Goal: Task Accomplishment & Management: Use online tool/utility

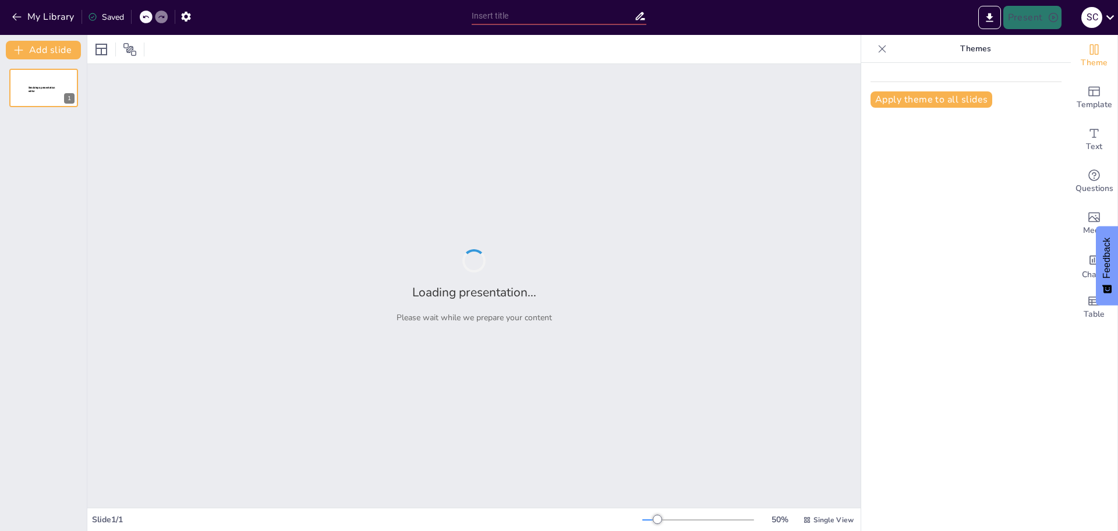
type input "Contaminación y Turismo: Un Análisis de la [GEOGRAPHIC_DATA][PERSON_NAME]"
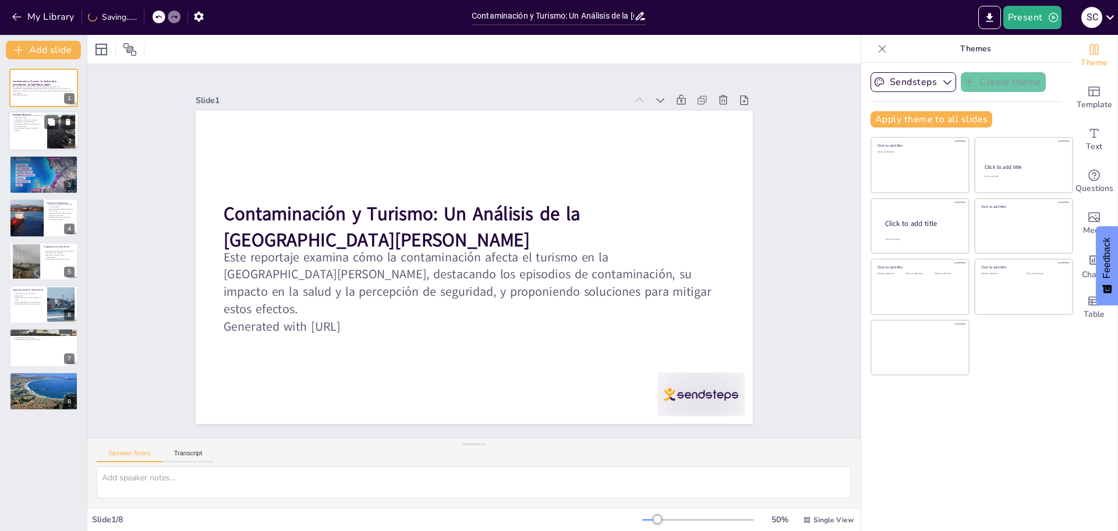
click at [52, 133] on div at bounding box center [60, 132] width 47 height 36
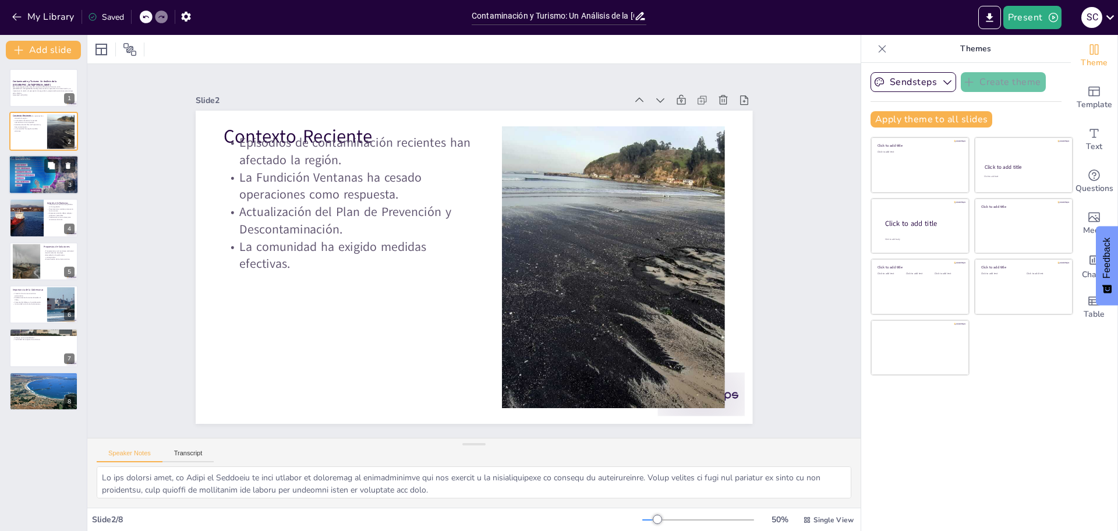
click at [31, 169] on div at bounding box center [44, 174] width 70 height 43
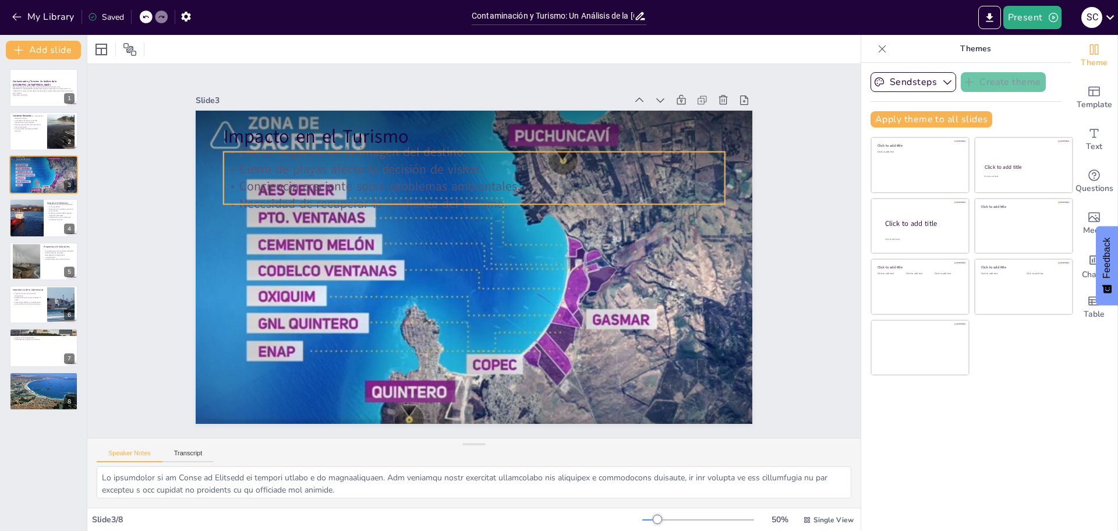
click at [227, 168] on p "Cierre de playas afecta la decisión de visitar." at bounding box center [419, 190] width 384 height 348
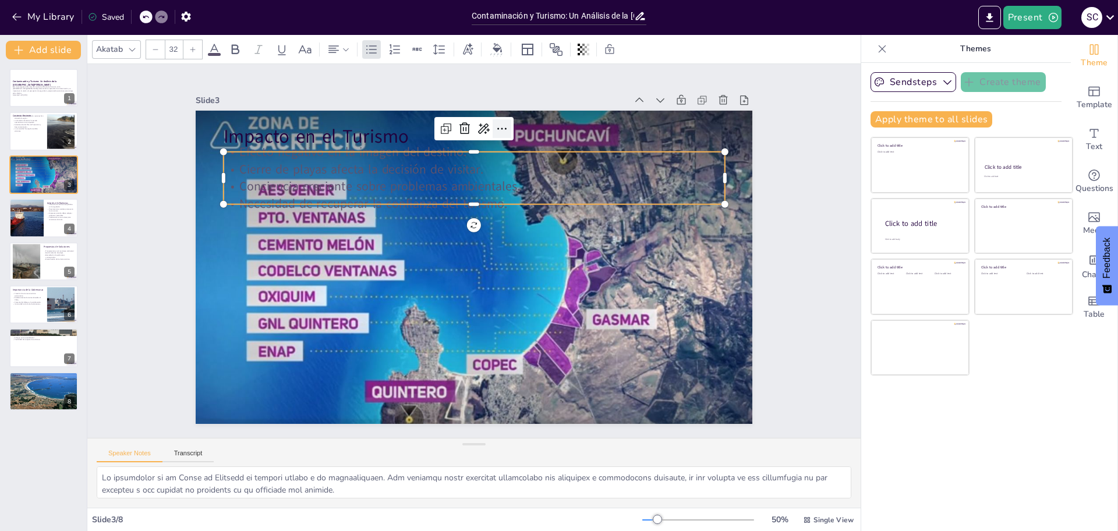
click at [412, 139] on icon at bounding box center [402, 149] width 20 height 20
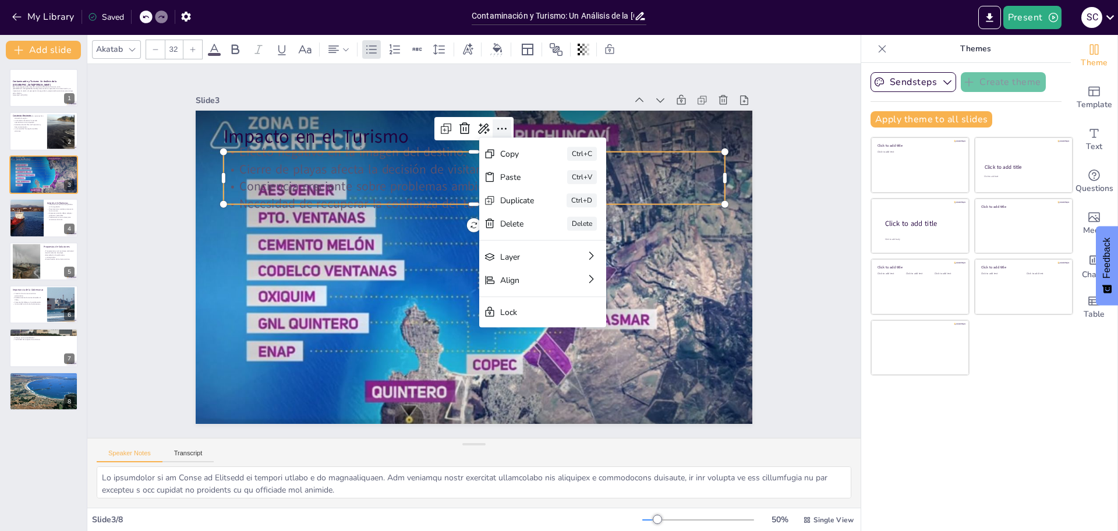
click at [392, 321] on div at bounding box center [379, 334] width 26 height 26
click at [565, 317] on icon at bounding box center [574, 326] width 19 height 19
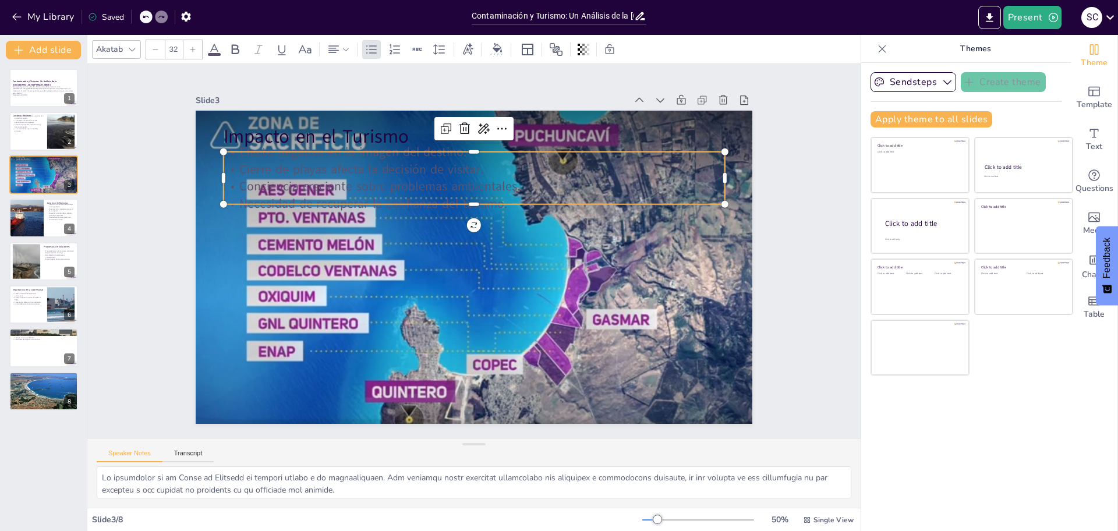
click at [239, 158] on p "Cierre de playas afecta la decisión de visitar." at bounding box center [413, 196] width 348 height 384
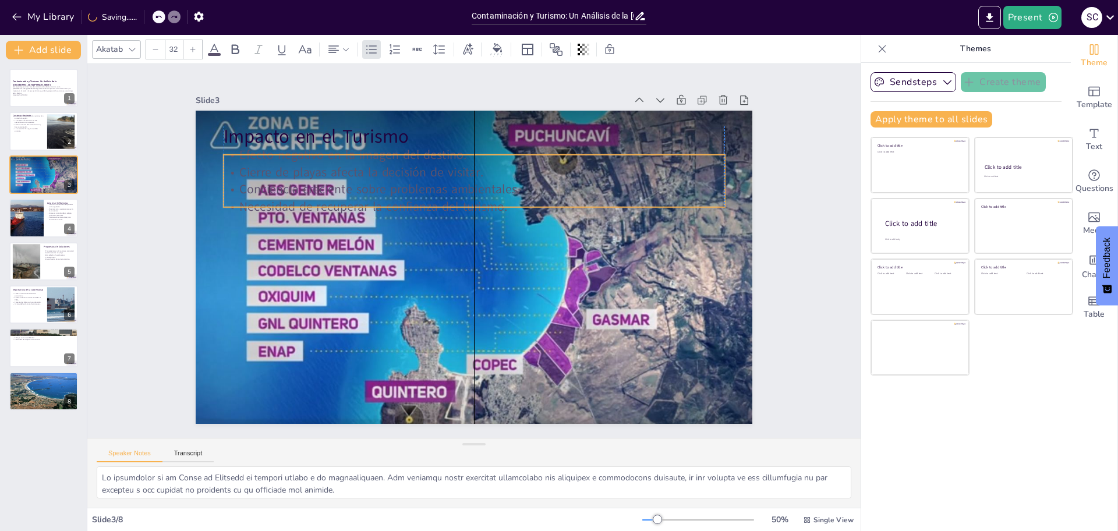
click at [490, 165] on p "Cierre de playas afecta la decisión de visitar." at bounding box center [550, 267] width 121 height 494
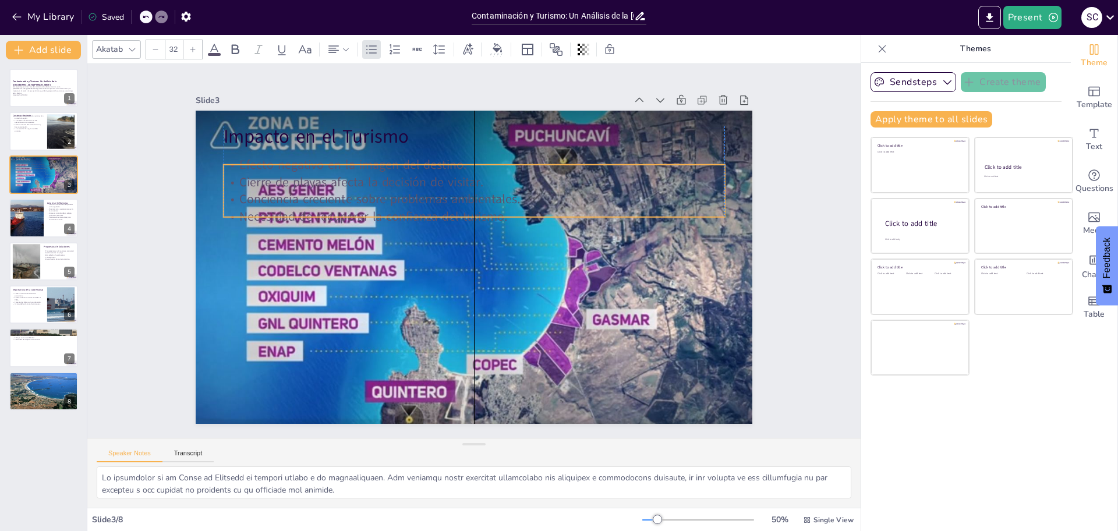
drag, startPoint x: 465, startPoint y: 200, endPoint x: 465, endPoint y: 209, distance: 9.3
click at [465, 209] on p "Necesidad de recuperar la confianza del turismo." at bounding box center [484, 218] width 482 height 171
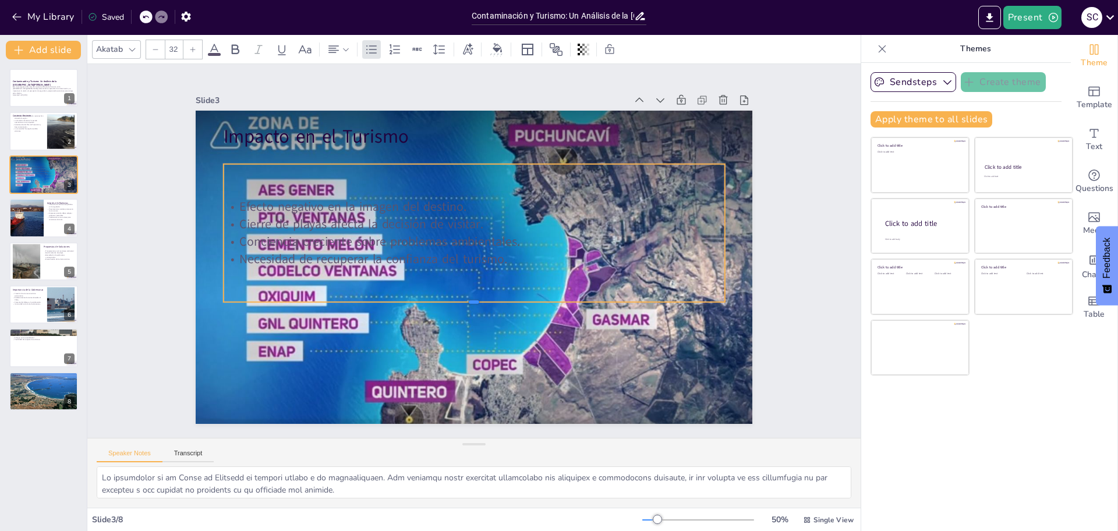
drag, startPoint x: 464, startPoint y: 214, endPoint x: 465, endPoint y: 300, distance: 86.8
click at [472, 300] on div at bounding box center [529, 240] width 114 height 492
click at [502, 254] on p "Necesidad de recuperar la confianza del turismo." at bounding box center [474, 263] width 384 height 348
click at [502, 254] on p "Necesidad de recuperar la confianza del turismo." at bounding box center [478, 259] width 443 height 266
click at [502, 254] on p "Necesidad de recuperar la confianza del turismo." at bounding box center [476, 242] width 494 height 121
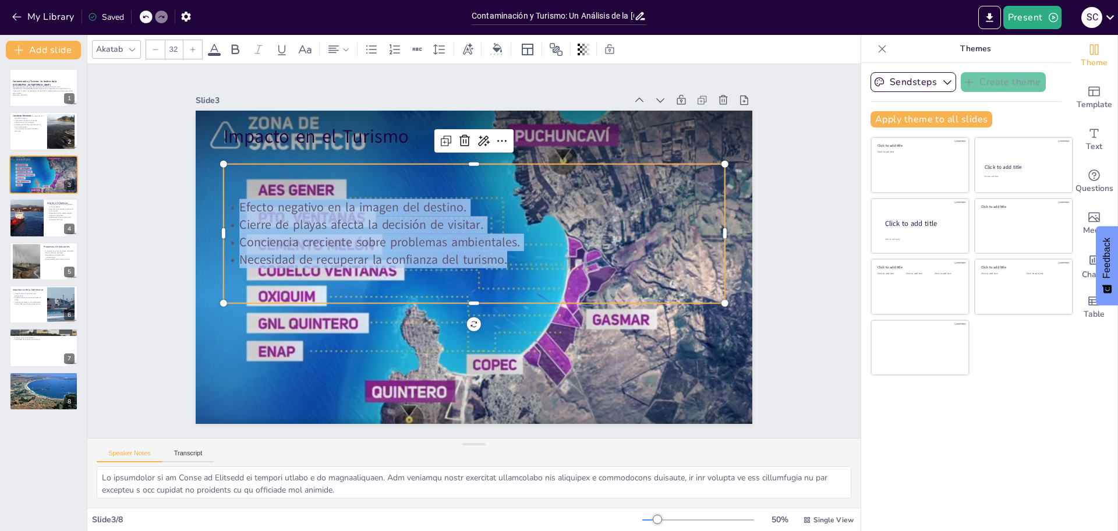
drag, startPoint x: 496, startPoint y: 254, endPoint x: 227, endPoint y: 188, distance: 277.3
click at [227, 188] on div "Efecto negativo en la imagen del destino. Cierre de playas afecta la decisión d…" at bounding box center [471, 268] width 513 height 190
click at [213, 56] on icon at bounding box center [214, 50] width 14 height 14
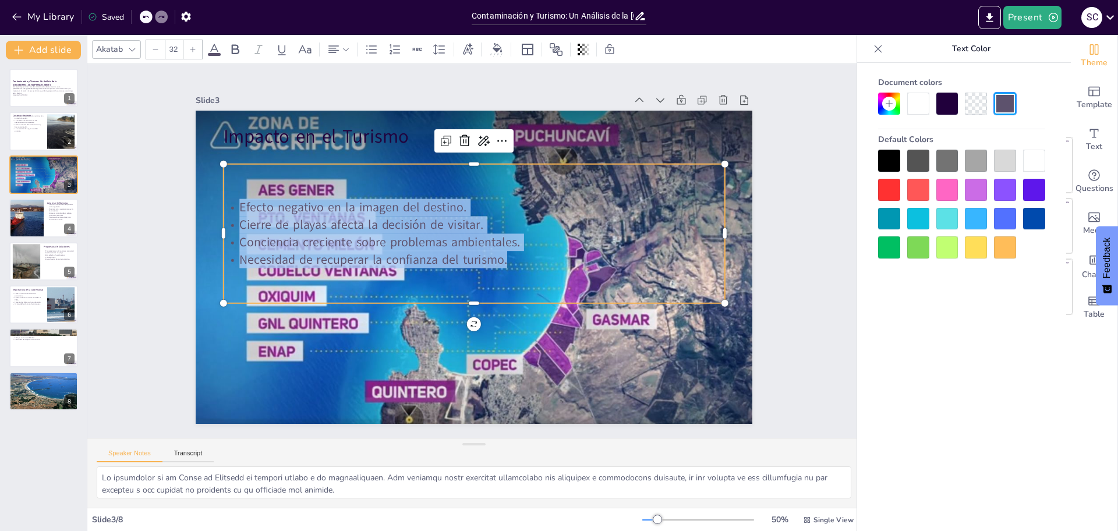
click at [212, 53] on span at bounding box center [214, 54] width 13 height 3
click at [1039, 165] on div at bounding box center [1034, 161] width 22 height 22
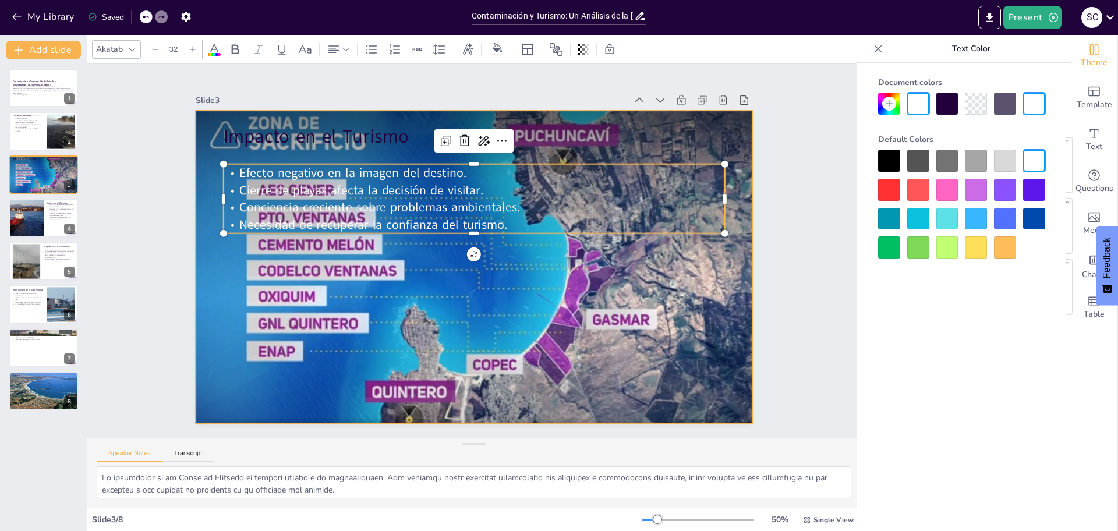
click at [579, 260] on div at bounding box center [490, 251] width 338 height 557
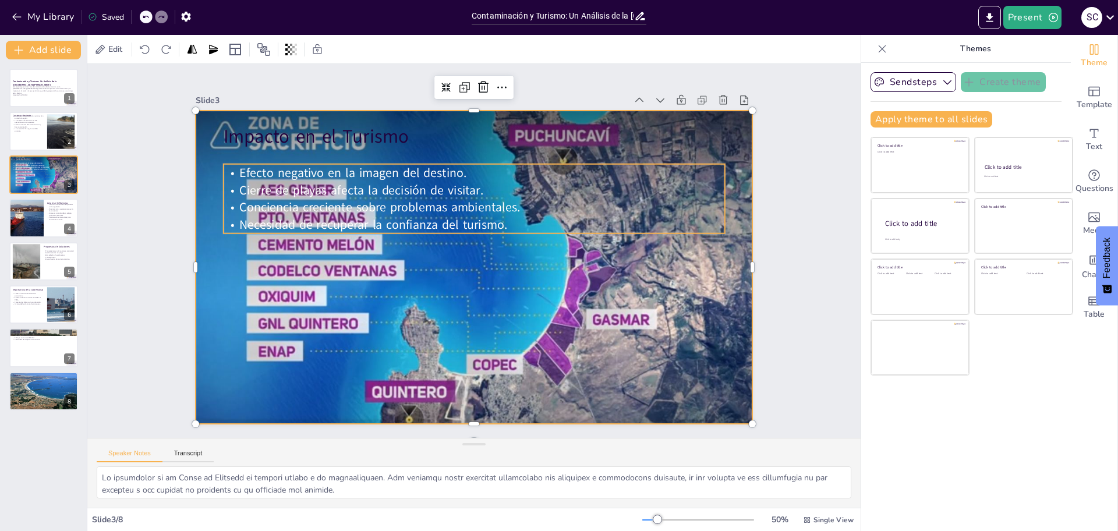
click at [453, 213] on span "Necesidad de recuperar la confianza del turismo." at bounding box center [418, 338] width 99 height 260
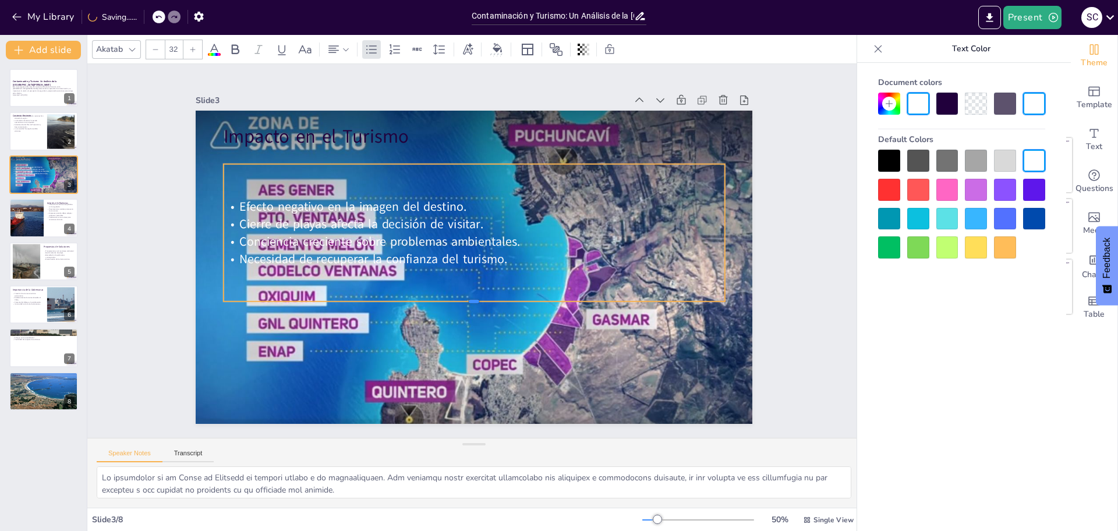
drag, startPoint x: 462, startPoint y: 228, endPoint x: 482, endPoint y: 295, distance: 69.8
click at [474, 296] on div at bounding box center [485, 305] width 492 height 113
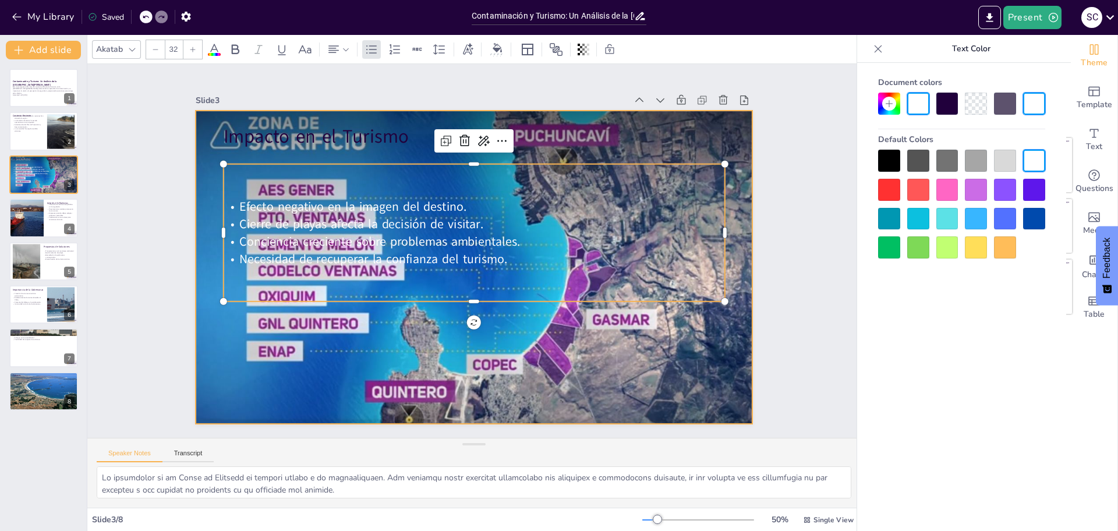
click at [546, 329] on div at bounding box center [486, 240] width 624 height 640
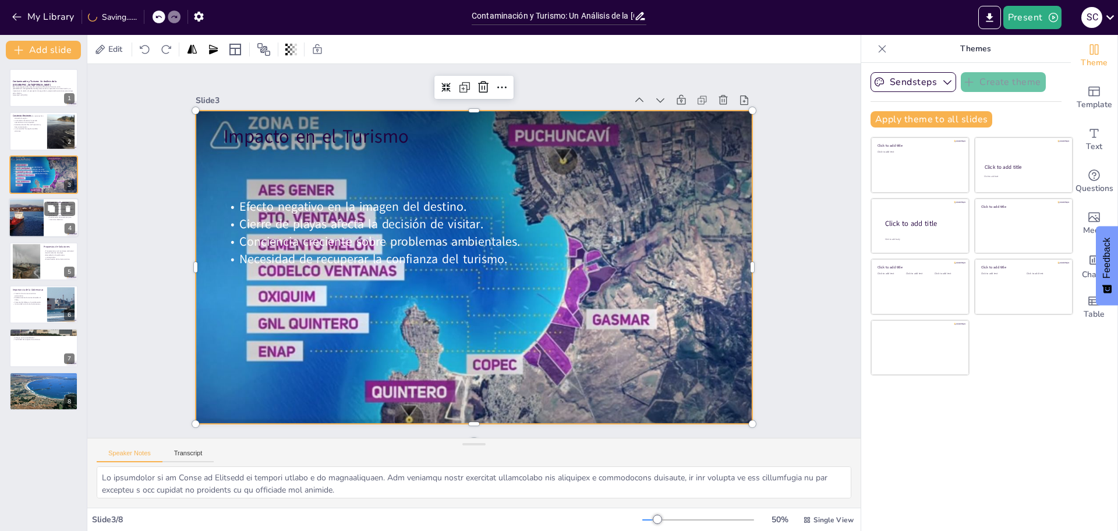
click at [39, 214] on div at bounding box center [26, 218] width 82 height 40
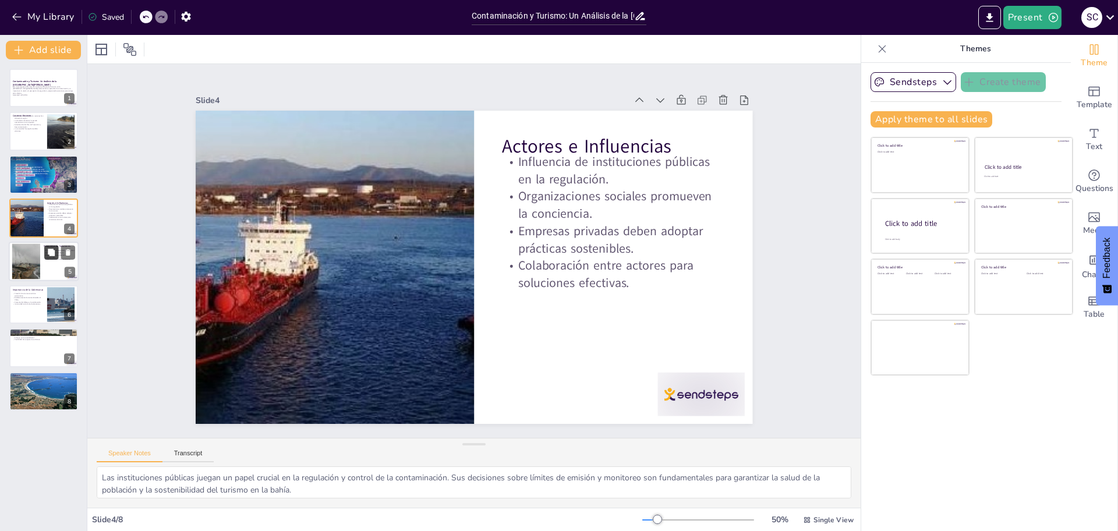
click at [53, 258] on button at bounding box center [51, 252] width 14 height 14
type textarea "La transparencia en el monitoreo ambiental es esencial para generar confianza e…"
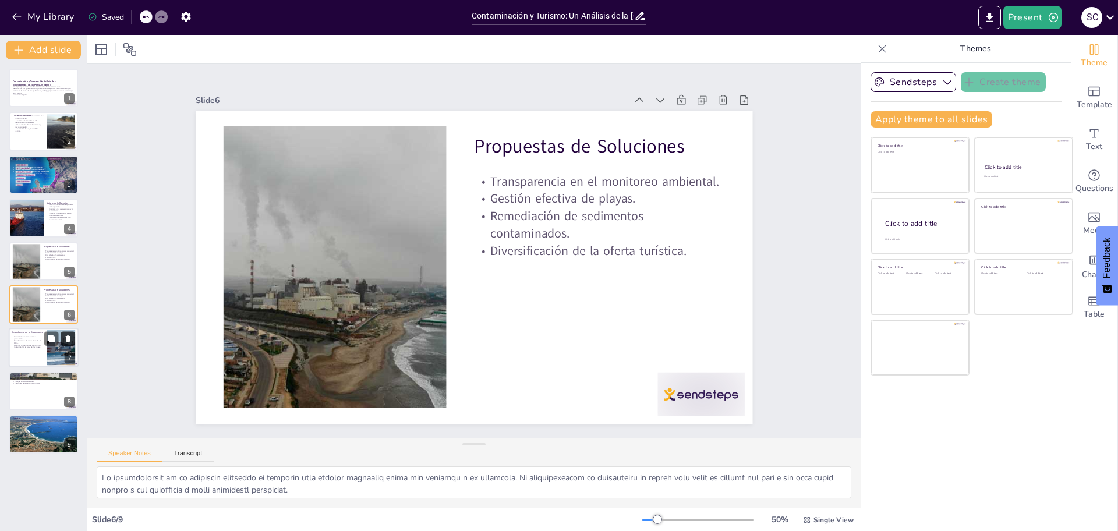
click at [63, 342] on button at bounding box center [68, 339] width 14 height 14
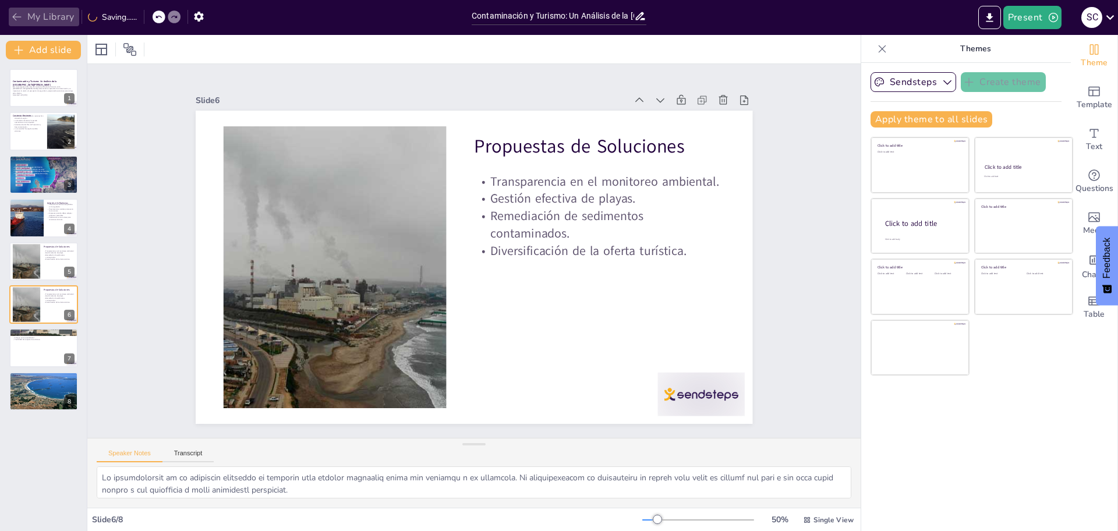
click at [20, 10] on button "My Library" at bounding box center [44, 17] width 70 height 19
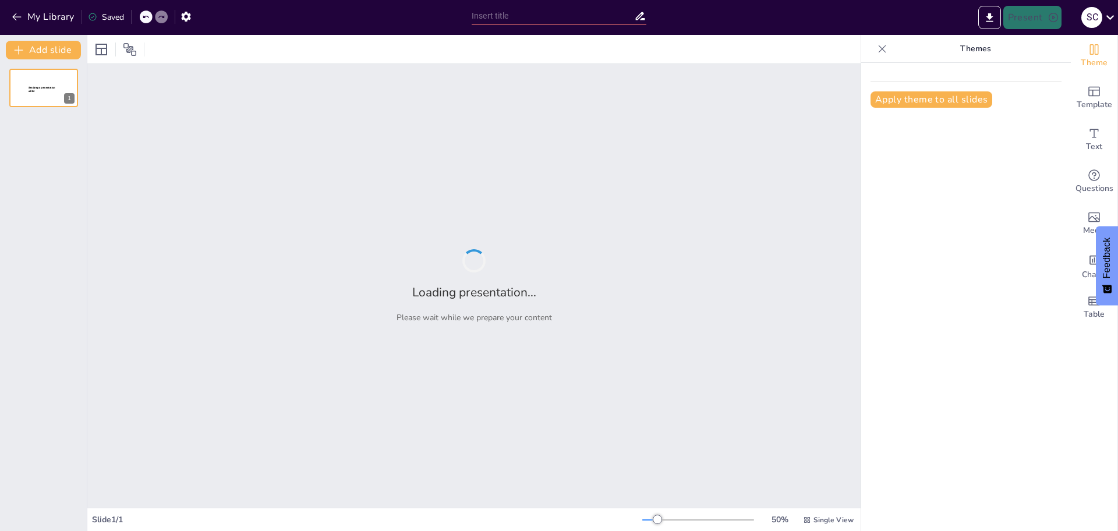
type input "La Intersección entre Industria y Turismo: Un Análisis de la Contaminación en Q…"
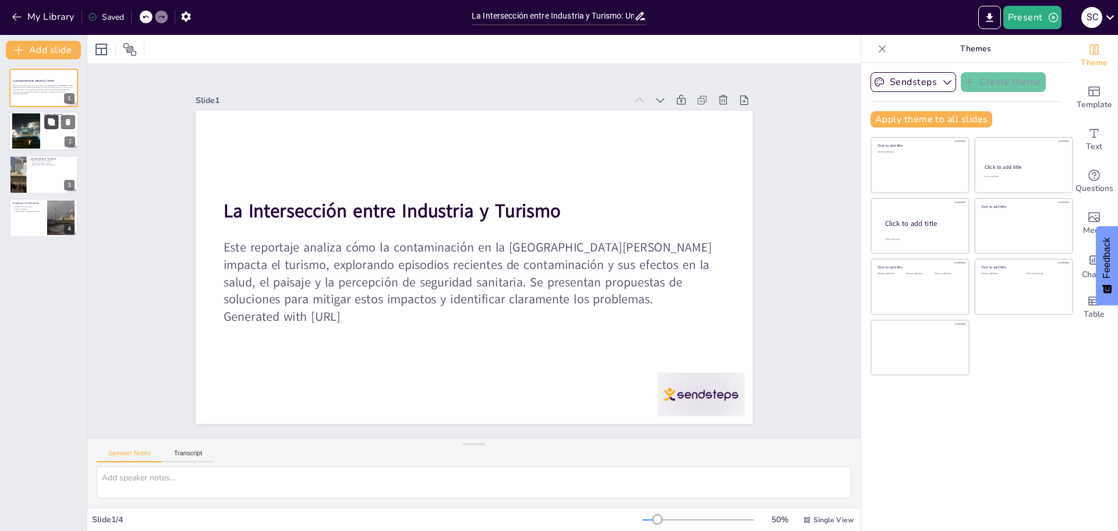
click at [53, 128] on button at bounding box center [51, 122] width 14 height 14
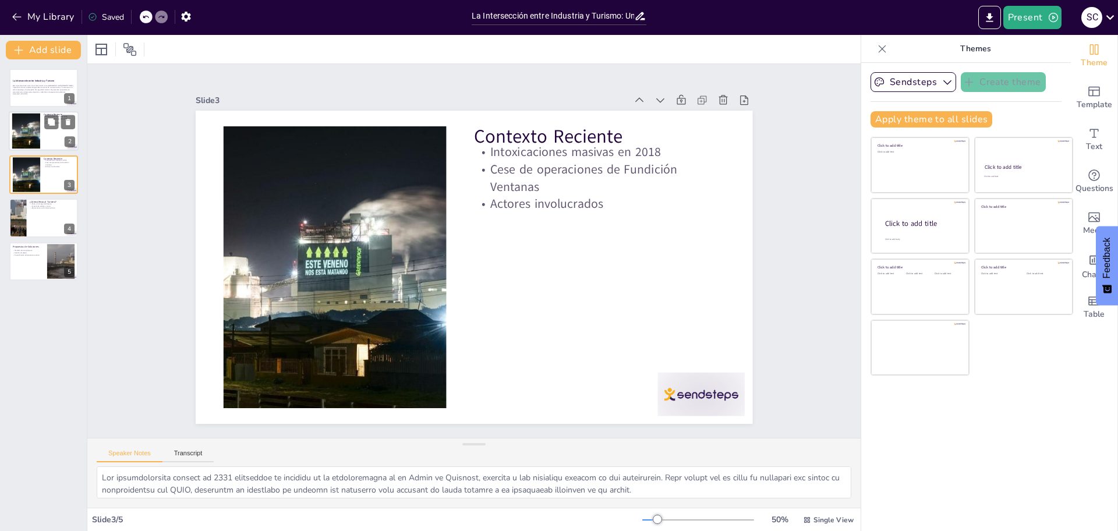
click at [25, 138] on div at bounding box center [26, 132] width 63 height 36
click at [28, 183] on div at bounding box center [26, 175] width 63 height 36
click at [26, 138] on div at bounding box center [26, 132] width 63 height 36
click at [63, 118] on button at bounding box center [68, 122] width 14 height 14
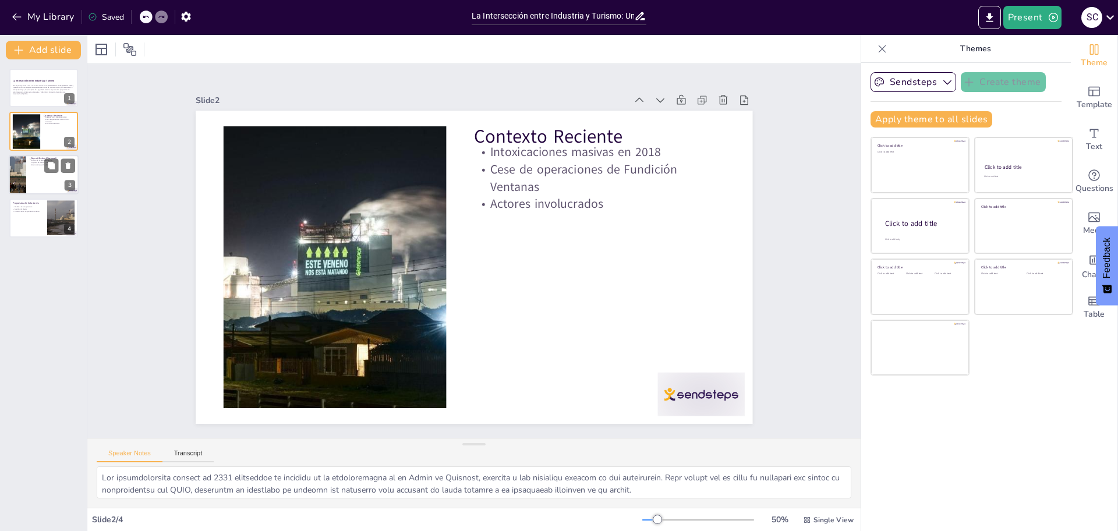
click at [43, 183] on div at bounding box center [44, 175] width 70 height 40
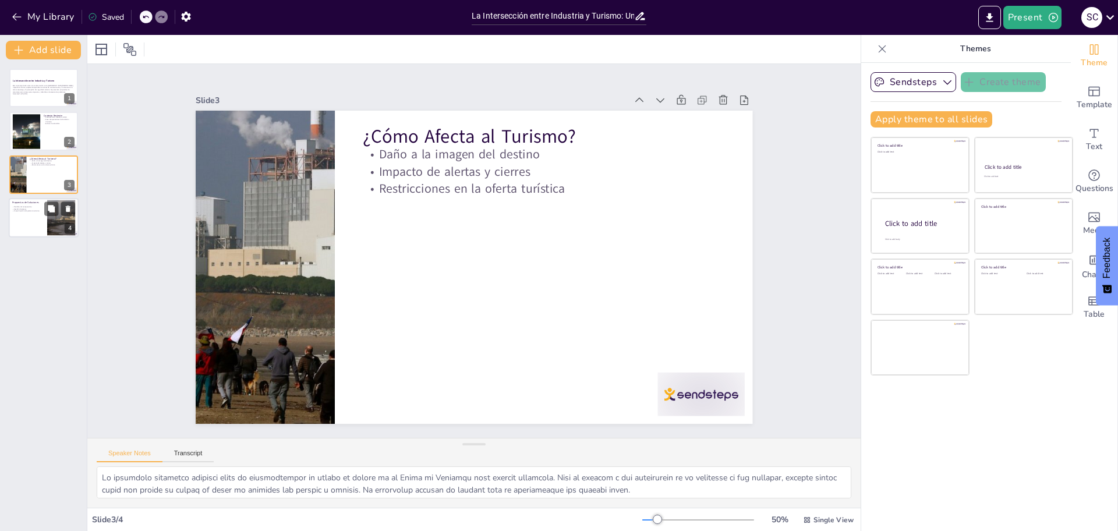
click at [41, 223] on div at bounding box center [44, 218] width 70 height 40
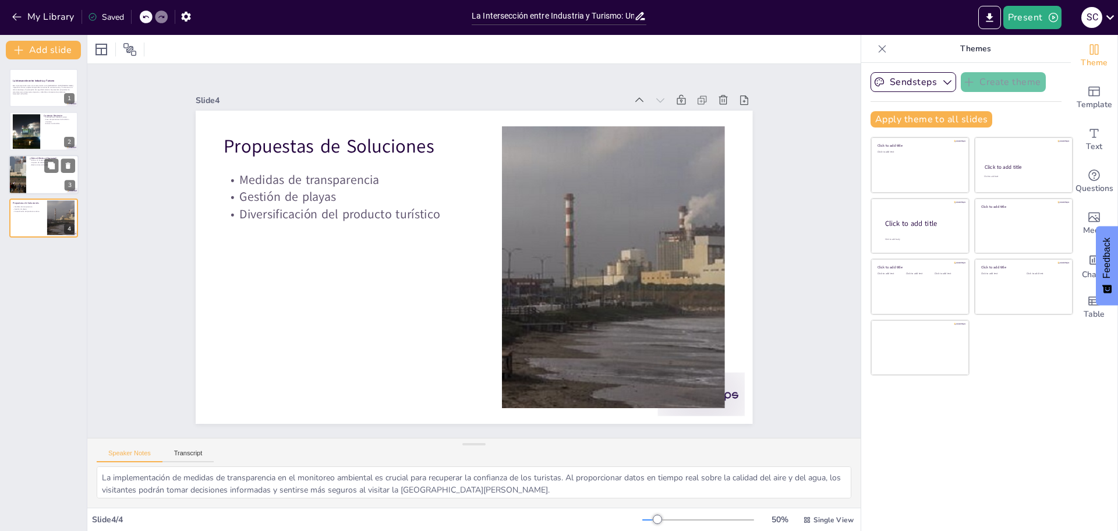
click at [52, 180] on div at bounding box center [44, 175] width 70 height 40
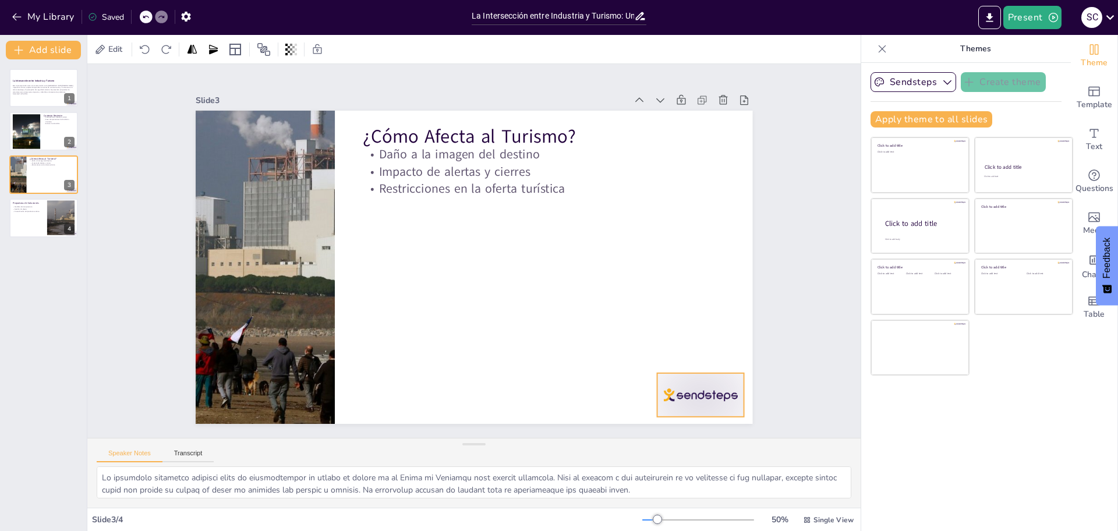
click at [665, 408] on div at bounding box center [665, 438] width 94 height 61
click at [382, 480] on icon at bounding box center [375, 487] width 14 height 14
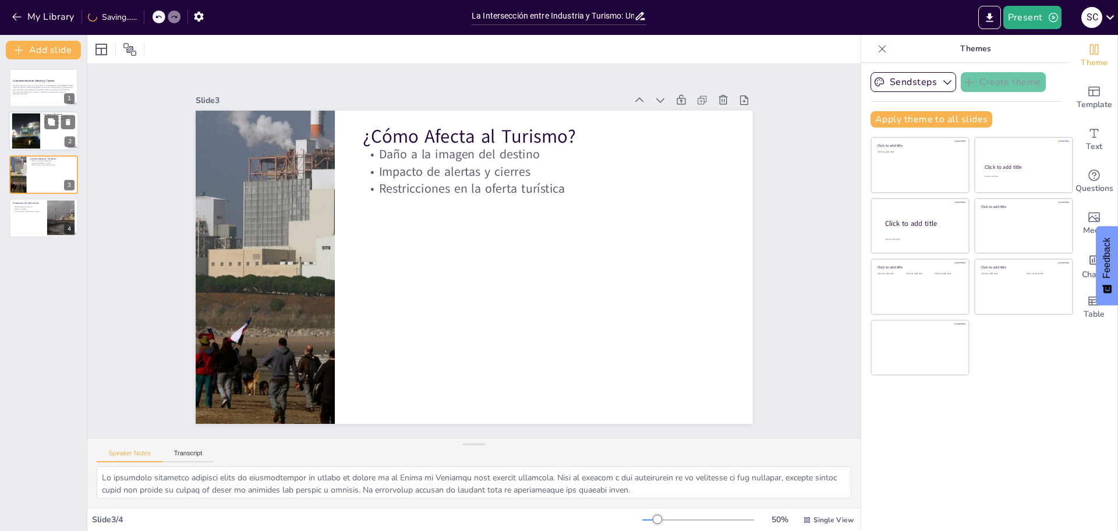
click at [52, 143] on div at bounding box center [44, 132] width 70 height 40
type textarea "Las intoxicaciones masivas en 2018 resaltaron la gravedad de la contaminación e…"
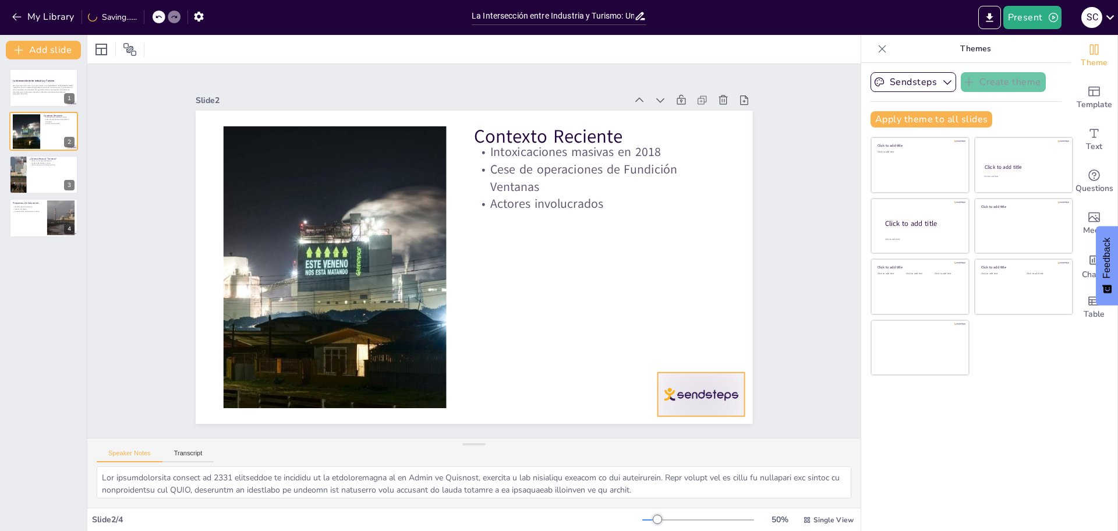
click at [593, 464] on div at bounding box center [547, 509] width 94 height 91
click at [695, 366] on icon at bounding box center [698, 373] width 15 height 15
click at [33, 96] on div "Este reportaje analiza cómo la contaminación en la Bahía de Quintero impacta el…" at bounding box center [43, 90] width 63 height 14
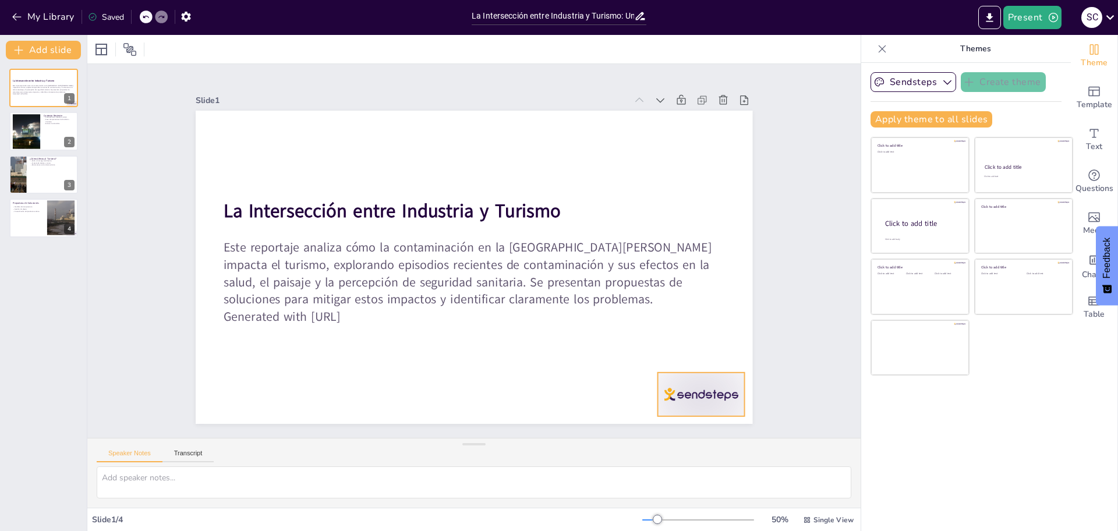
click at [423, 44] on div at bounding box center [375, 1] width 96 height 86
click at [251, 353] on icon at bounding box center [243, 360] width 16 height 15
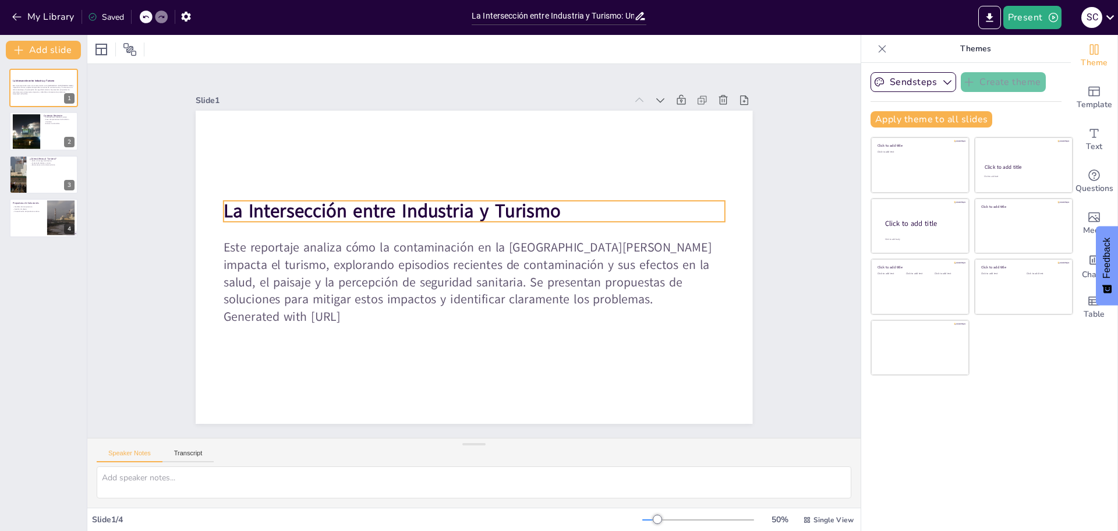
click at [500, 209] on strong "La Intersección entre Industria y Turismo" at bounding box center [458, 161] width 219 height 288
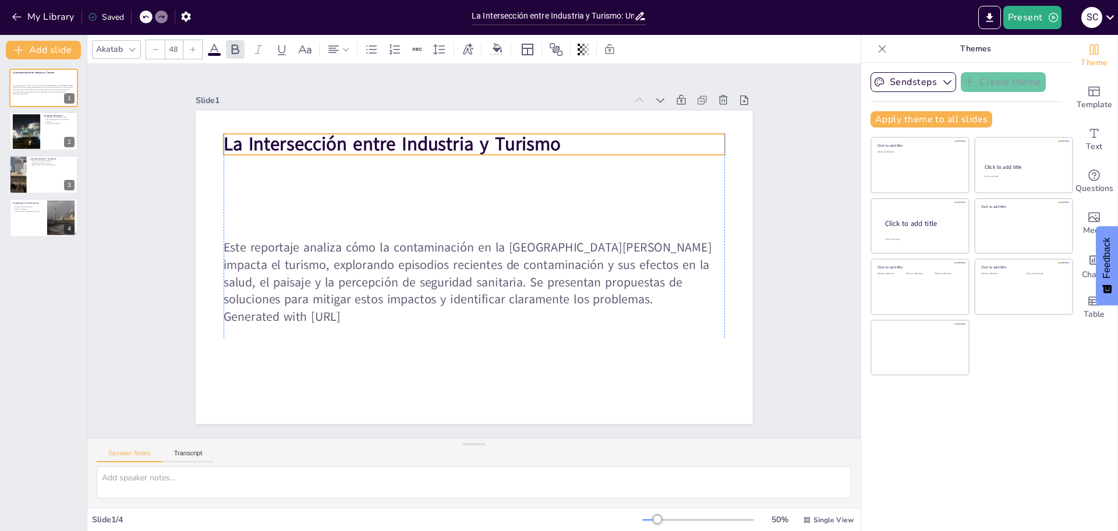
drag, startPoint x: 485, startPoint y: 210, endPoint x: 483, endPoint y: 140, distance: 69.9
click at [483, 319] on strong "La Intersección entre Industria y Turismo" at bounding box center [567, 349] width 338 height 61
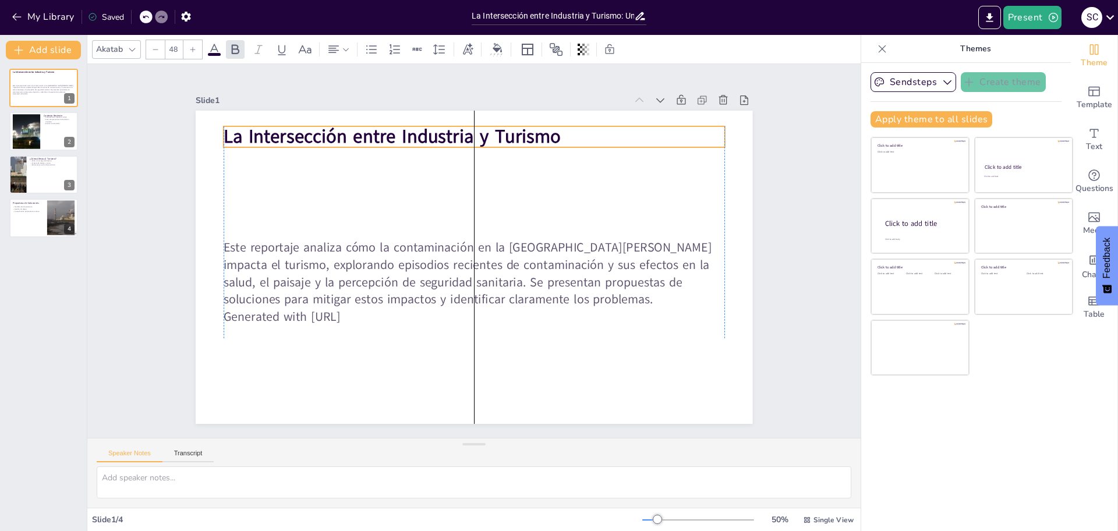
drag, startPoint x: 464, startPoint y: 146, endPoint x: 464, endPoint y: 139, distance: 7.6
click at [464, 321] on strong "La Intersección entre Industria y Turismo" at bounding box center [516, 385] width 328 height 128
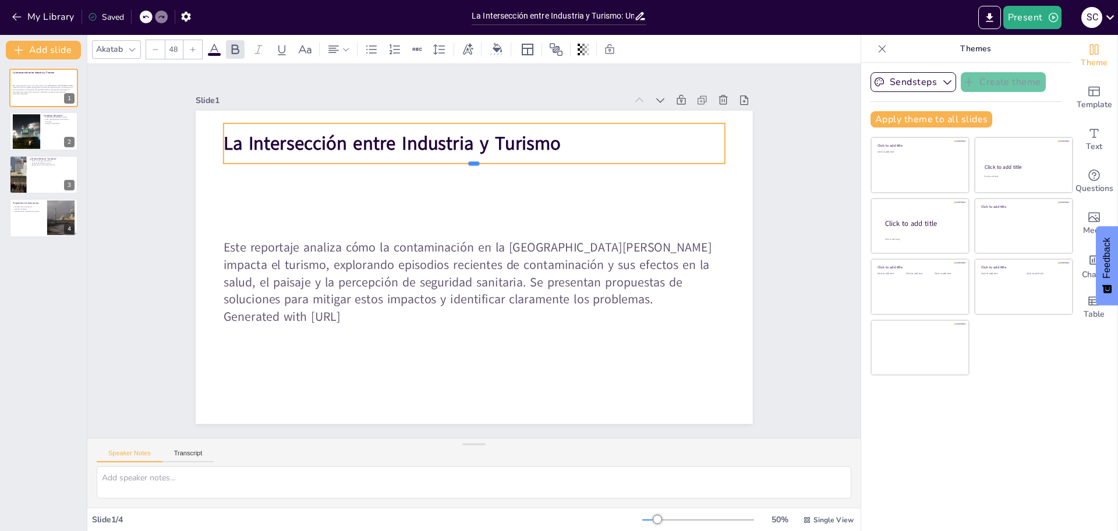
drag, startPoint x: 465, startPoint y: 141, endPoint x: 465, endPoint y: 160, distance: 19.2
click at [526, 160] on div at bounding box center [557, 242] width 62 height 500
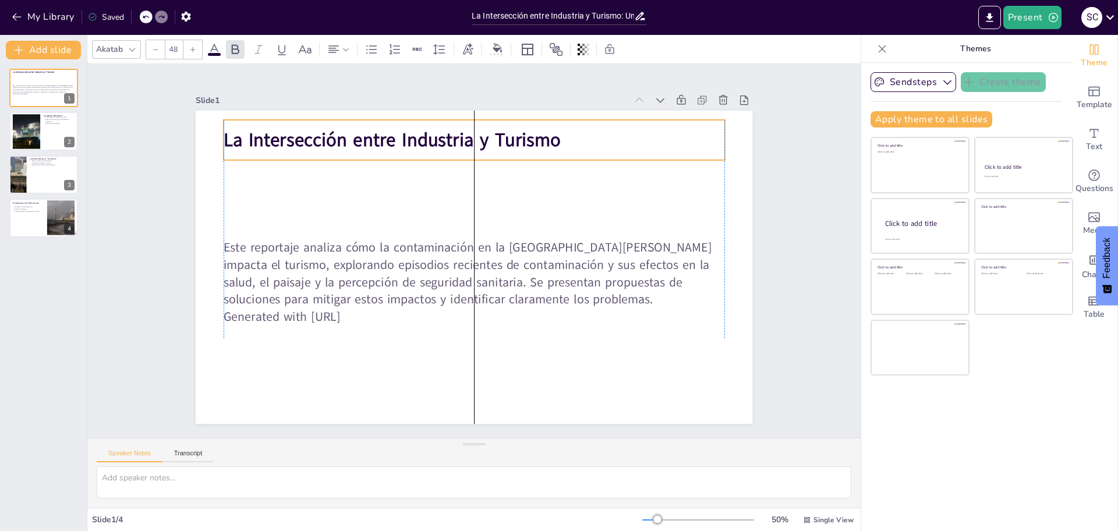
click at [559, 124] on p "La Intersección entre Industria y Turismo" at bounding box center [584, 239] width 78 height 501
click at [553, 239] on p "La Intersección entre Industria y Turismo" at bounding box center [519, 353] width 468 height 228
click at [553, 130] on p "La Intersección entre Industria y Turismo" at bounding box center [391, 177] width 355 height 390
click at [552, 130] on p "La Intersección entre Industria y Turismo" at bounding box center [584, 262] width 78 height 501
click at [130, 56] on div at bounding box center [132, 50] width 14 height 14
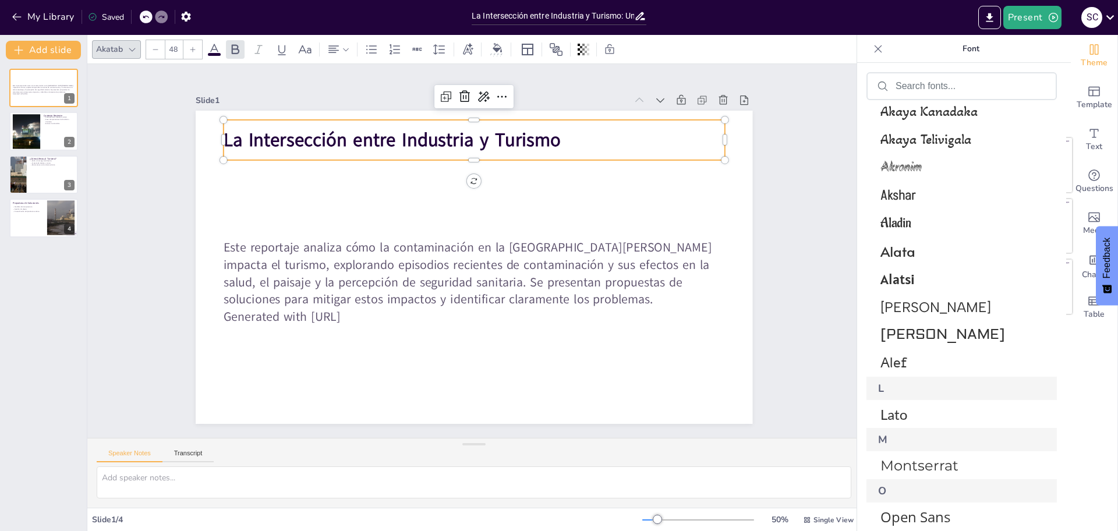
scroll to position [1048, 0]
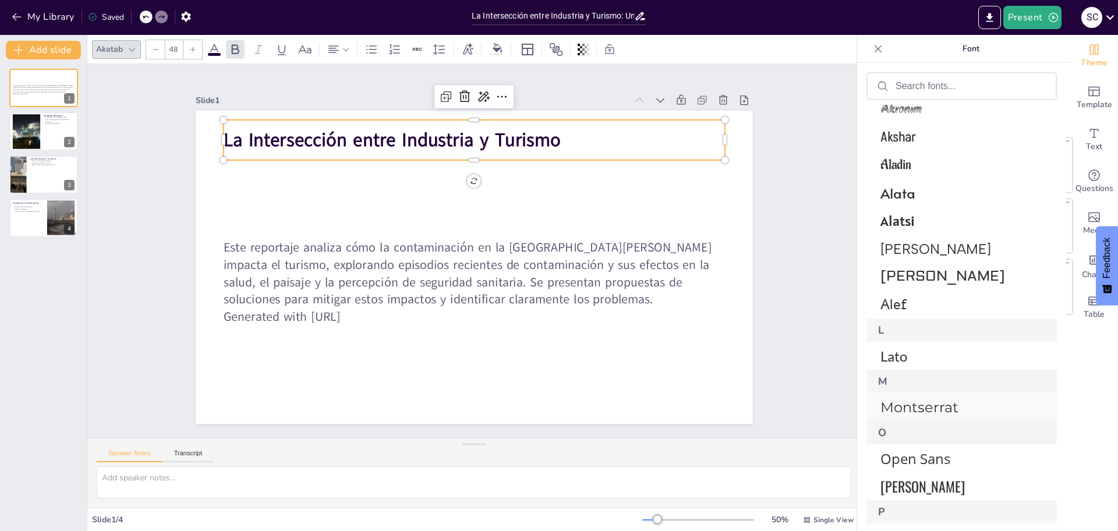
click at [916, 408] on span "Montserrat" at bounding box center [959, 407] width 158 height 17
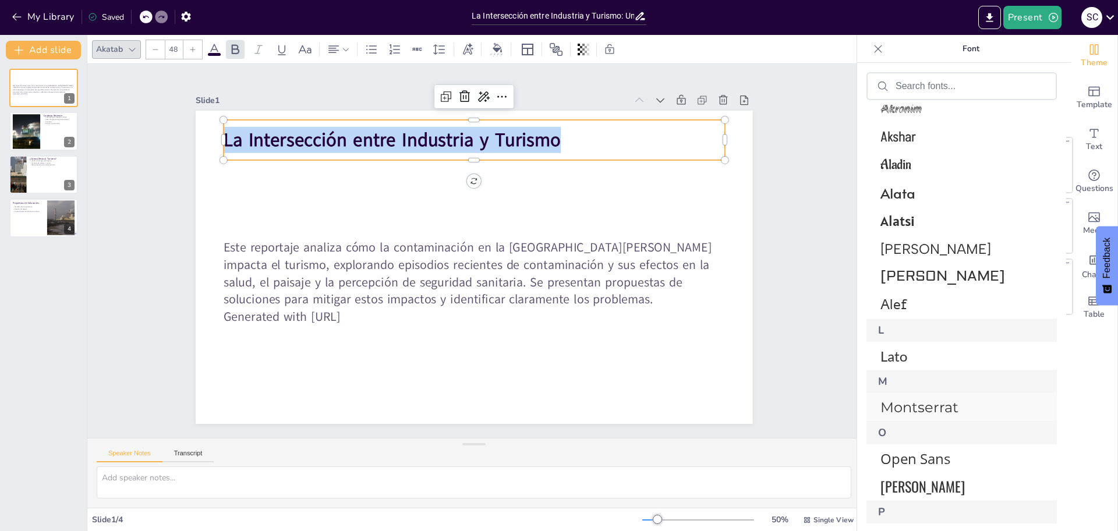
scroll to position [1104, 0]
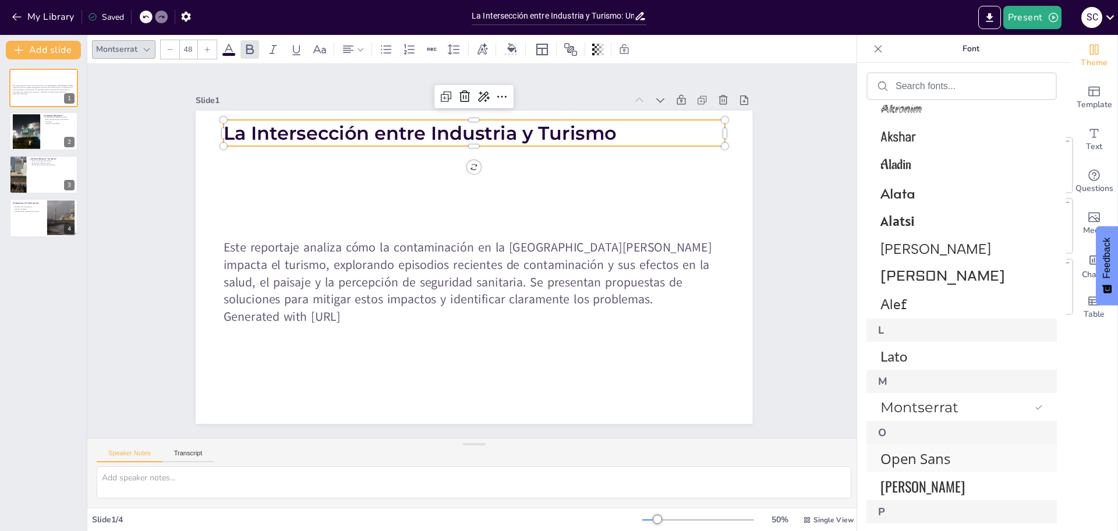
click at [928, 451] on span "Open Sans" at bounding box center [959, 458] width 158 height 19
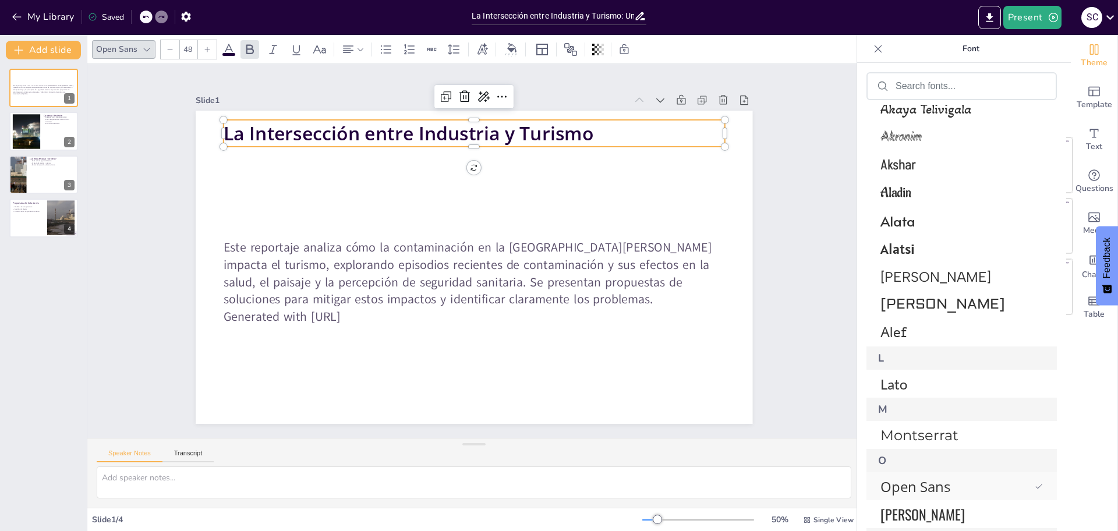
scroll to position [1132, 0]
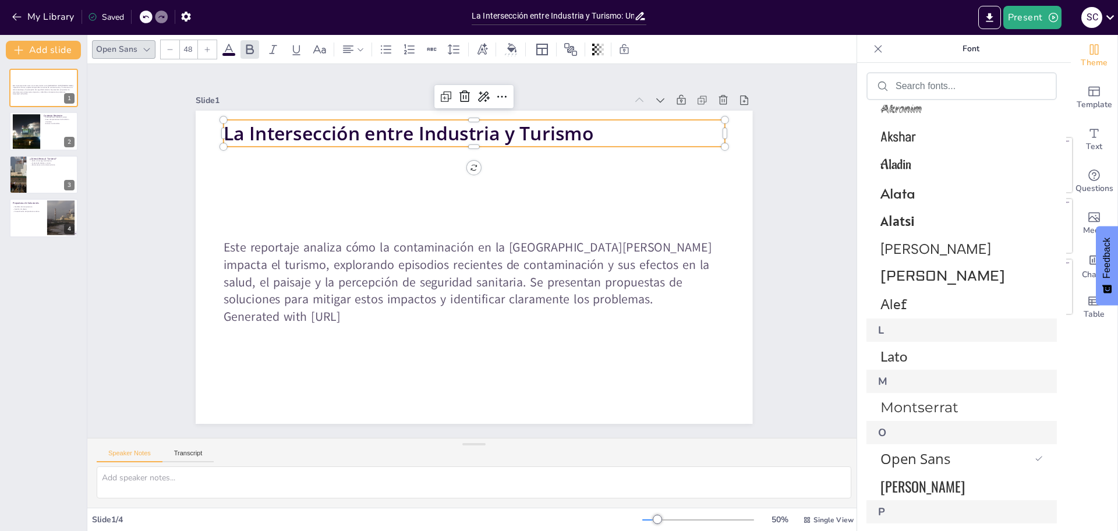
click at [771, 161] on div "Slide 1 Este reportaje analiza cómo la contaminación en la Bahía de Quintero im…" at bounding box center [474, 251] width 611 height 712
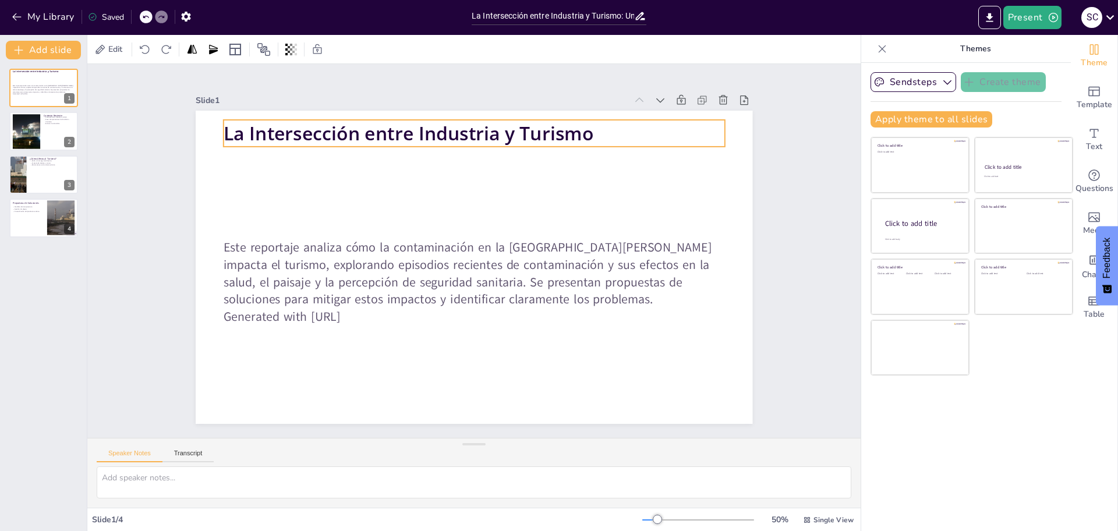
click at [576, 119] on strong "La Intersección entre Industria y Turismo" at bounding box center [434, 122] width 367 height 101
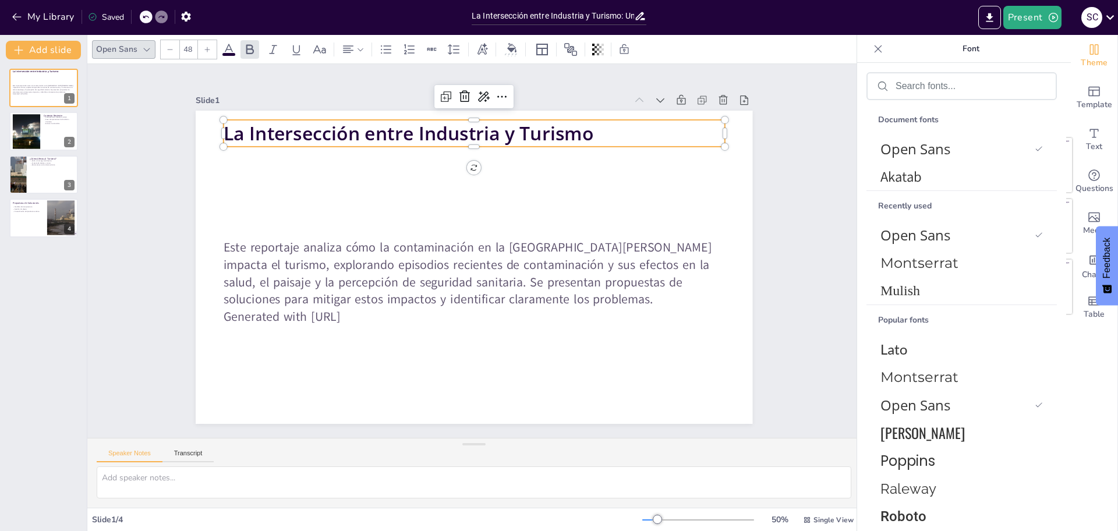
click at [576, 119] on strong "La Intersección entre Industria y Turismo" at bounding box center [475, 116] width 333 height 207
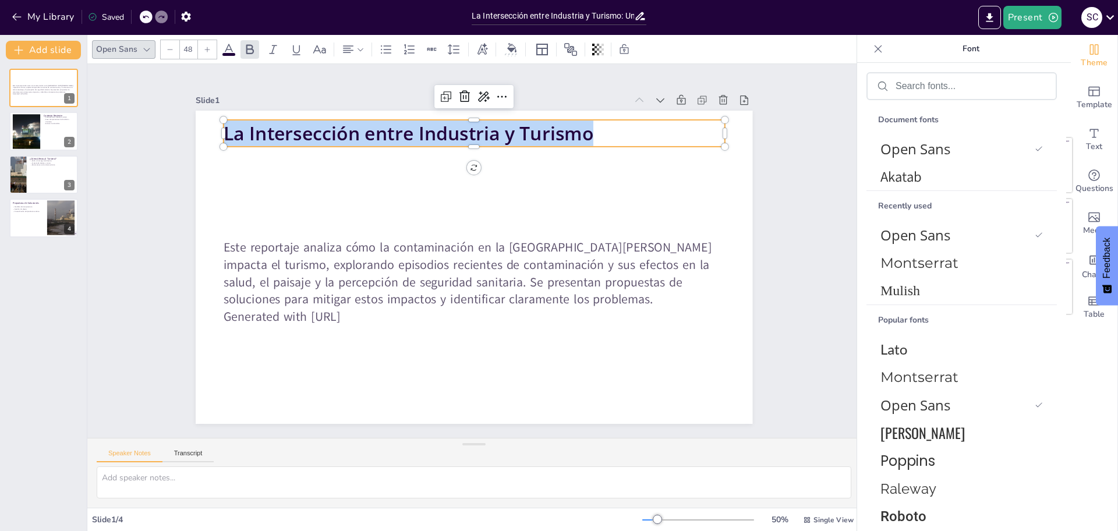
drag, startPoint x: 589, startPoint y: 130, endPoint x: 214, endPoint y: 123, distance: 375.1
click at [384, 135] on p "La Intersección entre Industria y Turismo" at bounding box center [561, 330] width 355 height 390
click at [245, 48] on icon at bounding box center [250, 50] width 14 height 14
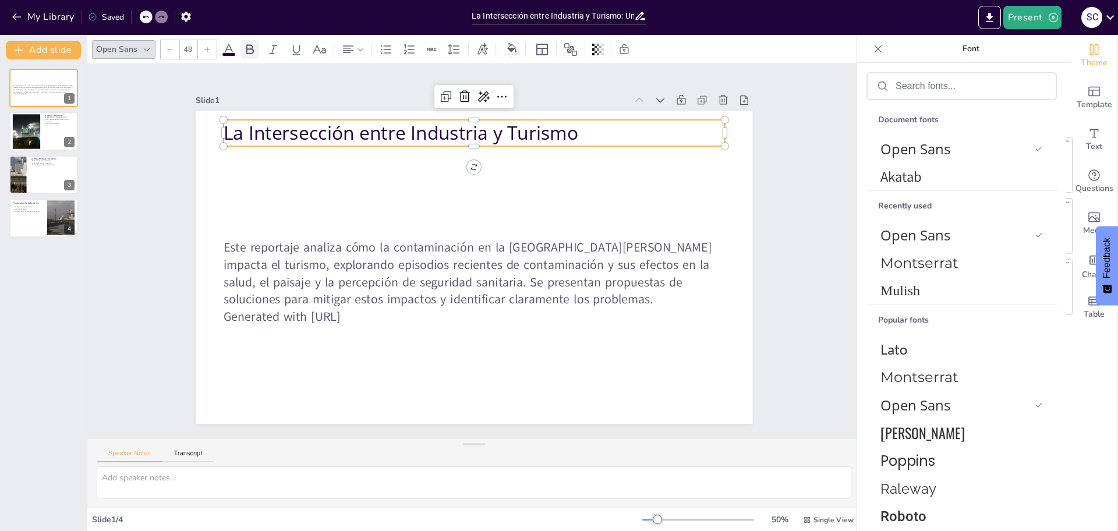
click at [245, 48] on icon at bounding box center [250, 50] width 14 height 14
click at [226, 48] on icon at bounding box center [229, 49] width 10 height 11
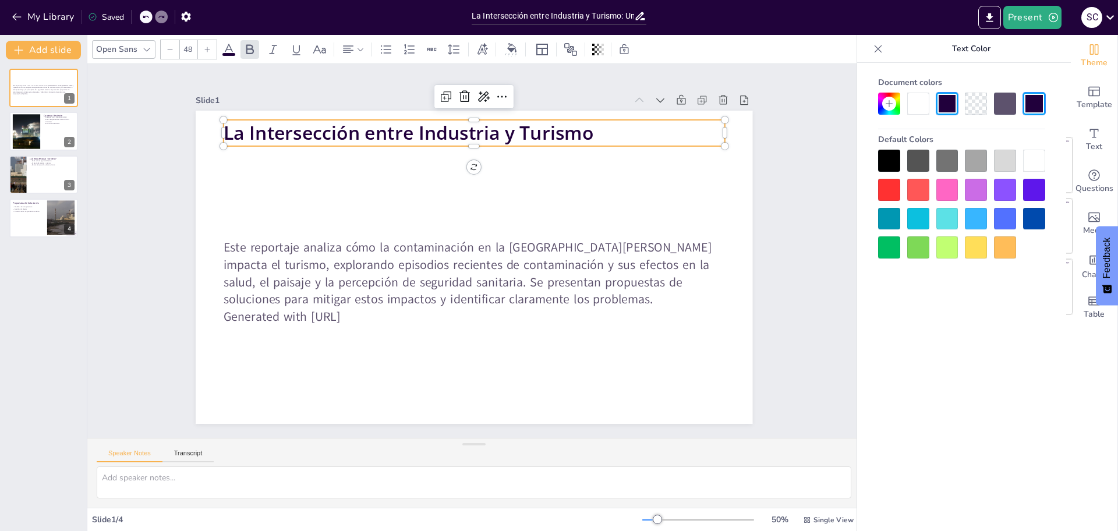
click at [228, 47] on icon at bounding box center [229, 50] width 14 height 14
click at [260, 44] on div "Open Sans 48" at bounding box center [368, 50] width 552 height 20
click at [267, 43] on icon at bounding box center [273, 50] width 14 height 14
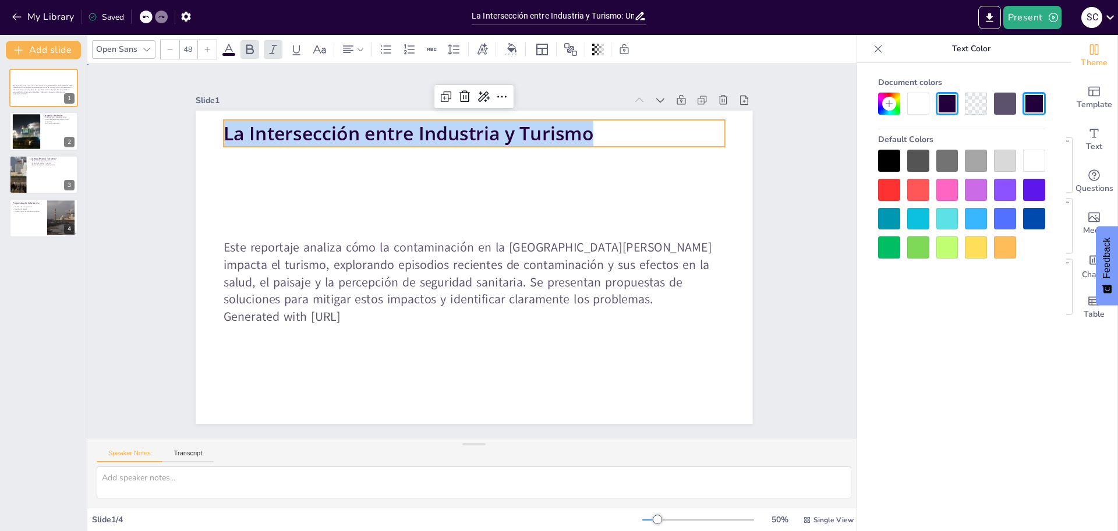
click at [770, 190] on div "Slide 1 Este reportaje analiza cómo la contaminación en la Bahía de Quintero im…" at bounding box center [473, 251] width 645 height 707
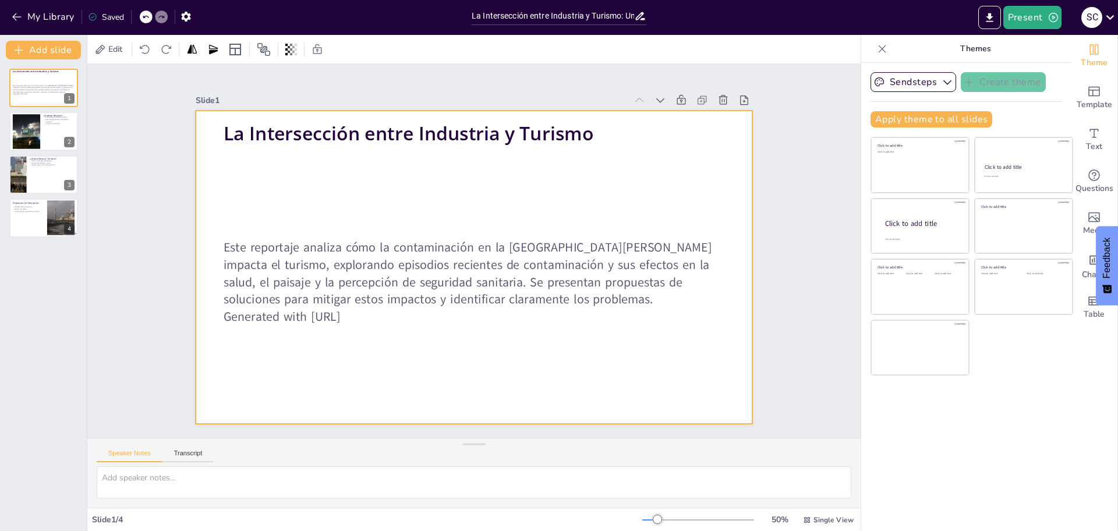
click at [543, 157] on div at bounding box center [458, 252] width 370 height 586
drag, startPoint x: 328, startPoint y: 176, endPoint x: 322, endPoint y: 162, distance: 15.9
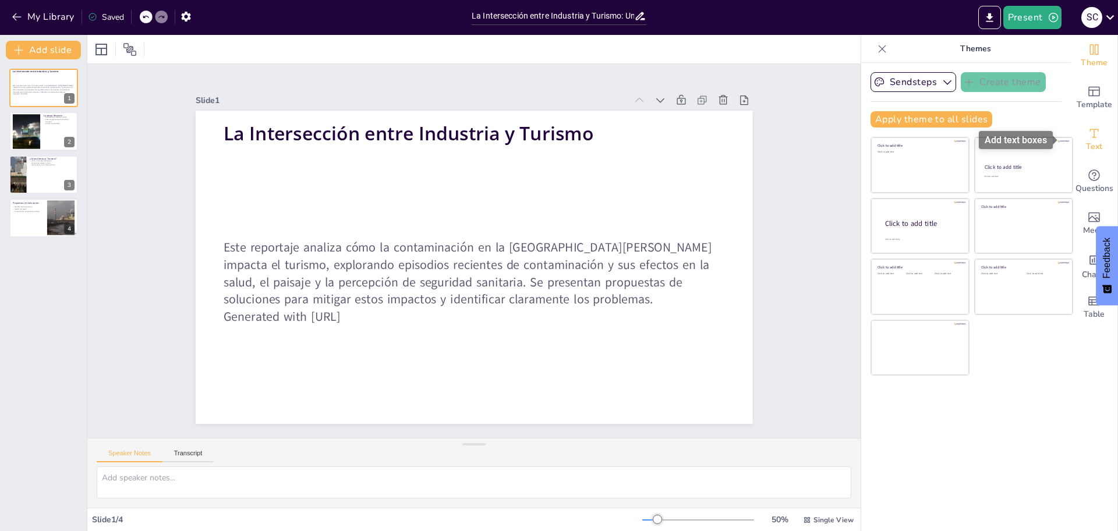
click at [1086, 145] on span "Text" at bounding box center [1094, 146] width 16 height 13
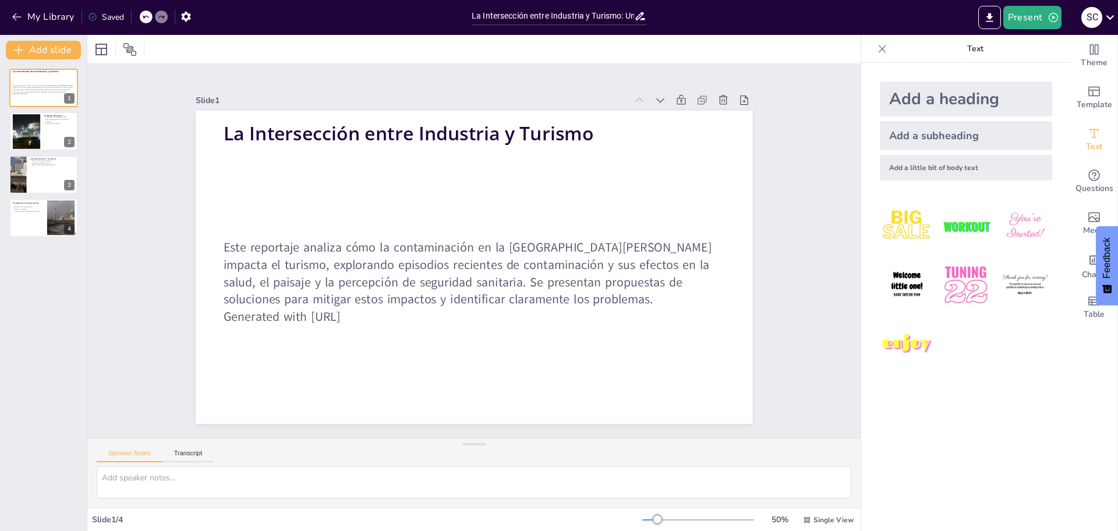
click at [965, 139] on div "Add a subheading" at bounding box center [966, 135] width 172 height 29
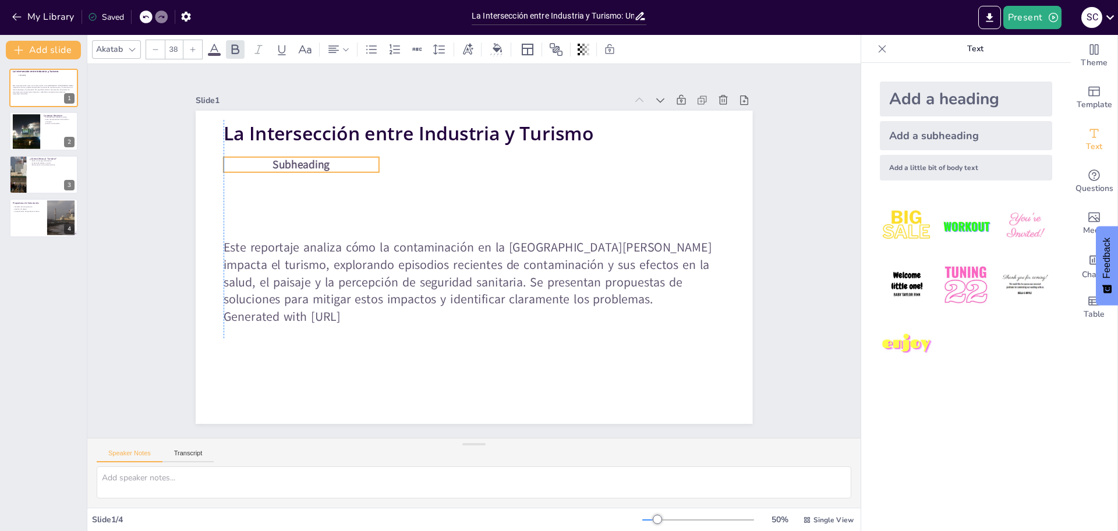
drag, startPoint x: 506, startPoint y: 262, endPoint x: 330, endPoint y: 153, distance: 206.9
click at [482, 373] on p "Subheading" at bounding box center [545, 430] width 126 height 115
drag, startPoint x: 343, startPoint y: 164, endPoint x: 349, endPoint y: 170, distance: 8.2
click at [340, 178] on div "La Intersección entre Industria y Turismo Este reportaje analiza cómo la contam…" at bounding box center [483, 238] width 635 height 581
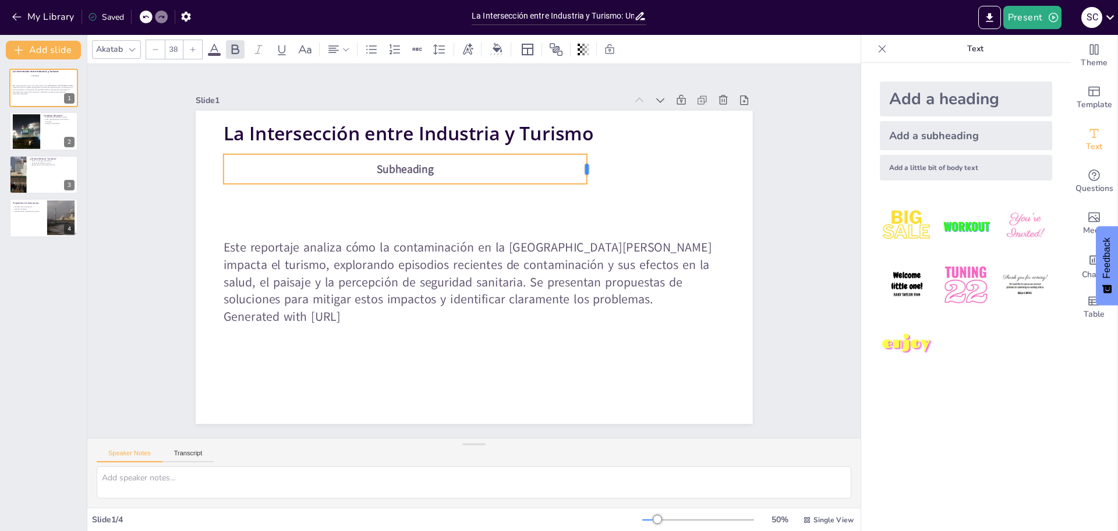
drag, startPoint x: 370, startPoint y: 164, endPoint x: 579, endPoint y: 179, distance: 209.0
click at [579, 179] on div "La Intersección entre Industria y Turismo Este reportaje analiza cómo la contam…" at bounding box center [459, 256] width 470 height 627
click at [485, 168] on p "Subheading" at bounding box center [521, 154] width 162 height 339
click at [485, 168] on p "Subheading" at bounding box center [444, 148] width 339 height 162
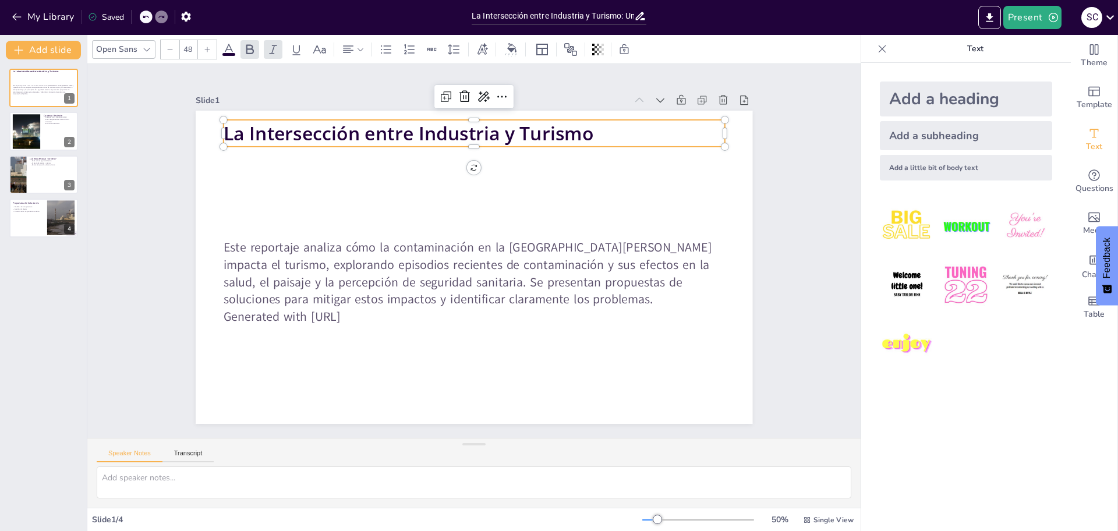
click at [540, 122] on strong "La Intersección entre Industria y Turismo" at bounding box center [366, 170] width 348 height 174
click at [577, 122] on strong "La Intersección entre Industria y Turismo" at bounding box center [597, 198] width 63 height 370
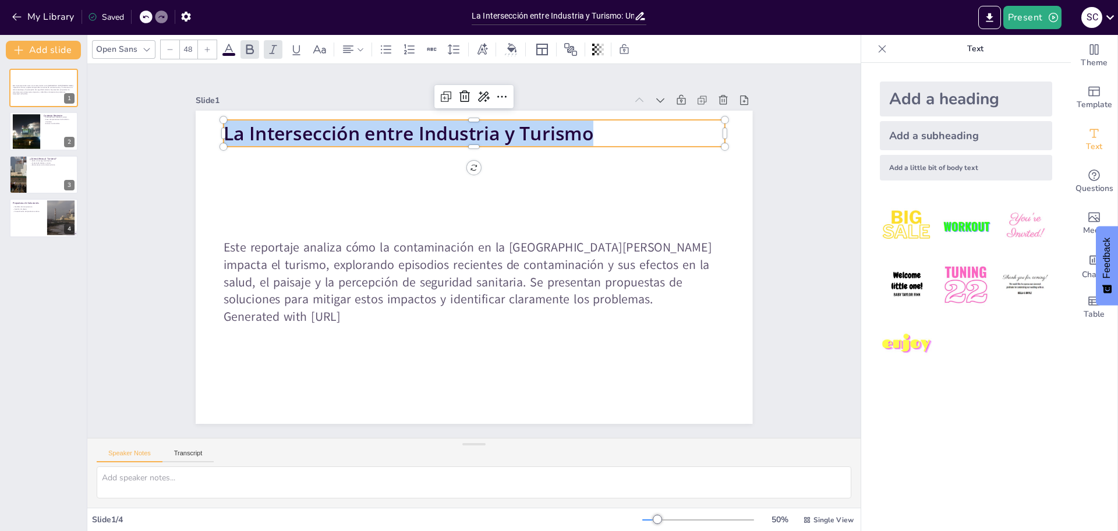
drag, startPoint x: 584, startPoint y: 127, endPoint x: 215, endPoint y: 129, distance: 368.6
click at [224, 129] on p "La Intersección entre Industria y Turismo" at bounding box center [474, 134] width 501 height 26
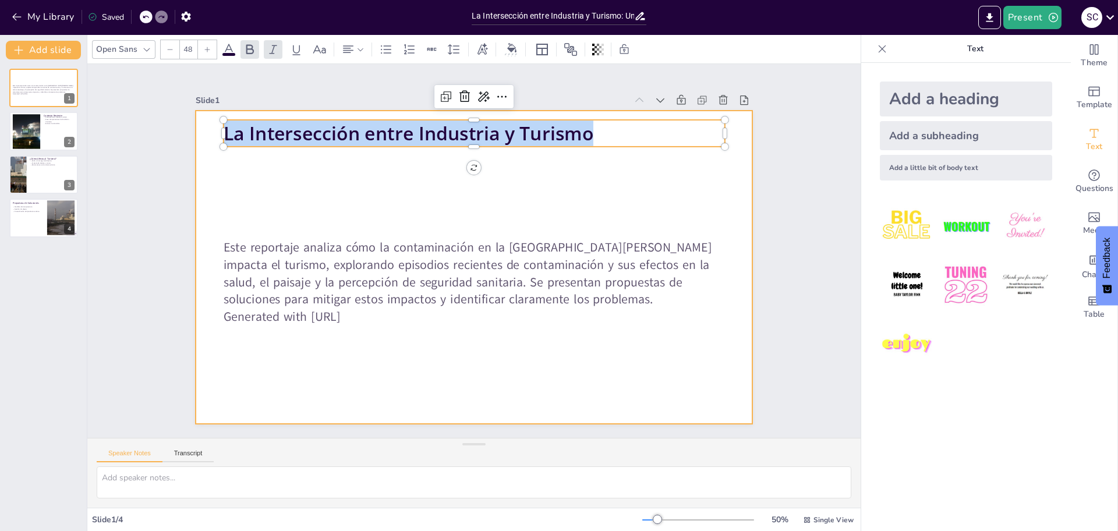
copy strong "La Intersección entre Industria y Turismo"
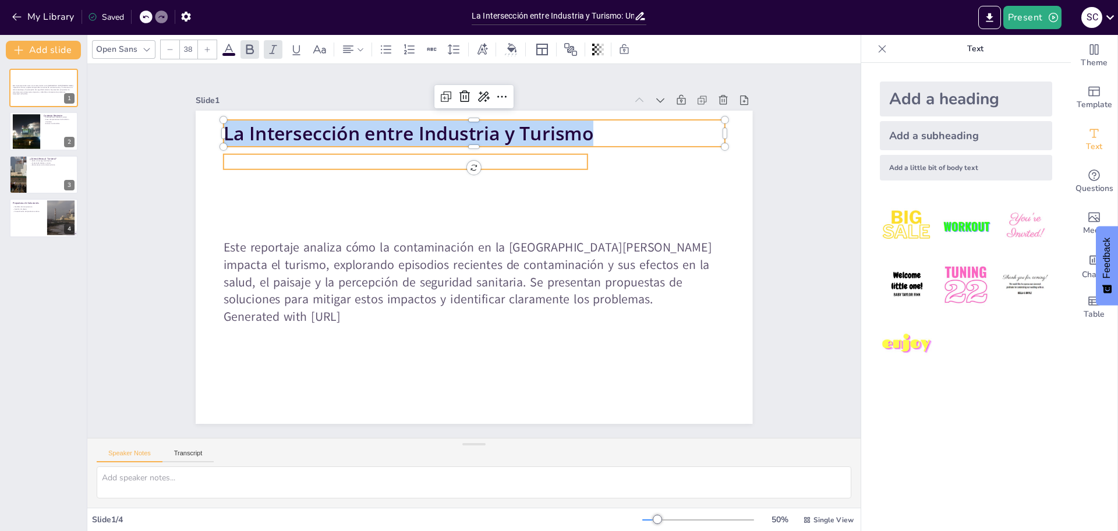
click at [344, 250] on p at bounding box center [477, 363] width 303 height 227
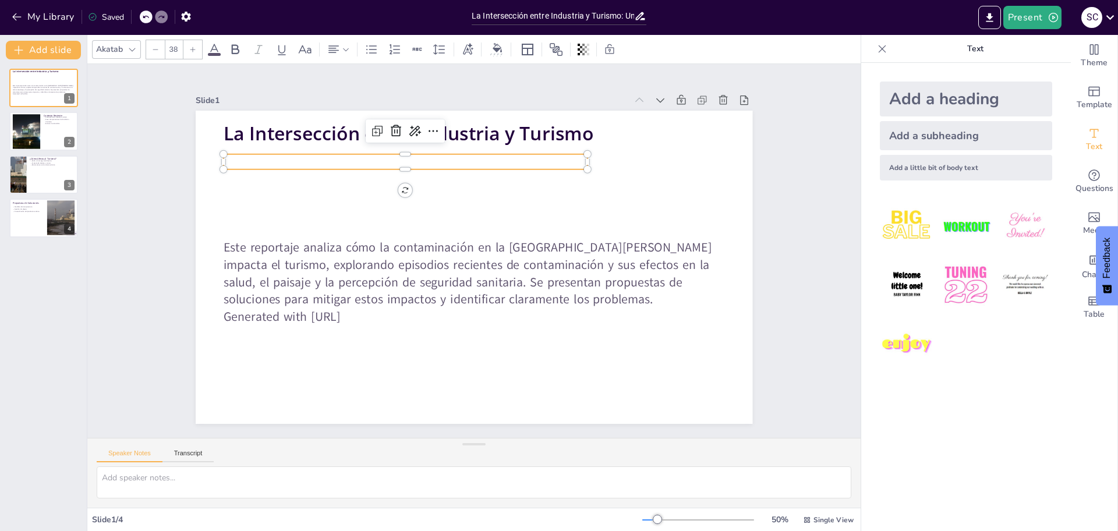
click at [366, 156] on p at bounding box center [393, 328] width 54 height 363
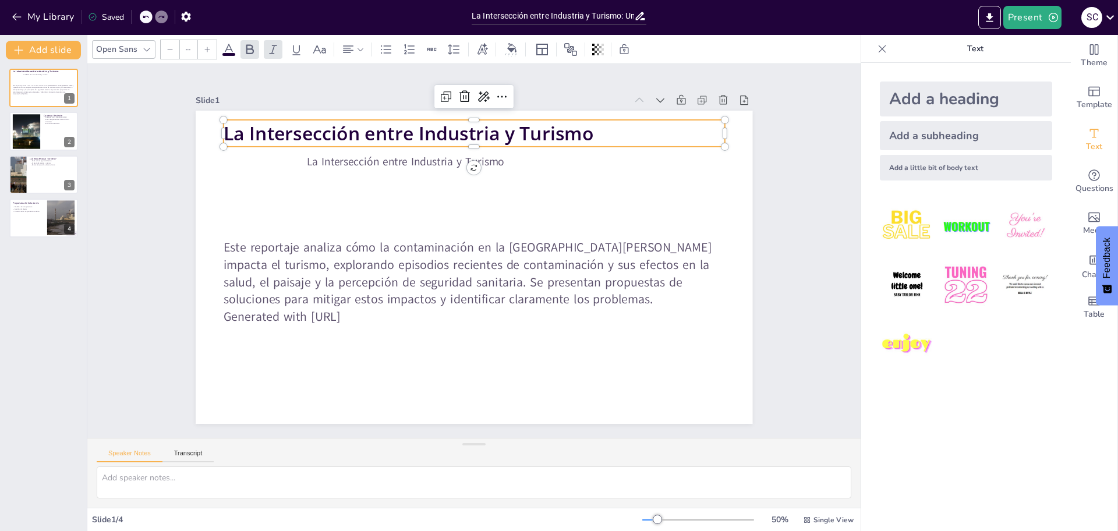
type input "48"
click at [480, 185] on strong "La Intersección entre Industria y Turismo" at bounding box center [393, 359] width 174 height 348
click at [567, 125] on strong "La Intersección entre Industria y Turismo" at bounding box center [504, 120] width 292 height 266
click at [442, 126] on strong "La Intersección entre Industria y Turismo" at bounding box center [339, 249] width 206 height 333
click at [411, 126] on strong "La Intersección entre Industria y Turismo" at bounding box center [342, 276] width 138 height 359
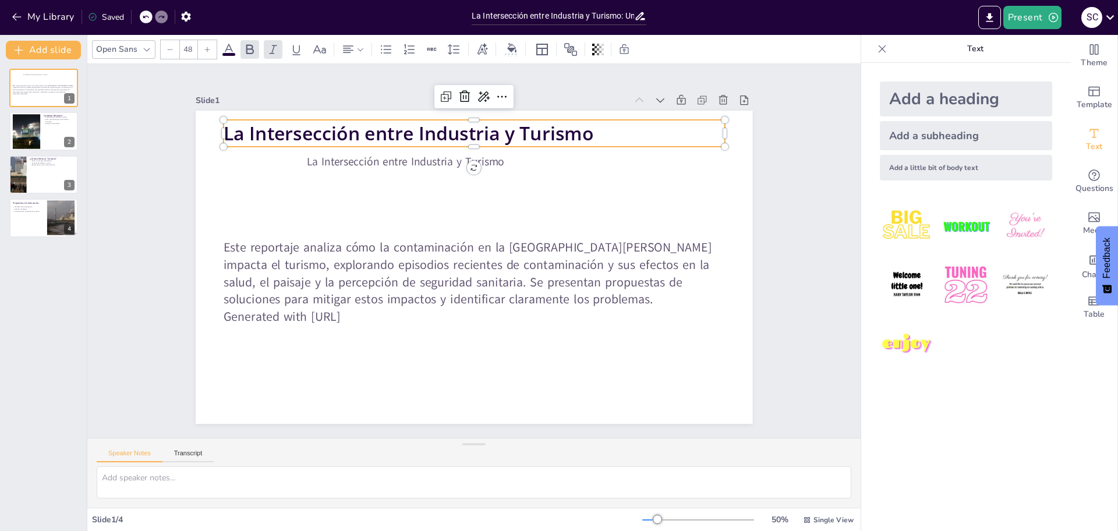
click at [508, 200] on strong "La Intersección entre Industria y Turismo" at bounding box center [405, 366] width 207 height 333
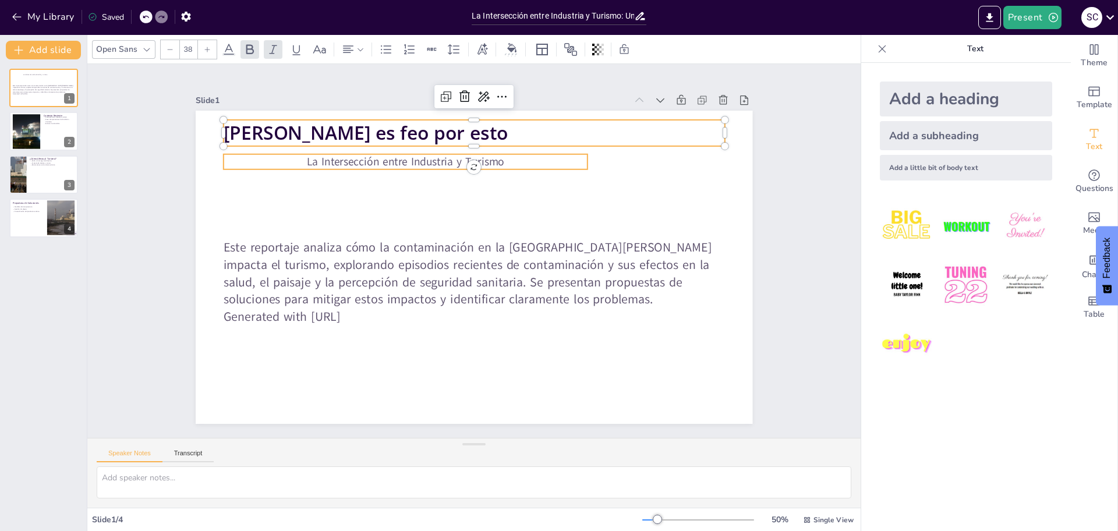
click at [520, 280] on p "La Intersección entre Industria y Turismo" at bounding box center [500, 361] width 339 height 162
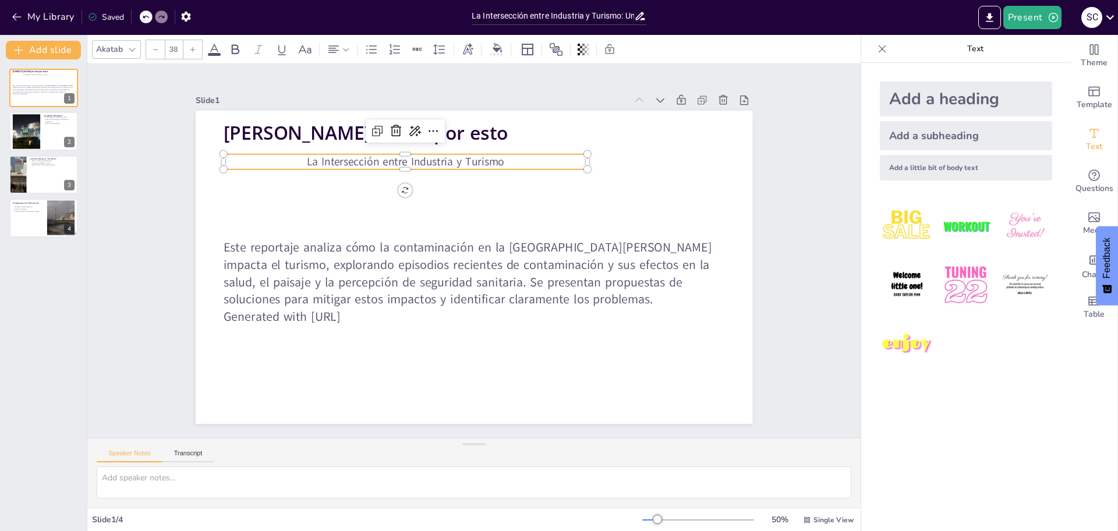
click at [520, 160] on p "La Intersección entre Industria y Turismo" at bounding box center [387, 178] width 359 height 91
drag, startPoint x: 577, startPoint y: 166, endPoint x: 479, endPoint y: 168, distance: 97.3
click at [479, 168] on div "Quintero es feo por esto Este reportaje analiza cómo la contaminación en la Bah…" at bounding box center [472, 268] width 586 height 370
click at [422, 150] on p "La Intersección entre Industria y Turismo" at bounding box center [391, 300] width 62 height 419
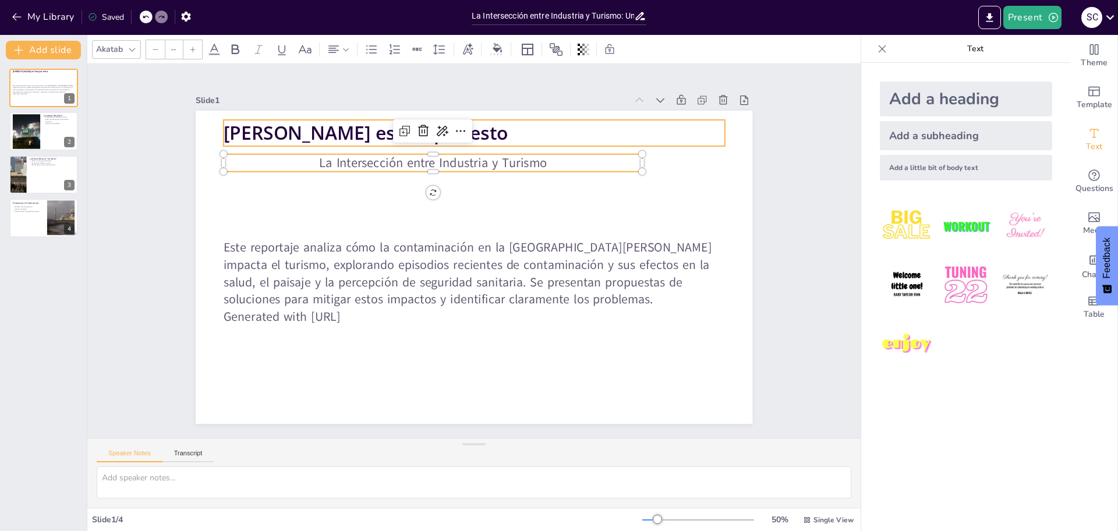
type input "48"
click at [494, 302] on p "Quintero es feo por esto" at bounding box center [499, 367] width 496 height 130
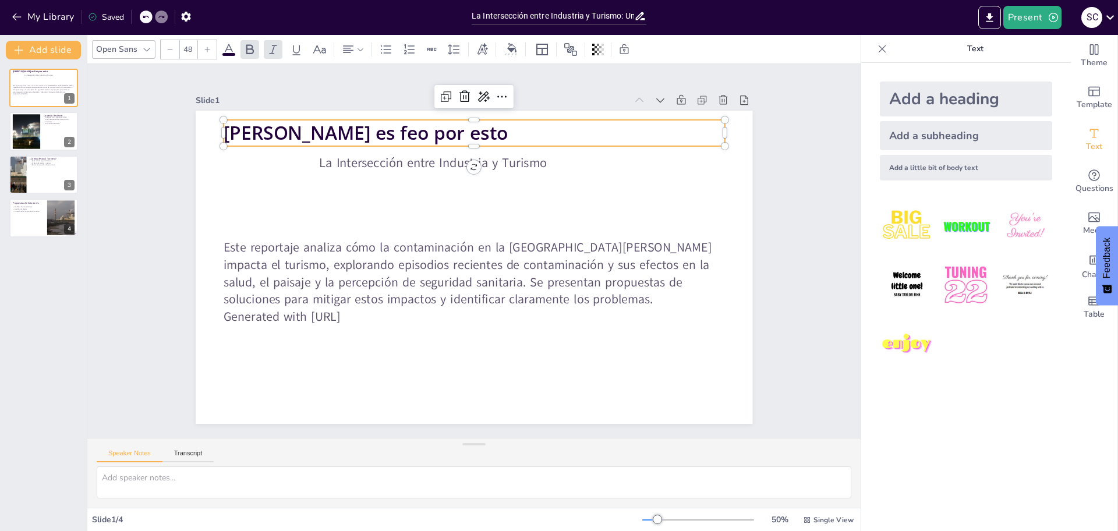
click at [487, 128] on p "Quintero es feo por esto" at bounding box center [437, 139] width 485 height 180
click at [507, 392] on icon at bounding box center [516, 401] width 19 height 19
click at [459, 398] on icon at bounding box center [452, 405] width 14 height 14
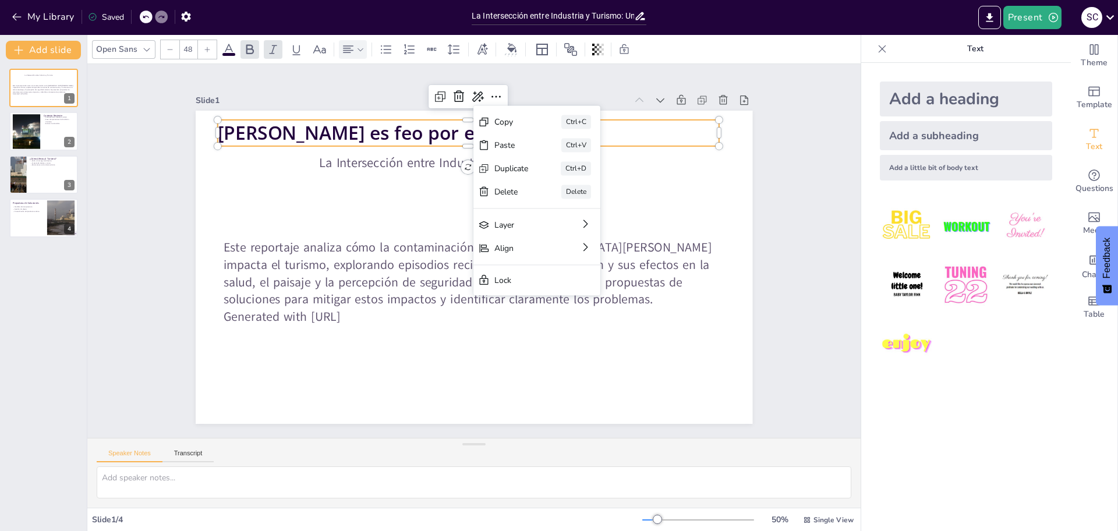
click at [341, 44] on icon at bounding box center [348, 50] width 14 height 14
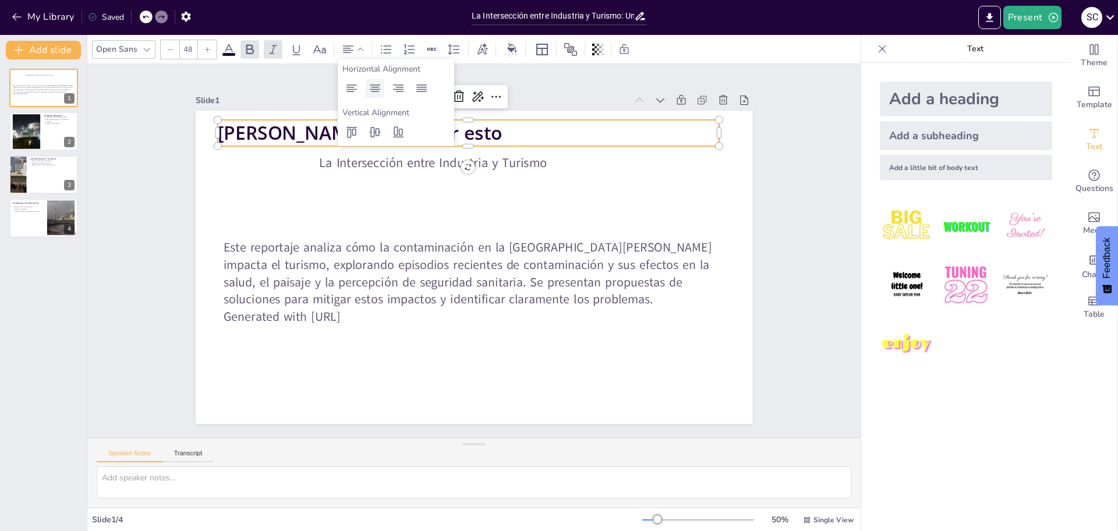
click at [378, 89] on icon at bounding box center [375, 88] width 10 height 8
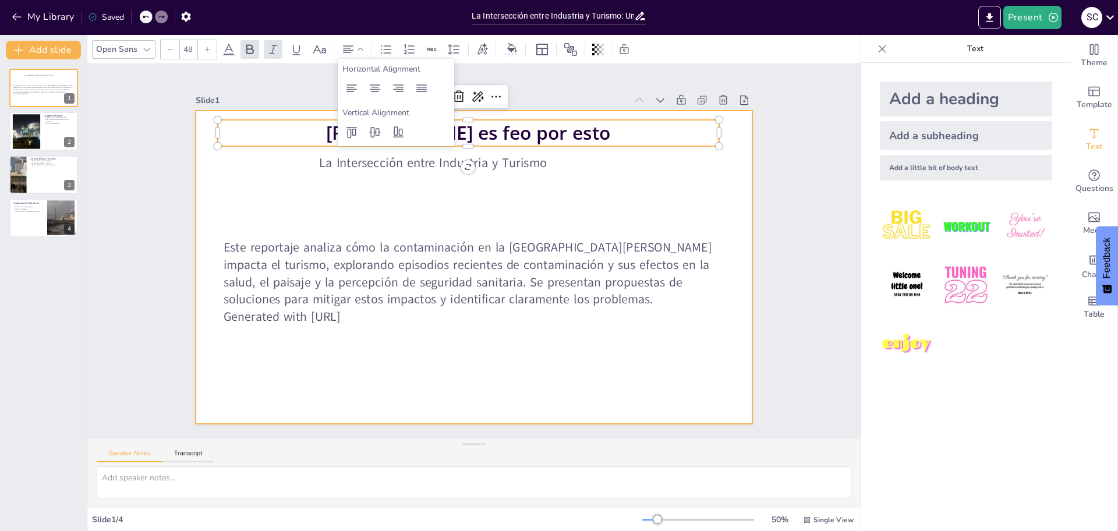
click at [541, 188] on div at bounding box center [487, 260] width 581 height 635
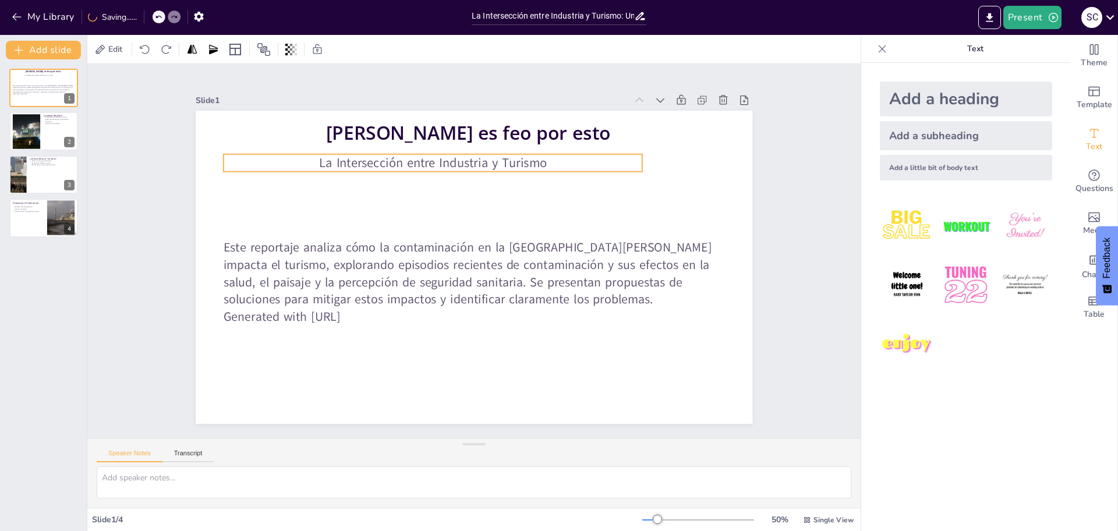
click at [459, 221] on p "La Intersección entre Industria y Turismo" at bounding box center [547, 314] width 390 height 187
click at [334, 43] on icon at bounding box center [334, 50] width 14 height 14
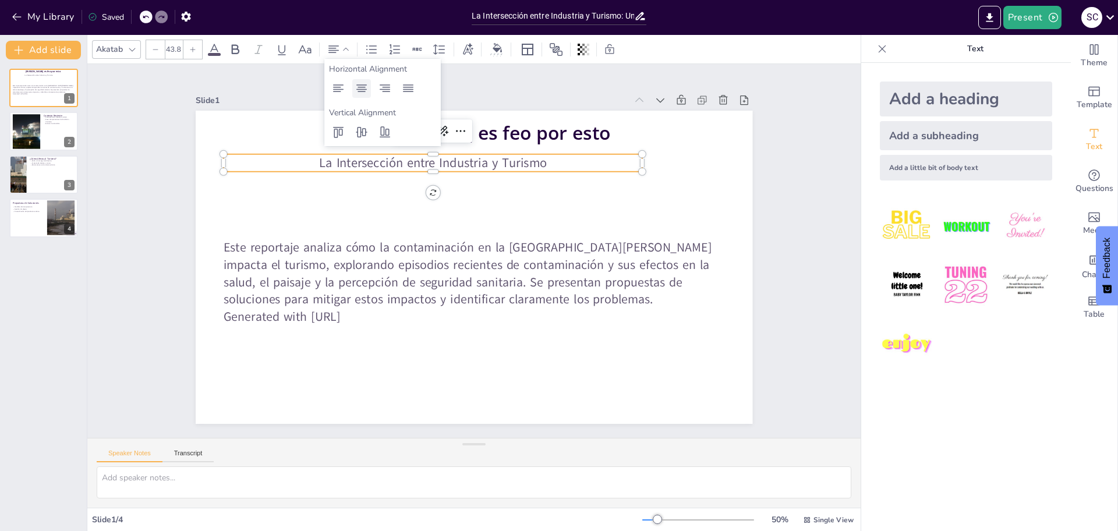
click at [362, 91] on icon at bounding box center [361, 88] width 10 height 8
click at [364, 91] on icon at bounding box center [361, 88] width 10 height 8
click at [496, 167] on div at bounding box center [558, 234] width 138 height 401
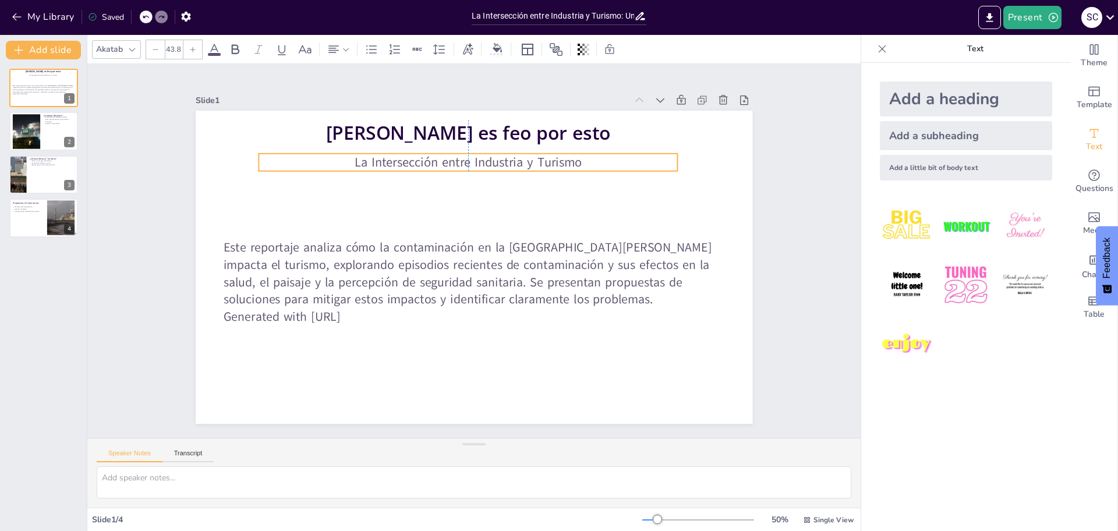
drag, startPoint x: 498, startPoint y: 160, endPoint x: 532, endPoint y: 160, distance: 33.8
click at [532, 160] on p "La Intersección entre Industria y Turismo" at bounding box center [405, 307] width 261 height 349
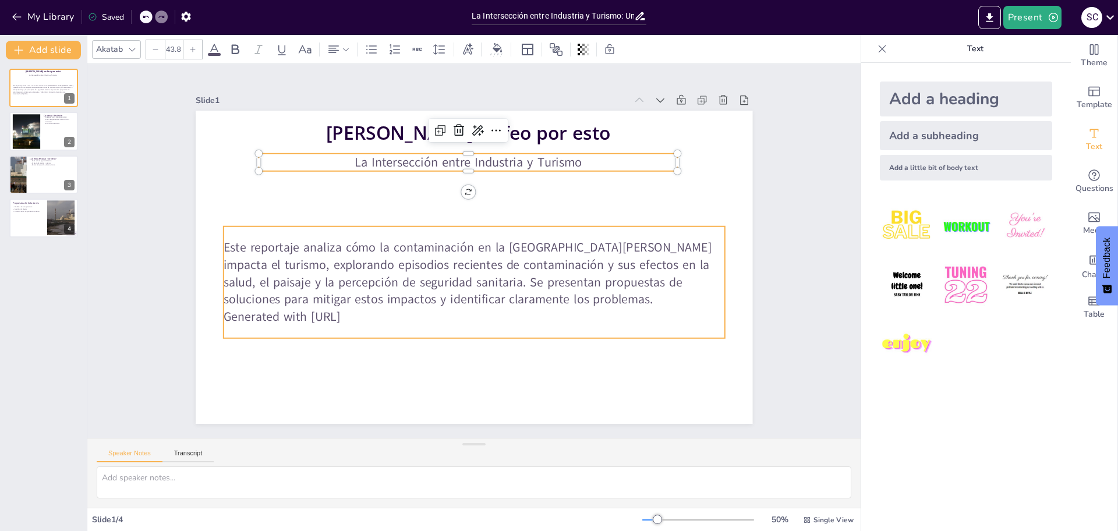
click at [634, 218] on div at bounding box center [485, 263] width 624 height 606
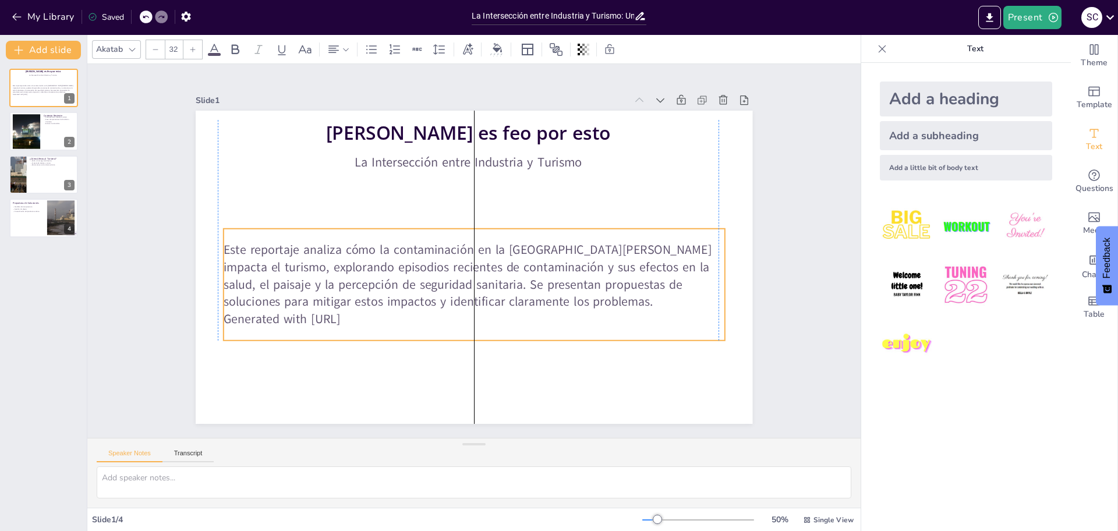
click at [616, 280] on p "Este reportaje analiza cómo la contaminación en la Bahía de Quintero impacta el…" at bounding box center [457, 269] width 419 height 387
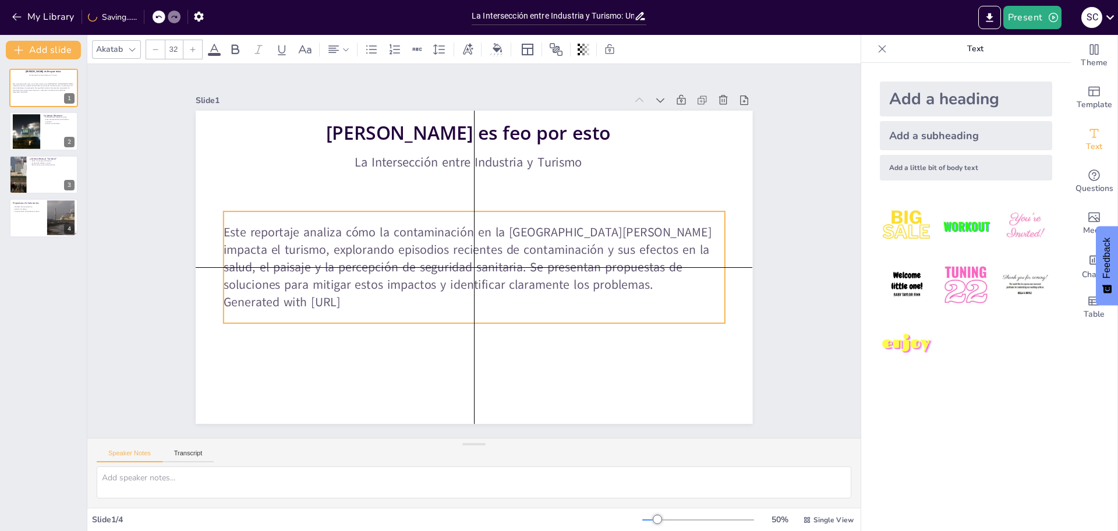
drag, startPoint x: 621, startPoint y: 275, endPoint x: 616, endPoint y: 258, distance: 17.7
click at [616, 258] on p "Este reportaje analiza cómo la contaminación en la Bahía de Quintero impacta el…" at bounding box center [473, 243] width 506 height 122
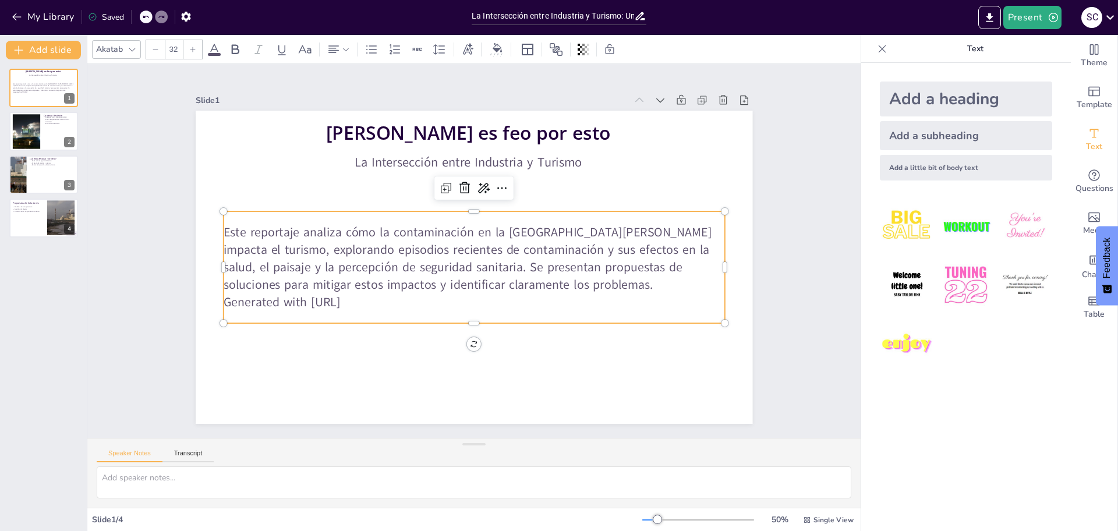
click at [436, 301] on p "Generated with Sendsteps.ai" at bounding box center [522, 235] width 172 height 482
click at [389, 301] on p "Generated with Sendsteps.ai" at bounding box center [490, 300] width 482 height 172
click at [364, 293] on p "Generated with Sendsteps.ai" at bounding box center [458, 299] width 482 height 171
click at [370, 288] on p "Generated with Sendsteps.ai" at bounding box center [458, 202] width 482 height 171
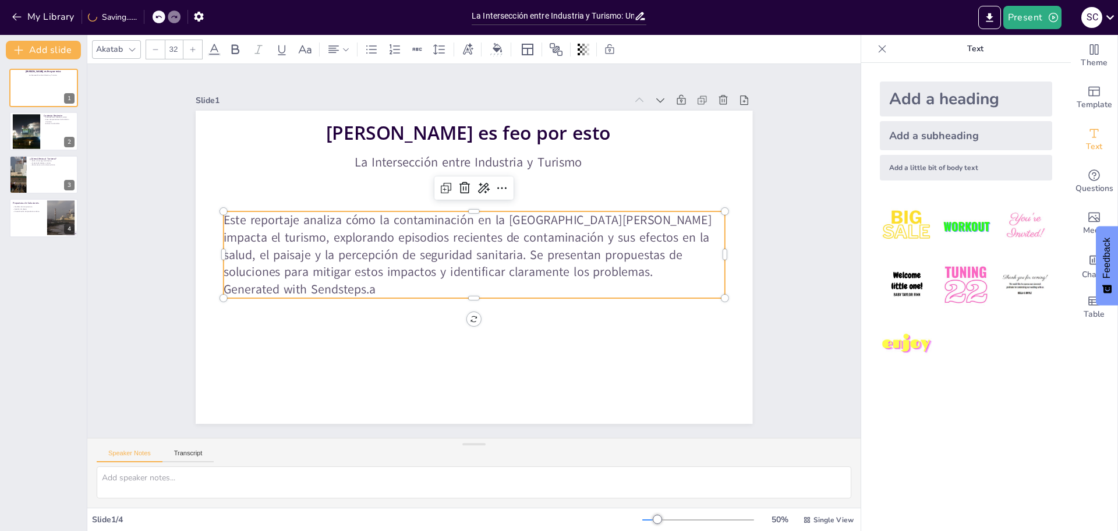
drag, startPoint x: 371, startPoint y: 296, endPoint x: 374, endPoint y: 280, distance: 16.6
click at [374, 280] on p "Generated with Sendsteps.a" at bounding box center [482, 289] width 494 height 122
click at [387, 276] on p "Este reportaje analiza cómo la contaminación en la Bahía de Quintero impacta el…" at bounding box center [474, 246] width 501 height 70
click at [389, 275] on p "Este reportaje analiza cómo la contaminación en la Bahía de Quintero impacta el…" at bounding box center [476, 255] width 486 height 267
drag, startPoint x: 404, startPoint y: 271, endPoint x: 409, endPoint y: 268, distance: 6.0
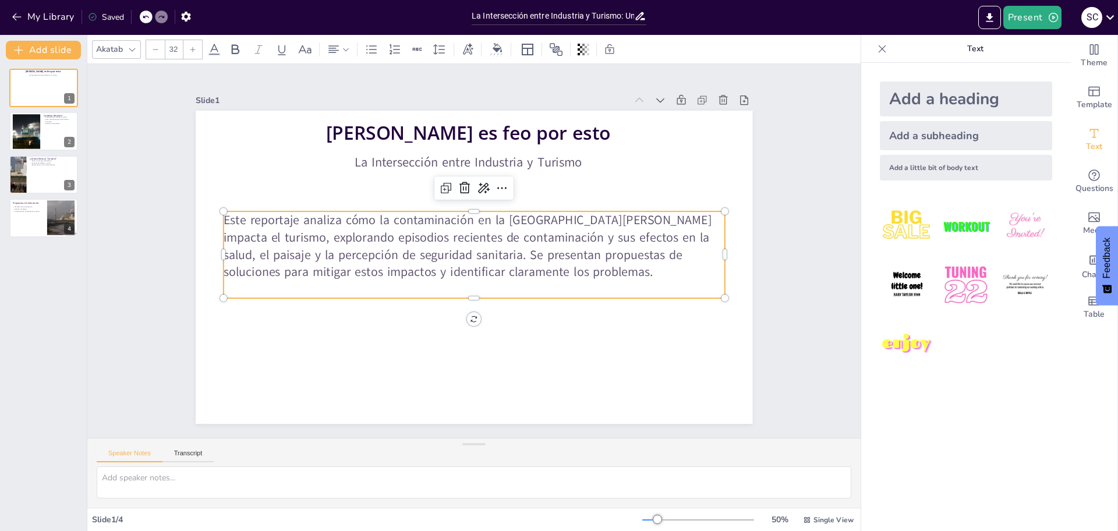
drag, startPoint x: 409, startPoint y: 268, endPoint x: 389, endPoint y: 270, distance: 20.5
click at [389, 270] on p "Este reportaje analiza cómo la contaminación en la Bahía de Quintero impacta el…" at bounding box center [478, 253] width 310 height 469
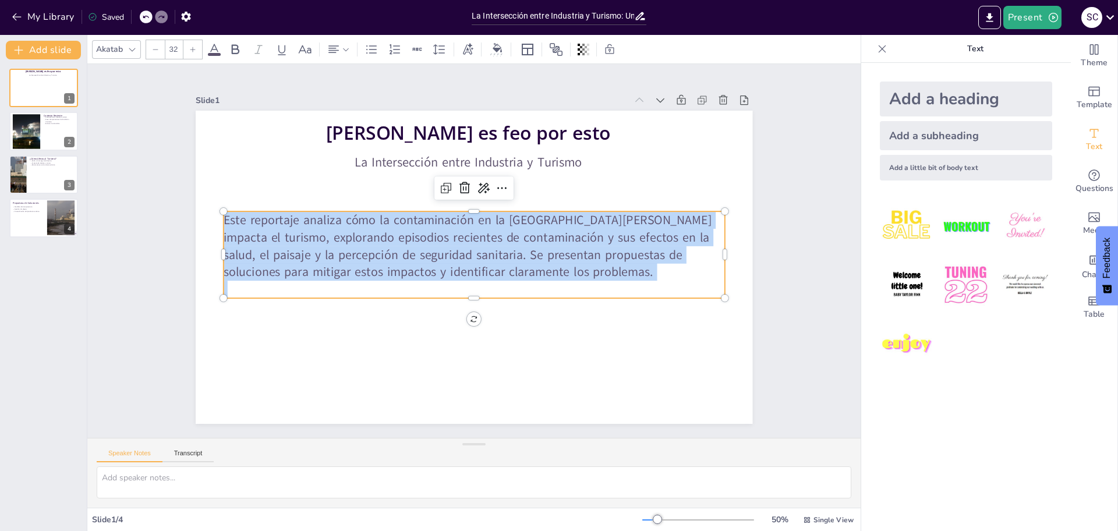
drag, startPoint x: 548, startPoint y: 283, endPoint x: 215, endPoint y: 218, distance: 339.4
click at [376, 218] on div "Este reportaje analiza cómo la contaminación en la Bahía de Quintero impacta el…" at bounding box center [470, 252] width 189 height 508
click at [349, 53] on icon at bounding box center [346, 49] width 8 height 8
click at [435, 45] on icon at bounding box center [439, 49] width 12 height 10
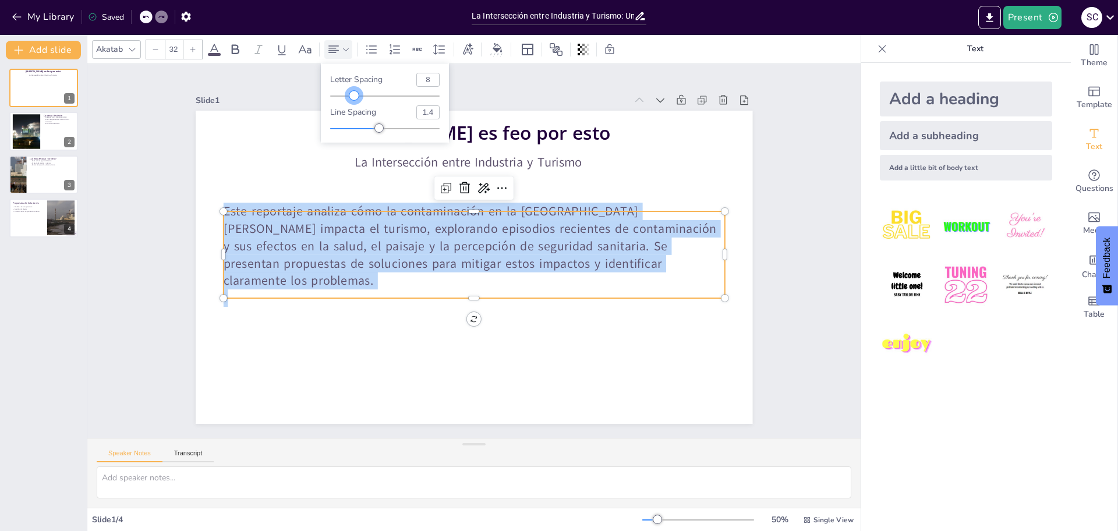
type input "-3"
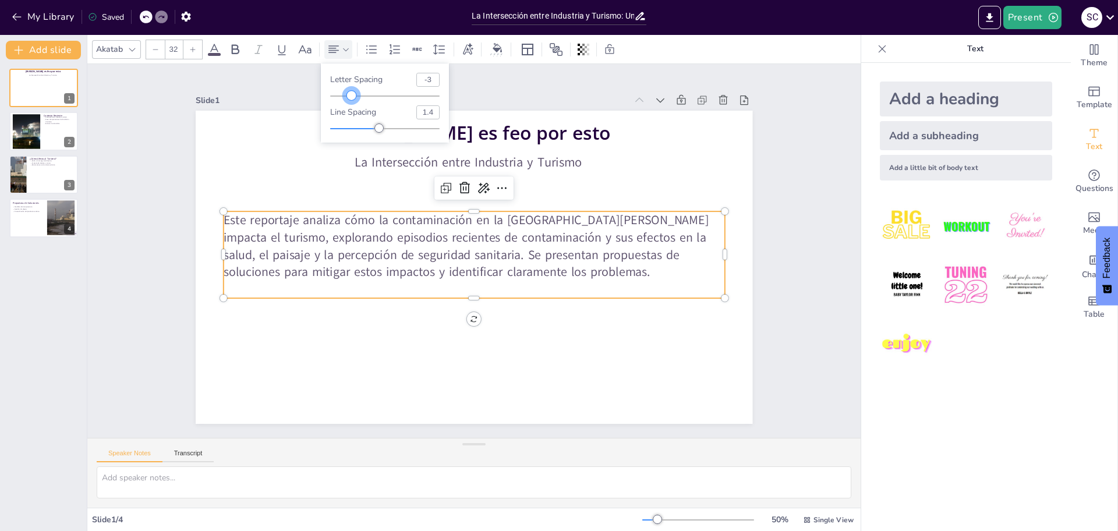
click at [352, 97] on div at bounding box center [351, 95] width 9 height 9
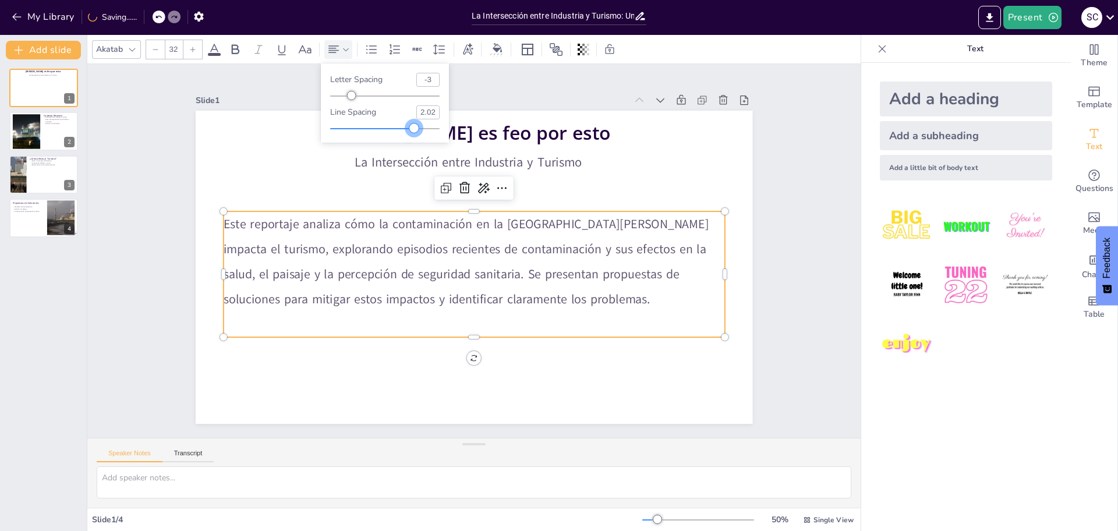
type input "2.01"
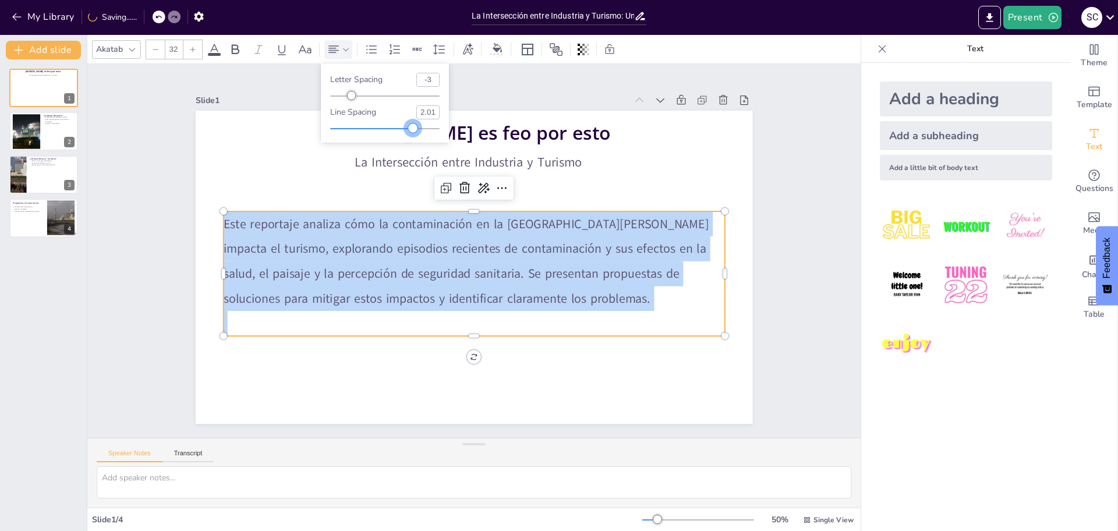
drag, startPoint x: 379, startPoint y: 126, endPoint x: 413, endPoint y: 121, distance: 34.8
click at [413, 121] on div "Line spacing 2.01" at bounding box center [384, 119] width 109 height 28
click at [579, 241] on p "Este reportaje analiza cómo la contaminación en la Bahía de Quintero impacta el…" at bounding box center [481, 257] width 409 height 439
click at [560, 241] on p "Este reportaje analiza cómo la contaminación en la Bahía de Quintero impacta el…" at bounding box center [484, 252] width 151 height 509
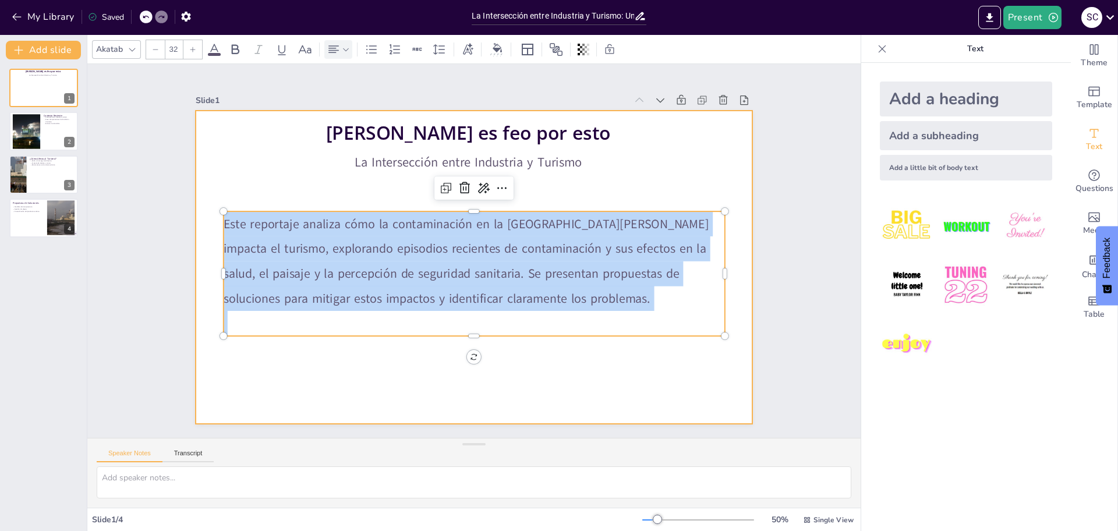
click at [636, 171] on div at bounding box center [459, 244] width 512 height 636
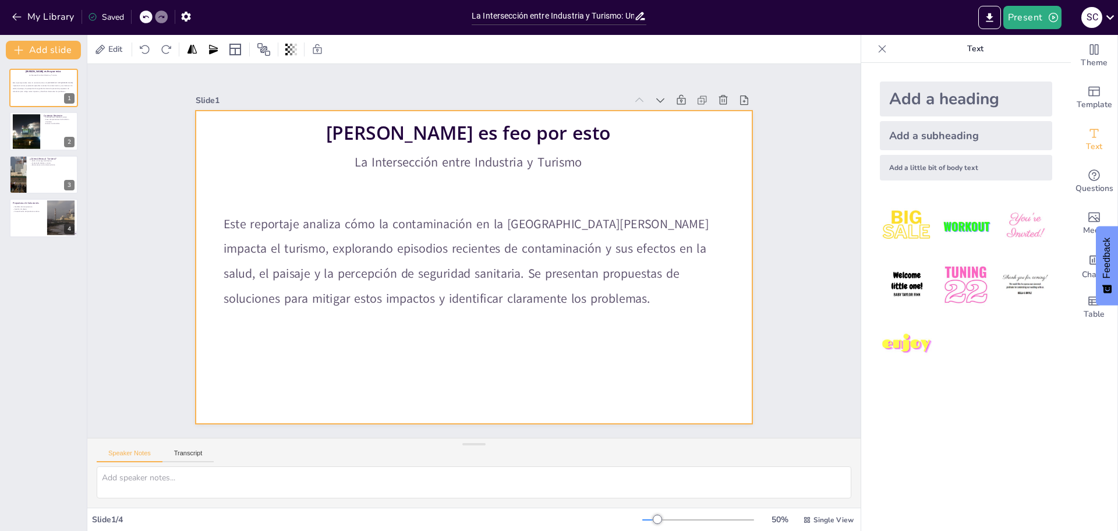
click at [636, 171] on div at bounding box center [462, 239] width 623 height 606
drag, startPoint x: 485, startPoint y: 360, endPoint x: 496, endPoint y: 289, distance: 71.8
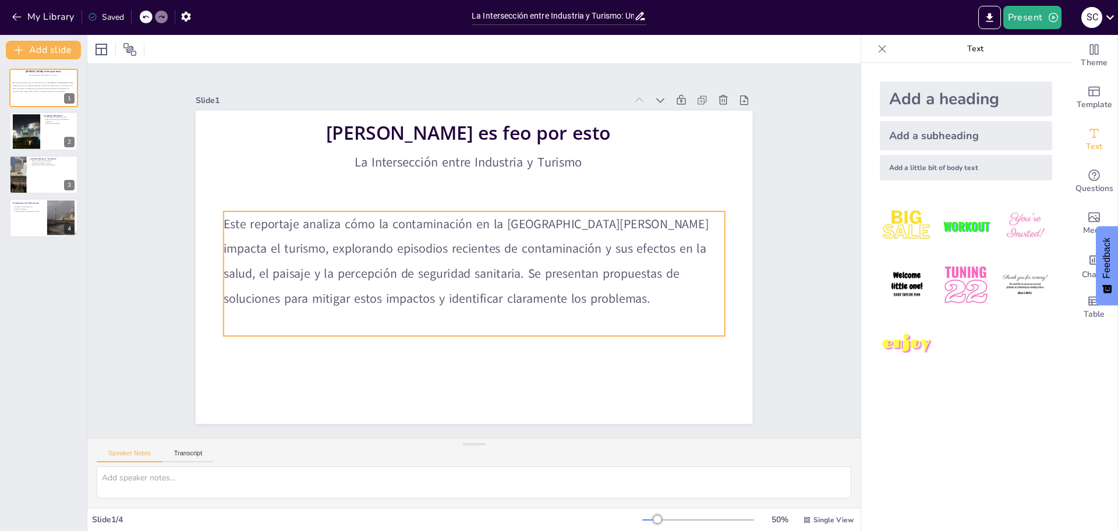
click at [515, 288] on p "Este reportaje analiza cómo la contaminación en la Bahía de Quintero impacta el…" at bounding box center [465, 246] width 337 height 484
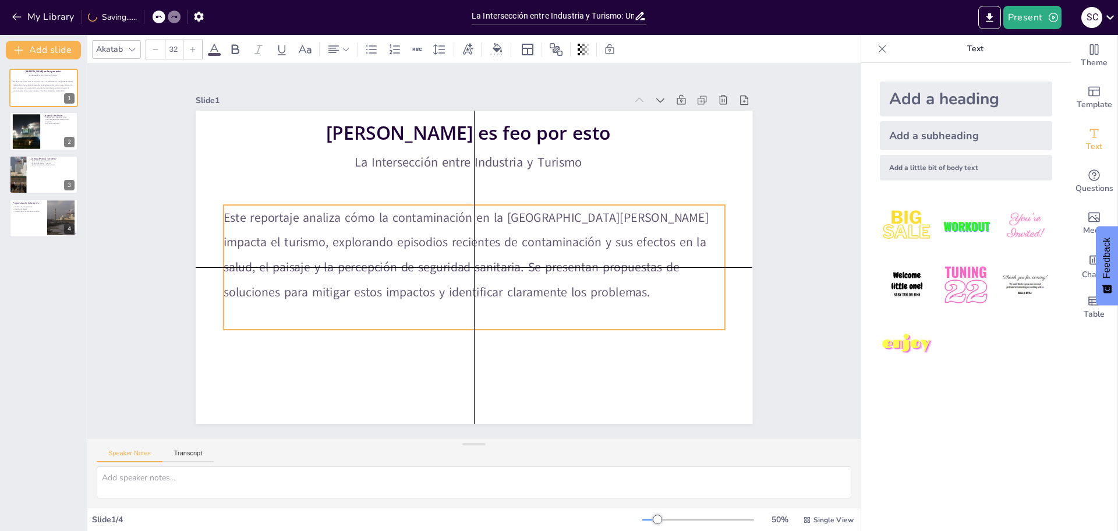
drag, startPoint x: 518, startPoint y: 288, endPoint x: 537, endPoint y: 338, distance: 54.4
click at [513, 291] on p "Este reportaje analiza cómo la contaminación en la Bahía de Quintero impacta el…" at bounding box center [470, 250] width 201 height 511
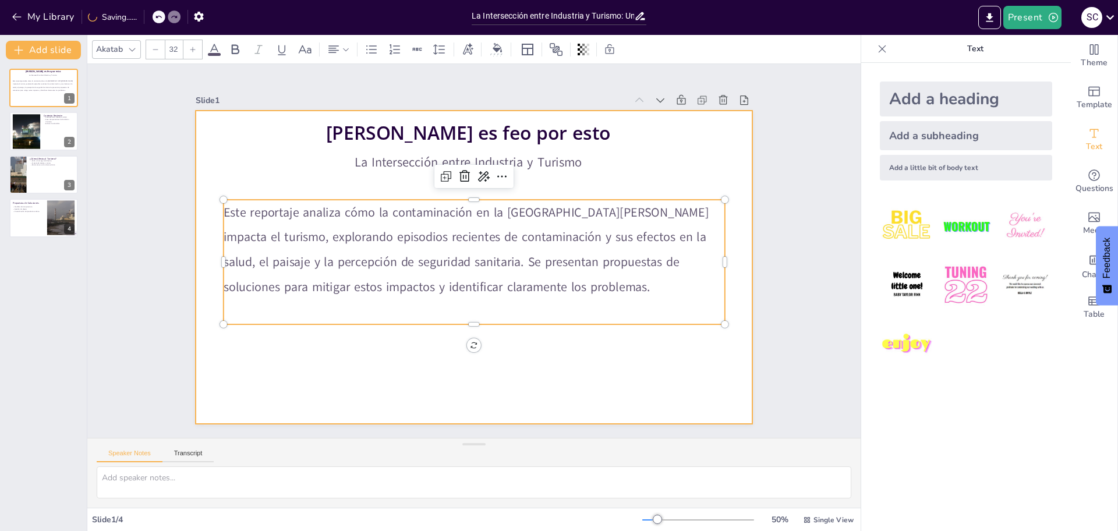
click at [544, 352] on div at bounding box center [480, 236] width 636 height 512
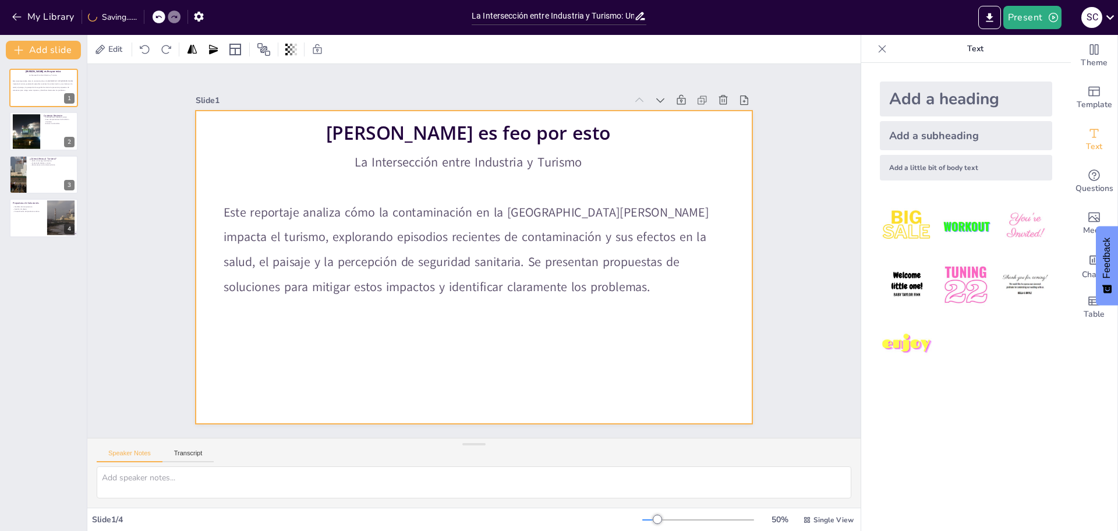
click at [544, 352] on div at bounding box center [490, 252] width 369 height 586
click at [544, 352] on div at bounding box center [475, 267] width 587 height 370
click at [544, 352] on div at bounding box center [462, 240] width 606 height 624
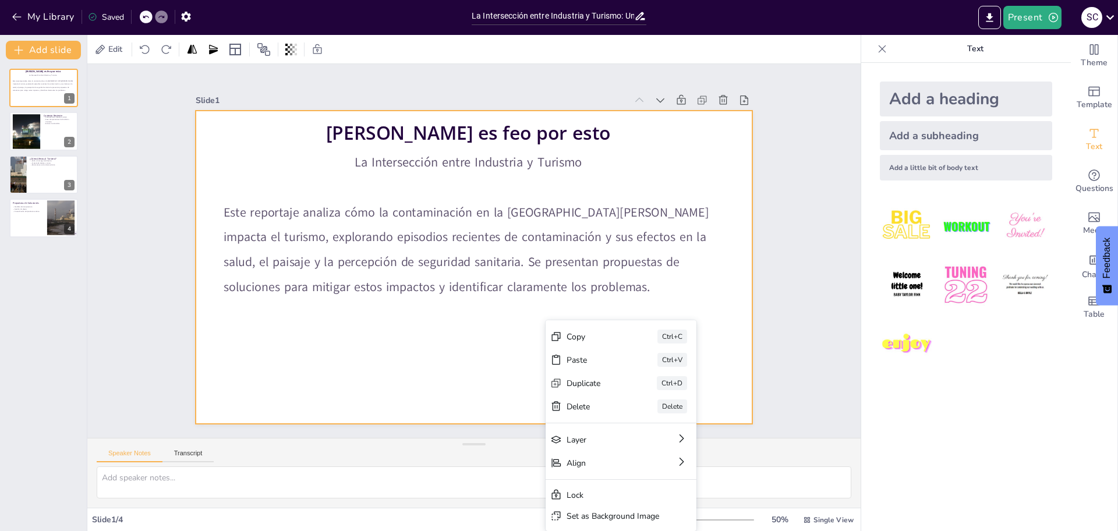
click at [528, 365] on div at bounding box center [461, 241] width 581 height 635
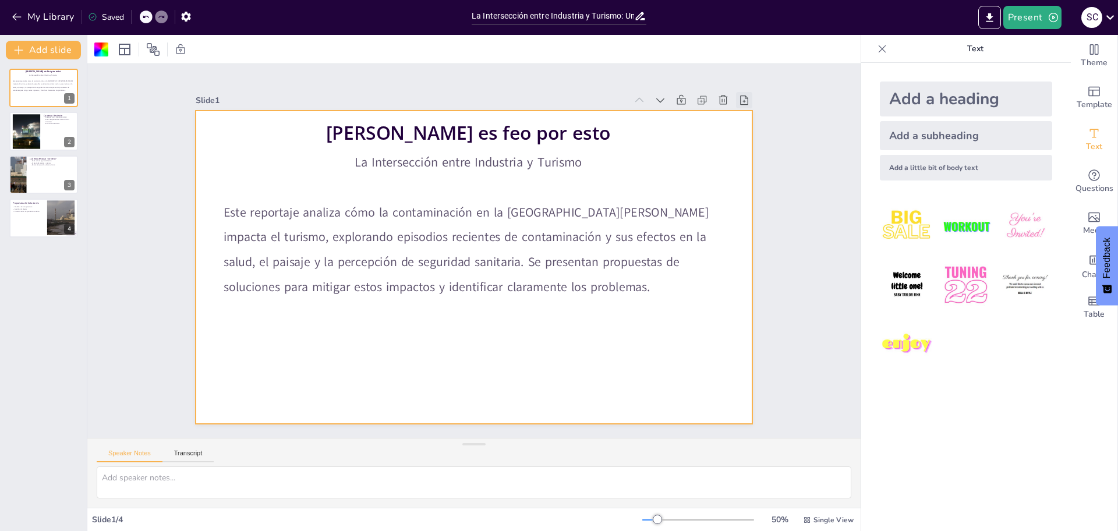
click at [765, 308] on div at bounding box center [776, 319] width 23 height 23
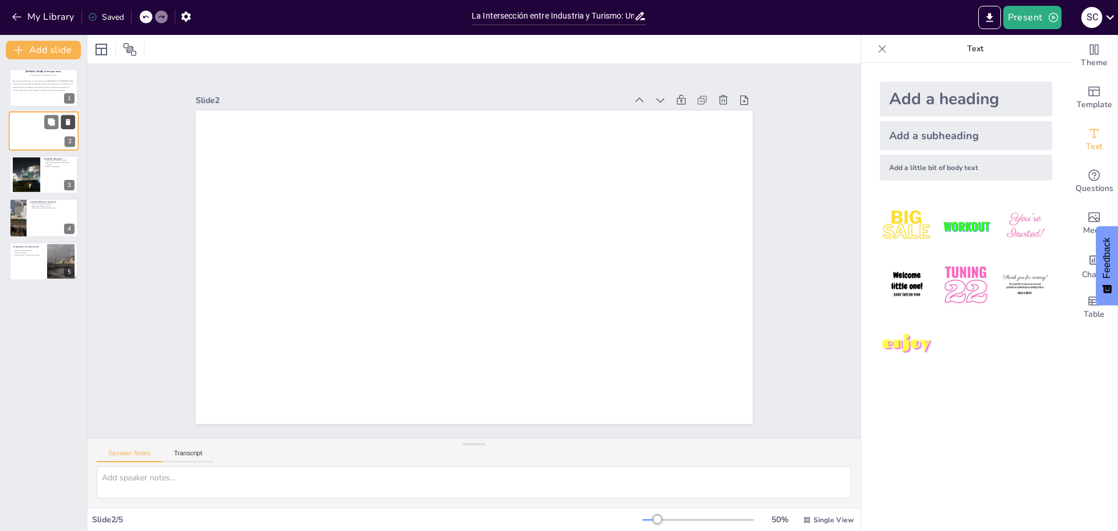
click at [61, 118] on button at bounding box center [68, 122] width 14 height 14
type textarea "Las intoxicaciones masivas en 2018 resaltaron la gravedad de la contaminación e…"
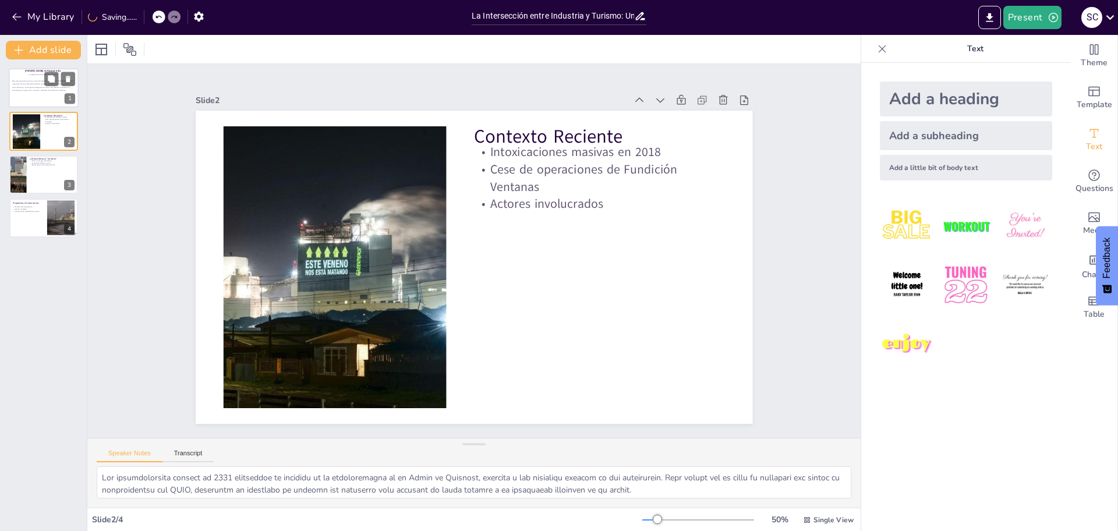
click at [33, 83] on p "Este reportaje analiza cómo la contaminación en la Bahía de Quintero impacta el…" at bounding box center [43, 86] width 63 height 13
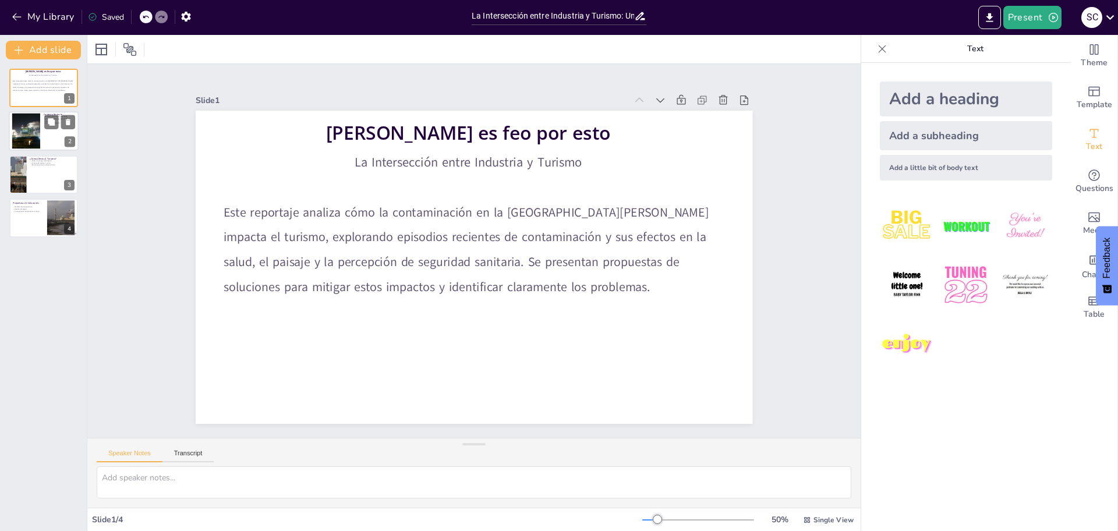
click at [41, 142] on div at bounding box center [44, 132] width 70 height 40
type textarea "Las intoxicaciones masivas en 2018 resaltaron la gravedad de la contaminación e…"
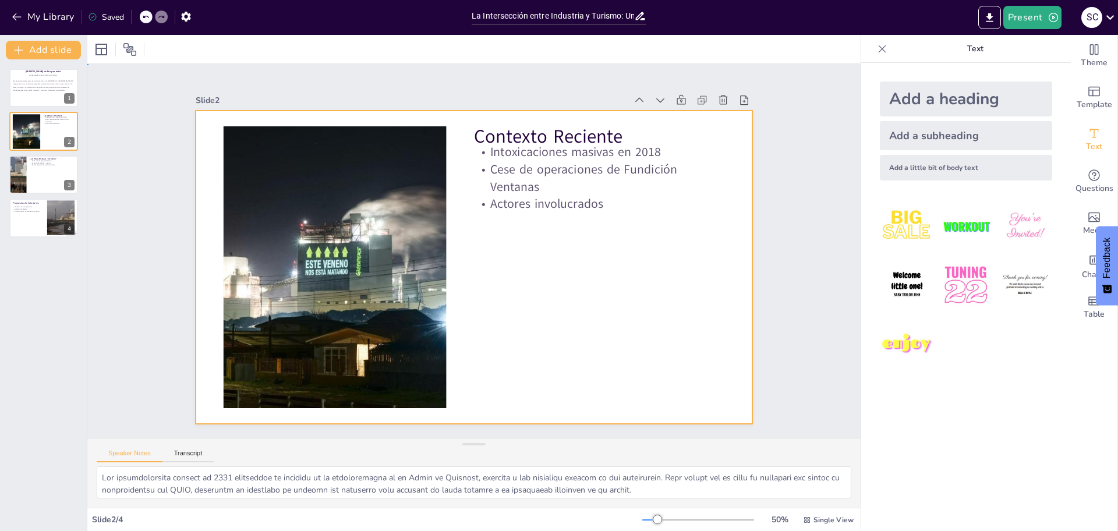
click at [597, 215] on div at bounding box center [478, 266] width 627 height 471
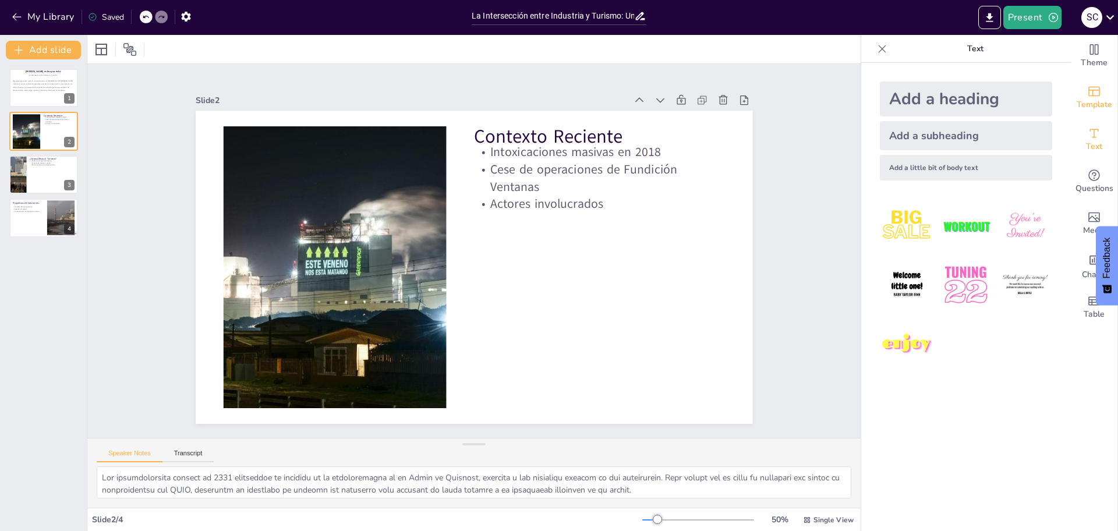
click at [1088, 96] on icon "Add ready made slides" at bounding box center [1094, 92] width 12 height 10
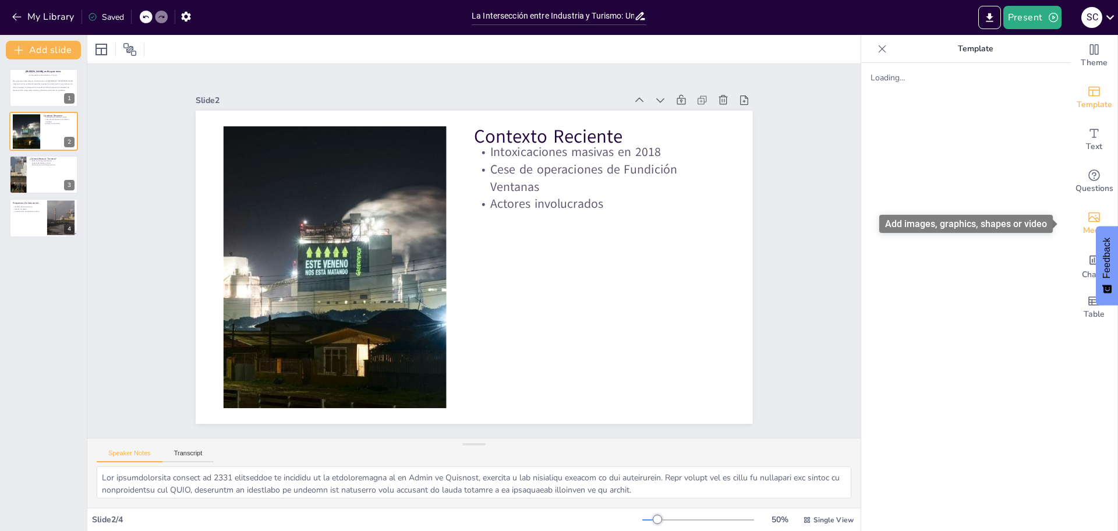
click at [1092, 225] on span "Media" at bounding box center [1094, 230] width 23 height 13
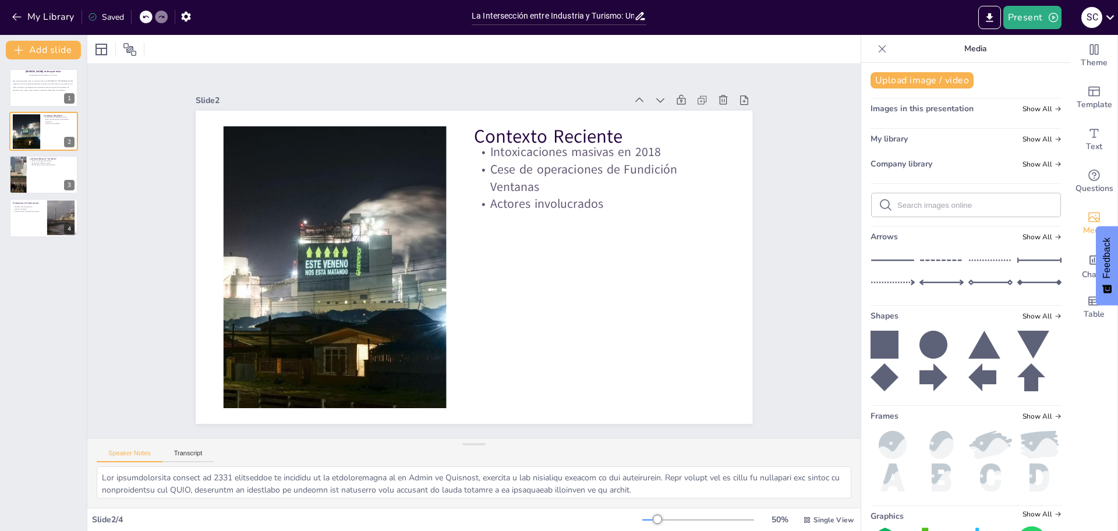
click at [966, 204] on input "text" at bounding box center [975, 205] width 156 height 9
type input "quintero"
click at [879, 204] on icon at bounding box center [886, 205] width 14 height 14
click at [937, 214] on div "quintero" at bounding box center [966, 204] width 189 height 23
click at [936, 205] on input "quintero" at bounding box center [975, 205] width 156 height 9
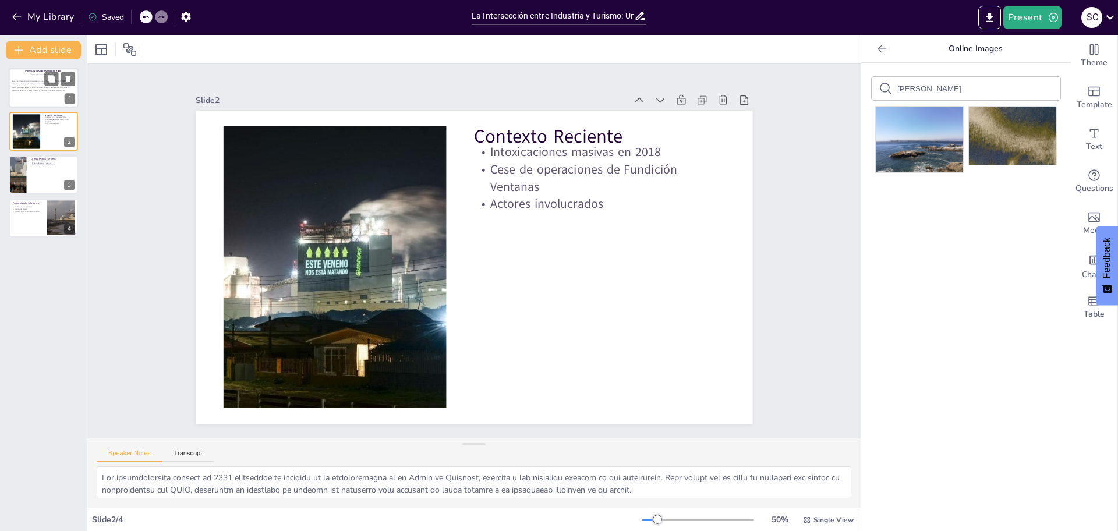
click at [16, 95] on p at bounding box center [43, 93] width 63 height 3
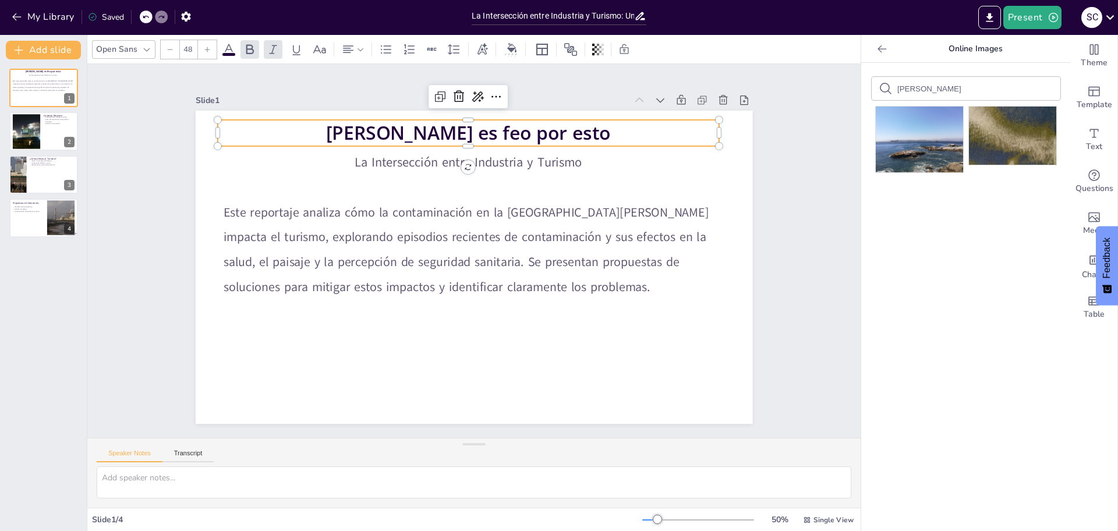
click at [584, 355] on p "Quintero es feo por esto" at bounding box center [479, 368] width 501 height 27
click at [450, 125] on p "Quintero es feo por esto" at bounding box center [360, 220] width 179 height 485
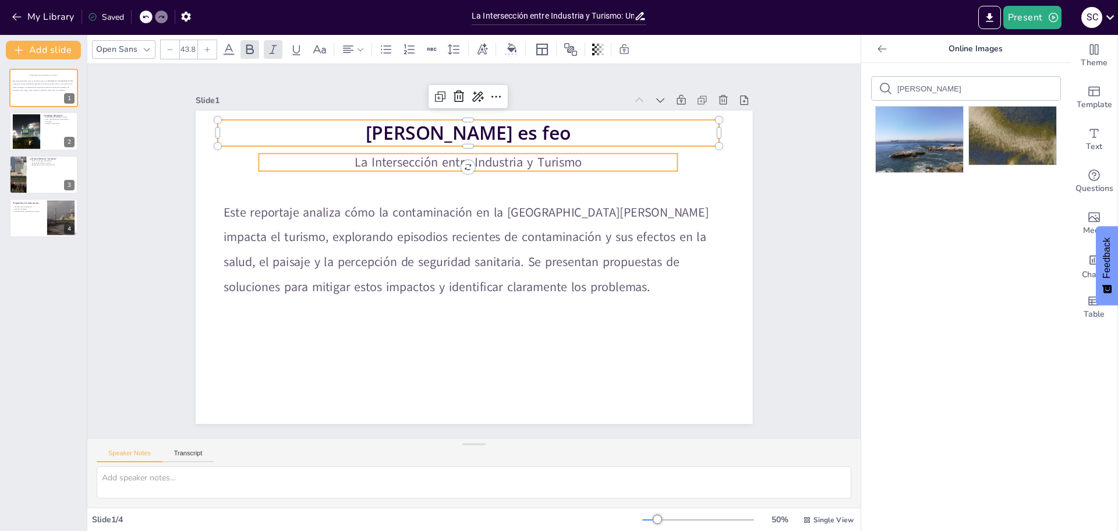
click at [563, 165] on p "La Intersección entre Industria y Turismo" at bounding box center [449, 165] width 413 height 105
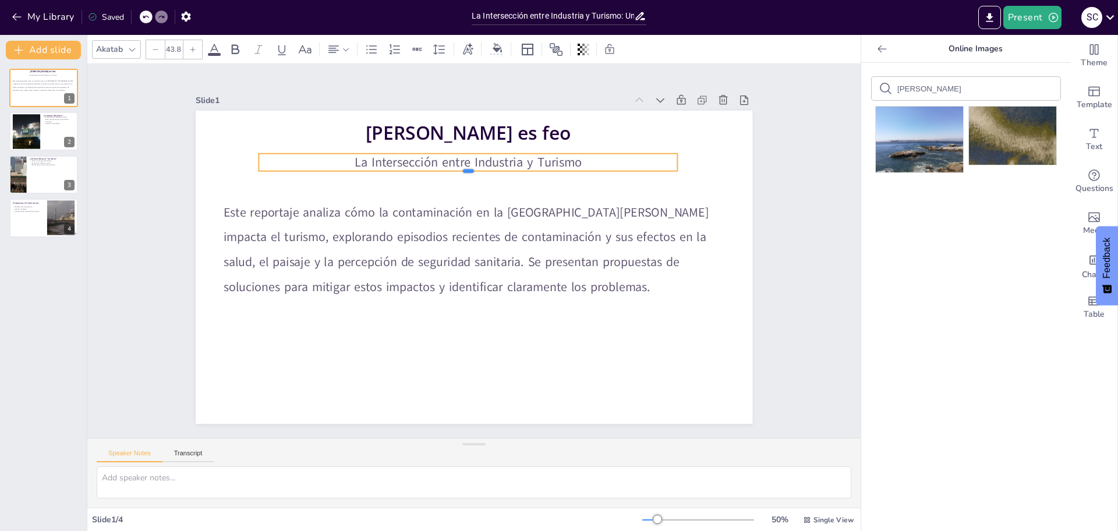
click at [562, 189] on div at bounding box center [434, 315] width 345 height 253
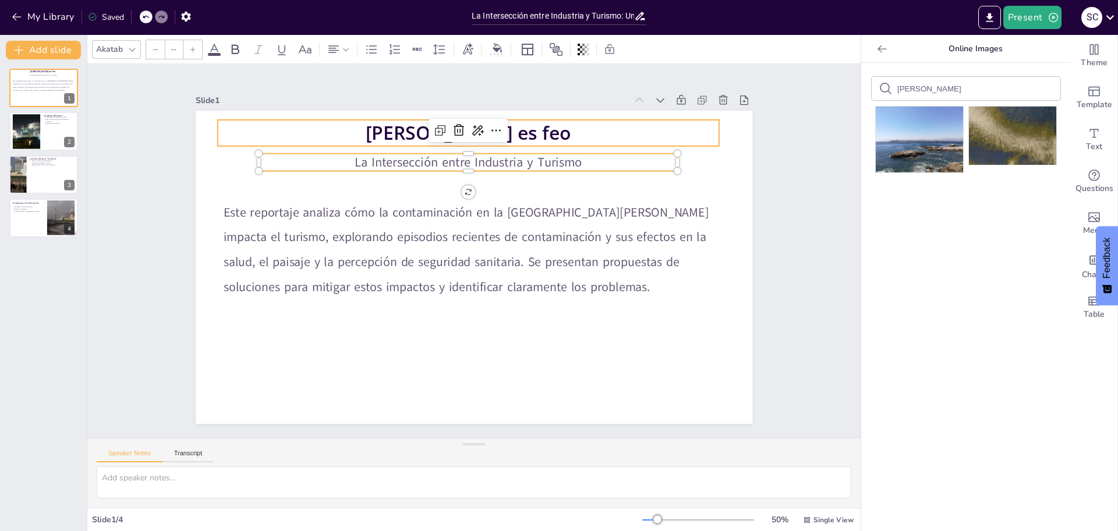
type input "48"
click at [546, 127] on p "Quintero es feo" at bounding box center [573, 315] width 316 height 421
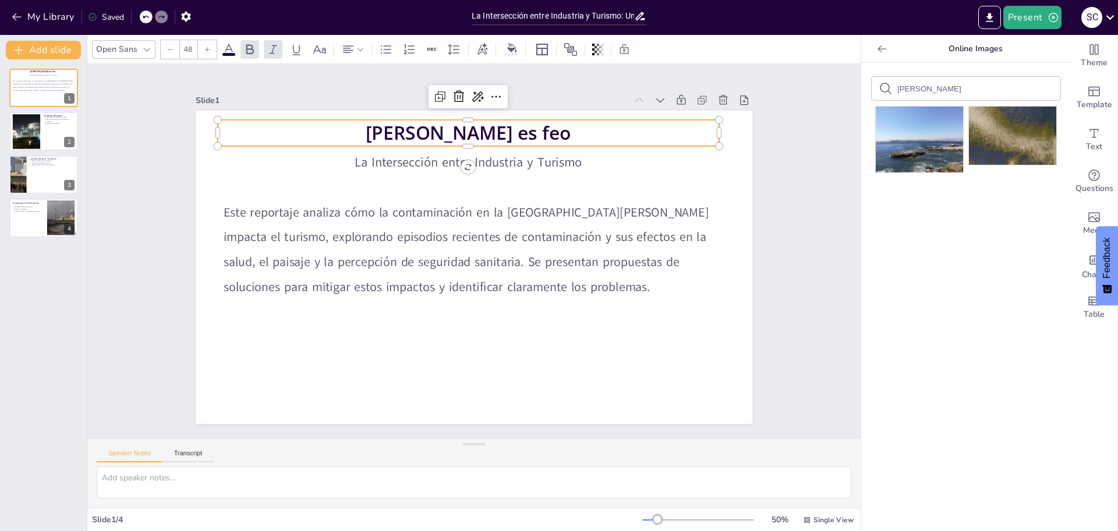
click at [454, 125] on p "Quintero es feo" at bounding box center [364, 293] width 180 height 485
click at [529, 125] on p "Quintero es feo" at bounding box center [480, 133] width 501 height 78
click at [40, 136] on div at bounding box center [44, 132] width 70 height 40
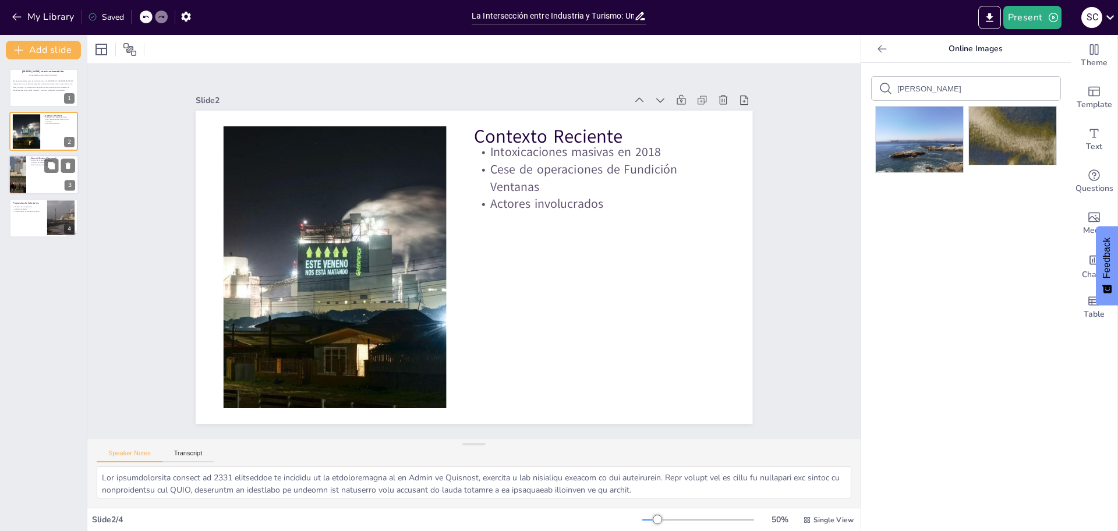
click at [36, 173] on div at bounding box center [44, 175] width 70 height 40
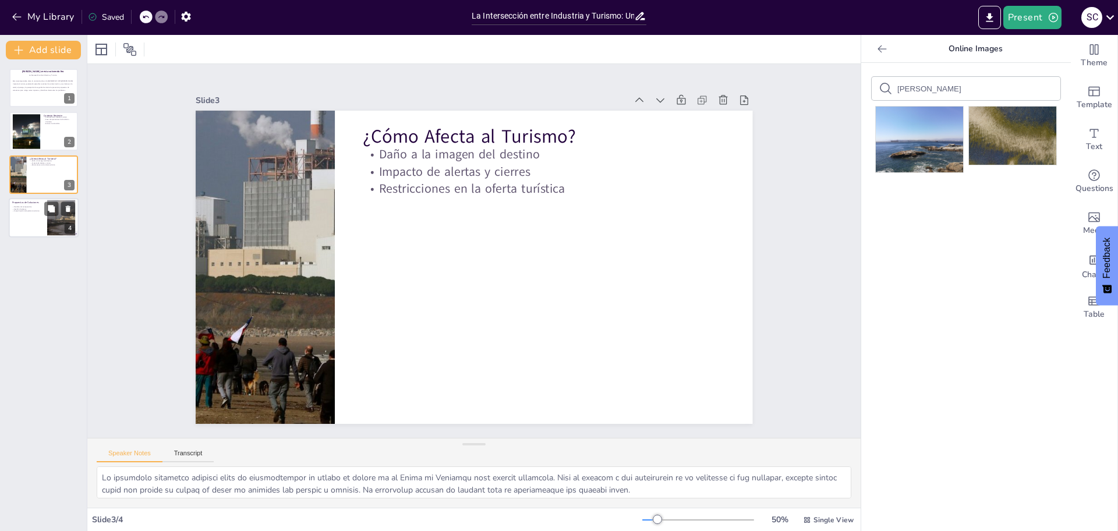
click at [19, 221] on div at bounding box center [44, 218] width 70 height 40
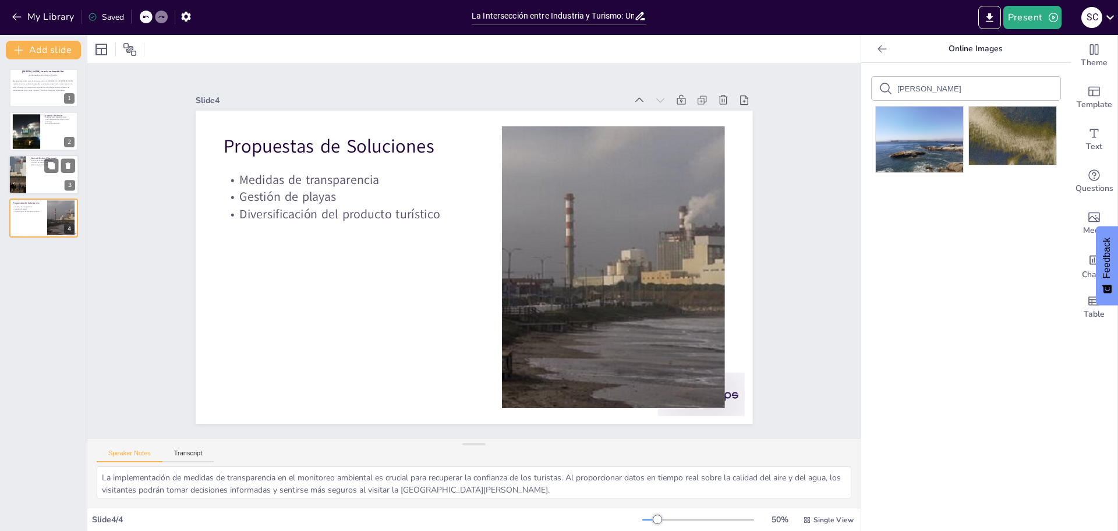
click at [24, 176] on div at bounding box center [17, 175] width 69 height 40
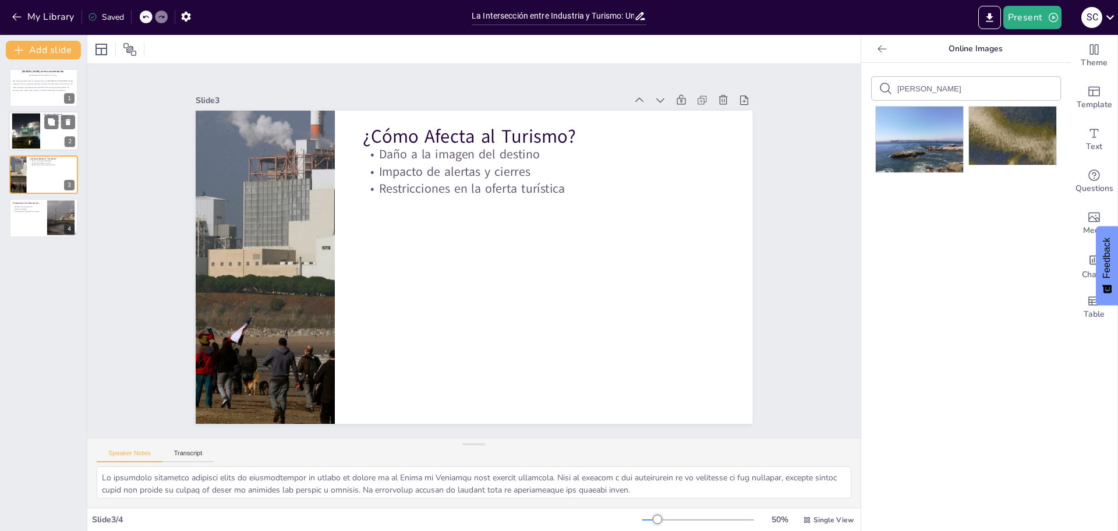
click at [26, 131] on div at bounding box center [26, 132] width 63 height 36
type textarea "Las intoxicaciones masivas en 2018 resaltaron la gravedad de la contaminación e…"
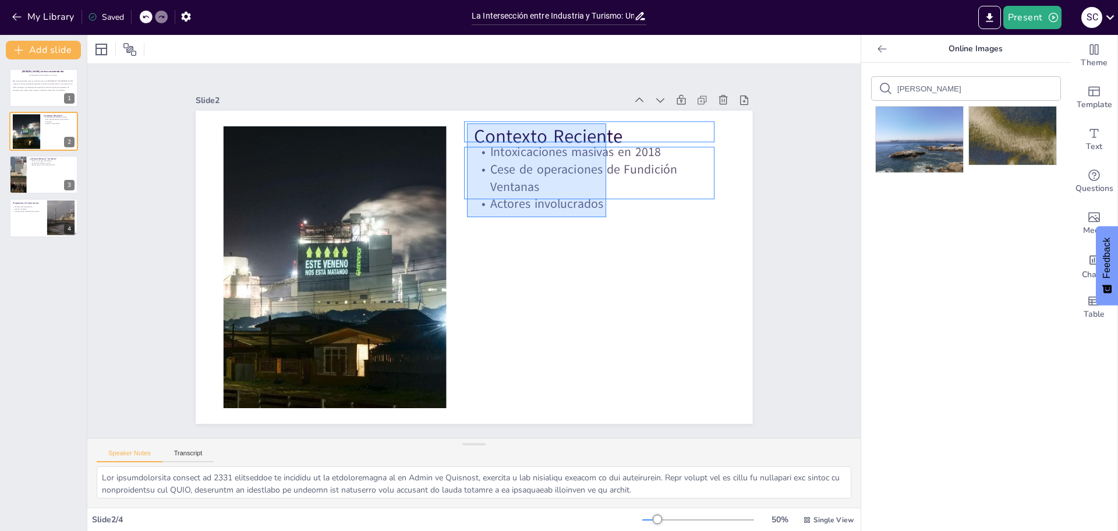
drag, startPoint x: 606, startPoint y: 217, endPoint x: 467, endPoint y: 123, distance: 167.8
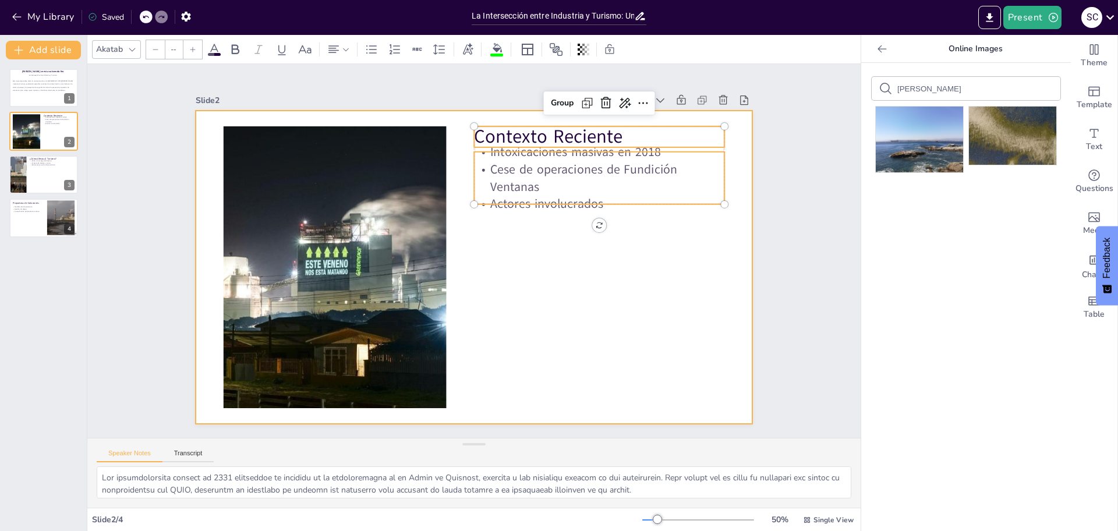
click at [649, 224] on div at bounding box center [481, 237] width 639 height 550
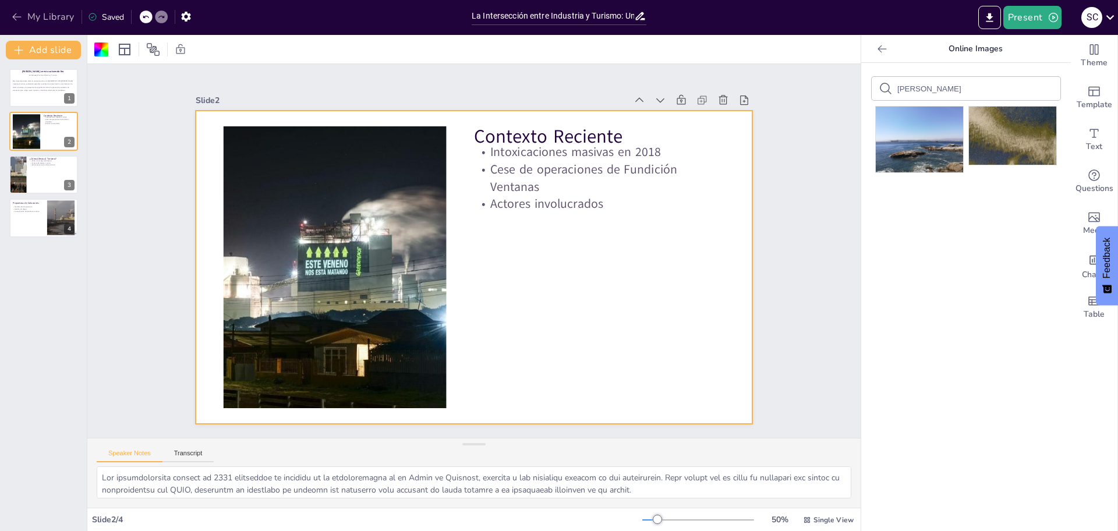
click at [48, 19] on button "My Library" at bounding box center [44, 17] width 70 height 19
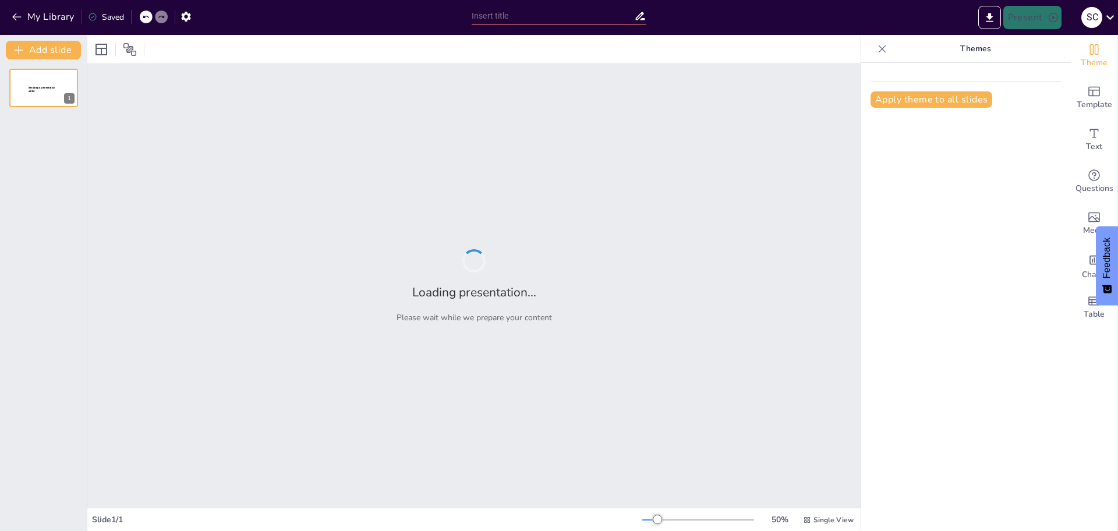
type input "quintero se esta volviendo feo"
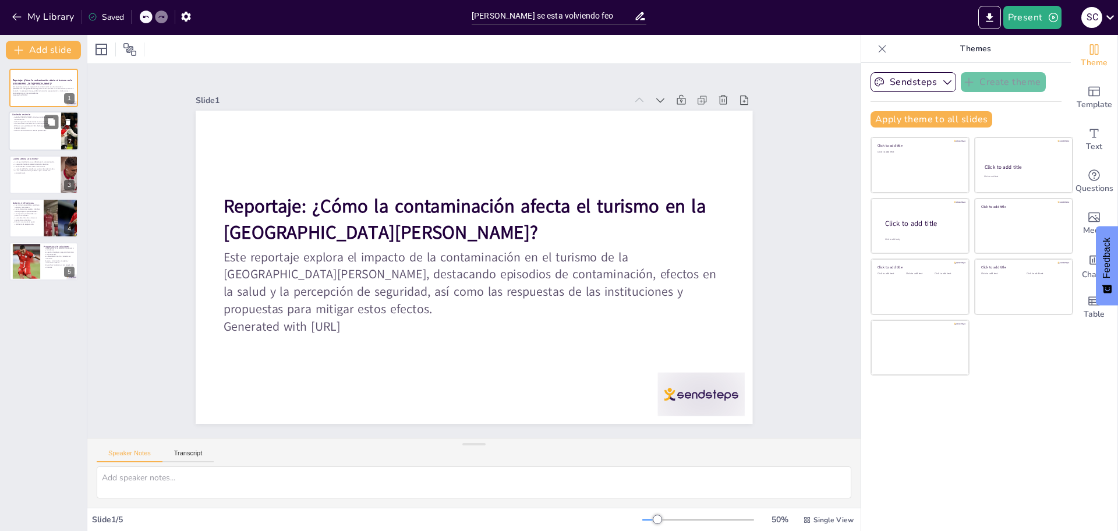
click at [23, 128] on p "El derrame de petróleo de 2014 afectó gravemente la costa." at bounding box center [34, 127] width 45 height 4
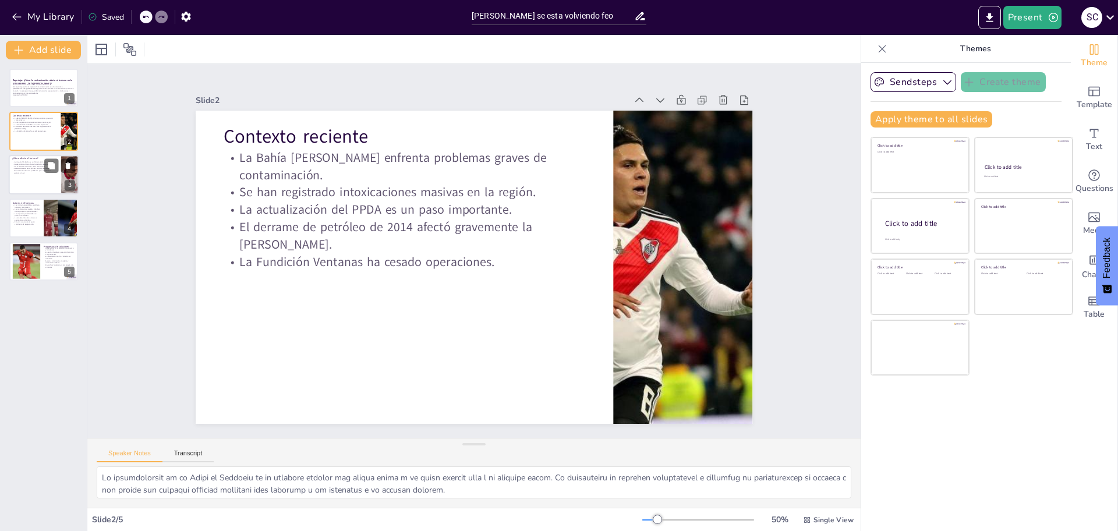
click at [26, 169] on p "La estacionalidad se amplía por eventos de contaminación." at bounding box center [34, 168] width 45 height 2
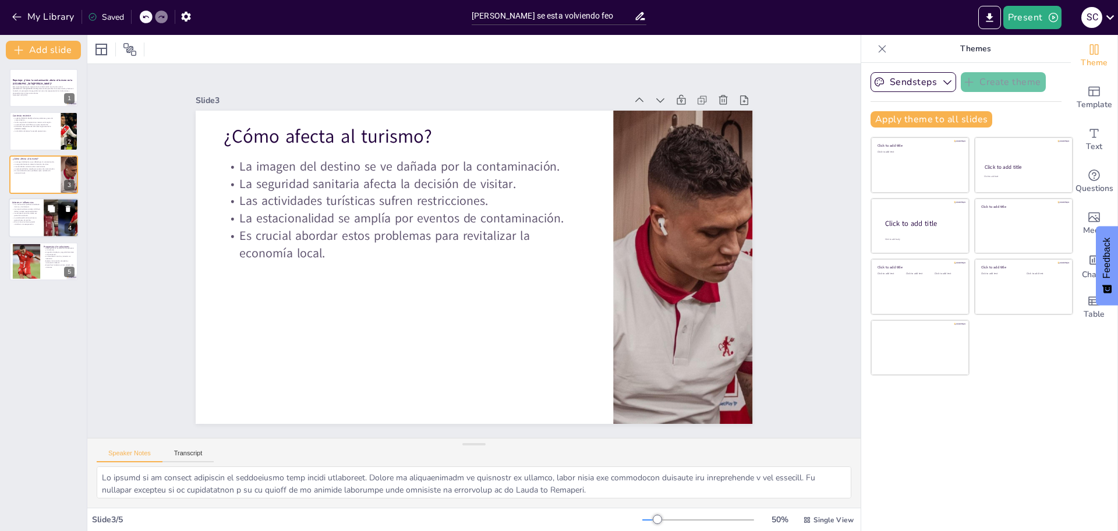
click at [30, 224] on p "El turismo comunitario puede contribuir a la recuperación." at bounding box center [26, 223] width 28 height 4
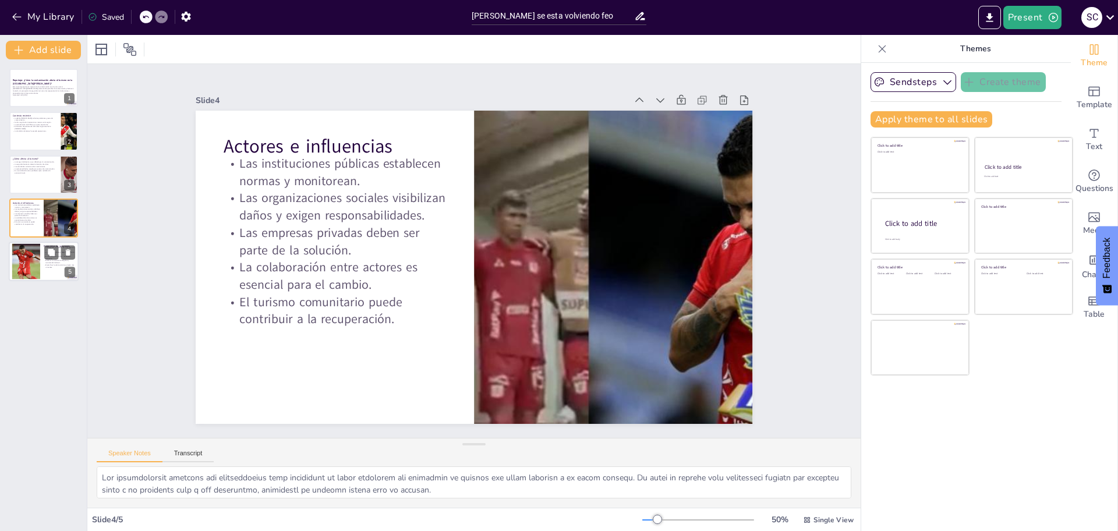
click at [35, 267] on div at bounding box center [26, 261] width 71 height 36
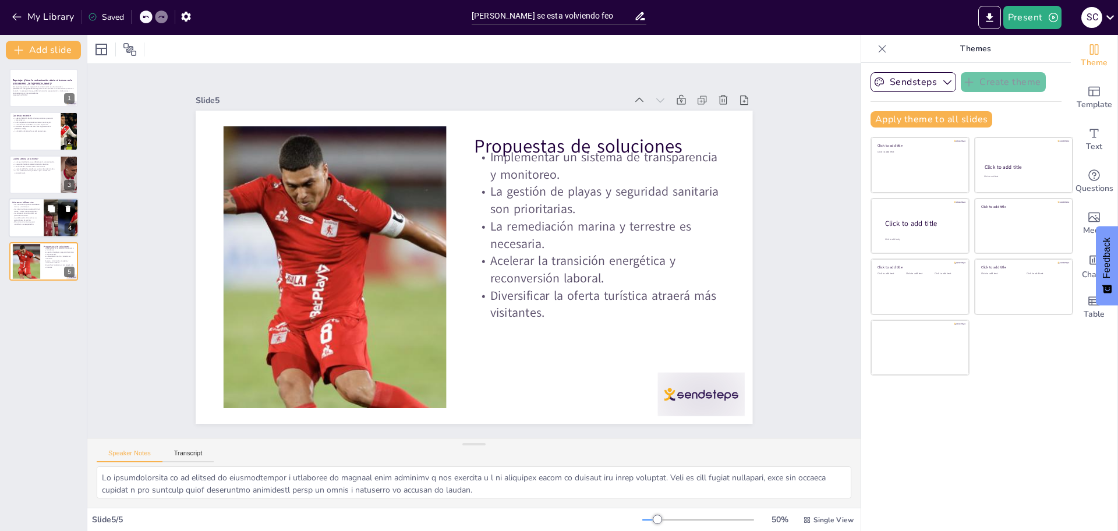
click at [36, 224] on p "El turismo comunitario puede contribuir a la recuperación." at bounding box center [26, 223] width 28 height 4
type textarea "Las instituciones públicas son fundamentales para establecer un marco normativo…"
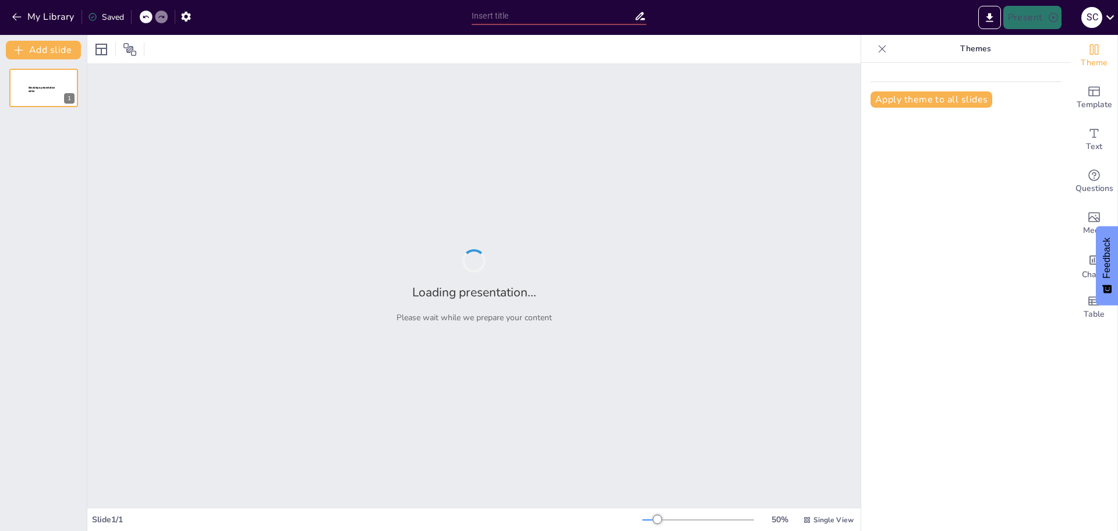
type input "Impacto de la Contaminación en la Percepción Turística de la Bahía de Quintero"
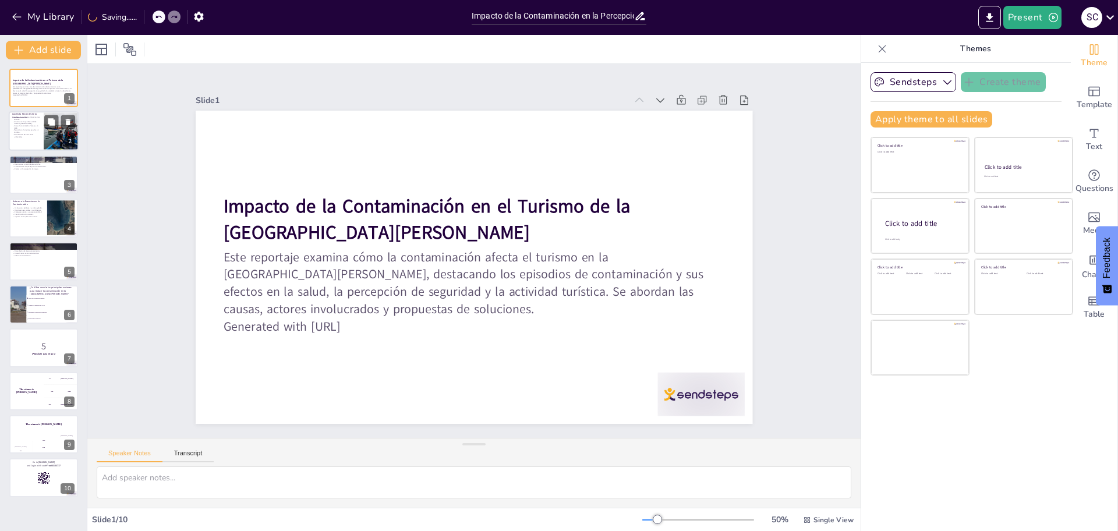
checkbox input "true"
click at [31, 137] on p "Actualización de normativas ambientales." at bounding box center [26, 136] width 28 height 4
type textarea "La crisis de salud pública en 2018 fue un punto de inflexión que resaltó la urg…"
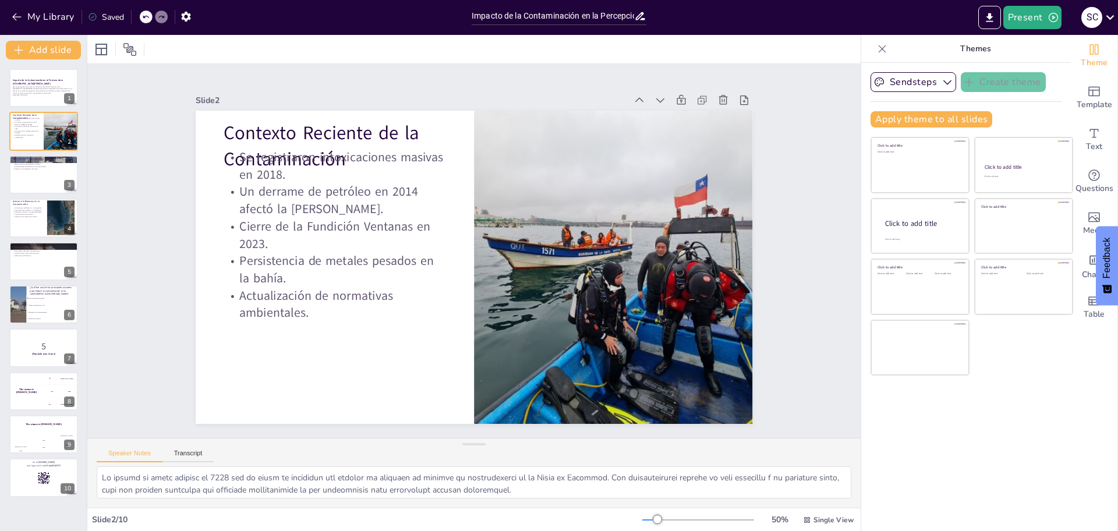
click at [8, 496] on div "Impacto de la Contaminación en el Turismo de la Bahía de Quintero Este reportaj…" at bounding box center [43, 283] width 87 height 429
checkbox input "true"
click at [24, 489] on div at bounding box center [44, 478] width 70 height 40
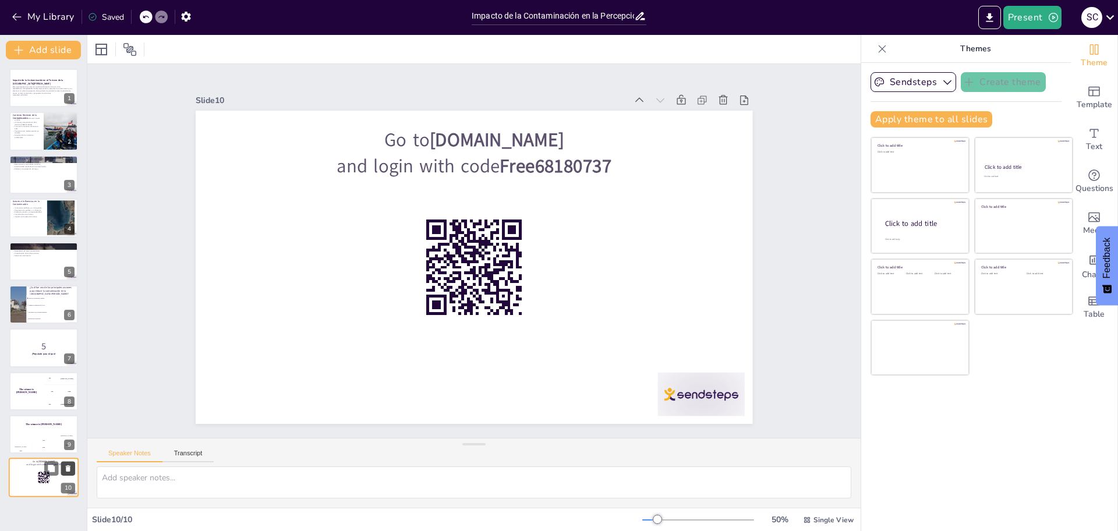
click at [64, 464] on button at bounding box center [68, 469] width 14 height 14
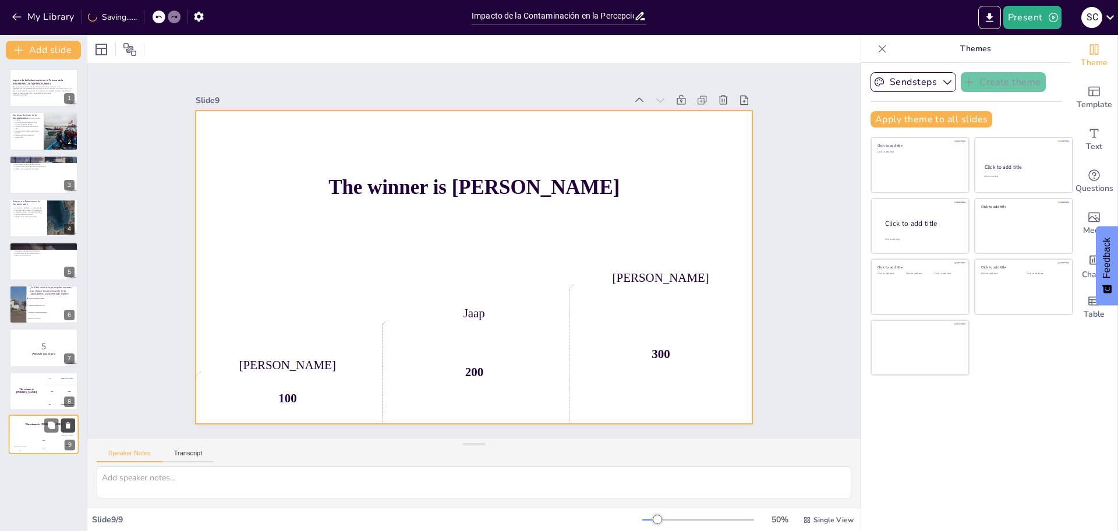
checkbox input "true"
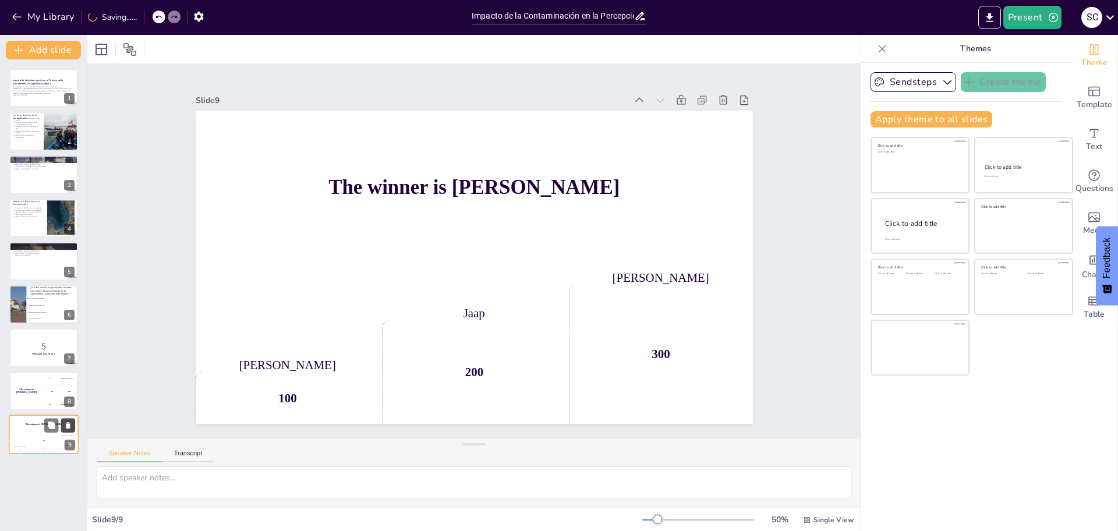
click at [72, 426] on icon at bounding box center [68, 426] width 8 height 8
checkbox input "true"
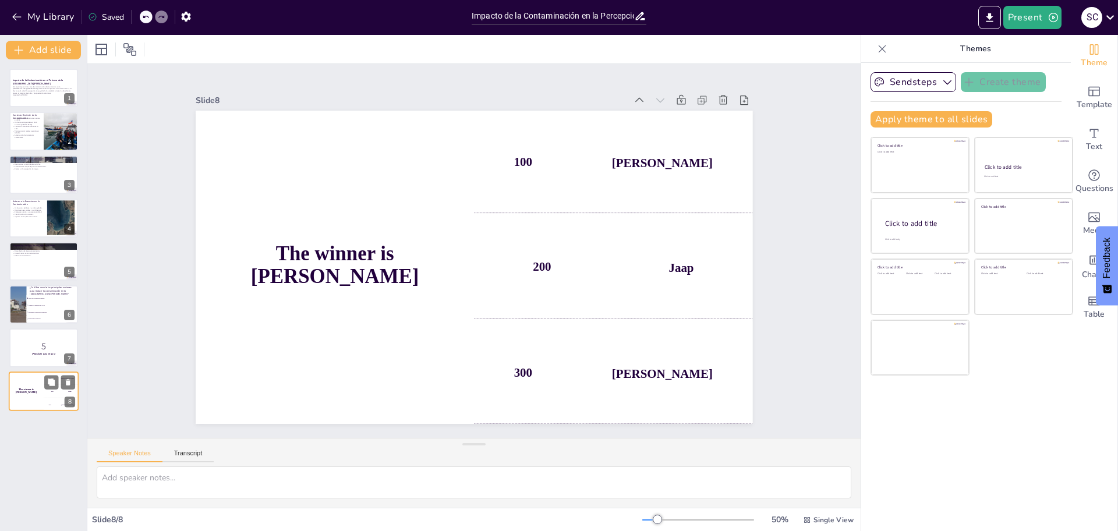
checkbox input "true"
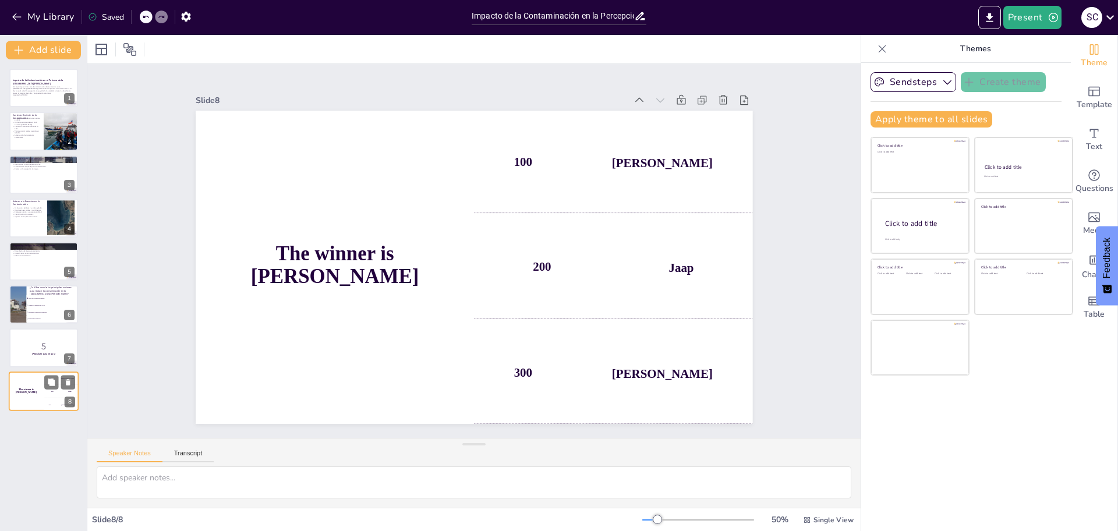
checkbox input "true"
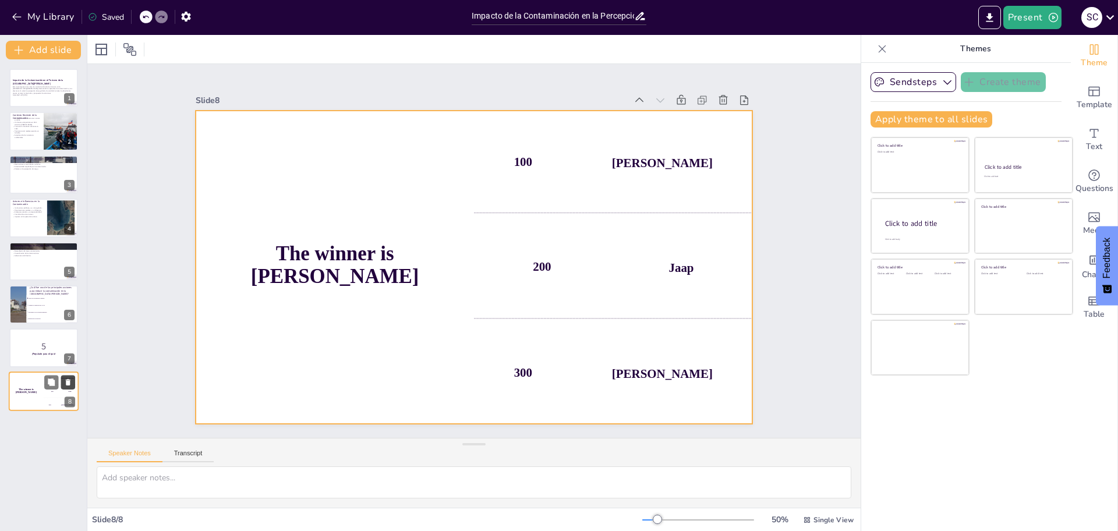
checkbox input "true"
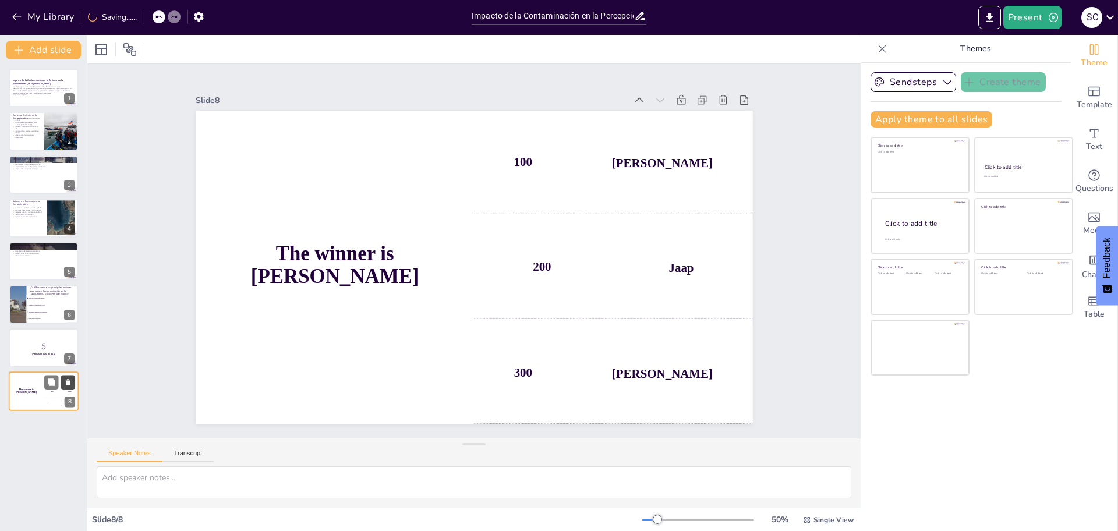
click at [68, 380] on icon at bounding box center [68, 382] width 5 height 6
checkbox input "true"
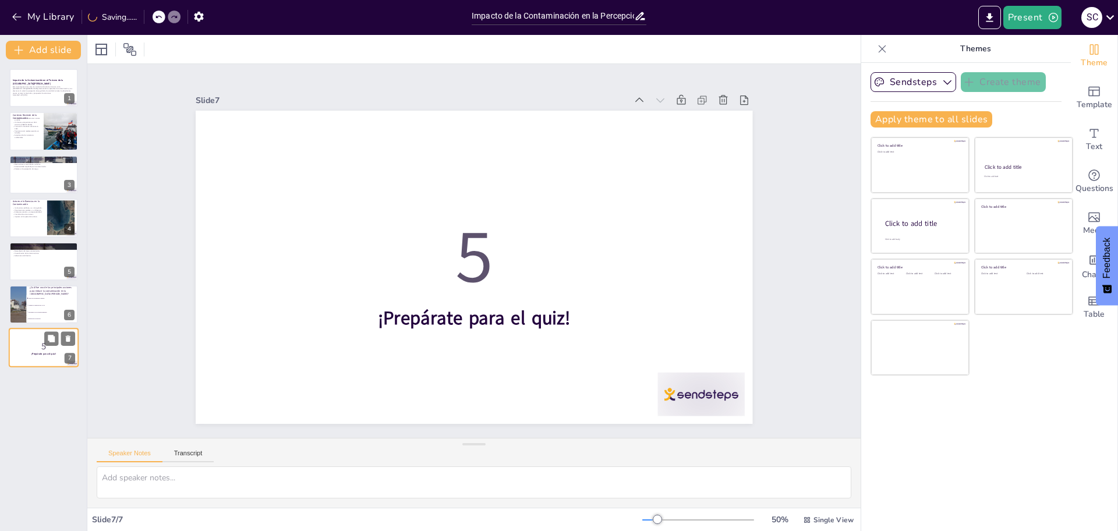
checkbox input "true"
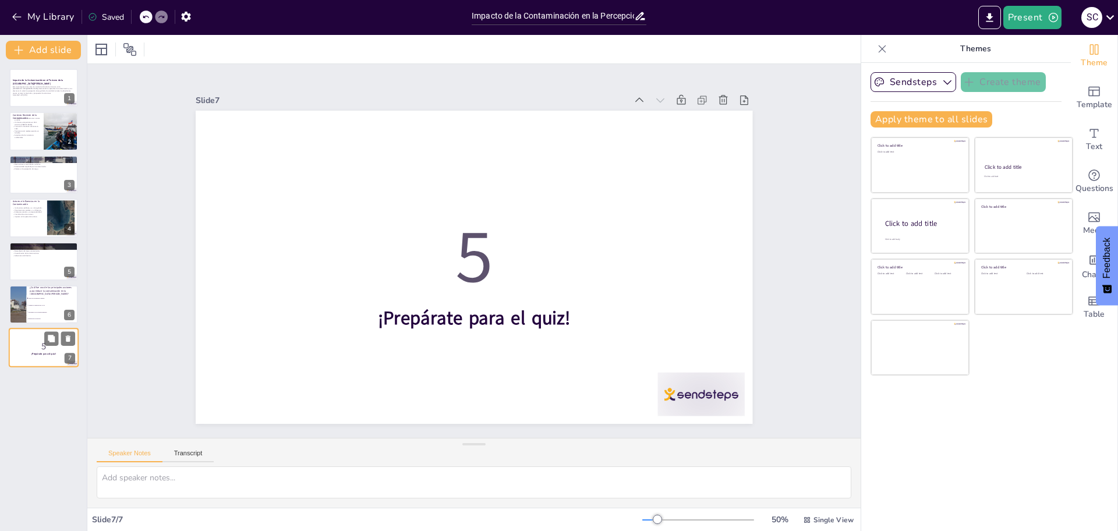
checkbox input "true"
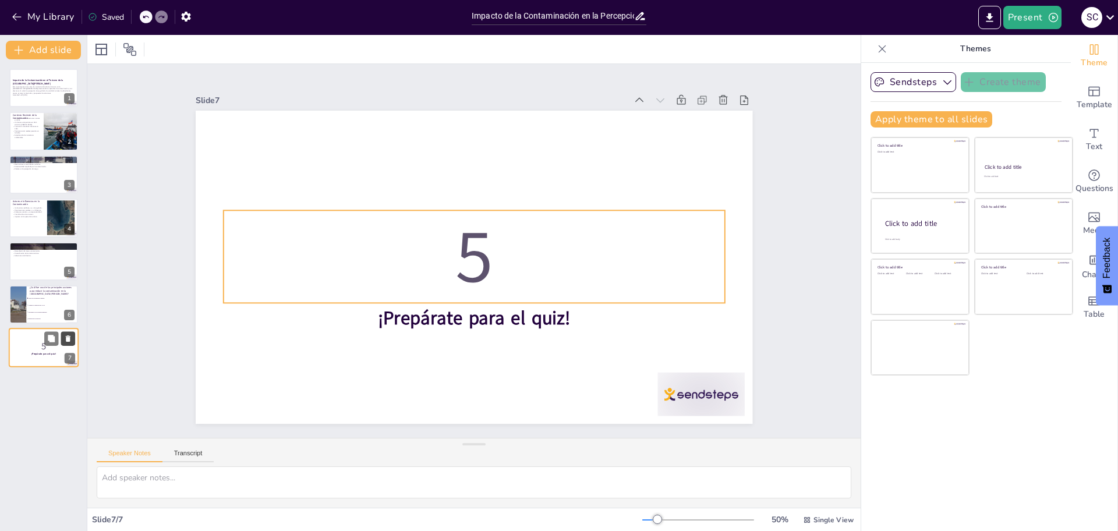
checkbox input "true"
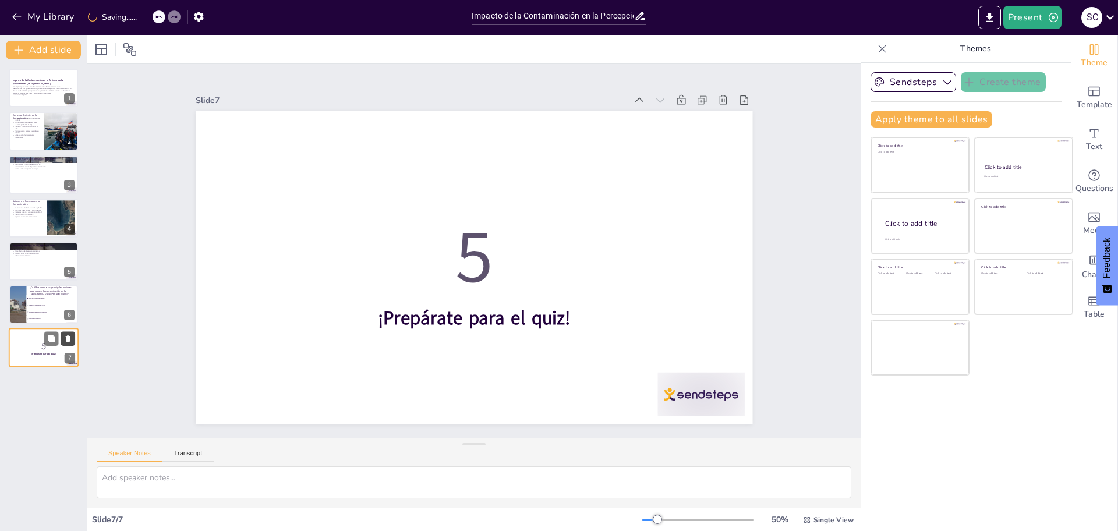
click at [65, 339] on icon at bounding box center [68, 339] width 8 height 8
type textarea "La respuesta correcta es el cierre de la Fundición Ventanas, como se menciona e…"
checkbox input "true"
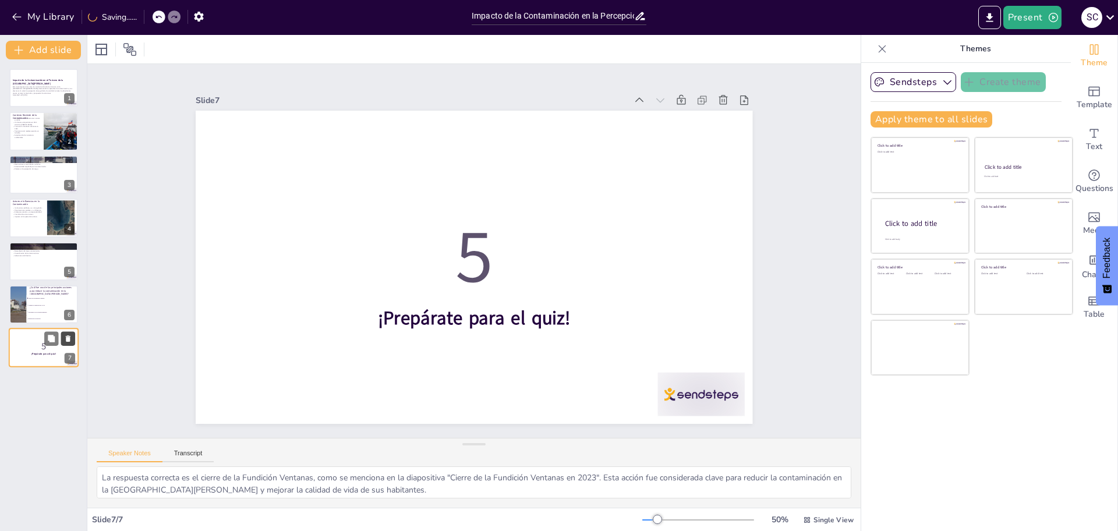
checkbox input "true"
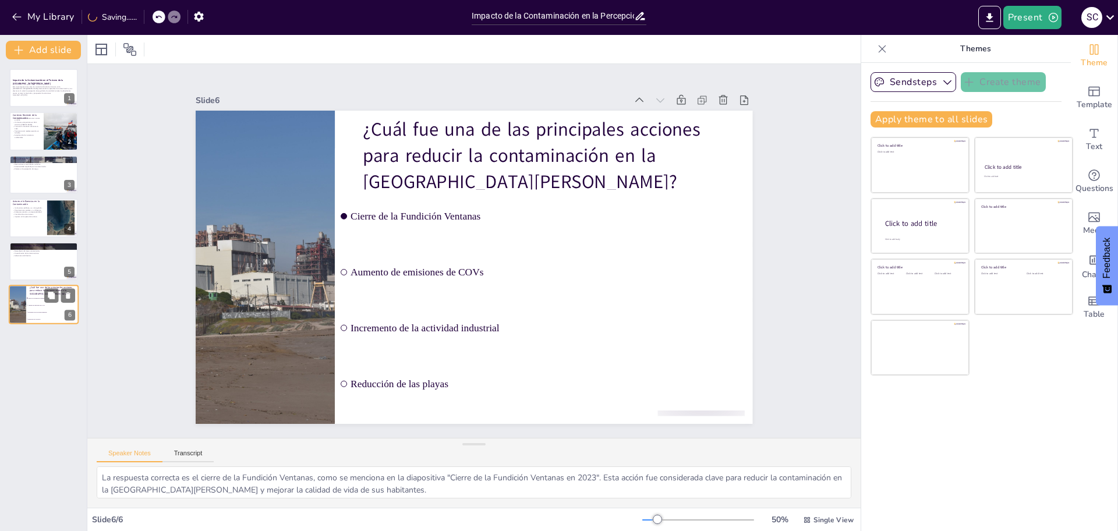
checkbox input "true"
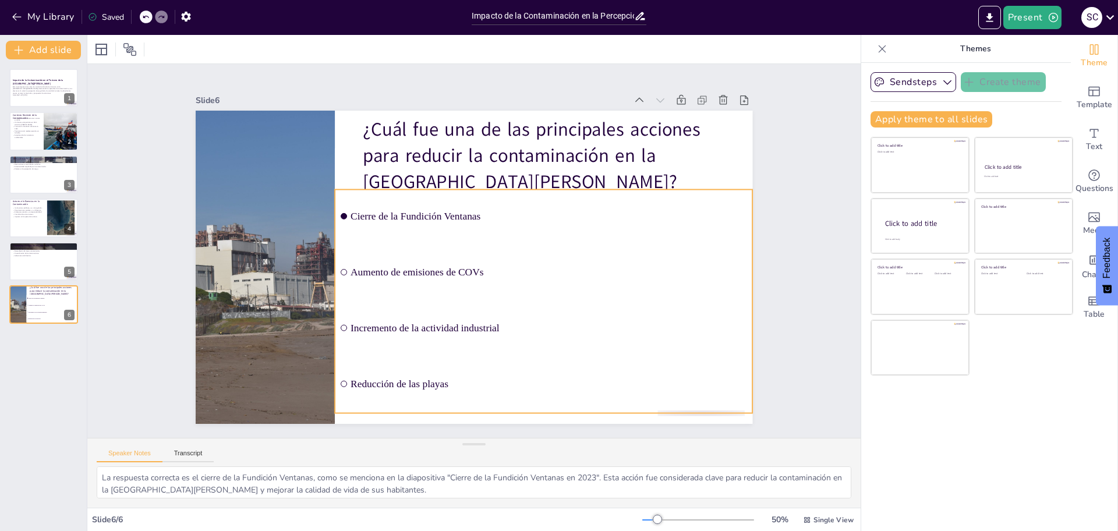
checkbox input "true"
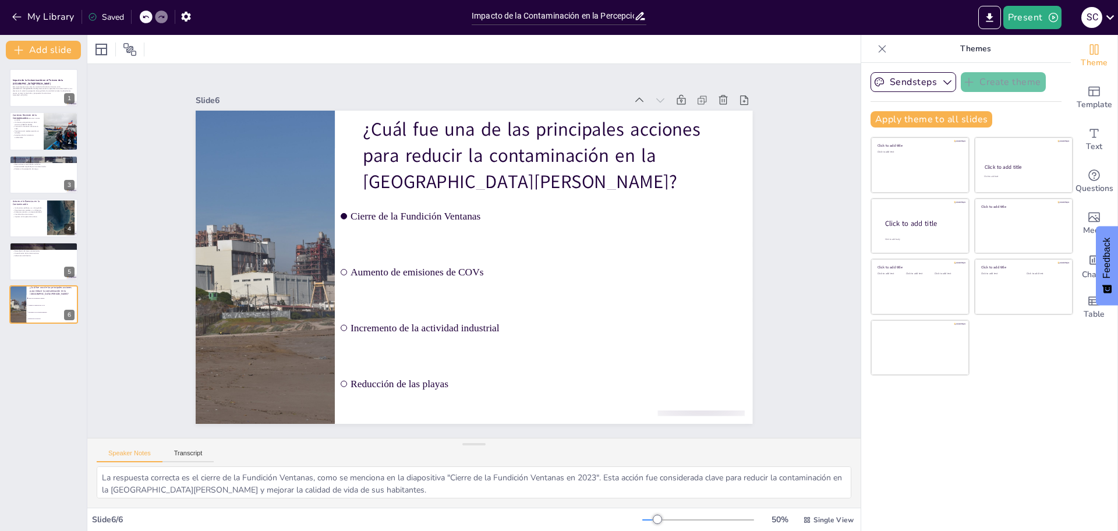
checkbox input "true"
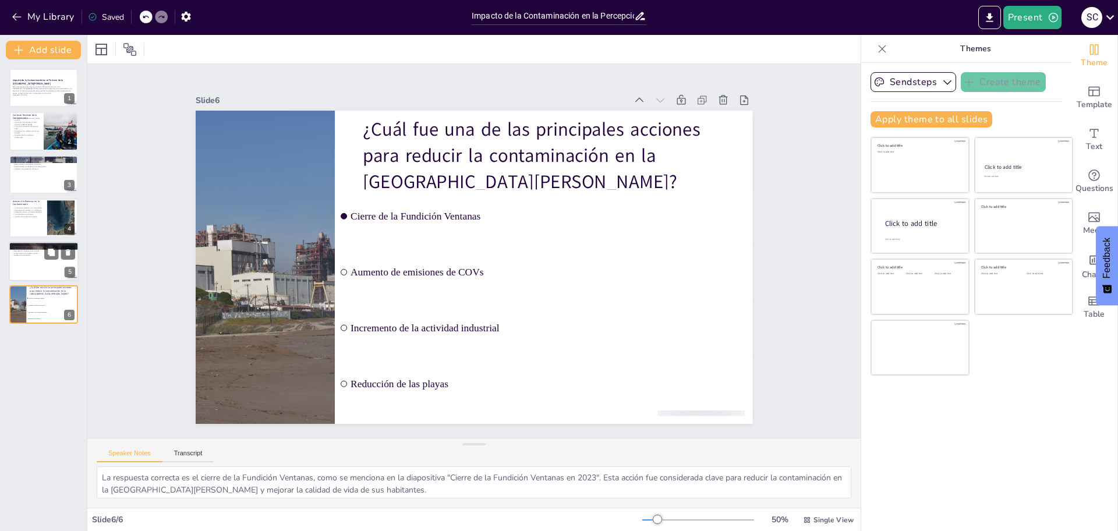
checkbox input "true"
click at [29, 275] on div at bounding box center [44, 262] width 70 height 40
type textarea "Un sistema de monitoreo continuo permitirá a los visitantes estar informados so…"
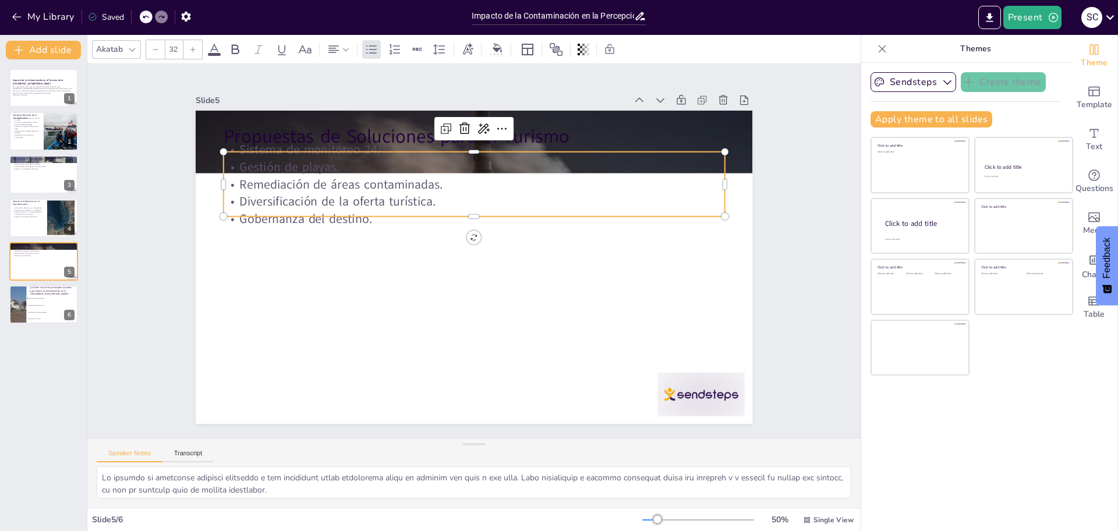
click at [515, 202] on p "Diversificación de la oferta turística." at bounding box center [523, 251] width 17 height 501
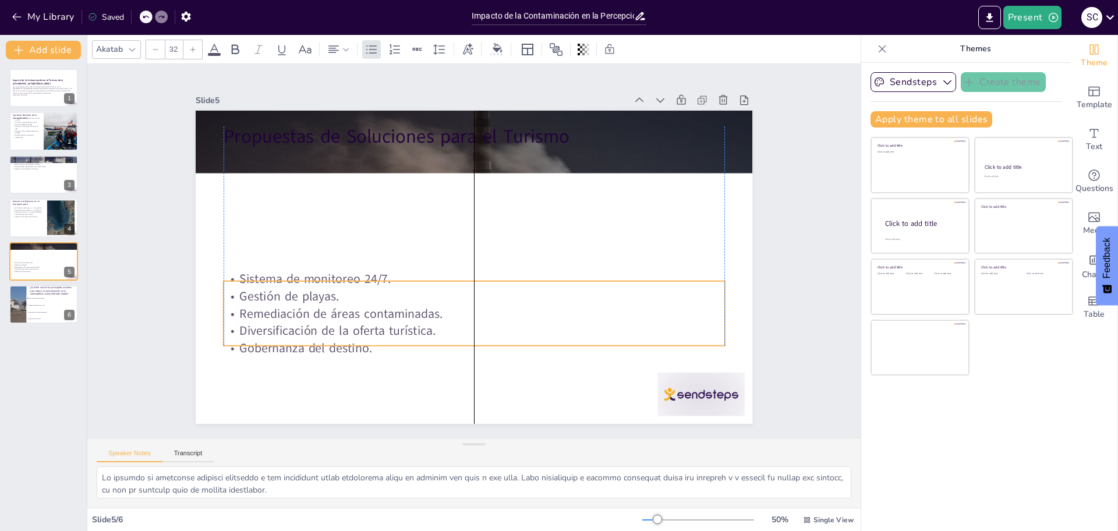
drag, startPoint x: 288, startPoint y: 201, endPoint x: 287, endPoint y: 329, distance: 127.5
click at [287, 329] on p "Diversificación de la oferta turística." at bounding box center [449, 326] width 482 height 171
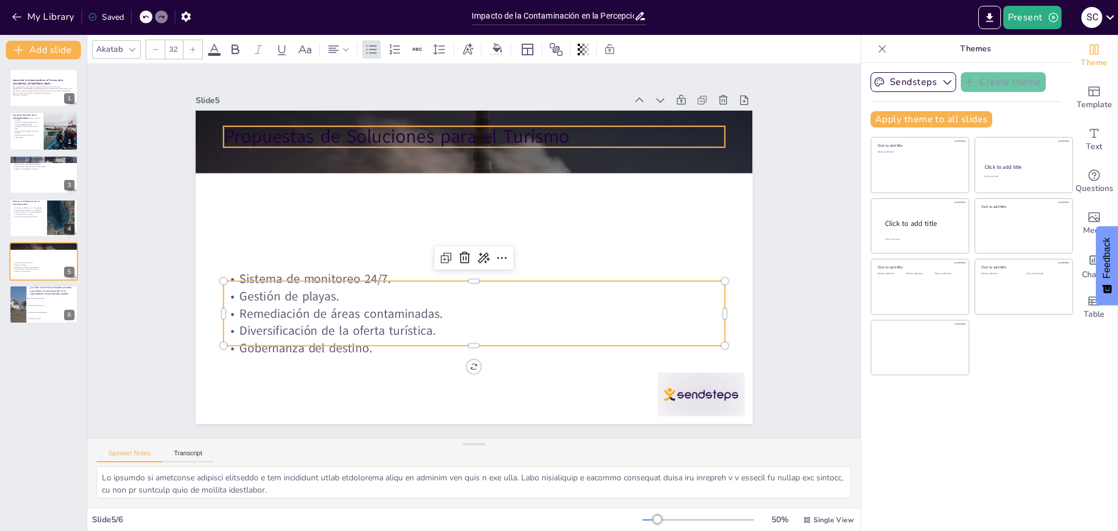
checkbox input "true"
type input "48"
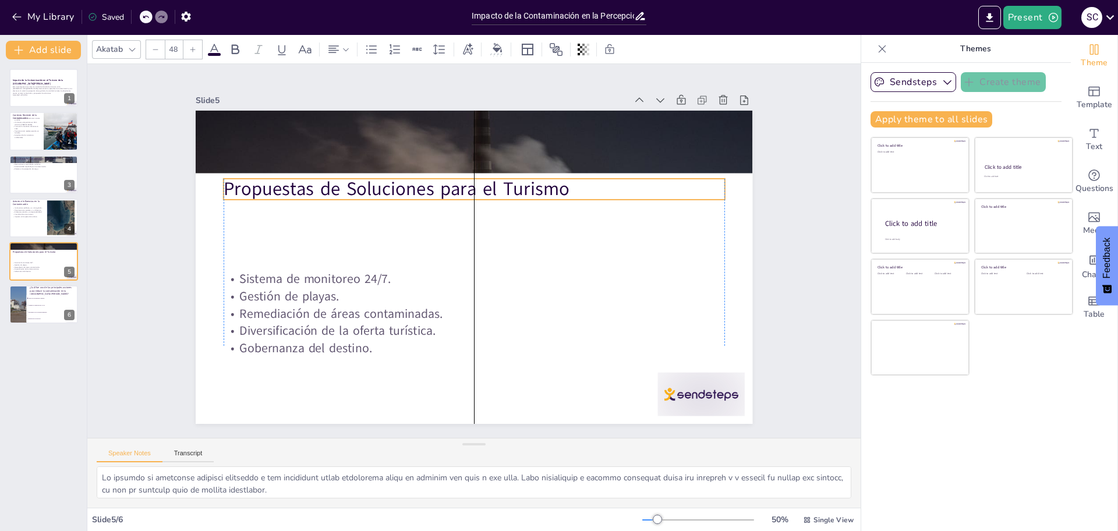
drag, startPoint x: 266, startPoint y: 132, endPoint x: 266, endPoint y: 184, distance: 52.4
click at [443, 184] on p "Propuestas de Soluciones para el Turismo" at bounding box center [532, 270] width 179 height 485
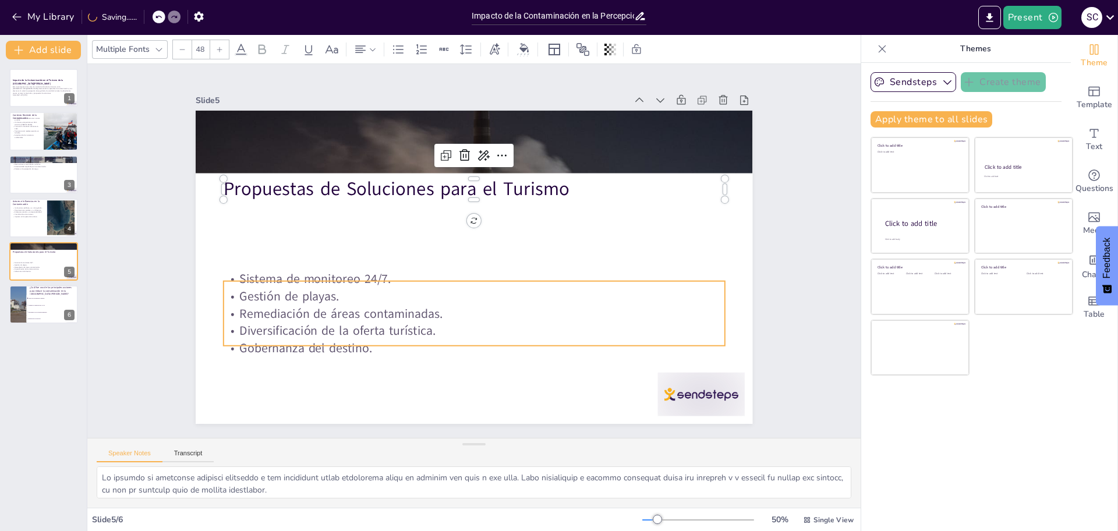
checkbox input "true"
type input "--"
click at [268, 275] on div "Propuestas de Soluciones para el Turismo Sistema de monitoreo 24/7. Gestión de …" at bounding box center [468, 266] width 627 height 470
checkbox input "true"
type input "32"
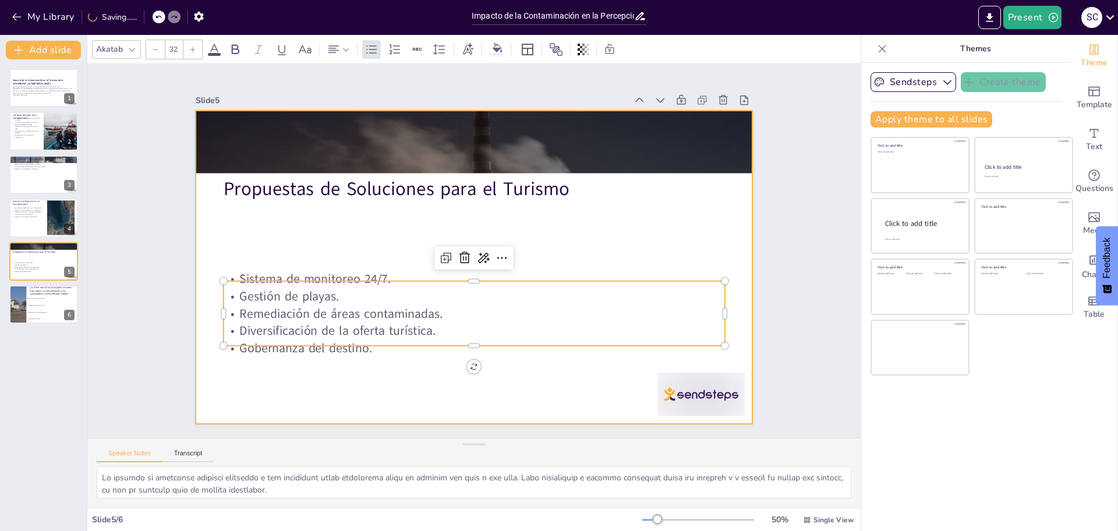
click at [288, 229] on div at bounding box center [465, 265] width 639 height 550
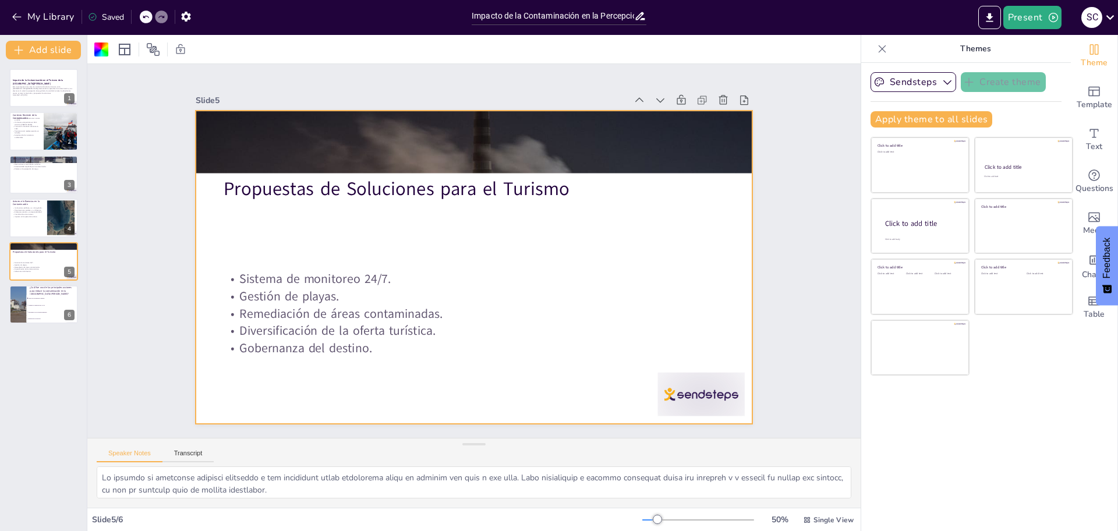
checkbox input "true"
click at [52, 215] on button at bounding box center [51, 209] width 14 height 14
type textarea "Las instituciones públicas son responsables de establecer normativas y realizar…"
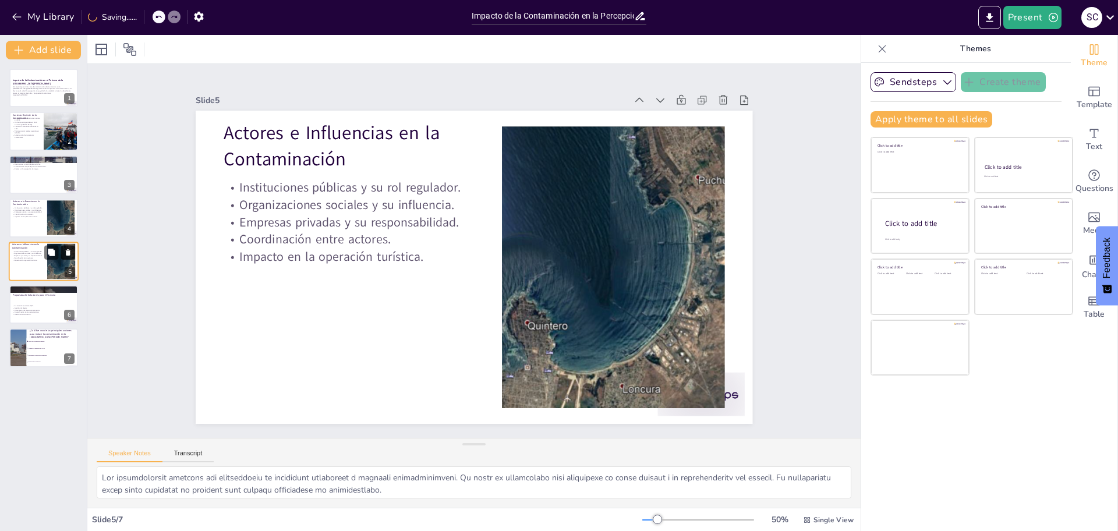
checkbox input "true"
click at [69, 247] on button at bounding box center [68, 252] width 14 height 14
type textarea "Un sistema de monitoreo continuo permitirá a los visitantes estar informados so…"
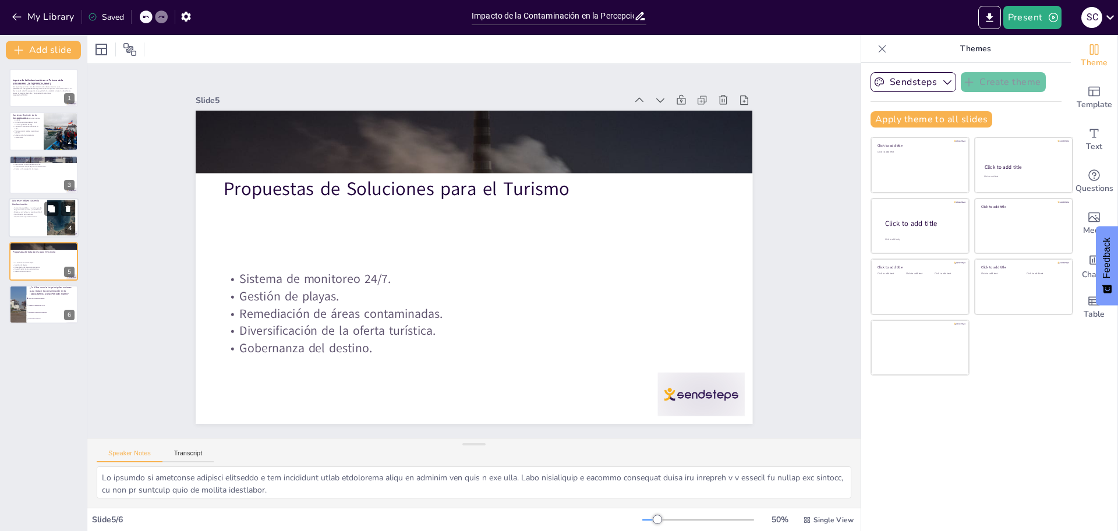
checkbox input "true"
click at [38, 222] on div at bounding box center [44, 218] width 70 height 40
type textarea "Las instituciones públicas son responsables de establecer normativas y realizar…"
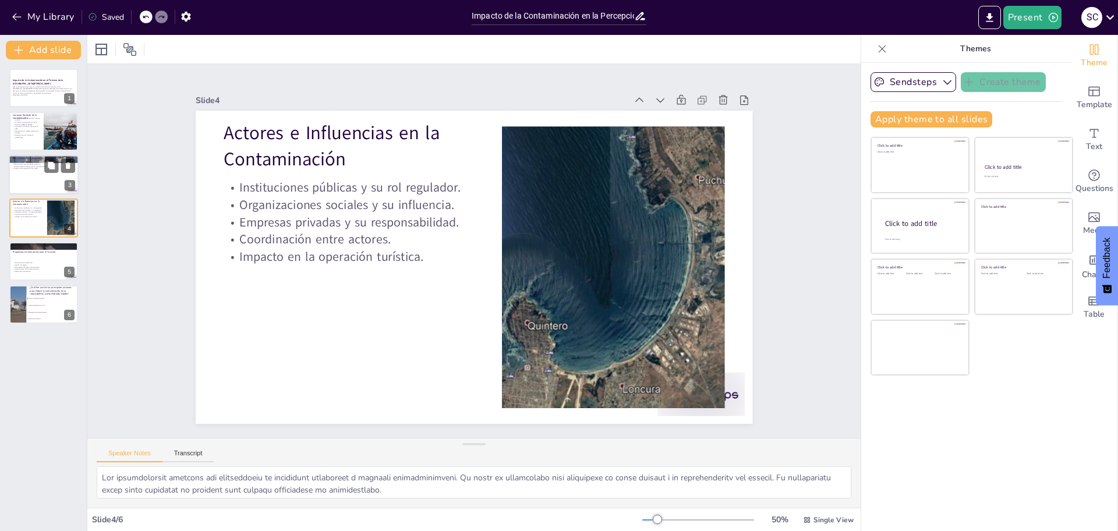
checkbox input "true"
click at [27, 179] on div at bounding box center [44, 175] width 70 height 40
type textarea "La imagen de la Bahía de Quintero es fundamental para atraer turistas. Las noti…"
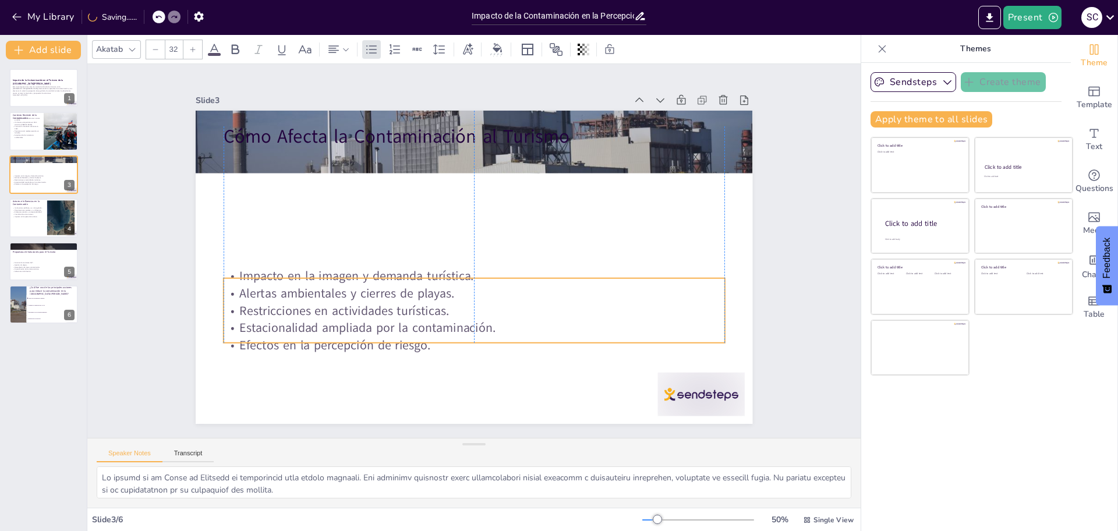
drag, startPoint x: 244, startPoint y: 186, endPoint x: 232, endPoint y: 261, distance: 76.0
click at [242, 312] on p "Restricciones en actividades turísticas." at bounding box center [462, 309] width 494 height 121
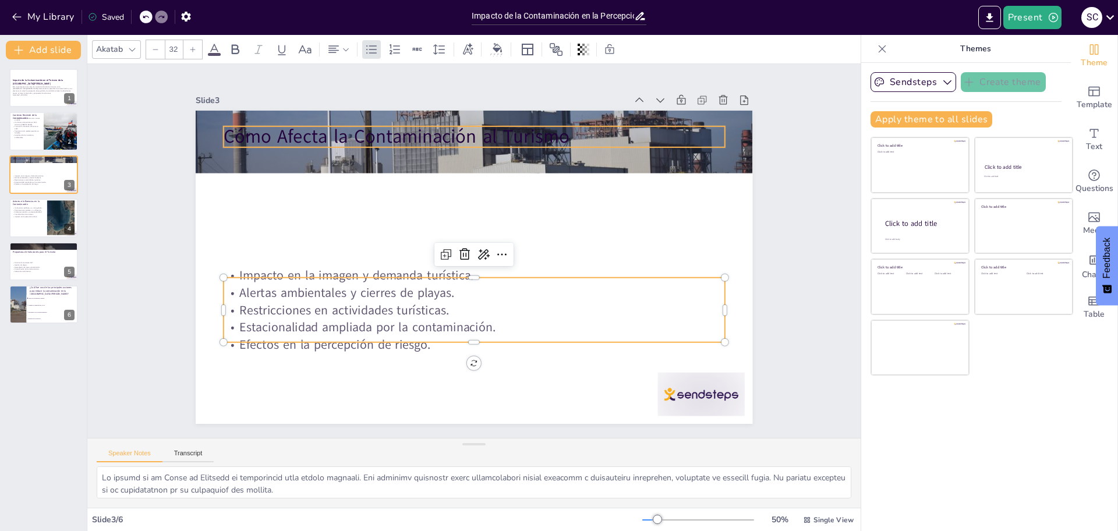
checkbox input "true"
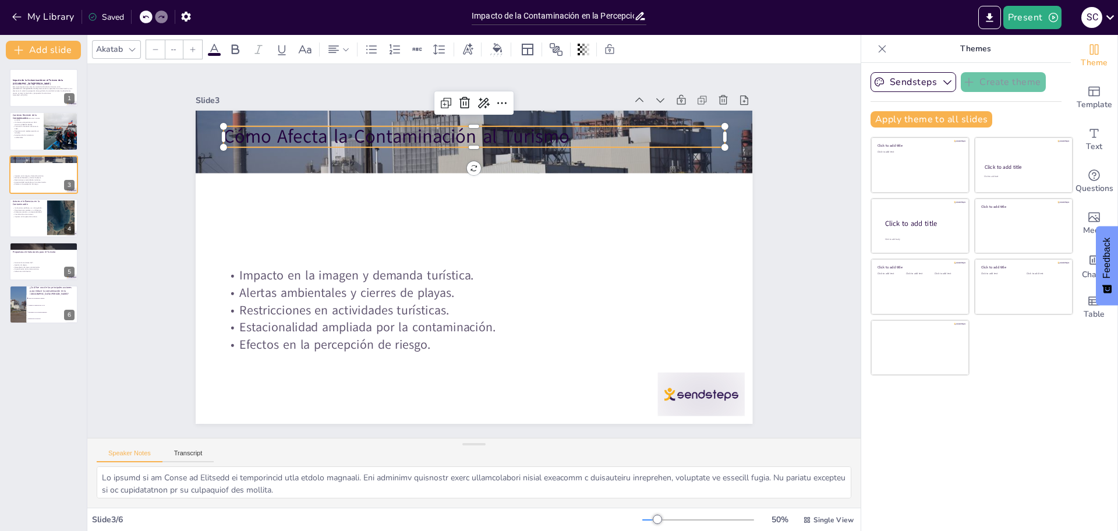
type input "48"
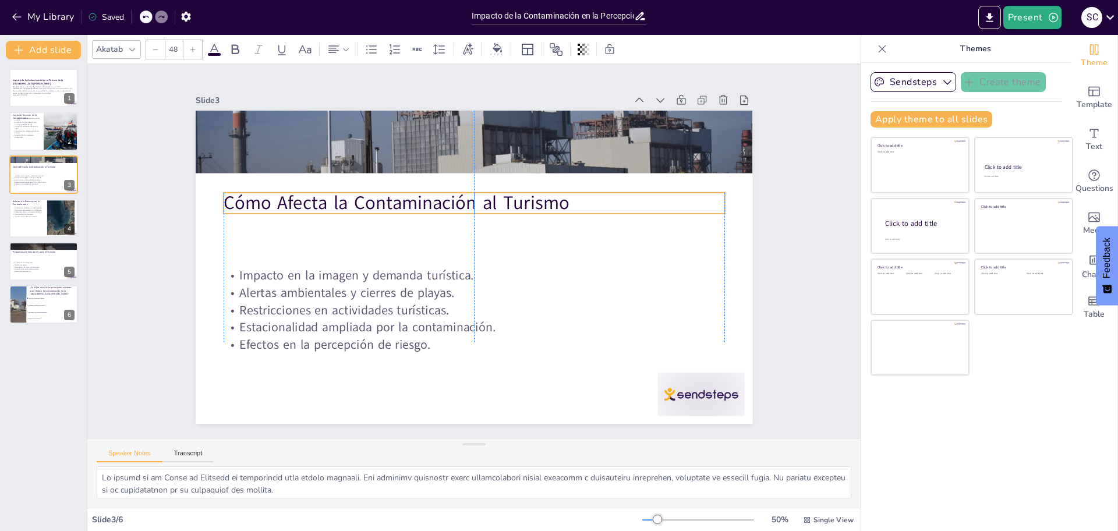
drag, startPoint x: 278, startPoint y: 125, endPoint x: 275, endPoint y: 191, distance: 66.4
click at [275, 191] on p "Cómo Afecta la Contaminación al Turismo" at bounding box center [474, 203] width 501 height 26
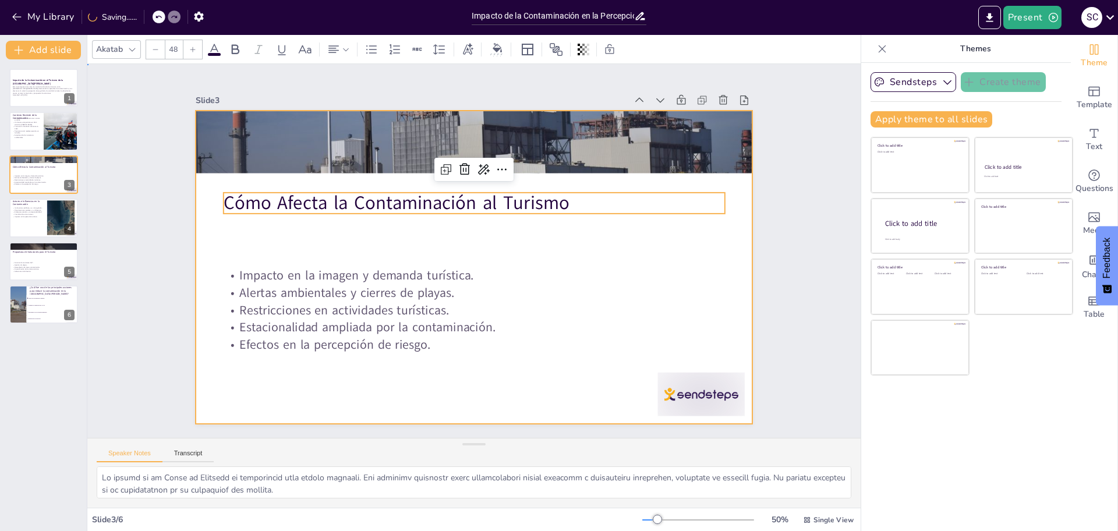
click at [292, 235] on div at bounding box center [464, 264] width 635 height 581
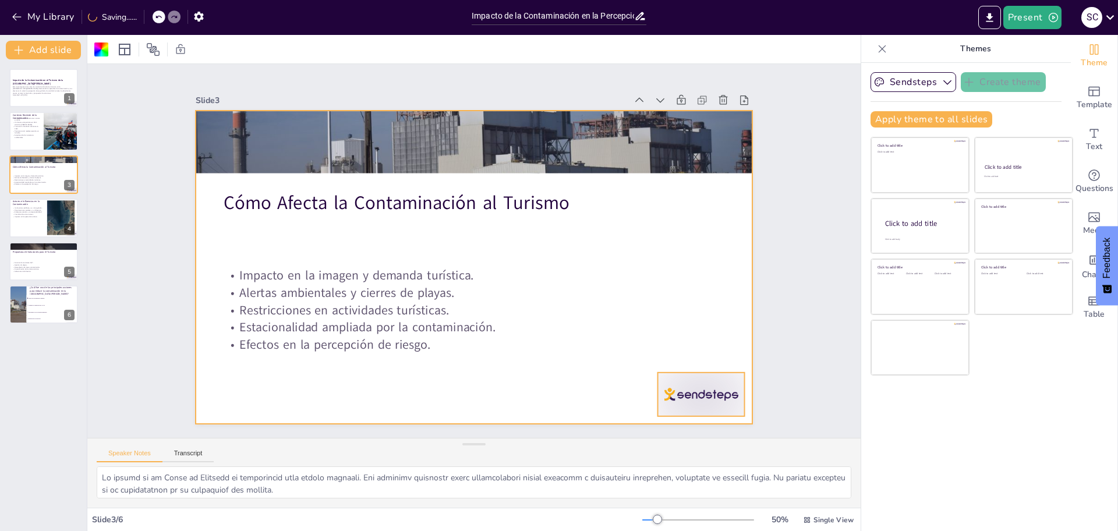
click at [681, 423] on div at bounding box center [645, 457] width 96 height 68
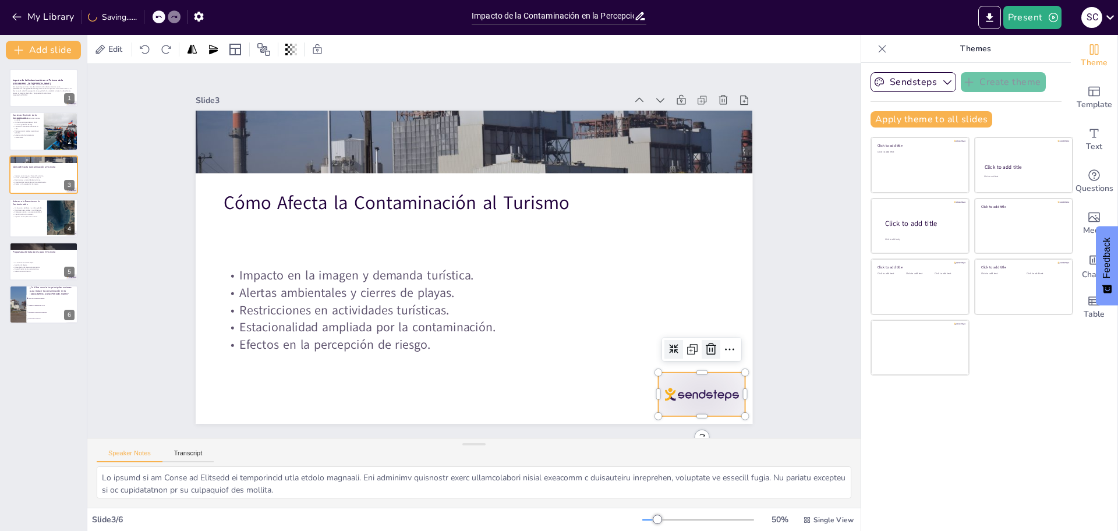
click at [699, 366] on icon at bounding box center [699, 373] width 15 height 15
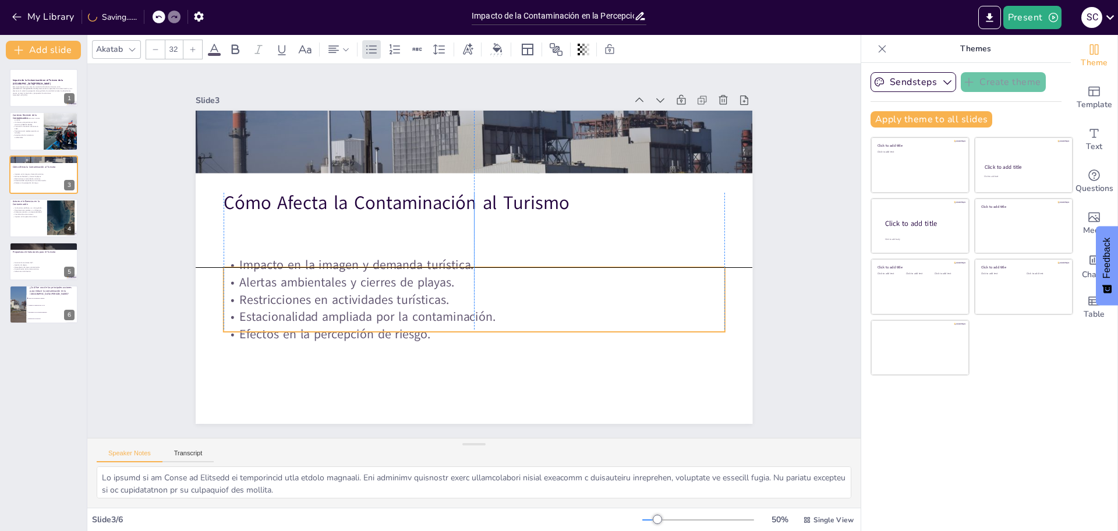
drag, startPoint x: 411, startPoint y: 299, endPoint x: 413, endPoint y: 287, distance: 13.0
click at [413, 287] on p "Restricciones en actividades turísticas." at bounding box center [432, 275] width 266 height 443
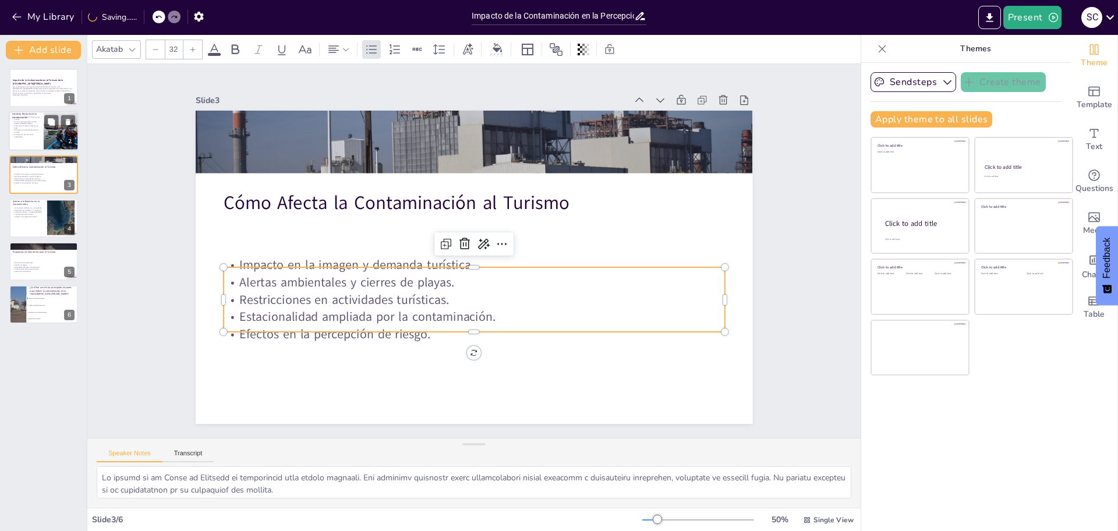
checkbox input "true"
click at [32, 125] on p "Cierre de la Fundición Ventanas en 2023." at bounding box center [26, 127] width 28 height 4
type textarea "La crisis de salud pública en 2018 fue un punto de inflexión que resaltó la urg…"
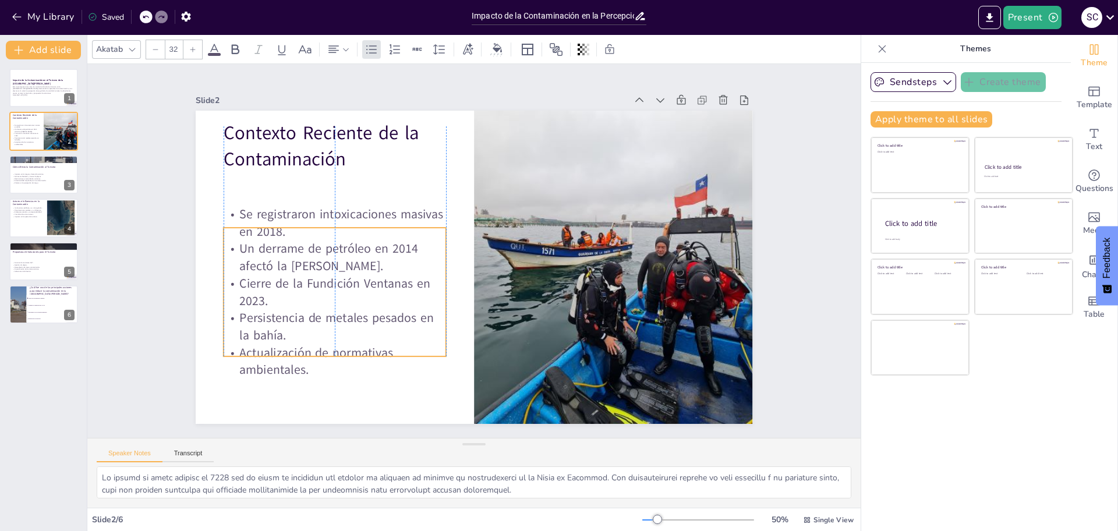
drag, startPoint x: 324, startPoint y: 223, endPoint x: 302, endPoint y: 154, distance: 72.6
click at [324, 280] on p "Cierre de la Fundición Ventanas en 2023." at bounding box center [329, 247] width 222 height 102
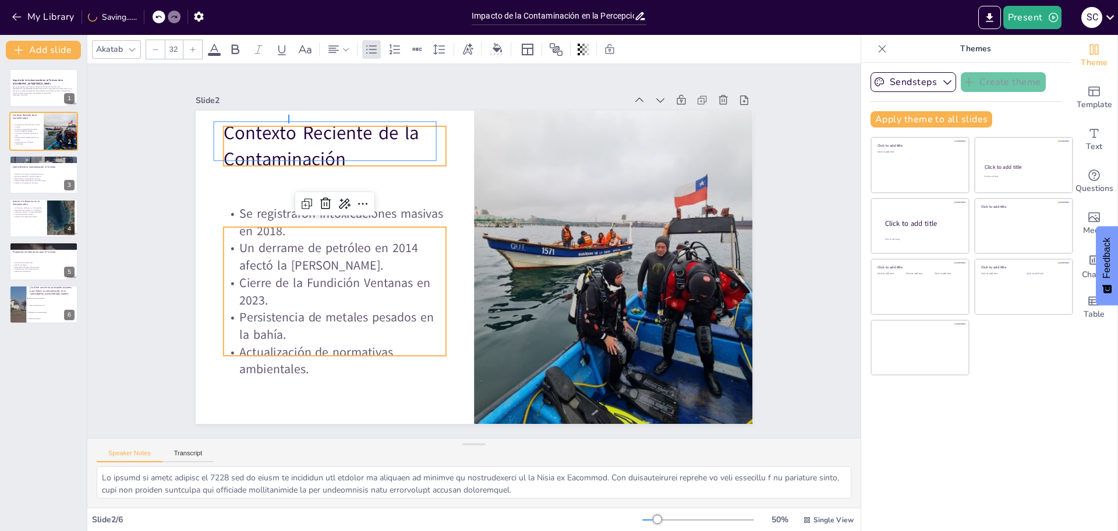
click at [303, 123] on div "Contexto Reciente de la Contaminación Se registraron intoxicaciones masivas en …" at bounding box center [544, 129] width 482 height 278
checkbox input "true"
type input "48"
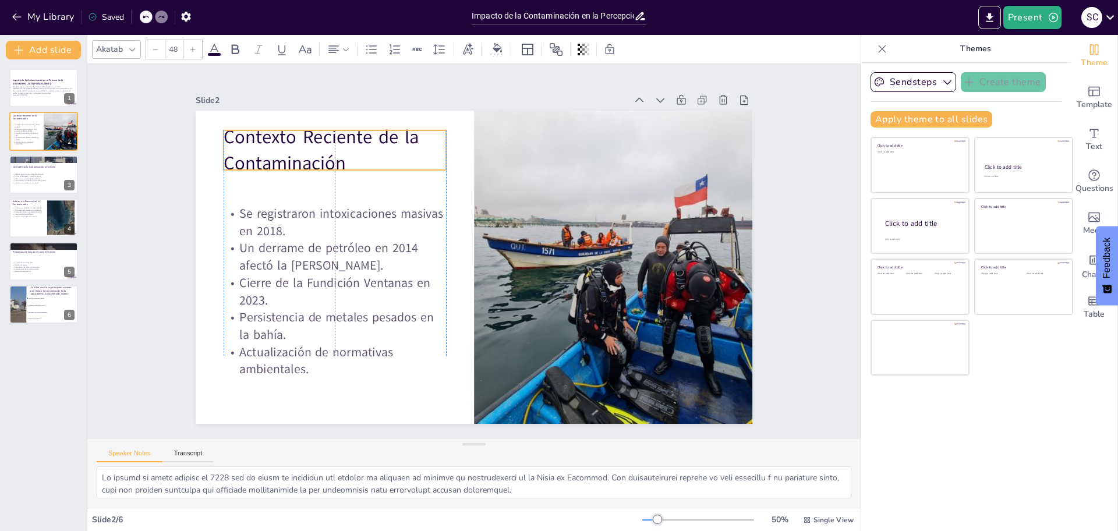
click at [288, 132] on p "Contexto Reciente de la Contaminación" at bounding box center [359, 123] width 229 height 97
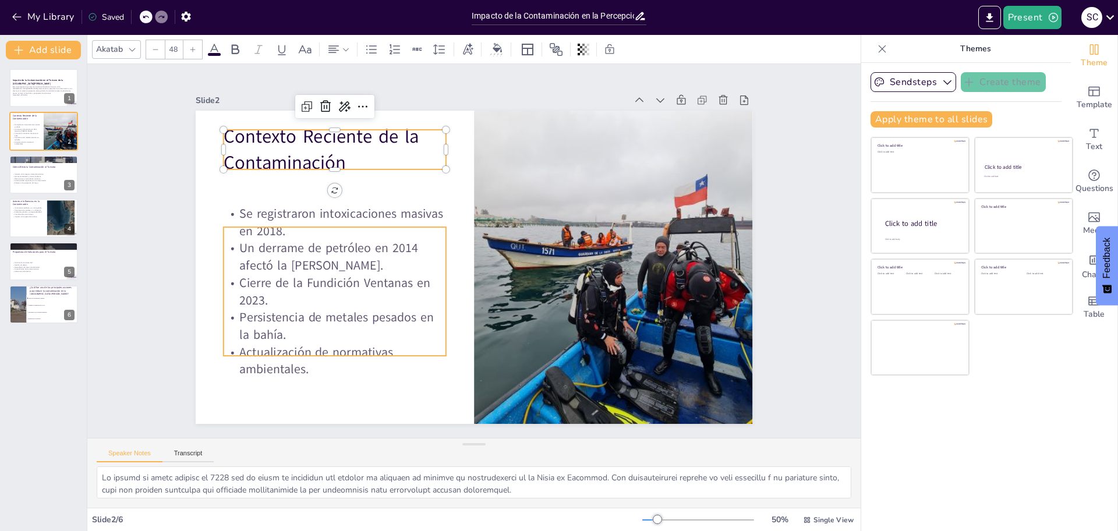
checkbox input "true"
type input "32"
click at [298, 231] on p "Se registraron intoxicaciones masivas en 2018." at bounding box center [343, 194] width 225 height 80
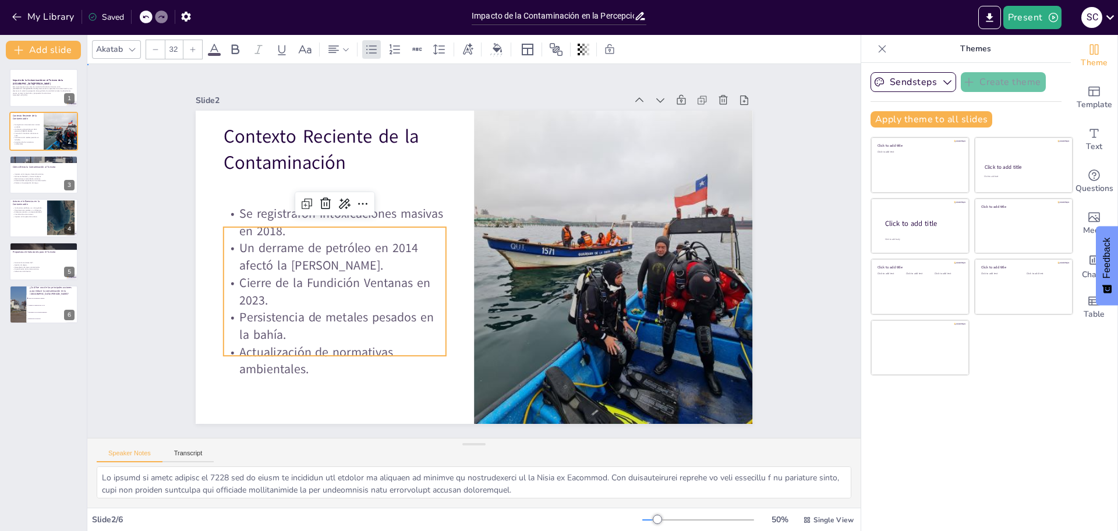
click at [184, 181] on div "Slide 1 Impacto de la Contaminación en el Turismo de la Bahía de Quintero Este …" at bounding box center [474, 251] width 707 height 646
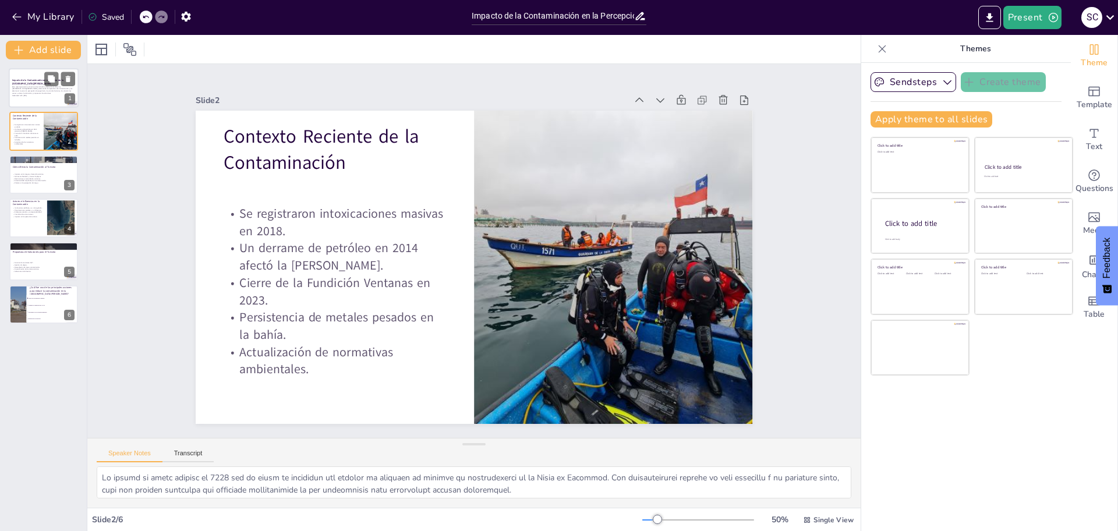
checkbox input "true"
click at [26, 83] on p "Impacto de la Contaminación en el Turismo de la [GEOGRAPHIC_DATA][PERSON_NAME]" at bounding box center [43, 82] width 63 height 6
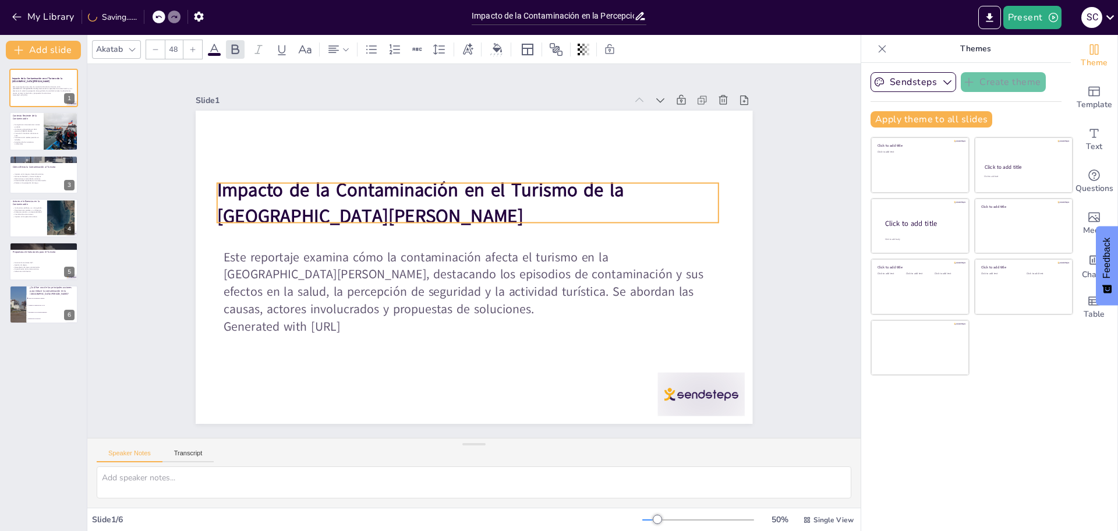
drag, startPoint x: 285, startPoint y: 218, endPoint x: 278, endPoint y: 201, distance: 17.5
click at [279, 201] on p "Impacto de la Contaminación en el Turismo de la [GEOGRAPHIC_DATA][PERSON_NAME]" at bounding box center [497, 208] width 436 height 337
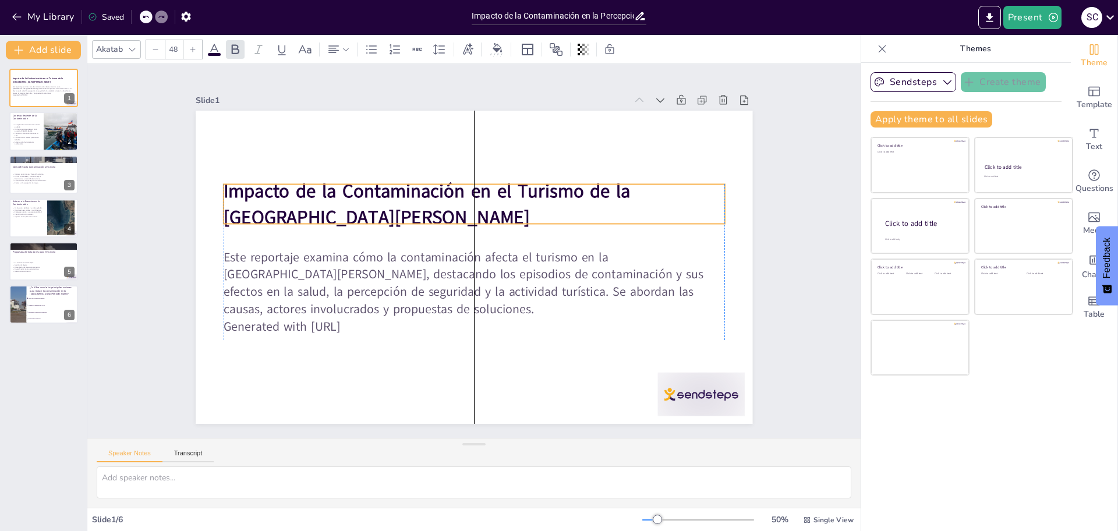
click at [290, 208] on p "Impacto de la Contaminación en el Turismo de la [GEOGRAPHIC_DATA][PERSON_NAME]" at bounding box center [479, 205] width 504 height 104
click at [149, 45] on div at bounding box center [155, 49] width 19 height 19
checkbox input "true"
type input "47"
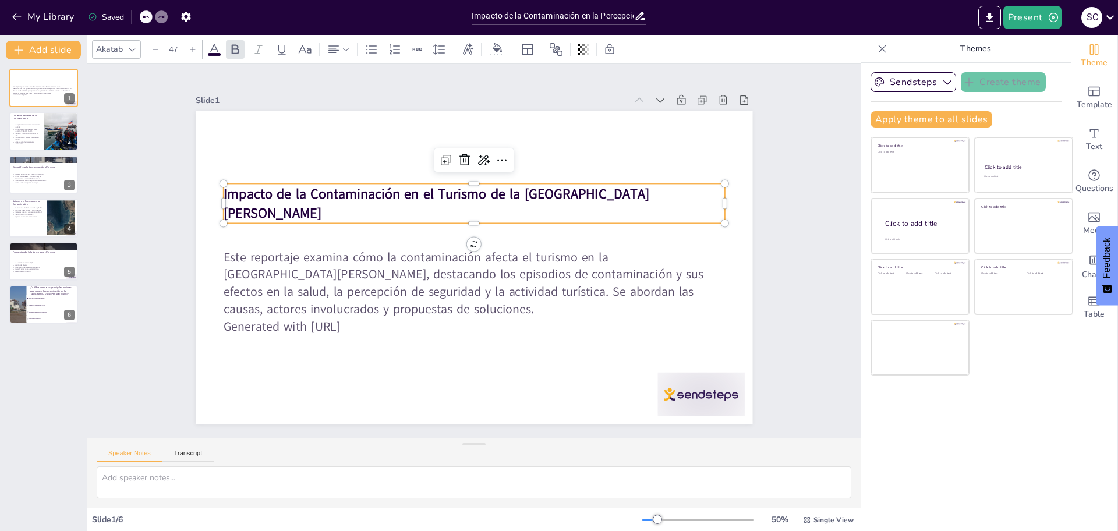
click at [149, 45] on div at bounding box center [155, 49] width 19 height 19
checkbox input "true"
type input "46"
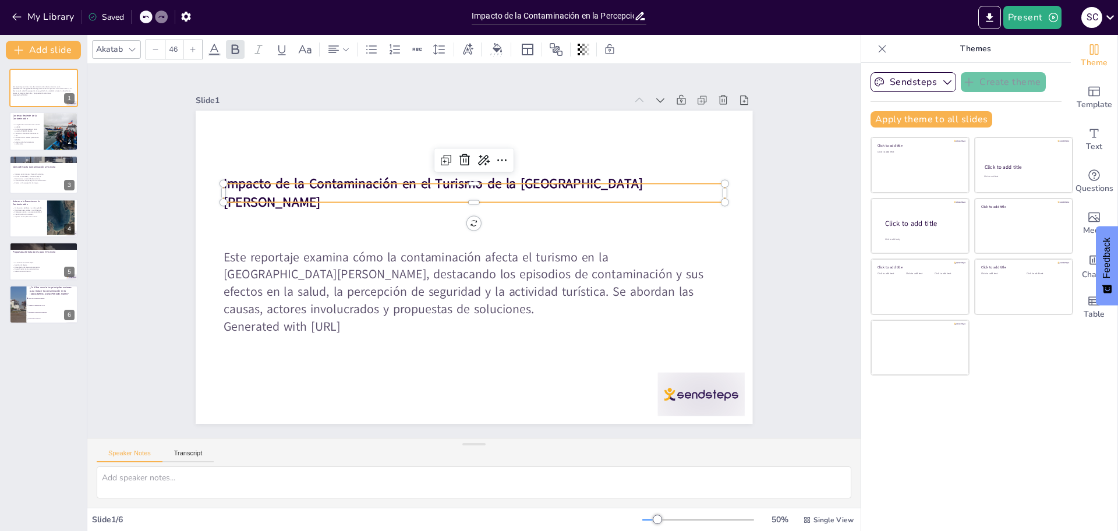
click at [149, 45] on div at bounding box center [155, 49] width 19 height 19
checkbox input "true"
type input "45"
click at [150, 45] on div at bounding box center [155, 49] width 19 height 19
checkbox input "true"
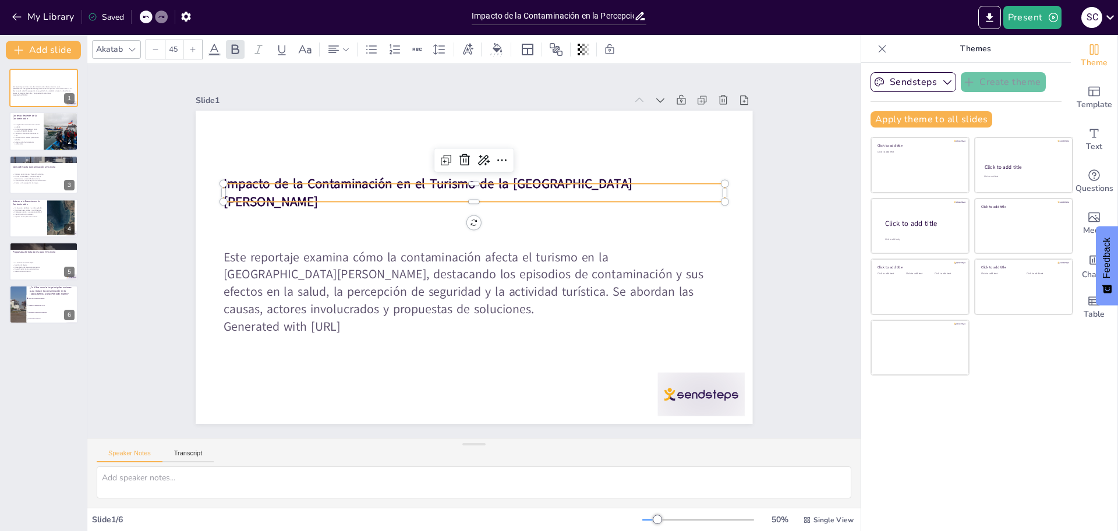
type input "44"
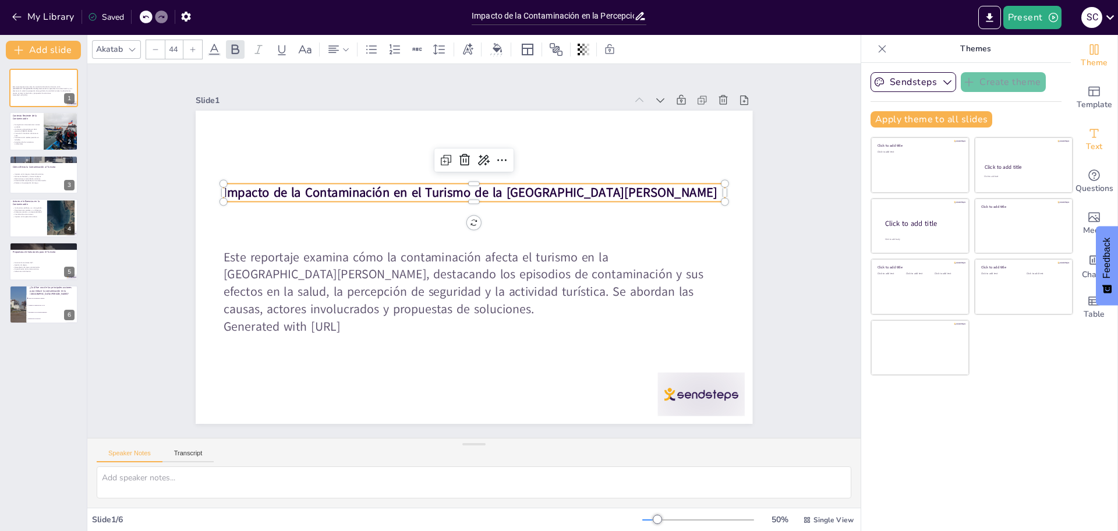
click at [1099, 138] on div "Text" at bounding box center [1094, 140] width 47 height 42
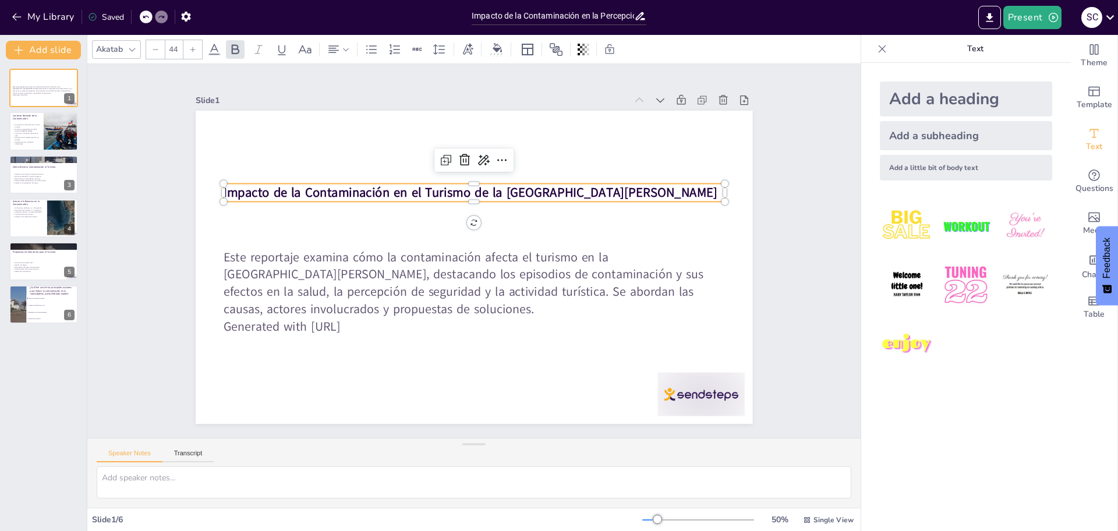
click at [959, 93] on div "Add a heading" at bounding box center [966, 99] width 172 height 35
checkbox input "true"
type input "68"
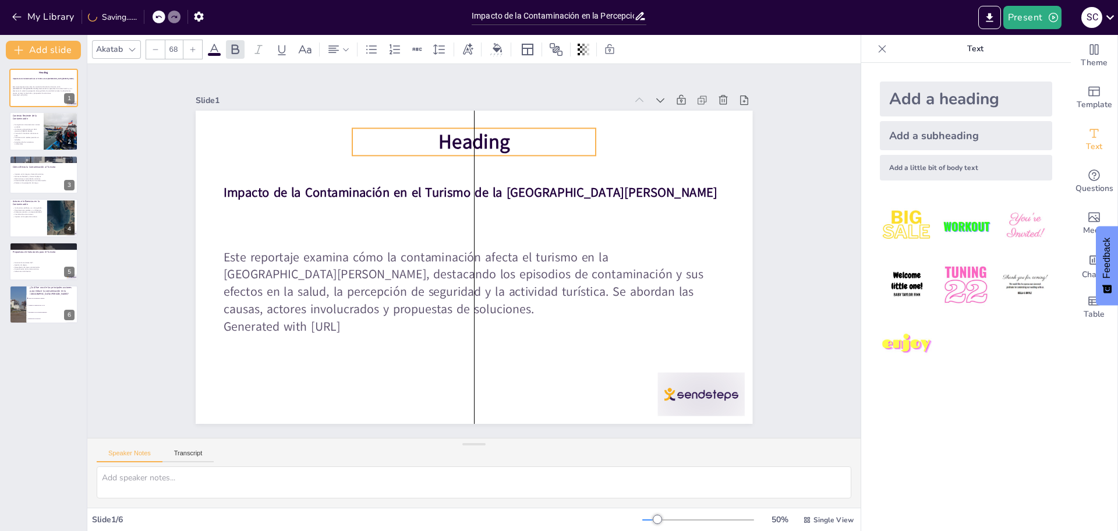
drag, startPoint x: 554, startPoint y: 247, endPoint x: 556, endPoint y: 140, distance: 107.2
click at [556, 140] on p "Heading" at bounding box center [496, 143] width 244 height 77
click at [514, 132] on p "Heading" at bounding box center [485, 142] width 245 height 53
click at [514, 133] on p "Heading" at bounding box center [473, 141] width 243 height 27
click at [514, 133] on p "Heading" at bounding box center [485, 144] width 245 height 53
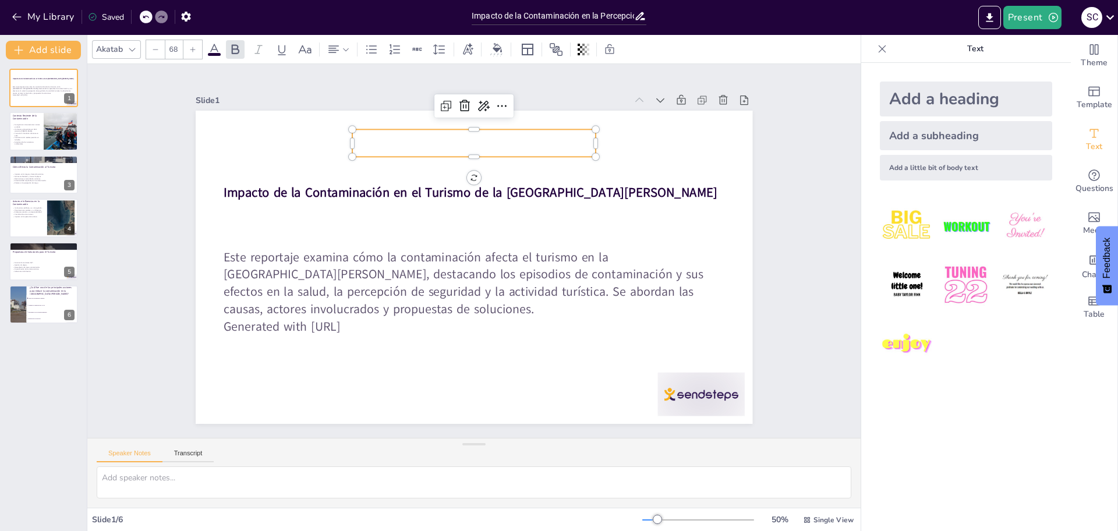
checkbox input "true"
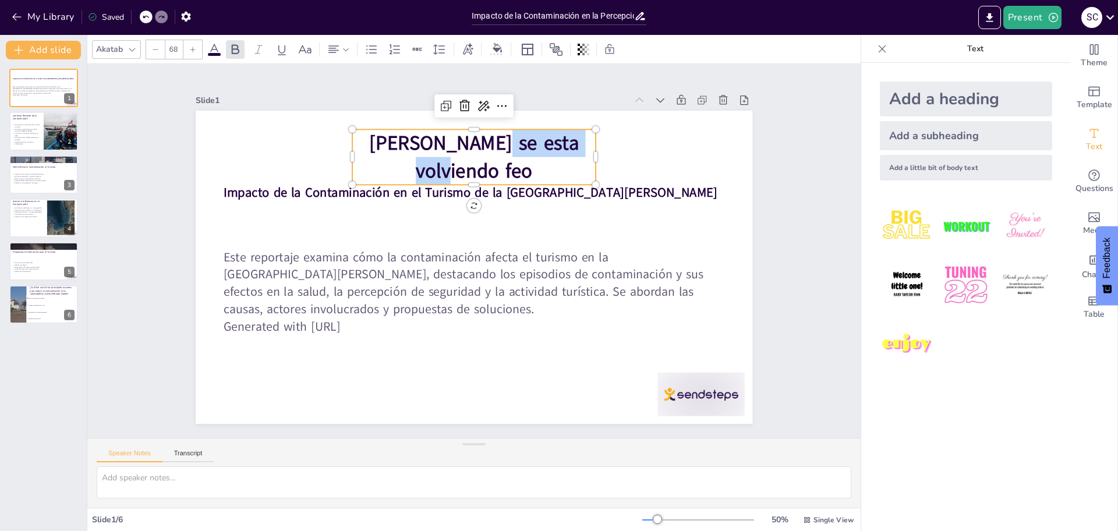
click at [586, 151] on div "Impacto de la Contaminación en el Turismo de la Bahía de Quintero Este reportaj…" at bounding box center [468, 266] width 627 height 470
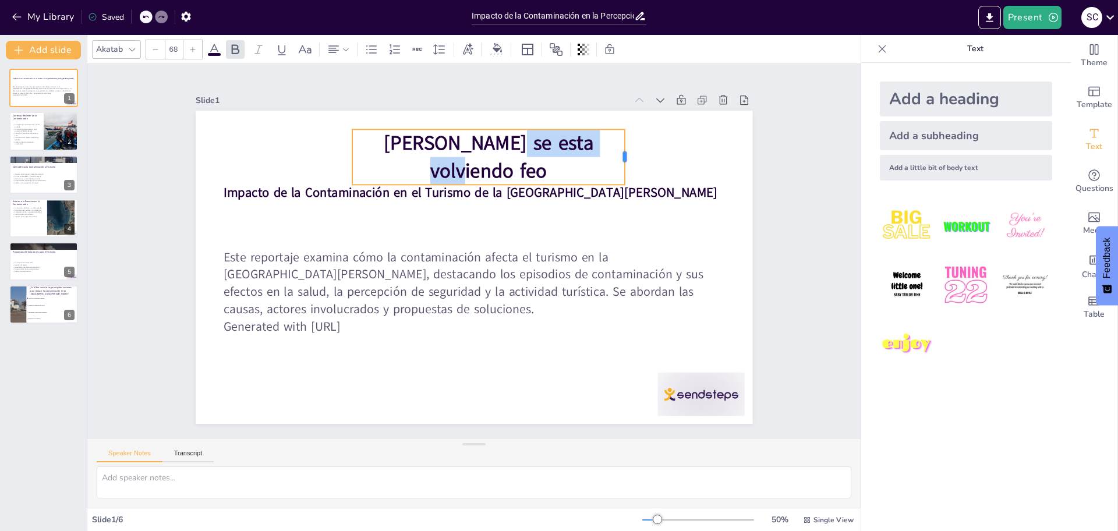
drag, startPoint x: 587, startPoint y: 151, endPoint x: 616, endPoint y: 151, distance: 29.1
click at [635, 164] on div at bounding box center [645, 192] width 20 height 56
drag, startPoint x: 493, startPoint y: 180, endPoint x: 485, endPoint y: 179, distance: 8.8
click at [485, 292] on div at bounding box center [453, 311] width 273 height 38
click at [482, 167] on div "[PERSON_NAME] se esta volviendo feo" at bounding box center [508, 162] width 278 height 110
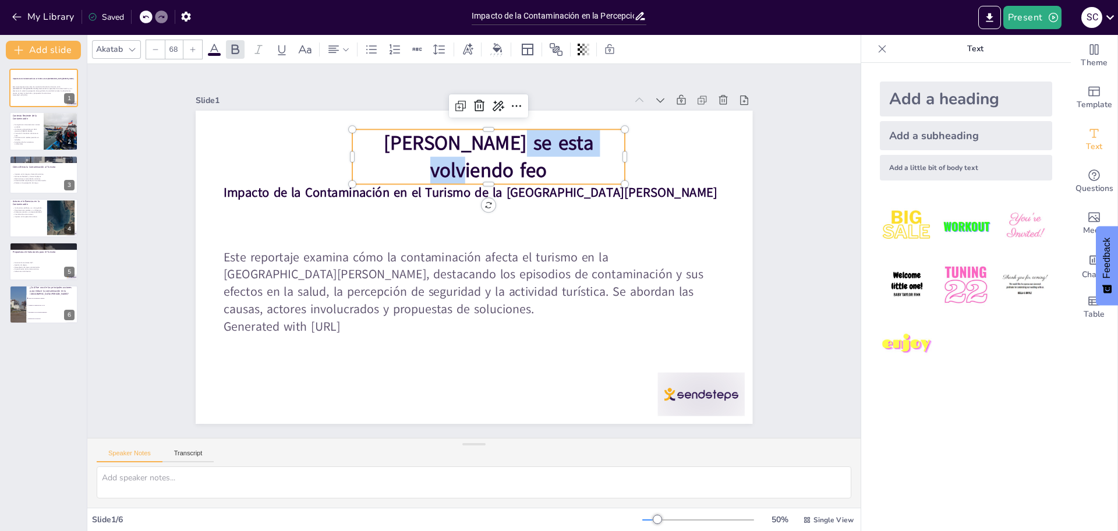
click at [482, 167] on div "[PERSON_NAME] se esta volviendo feo" at bounding box center [488, 156] width 273 height 55
click at [483, 167] on div "[PERSON_NAME] se esta volviendo feo" at bounding box center [498, 159] width 277 height 83
drag, startPoint x: 494, startPoint y: 169, endPoint x: 481, endPoint y: 167, distance: 12.9
click at [483, 171] on div "[PERSON_NAME] se esta volviendo feo" at bounding box center [498, 159] width 277 height 83
click at [507, 135] on div "[PERSON_NAME] se esta volviendo feo" at bounding box center [554, 198] width 223 height 239
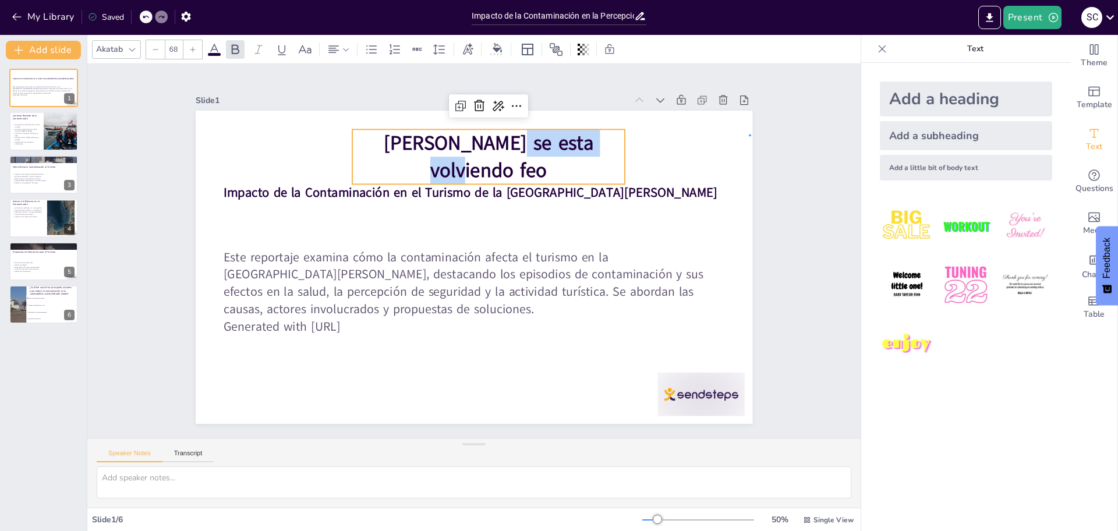
drag, startPoint x: 751, startPoint y: 135, endPoint x: 679, endPoint y: 158, distance: 76.1
click at [743, 139] on div "Slide 1 Impacto de la Contaminación en el Turismo de la Bahía de Quintero Este …" at bounding box center [474, 250] width 569 height 709
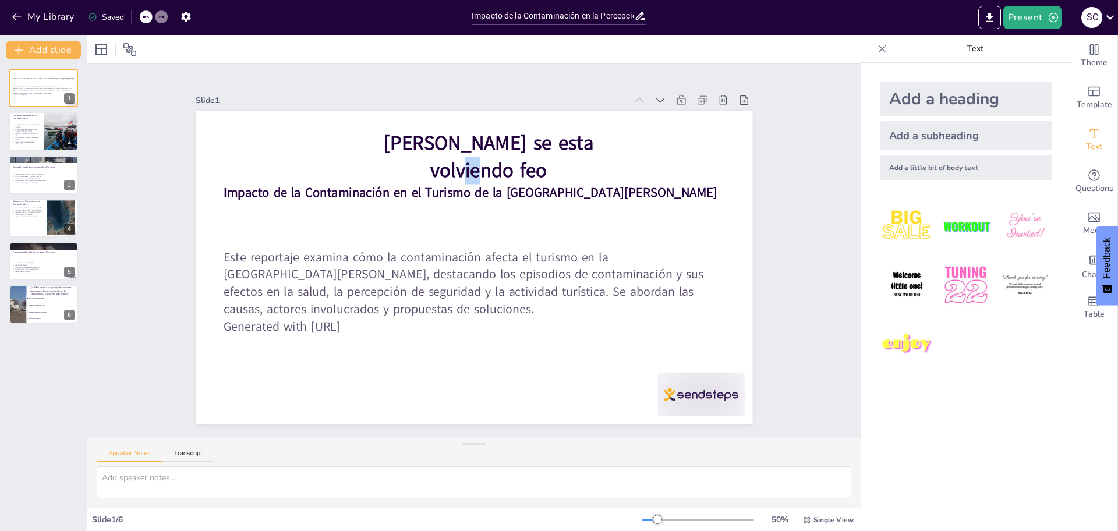
drag, startPoint x: 590, startPoint y: 161, endPoint x: 578, endPoint y: 163, distance: 12.4
click at [578, 163] on span "[PERSON_NAME] se esta volviendo feo" at bounding box center [522, 159] width 208 height 102
click at [576, 163] on span "[PERSON_NAME] se esta volviendo feo" at bounding box center [499, 157] width 211 height 72
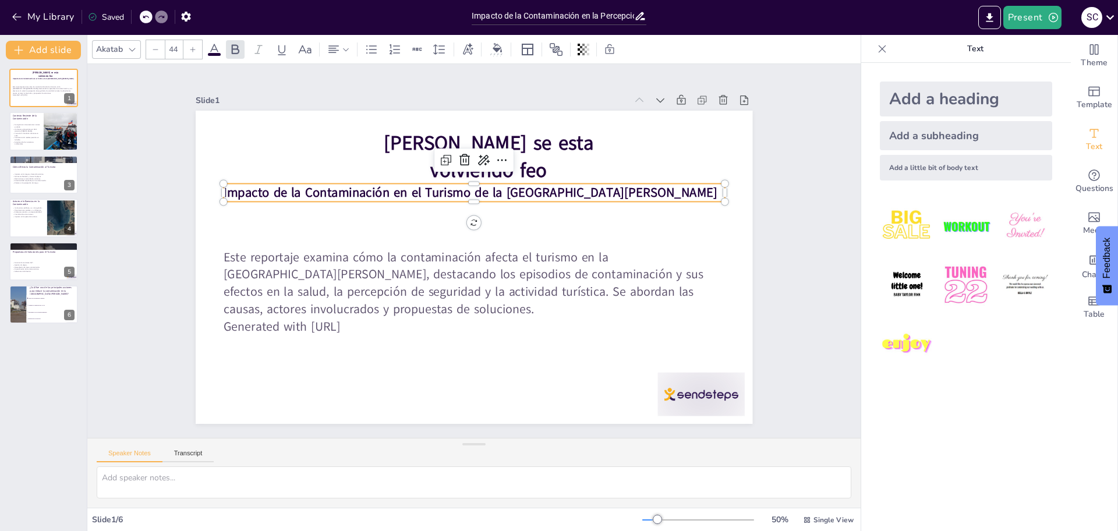
click at [500, 193] on strong "Impacto de la Contaminación en el Turismo de la [GEOGRAPHIC_DATA][PERSON_NAME]" at bounding box center [488, 193] width 475 height 169
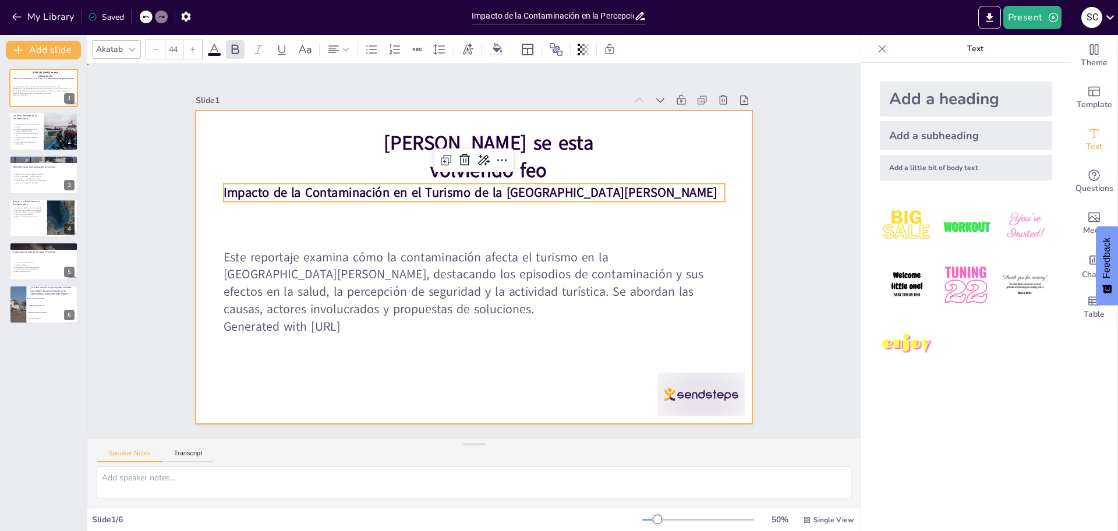
drag, startPoint x: 517, startPoint y: 210, endPoint x: 535, endPoint y: 211, distance: 18.7
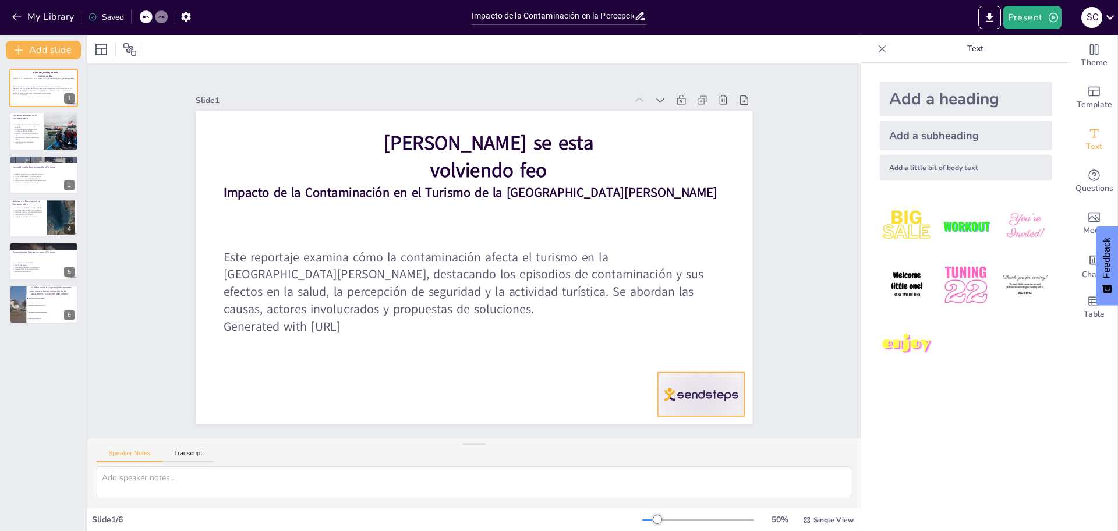
click at [659, 397] on div at bounding box center [684, 417] width 91 height 52
click at [637, 446] on icon at bounding box center [630, 453] width 15 height 15
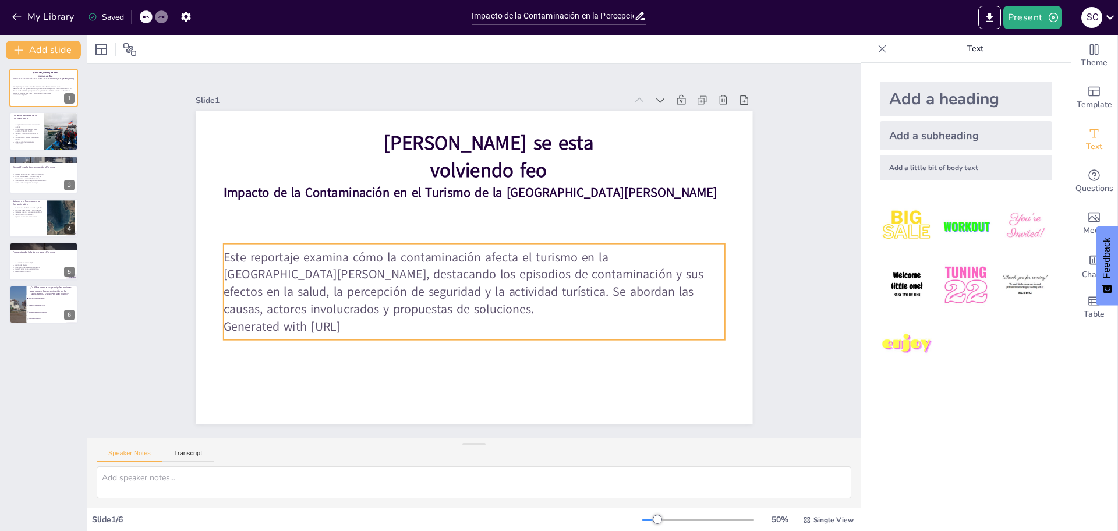
click at [387, 324] on p "Generated with Sendsteps.ai" at bounding box center [458, 324] width 494 height 121
click at [397, 320] on p "Generated with Sendsteps.ai" at bounding box center [418, 301] width 348 height 384
click at [397, 320] on p "Generated with Sendsteps.ai" at bounding box center [466, 326] width 500 height 70
checkbox input "true"
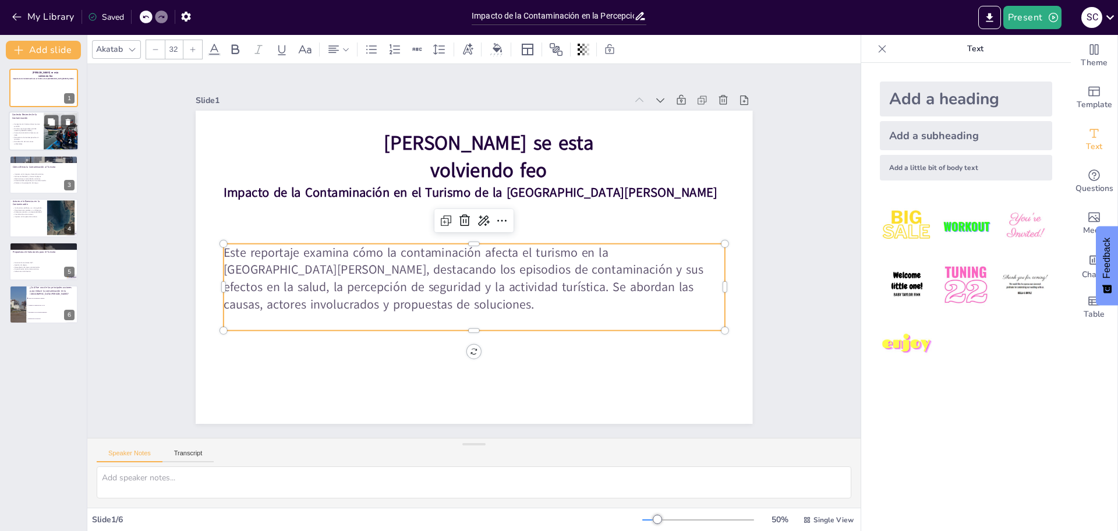
checkbox input "true"
click at [53, 136] on div at bounding box center [61, 132] width 52 height 40
type textarea "La crisis de salud pública en 2018 fue un punto de inflexión que resaltó la urg…"
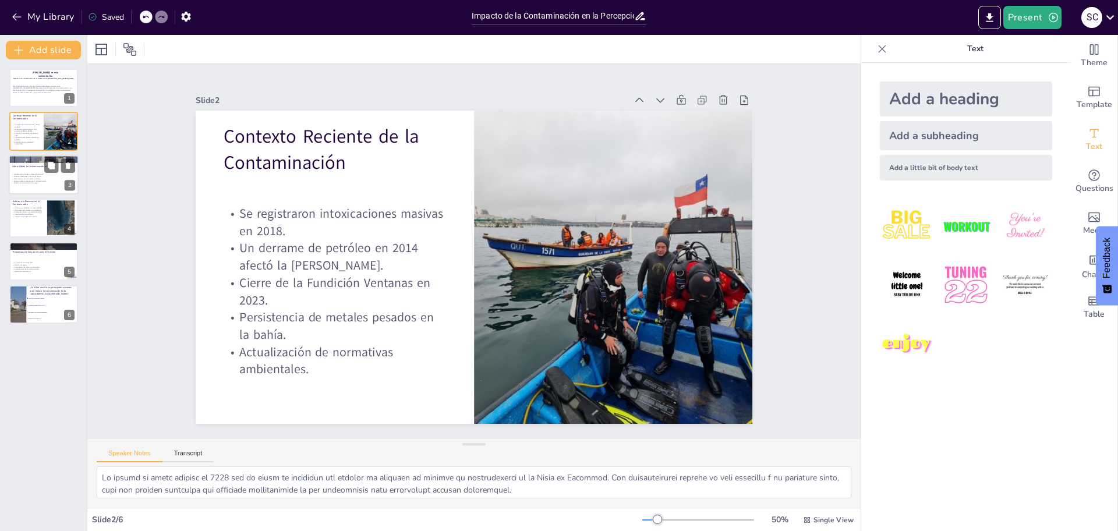
checkbox input "true"
click at [25, 168] on p "Cómo Afecta la Contaminación al Turismo" at bounding box center [43, 166] width 63 height 3
type textarea "La imagen de la Bahía de Quintero es fundamental para atraer turistas. Las noti…"
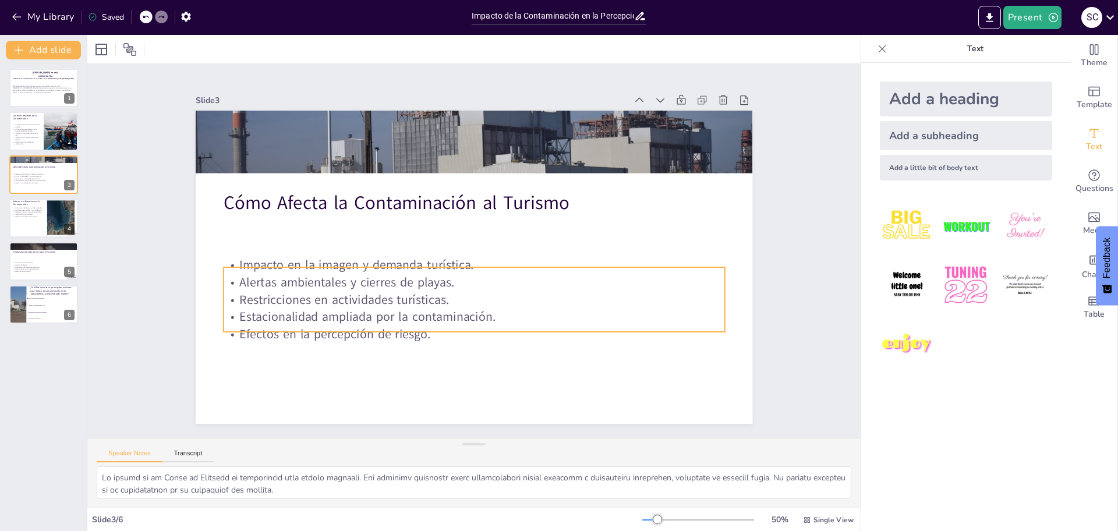
click at [374, 328] on div "Cómo Afecta la Contaminación al Turismo Impacto en la imagen y demanda turístic…" at bounding box center [461, 260] width 581 height 635
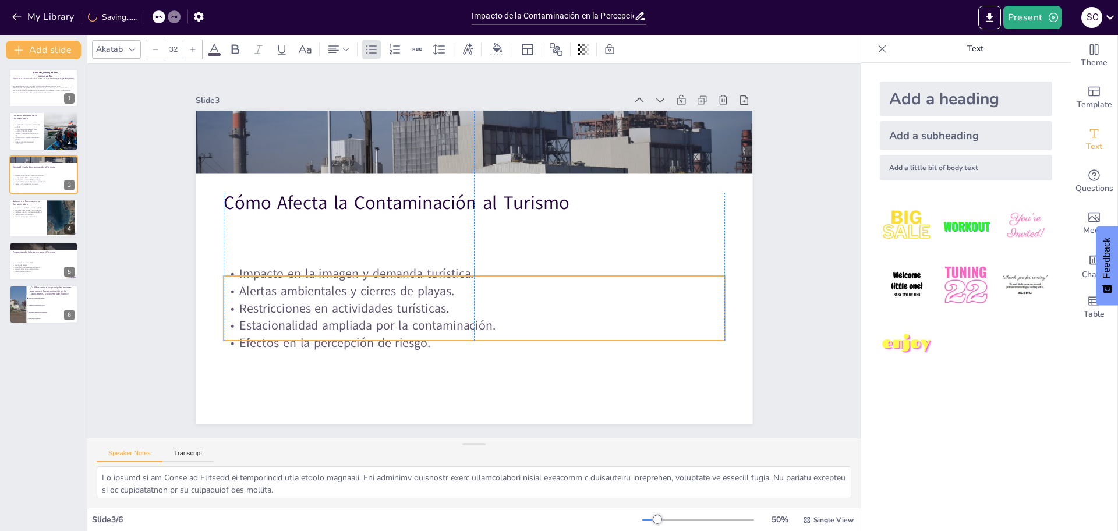
drag, startPoint x: 460, startPoint y: 326, endPoint x: 460, endPoint y: 335, distance: 8.7
click at [460, 335] on p "Efectos en la percepción de riesgo." at bounding box center [455, 341] width 494 height 121
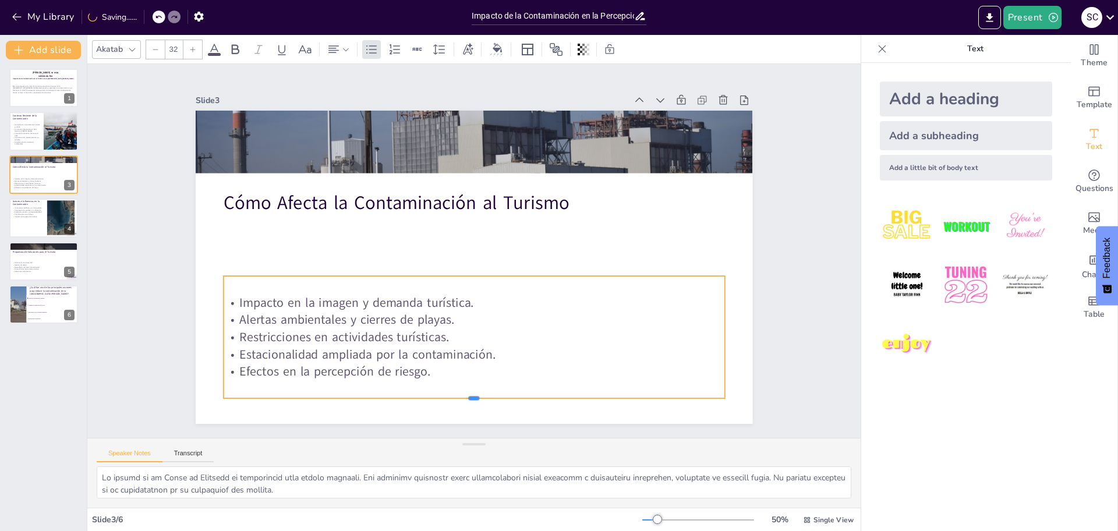
drag, startPoint x: 464, startPoint y: 335, endPoint x: 461, endPoint y: 373, distance: 37.4
click at [466, 392] on div "Cómo Afecta la Contaminación al Turismo Impacto en la imagen y demanda turístic…" at bounding box center [458, 249] width 370 height 586
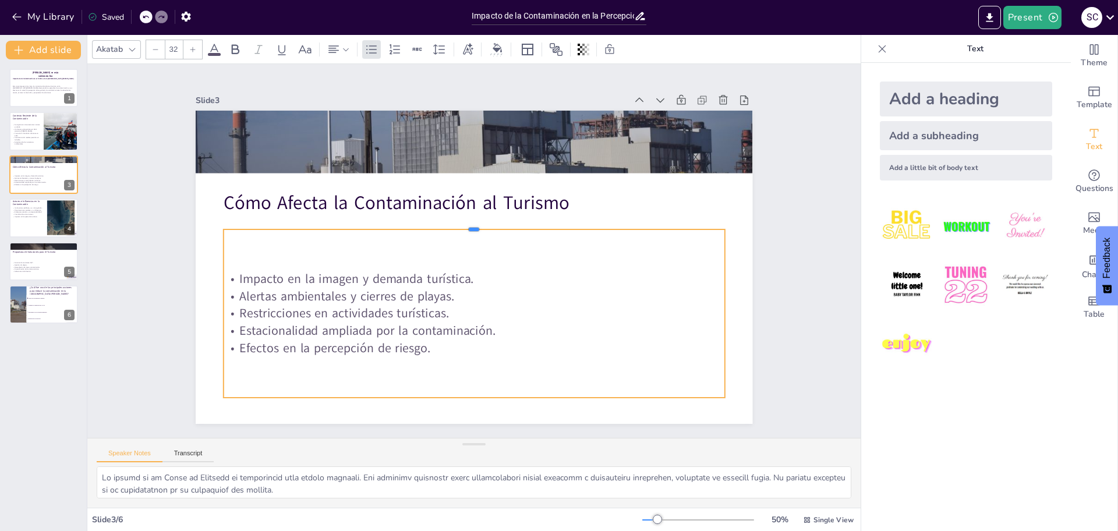
drag, startPoint x: 460, startPoint y: 270, endPoint x: 464, endPoint y: 224, distance: 46.7
click at [464, 224] on div at bounding box center [499, 259] width 164 height 480
click at [445, 300] on p "Alertas ambientales y cierres de playas." at bounding box center [460, 293] width 482 height 171
click at [376, 311] on p "Restricciones en actividades turísticas." at bounding box center [431, 298] width 384 height 348
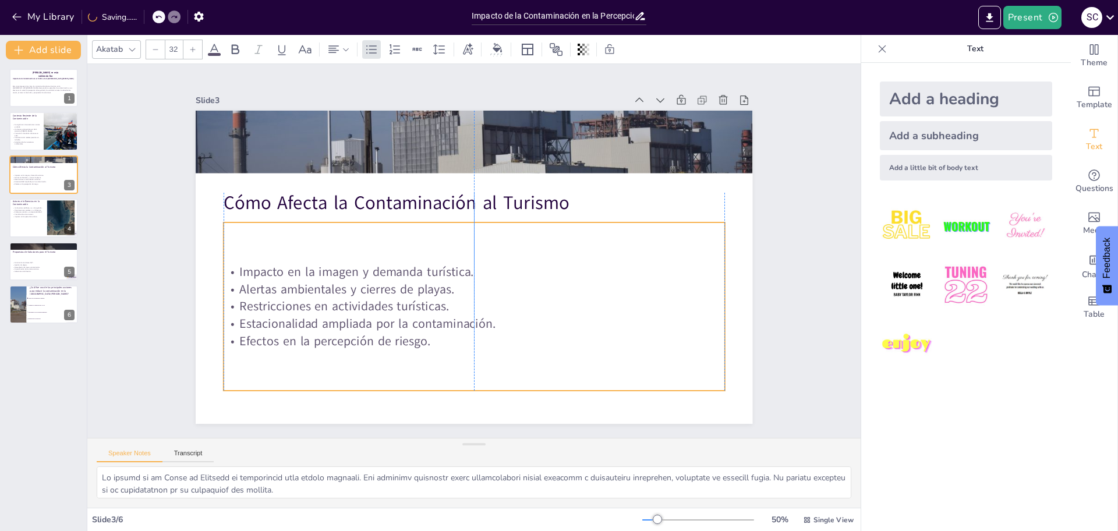
drag, startPoint x: 374, startPoint y: 311, endPoint x: 373, endPoint y: 302, distance: 8.9
click at [373, 302] on p "Restricciones en actividades turísticas." at bounding box center [468, 306] width 500 height 70
checkbox input "true"
click at [60, 217] on div at bounding box center [61, 218] width 40 height 36
type textarea "Las instituciones públicas son responsables de establecer normativas y realizar…"
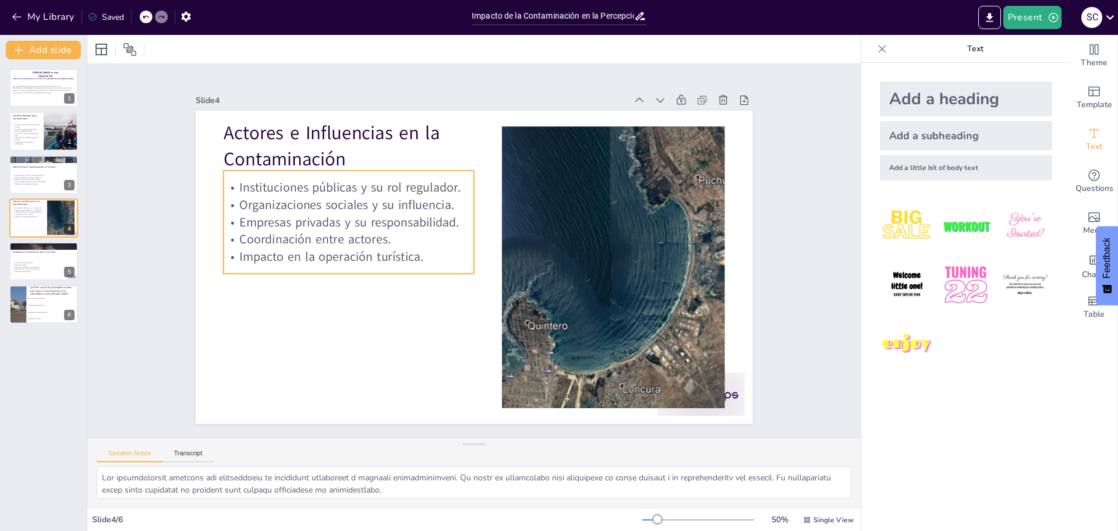
click at [377, 215] on p "Empresas privadas y su responsabilidad." at bounding box center [380, 163] width 226 height 140
click at [377, 215] on p "Empresas privadas y su responsabilidad." at bounding box center [400, 145] width 198 height 181
click at [400, 247] on p "Impacto en la operación turística." at bounding box center [377, 171] width 198 height 181
click at [356, 197] on p "Organizaciones sociales y su influencia." at bounding box center [412, 133] width 198 height 181
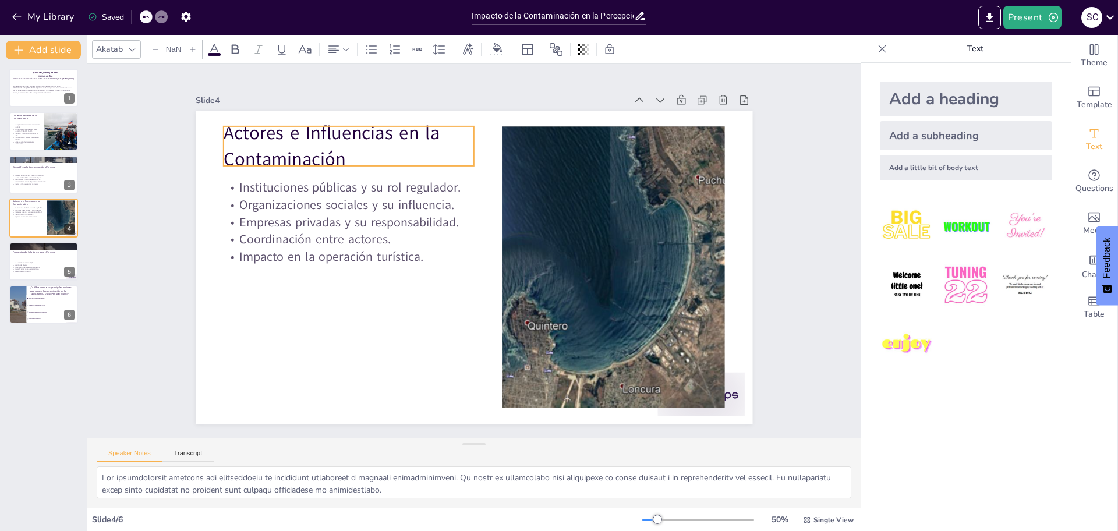
checkbox input "true"
type input "48"
click at [217, 122] on div "Actores e Influencias en la Contaminación Instituciones públicas y su rol regul…" at bounding box center [461, 260] width 581 height 635
click at [313, 24] on div at bounding box center [319, 18] width 13 height 13
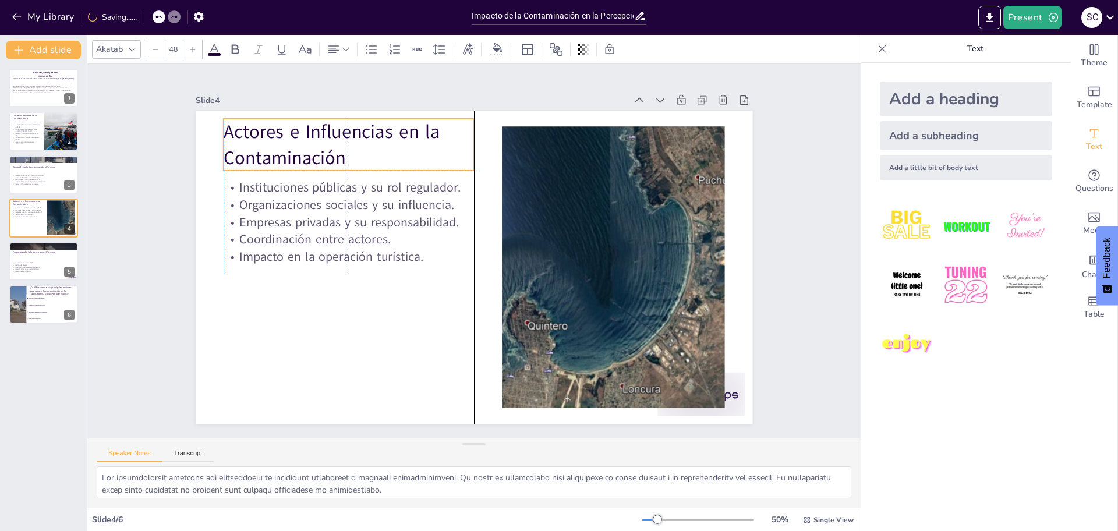
drag, startPoint x: 215, startPoint y: 131, endPoint x: 218, endPoint y: 125, distance: 6.3
click at [418, 125] on p "Actores e Influencias en la Contaminación" at bounding box center [503, 89] width 171 height 243
checkbox input "true"
type input "32"
click at [419, 193] on p "Organizaciones sociales y su influencia." at bounding box center [378, 158] width 236 height 118
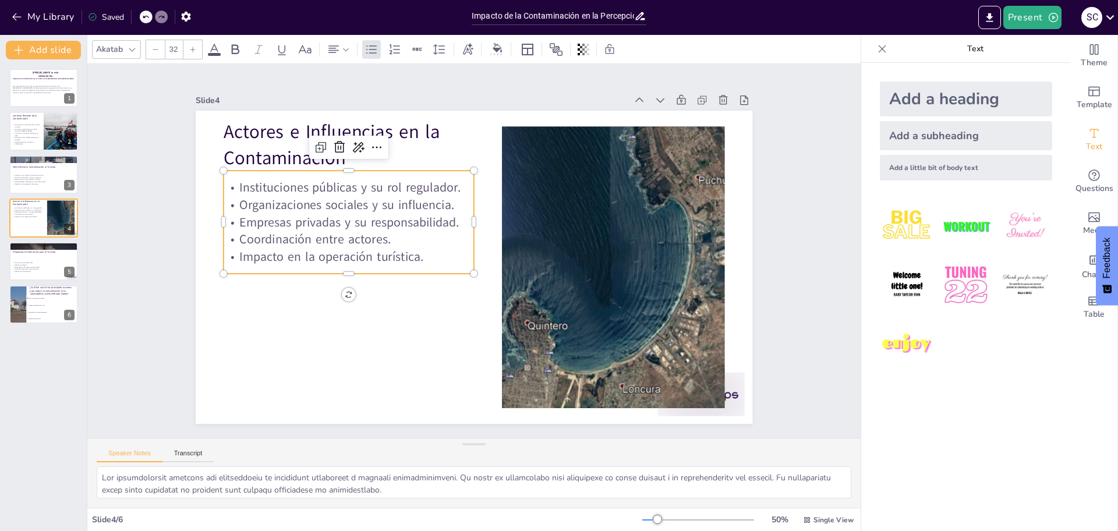
click at [419, 193] on p "Organizaciones sociales y su influencia." at bounding box center [360, 179] width 249 height 69
click at [447, 183] on p "Instituciones públicas y su rol regulador." at bounding box center [375, 152] width 244 height 94
click at [528, 183] on p "Instituciones públicas y su rol regulador." at bounding box center [562, 141] width 69 height 249
click at [521, 183] on p "Instituciones públicas y su rol regulador." at bounding box center [591, 174] width 140 height 226
checkbox input "true"
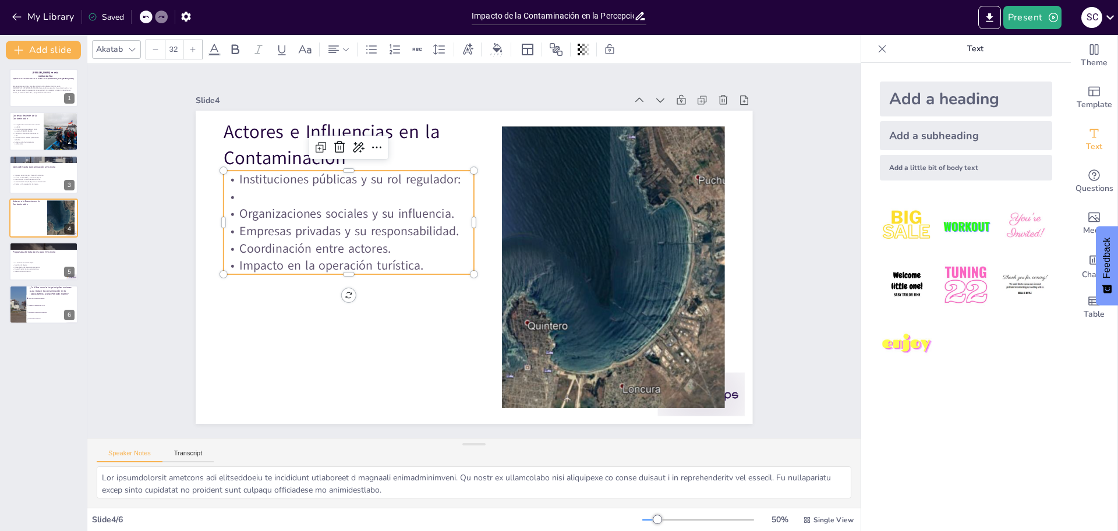
checkbox input "true"
type input "--"
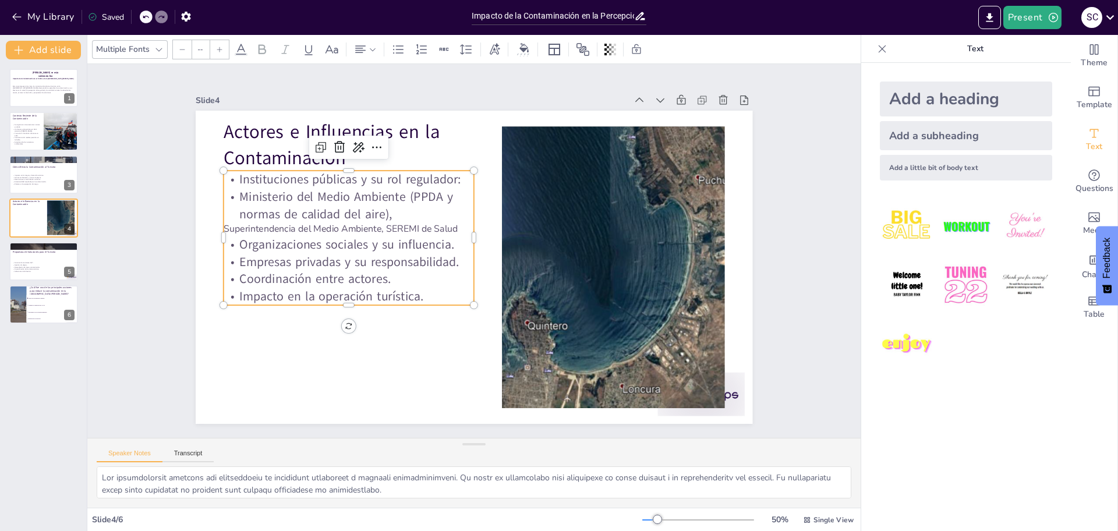
checkbox input "true"
type input "32"
click at [386, 208] on p "Ministerio del Medio Ambiente (PPDA y normas de calidad del aire)," at bounding box center [423, 128] width 193 height 210
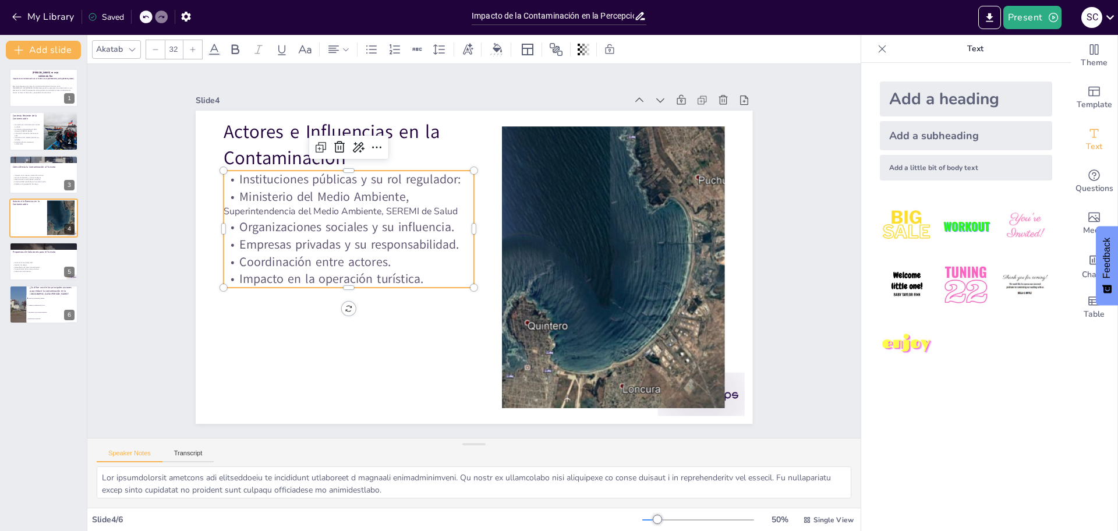
checkbox input "true"
type input "--"
click at [434, 267] on p "Superintendencia del Medio Ambiente, SEREMI de Salud" at bounding box center [502, 379] width 137 height 224
checkbox input "true"
click at [451, 206] on p "Superintendencia del Medio Ambiente, SEREMI de Salud" at bounding box center [367, 175] width 242 height 90
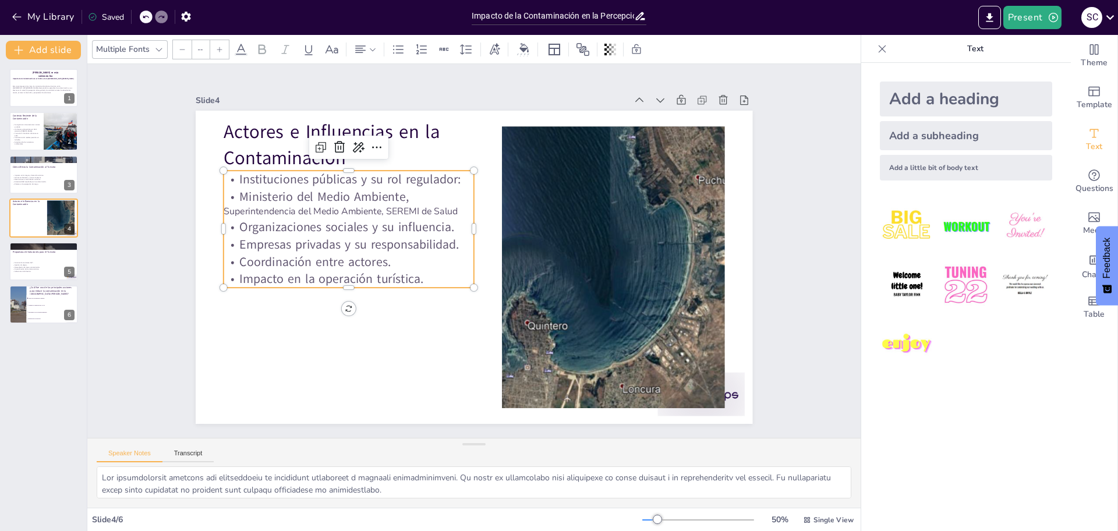
type input "32"
click at [319, 192] on p "Ministerio del Medio Ambiente," at bounding box center [418, 127] width 198 height 181
checkbox input "true"
type input "--"
click at [450, 204] on p "Superintendencia del Medio Ambiente, SEREMI de Salud" at bounding box center [376, 164] width 234 height 114
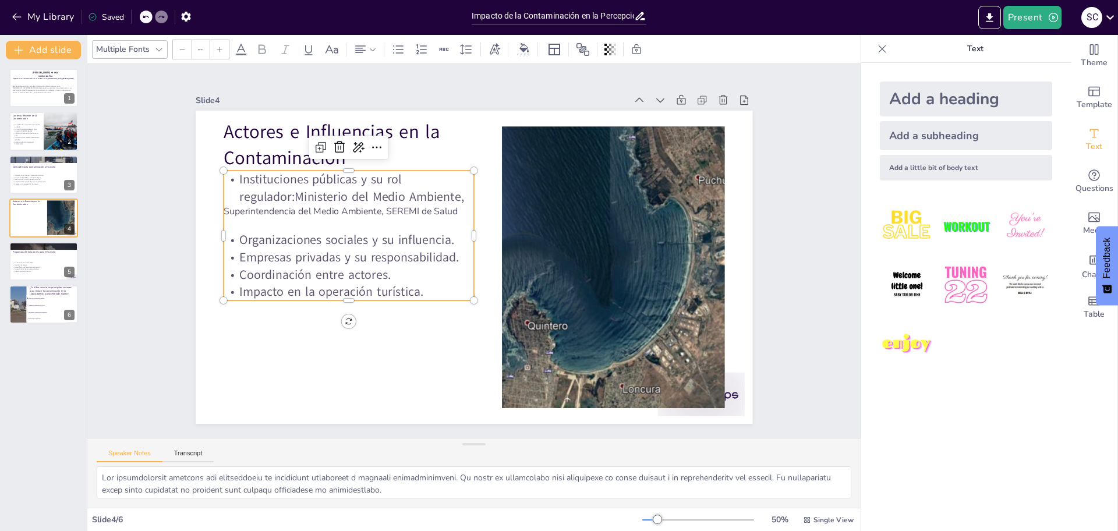
checkbox input "true"
click at [397, 206] on p "Superintendencia del Medio Ambiente, SEREMI de Salud" at bounding box center [420, 131] width 178 height 195
click at [380, 203] on p "Superintendencia del Medio Ambiente, SEREMI de Salud" at bounding box center [420, 131] width 178 height 195
type input "32"
drag, startPoint x: 448, startPoint y: 186, endPoint x: 284, endPoint y: 193, distance: 164.4
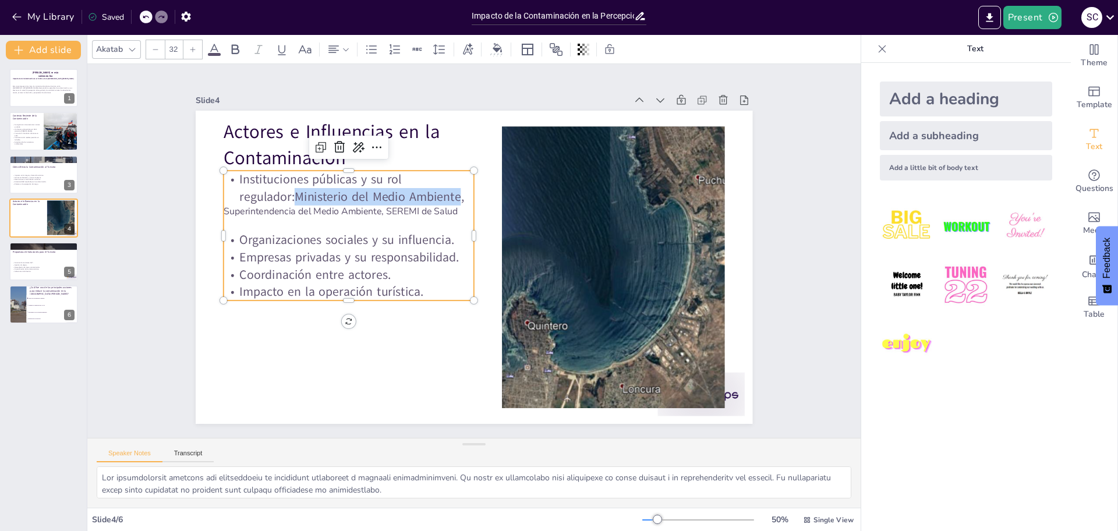
click at [519, 193] on p "Instituciones públicas y su rol regulador:Ministerio del Medio Ambiente," at bounding box center [549, 132] width 61 height 253
click at [157, 43] on div at bounding box center [155, 49] width 19 height 19
checkbox input "true"
type input "31"
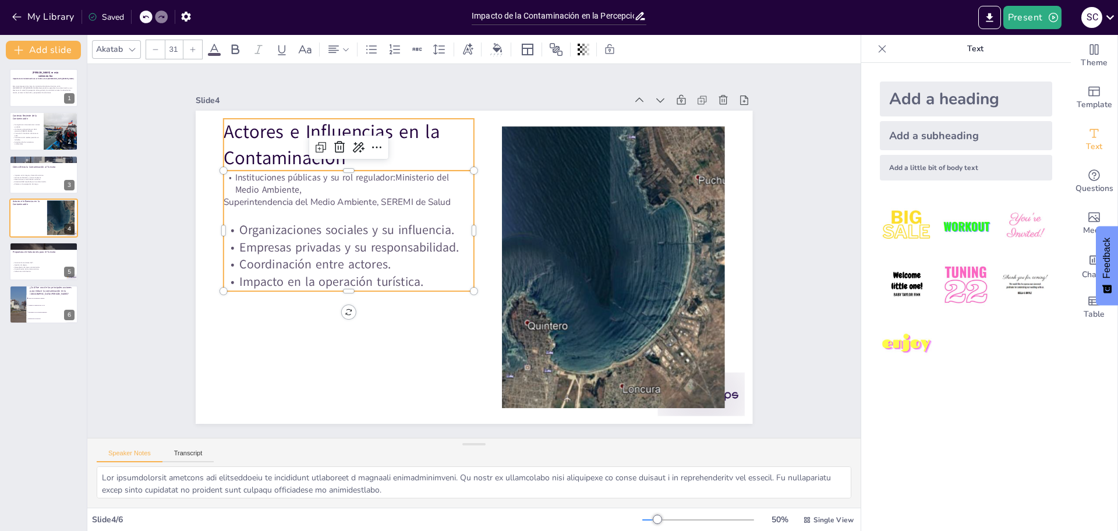
checkbox input "true"
click at [297, 187] on p "Instituciones públicas y su rol regulador:Ministerio del Medio Ambiente," at bounding box center [398, 129] width 229 height 147
type input "--"
click at [365, 196] on p "Superintendencia del Medio Ambiente, SEREMI de Salud" at bounding box center [379, 156] width 234 height 114
click at [370, 196] on p "Superintendencia del Medio Ambiente, SEREMI de Salud" at bounding box center [439, 121] width 158 height 210
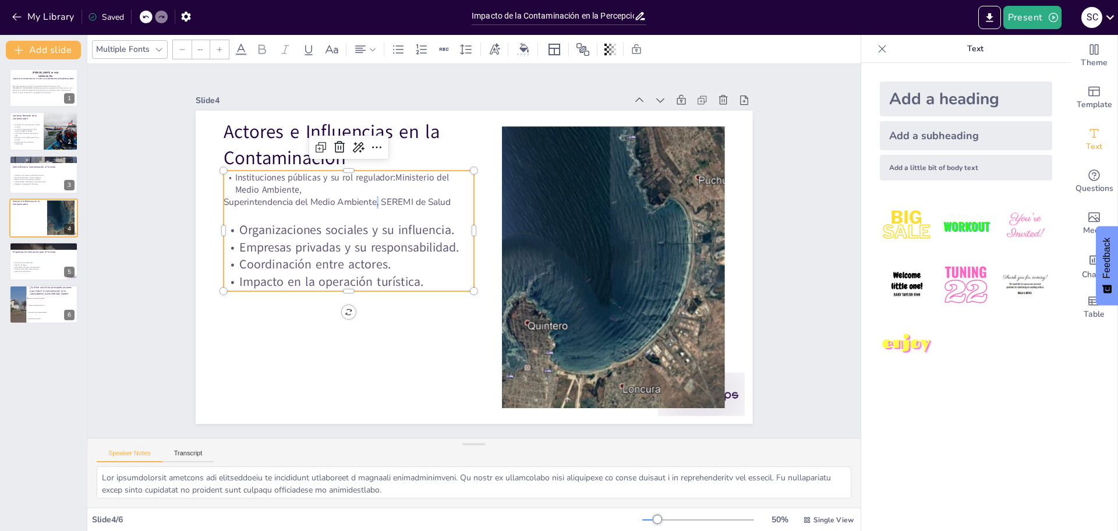
click at [367, 196] on p "Superintendencia del Medio Ambiente, SEREMI de Salud" at bounding box center [401, 138] width 210 height 158
click at [366, 196] on p "Superintendencia del Medio Ambiente, SEREMI de Salud" at bounding box center [440, 121] width 158 height 210
click at [296, 196] on p "Superintendencia del Medio Ambiente, SEREMI de Salud" at bounding box center [401, 137] width 210 height 157
click at [249, 193] on p "Superintendencia del Medio Ambiente, SEREMI de Salud" at bounding box center [370, 167] width 242 height 90
click at [262, 193] on p "Superintendencia del Medio Ambiente, SEREMI de Salud" at bounding box center [379, 156] width 234 height 114
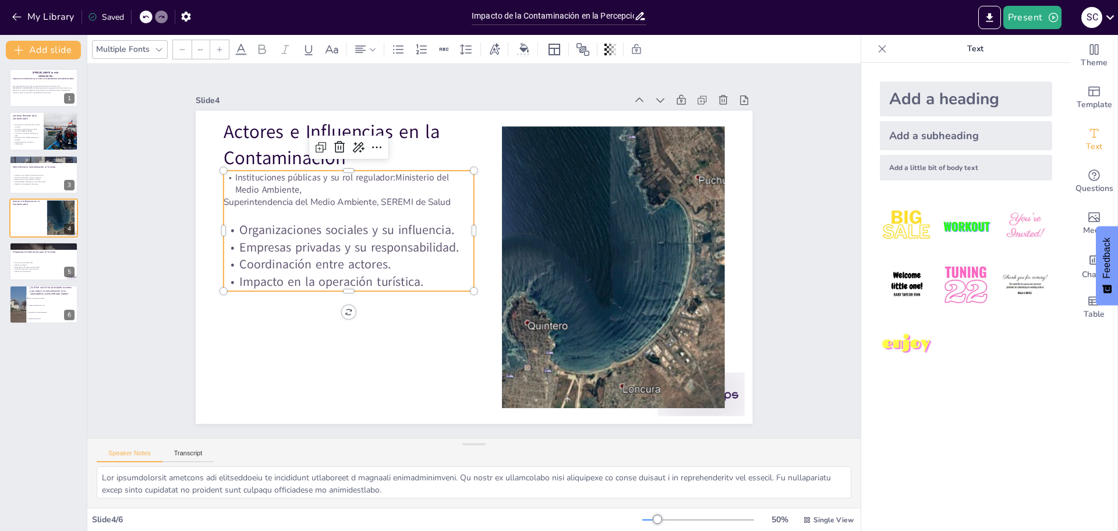
checkbox input "true"
type input "31"
click at [305, 195] on p "Instituciones públicas y su rol regulador:Ministerio del Medio Ambiente,Superin…" at bounding box center [374, 154] width 250 height 114
click at [464, 204] on p "Instituciones públicas y su rol regulador:Ministerio del Medio Ambiente,Superin…" at bounding box center [508, 115] width 89 height 253
click at [384, 171] on p "Instituciones públicas y su rol regulador:Ministerio del Medio Ambiente,Superin…" at bounding box center [408, 128] width 225 height 178
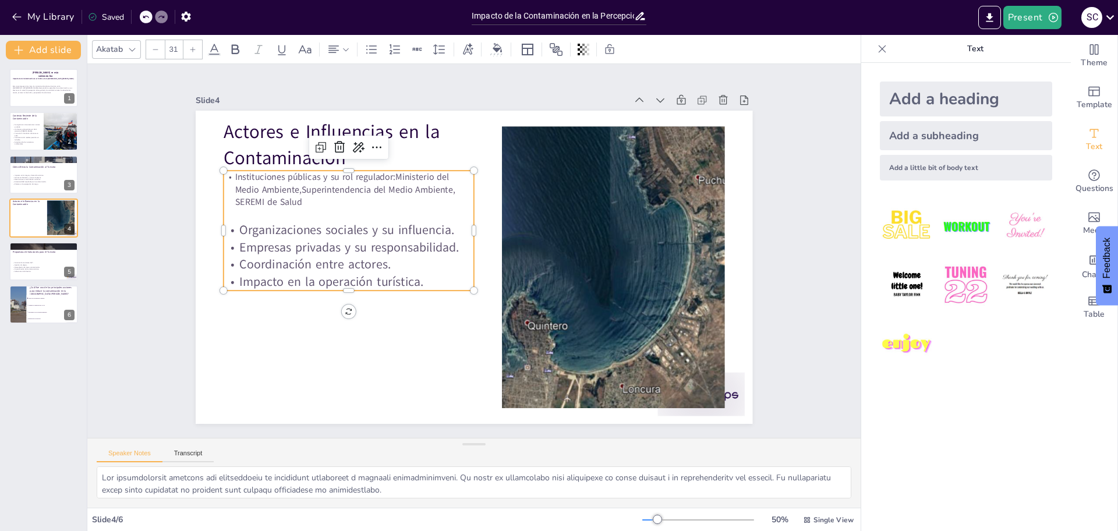
click at [384, 171] on p "Instituciones públicas y su rol regulador:Ministerio del Medio Ambiente,Superin…" at bounding box center [421, 122] width 211 height 196
click at [386, 169] on p "Instituciones públicas y su rol regulador:Ministerio del Medio Ambiente,Superin…" at bounding box center [436, 116] width 196 height 211
checkbox input "true"
type input "32"
click at [377, 220] on p "Organizaciones sociales y su influencia." at bounding box center [351, 217] width 251 height 44
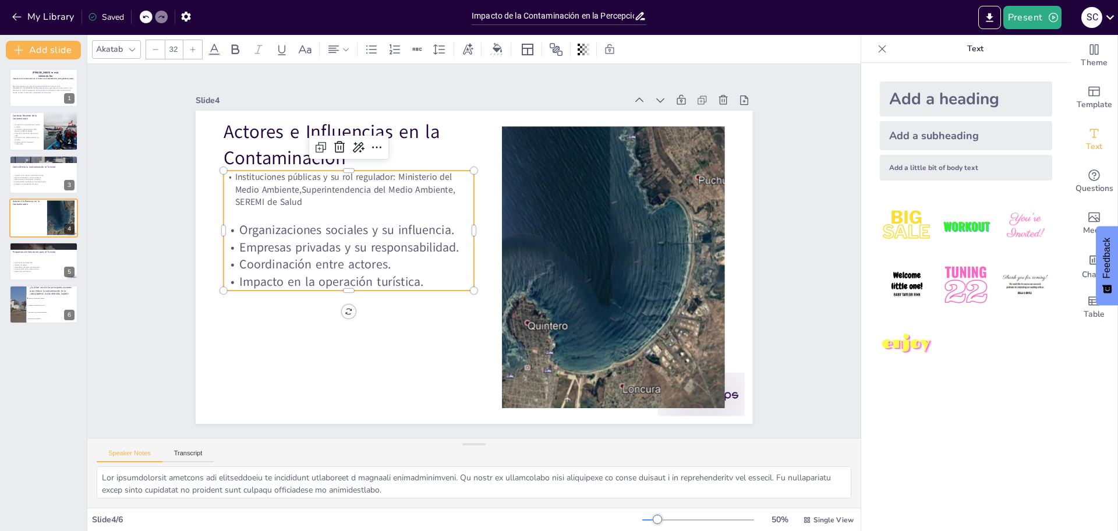
click at [387, 262] on p "Coordinación entre actores." at bounding box center [364, 188] width 213 height 161
click at [414, 256] on p "Impacto en la operación turística." at bounding box center [389, 157] width 161 height 213
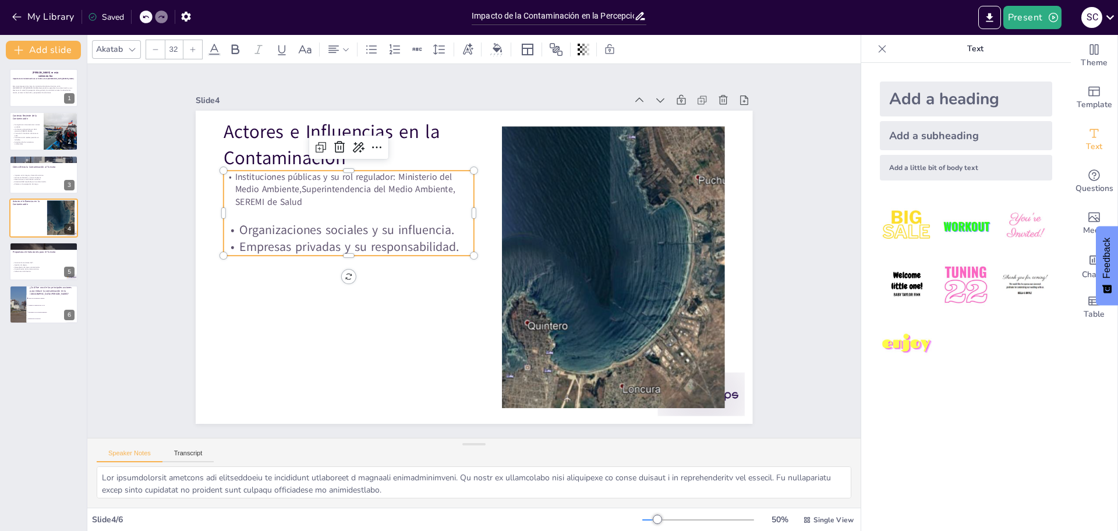
click at [445, 224] on p "Organizaciones sociales y su influencia." at bounding box center [361, 192] width 244 height 94
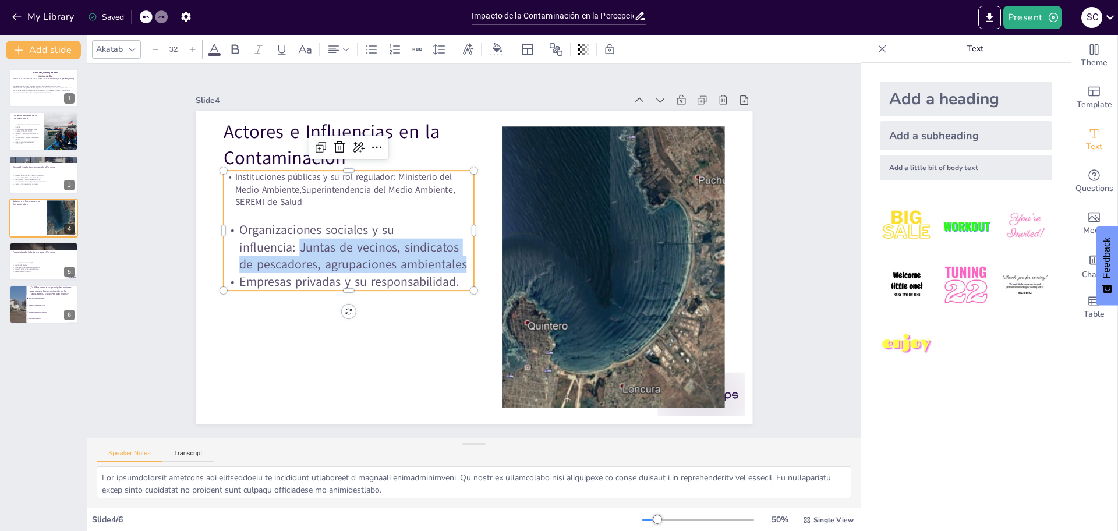
drag, startPoint x: 289, startPoint y: 241, endPoint x: 460, endPoint y: 257, distance: 171.4
click at [459, 259] on p "Organizaciones sociales y su influencia: Juntas de vecinos, sindicatos de pesca…" at bounding box center [367, 185] width 243 height 170
click at [158, 49] on icon at bounding box center [155, 49] width 7 height 7
checkbox input "true"
type input "31"
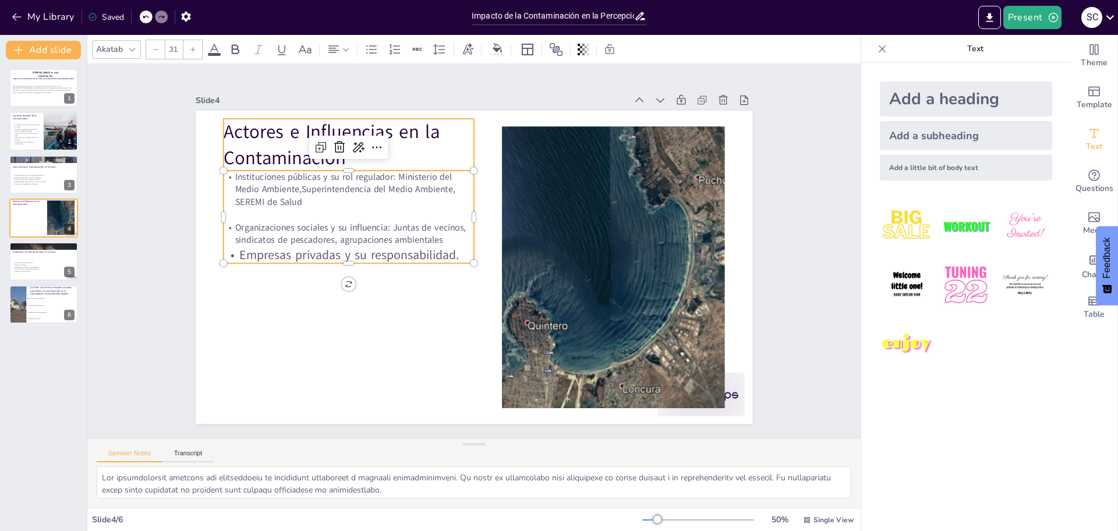
checkbox input "true"
click at [432, 251] on p at bounding box center [438, 376] width 13 height 250
click at [383, 168] on p "Instituciones públicas y su rol regulador: Ministerio del Medio Ambiente,Superi…" at bounding box center [396, 135] width 236 height 158
click at [446, 250] on p "Empresas privadas y su responsabilidad." at bounding box center [370, 180] width 213 height 161
click at [451, 249] on p "Empresas privadas y su responsabilidad." at bounding box center [443, 129] width 69 height 249
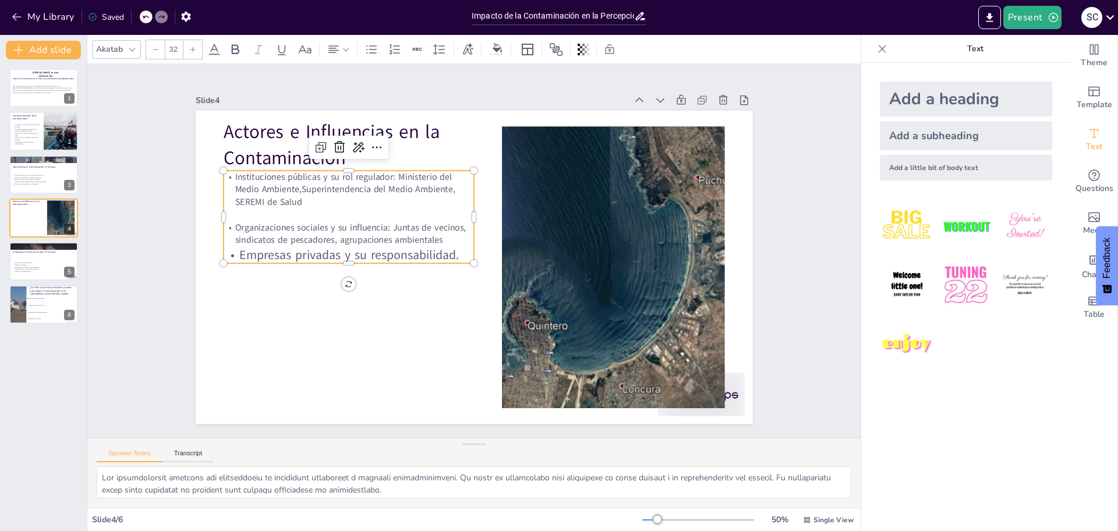
type input "31"
click at [434, 234] on p "Organizaciones sociales y su influencia: Juntas de vecinos, sindicatos de pesca…" at bounding box center [438, 129] width 125 height 239
checkbox input "true"
type input "32"
click at [280, 249] on p "Empresas privadas y su responsabilidad." at bounding box center [379, 170] width 198 height 181
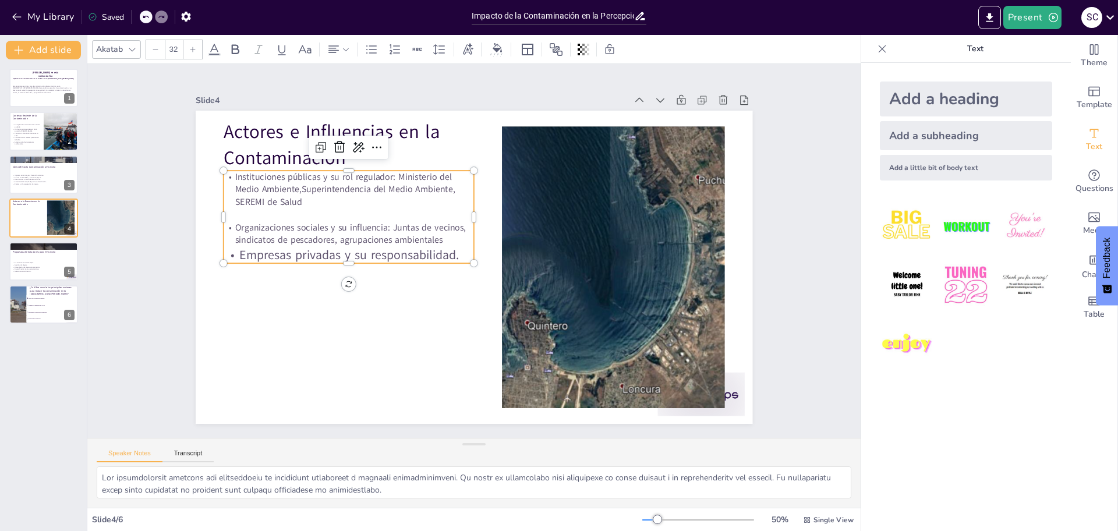
click at [338, 246] on p "Empresas privadas y su responsabilidad." at bounding box center [408, 144] width 140 height 226
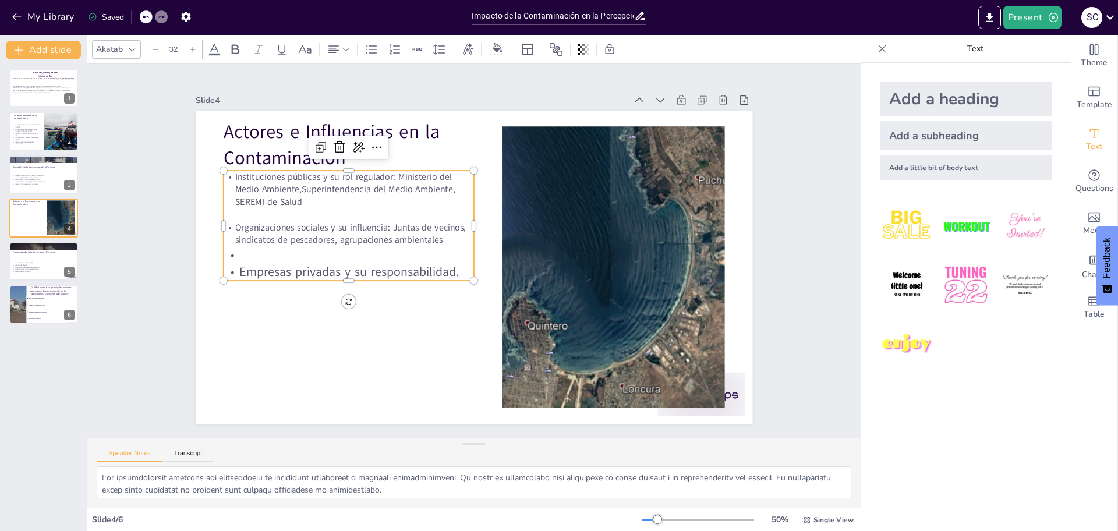
click at [250, 250] on p at bounding box center [363, 192] width 226 height 140
checkbox input "true"
type input "31"
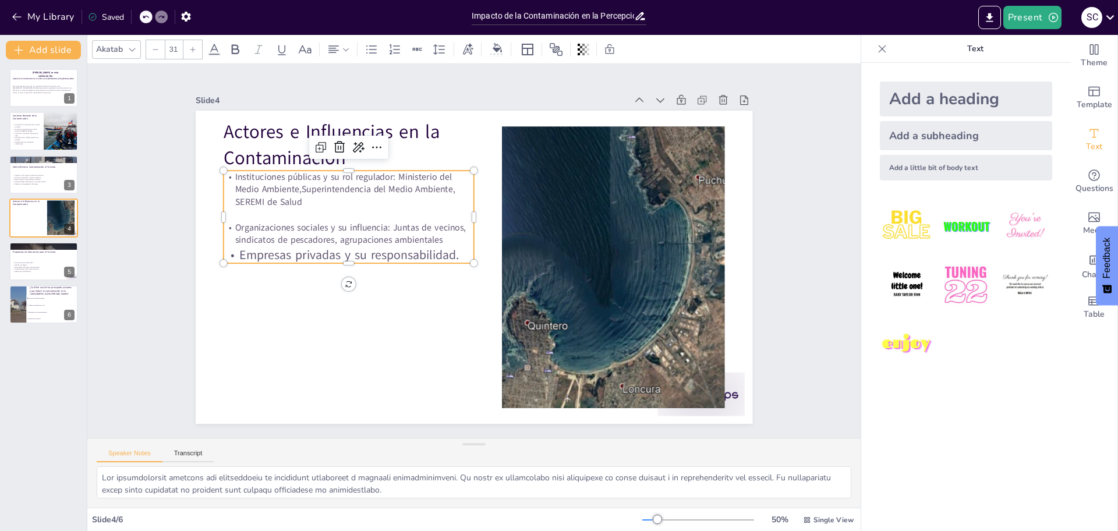
checkbox input "true"
click at [463, 248] on p "Empresas privadas y su responsabilidad." at bounding box center [533, 141] width 140 height 226
click at [472, 249] on p "Empresas privadas y su responsabilidad." at bounding box center [594, 286] width 244 height 94
click at [255, 227] on p "Organizaciones sociales y su influencia: Juntas de vecinos, sindicatos de pesca…" at bounding box center [351, 220] width 252 height 51
type input "32"
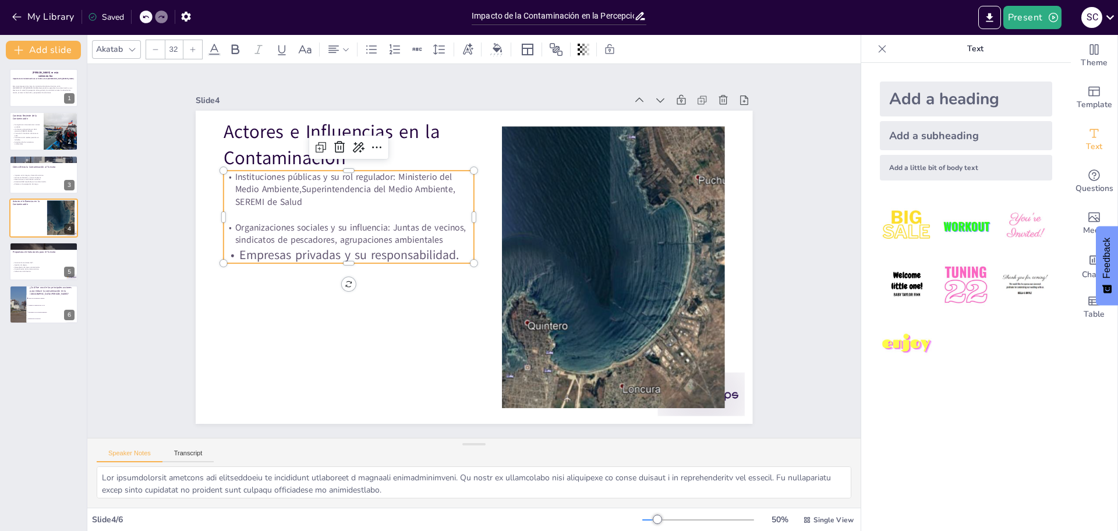
click at [464, 253] on p "Empresas privadas y su responsabilidad." at bounding box center [544, 147] width 161 height 213
click at [238, 243] on p "Empresas privadas y su responsabilidad." at bounding box center [354, 216] width 244 height 94
click at [280, 242] on p "Empresas privadas y su responsabilidad." at bounding box center [379, 170] width 198 height 181
checkbox input "true"
type input "31"
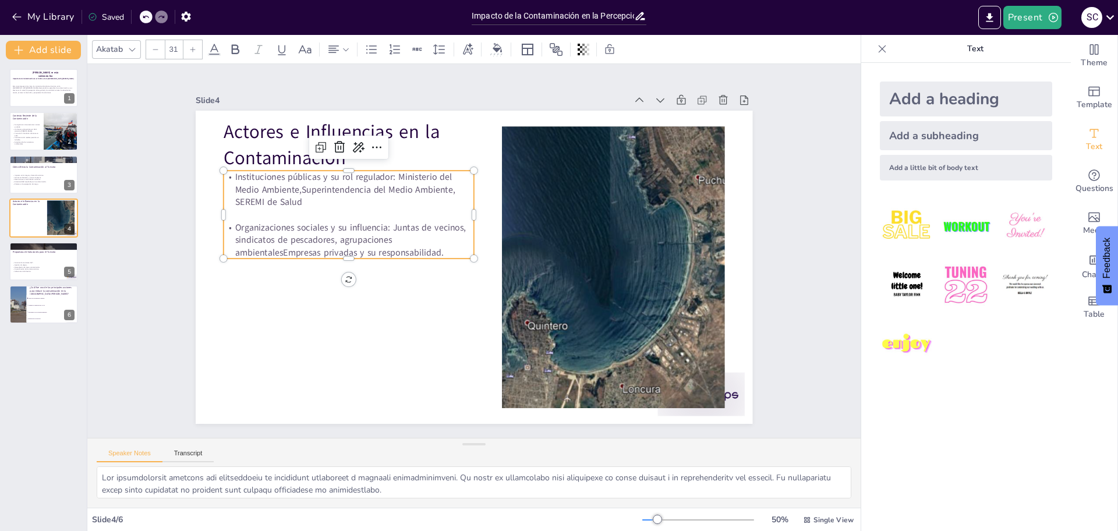
click at [342, 246] on p "Organizaciones sociales y su influencia: Juntas de vecinos, sindicatos de pesca…" at bounding box center [421, 137] width 158 height 236
click at [472, 246] on p at bounding box center [593, 211] width 242 height 90
click at [438, 246] on p "ambientalesEmpresas privadas y su responsabilidad." at bounding box center [355, 214] width 242 height 90
click at [266, 254] on div "Instituciones públicas y su rol regulador: Ministerio del Medio Ambiente,Superi…" at bounding box center [397, 150] width 262 height 252
click at [282, 253] on p "ambientalesEmpresas privadas y su responsabilidad." at bounding box center [379, 168] width 195 height 177
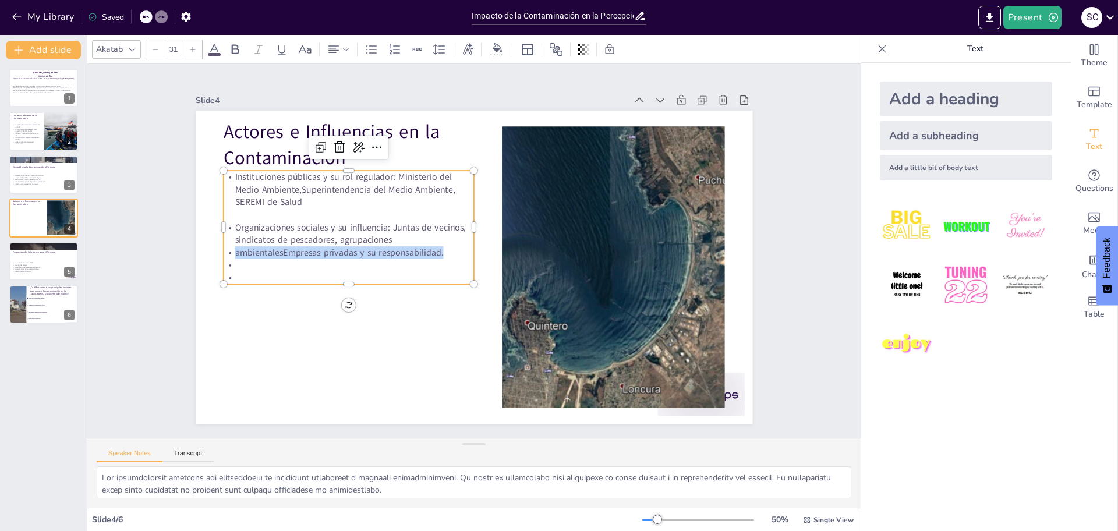
drag, startPoint x: 225, startPoint y: 253, endPoint x: 439, endPoint y: 250, distance: 213.1
click at [439, 250] on p "ambientalesEmpresas privadas y su responsabilidad." at bounding box center [399, 150] width 158 height 210
click at [282, 243] on p "ambientalesEmpresas privadas y su responsabilidad." at bounding box center [379, 168] width 195 height 177
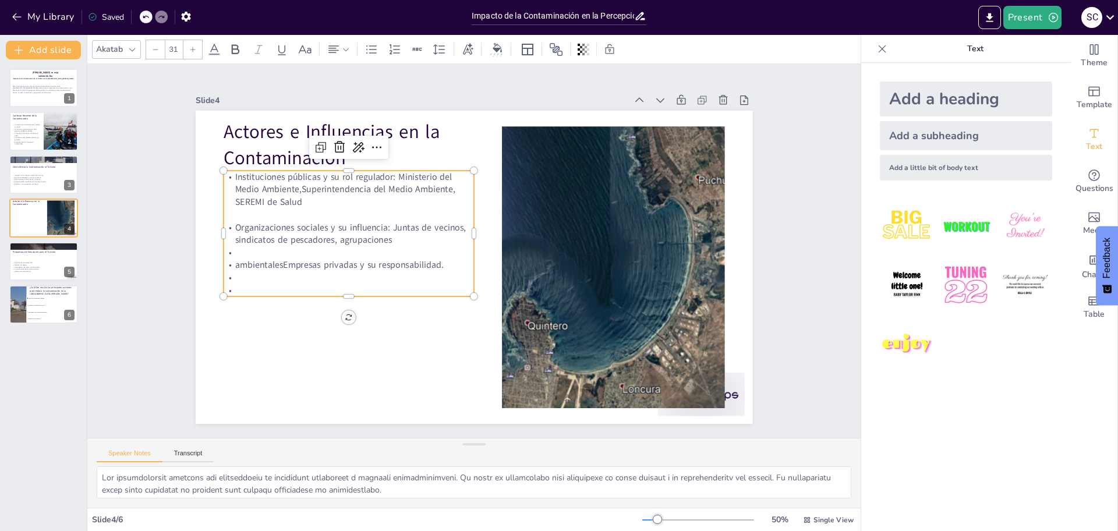
click at [454, 250] on p "ambientalesEmpresas privadas y su responsabilidad." at bounding box center [473, 124] width 38 height 250
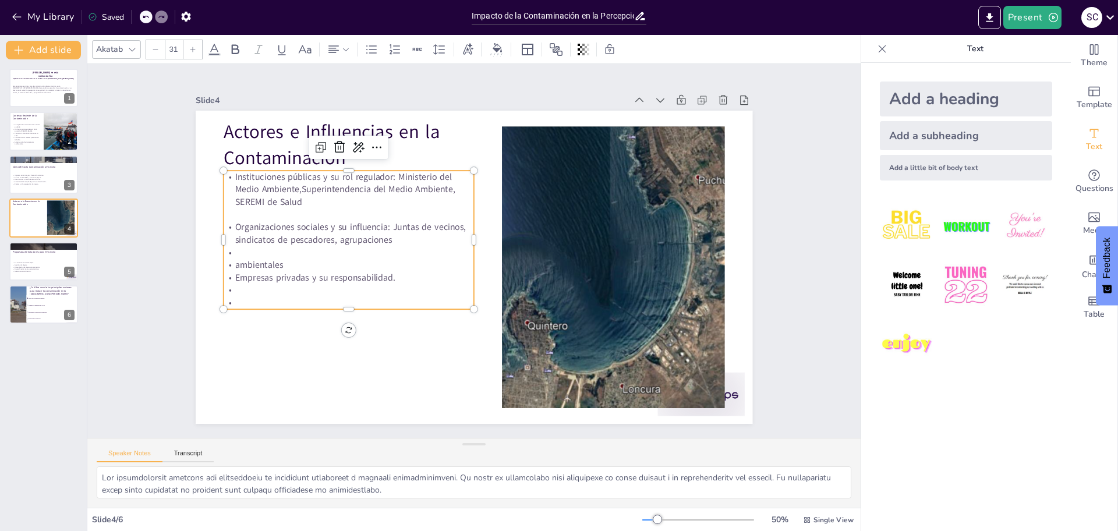
click at [229, 258] on p "ambientales" at bounding box center [350, 226] width 242 height 90
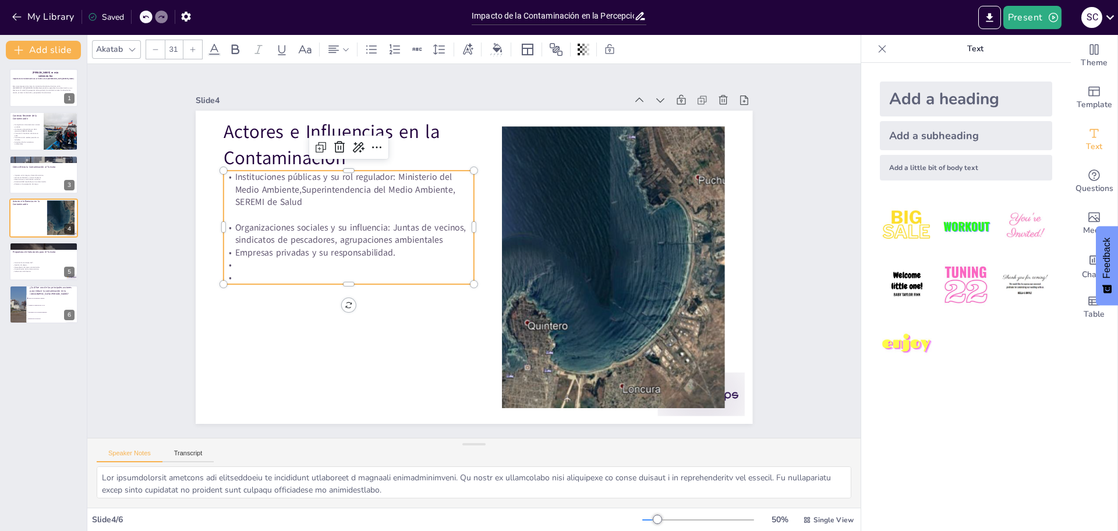
click at [440, 246] on p "Empresas privadas y su responsabilidad." at bounding box center [459, 126] width 38 height 250
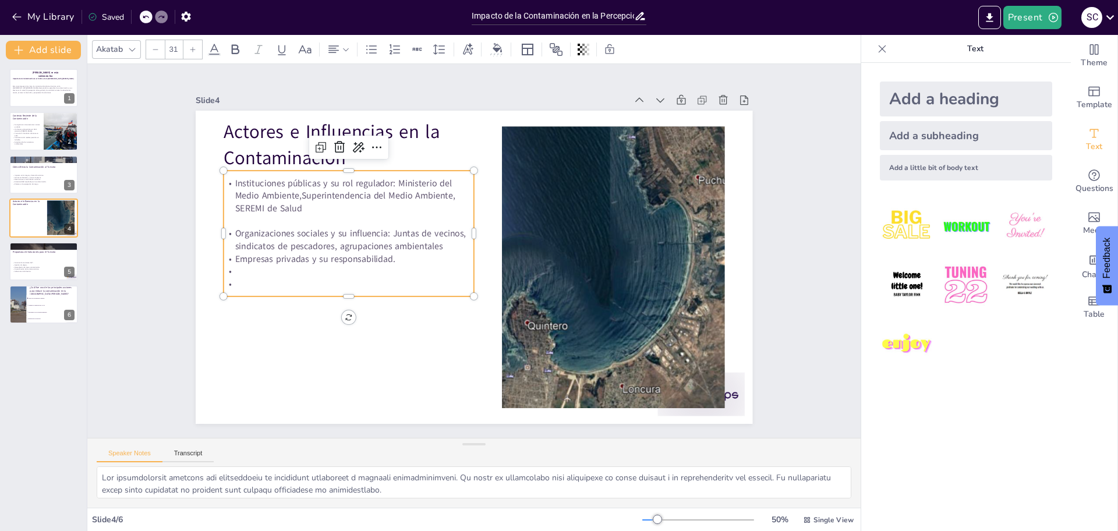
click at [226, 246] on p "Empresas privadas y su responsabilidad." at bounding box center [349, 232] width 247 height 65
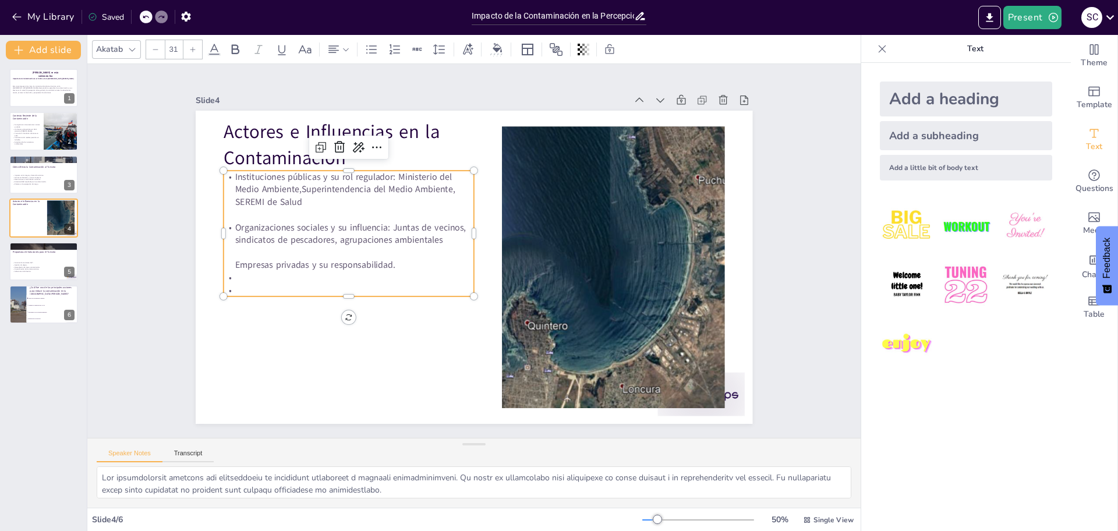
click at [266, 275] on p at bounding box center [363, 186] width 195 height 177
click at [235, 286] on p at bounding box center [344, 236] width 234 height 114
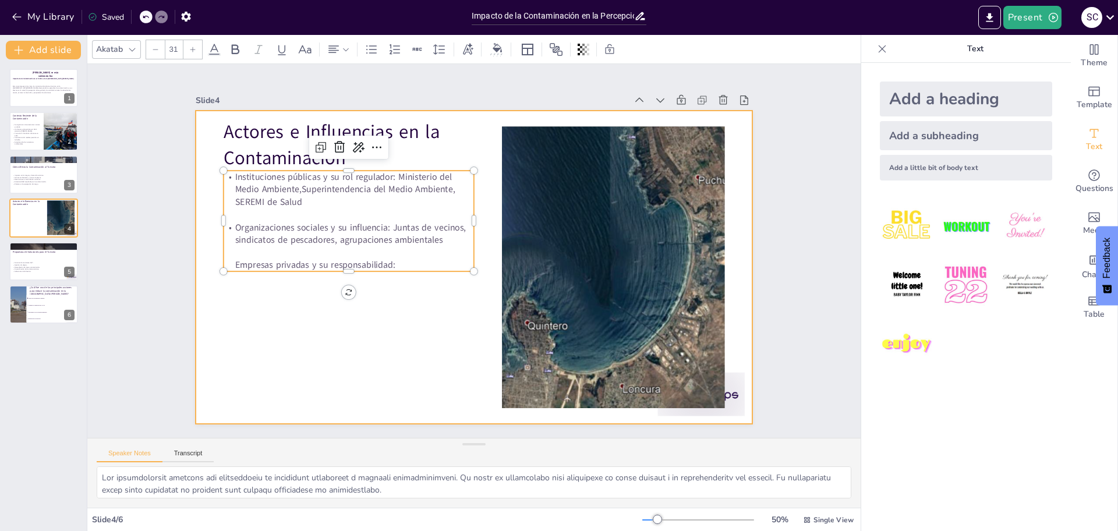
checkbox input "true"
type input "--"
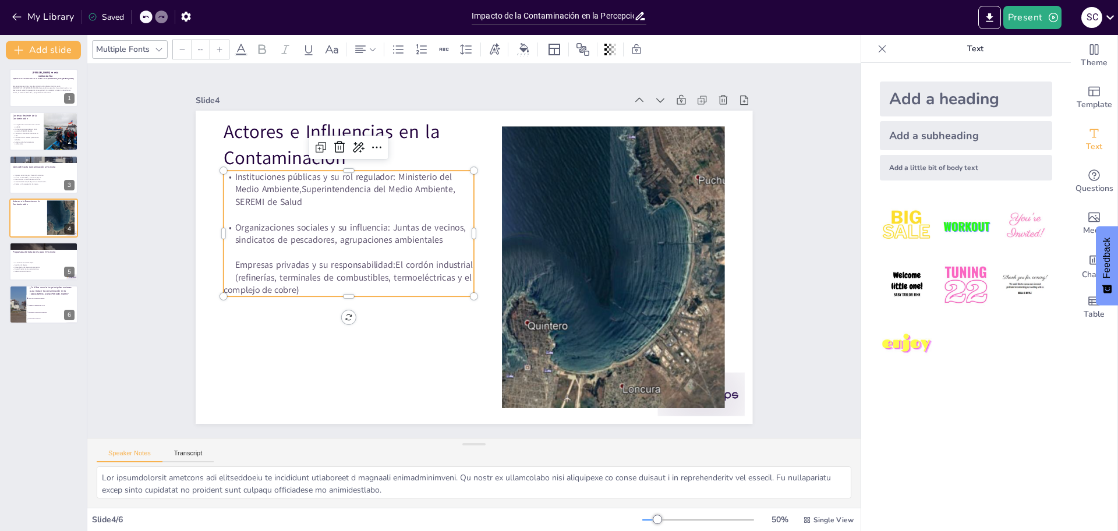
click at [360, 280] on p "complejo de cobre)" at bounding box center [344, 236] width 234 height 114
checkbox input "true"
type input "31"
drag, startPoint x: 314, startPoint y: 249, endPoint x: 294, endPoint y: 245, distance: 20.8
click at [467, 248] on p "Organizaciones sociales y su influencia: Juntas de vecinos, sindicatos de pesca…" at bounding box center [596, 224] width 258 height 114
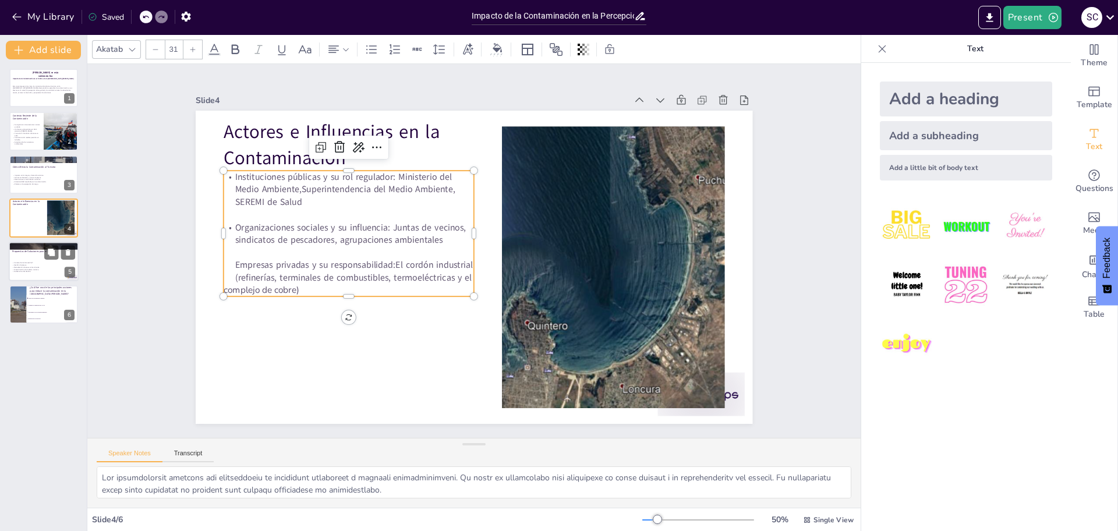
checkbox input "true"
click at [52, 265] on p "Gestión de playas." at bounding box center [43, 265] width 63 height 2
type textarea "Un sistema de monitoreo continuo permitirá a los visitantes estar informados so…"
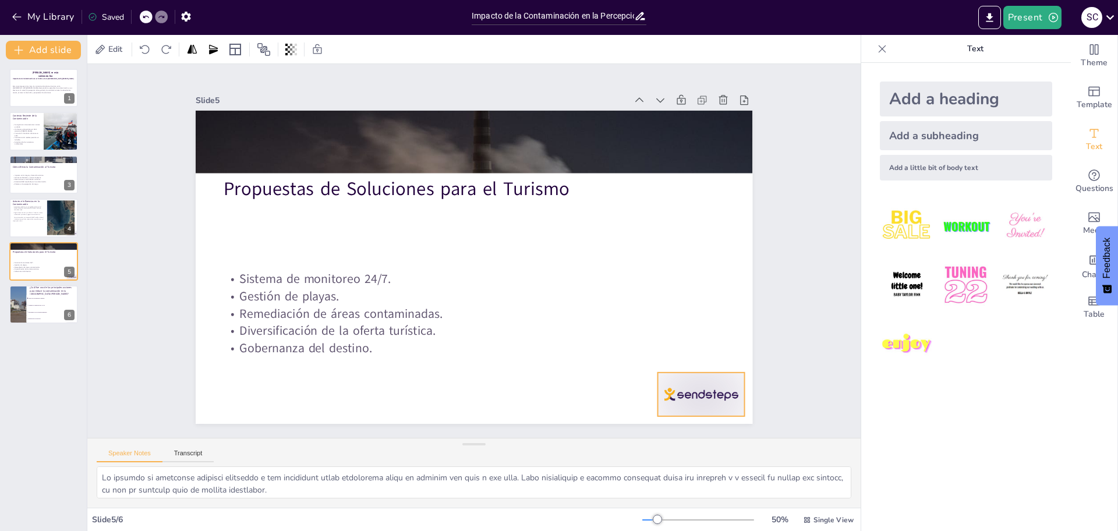
click at [473, 468] on div at bounding box center [435, 516] width 75 height 97
click at [618, 459] on icon at bounding box center [608, 469] width 20 height 20
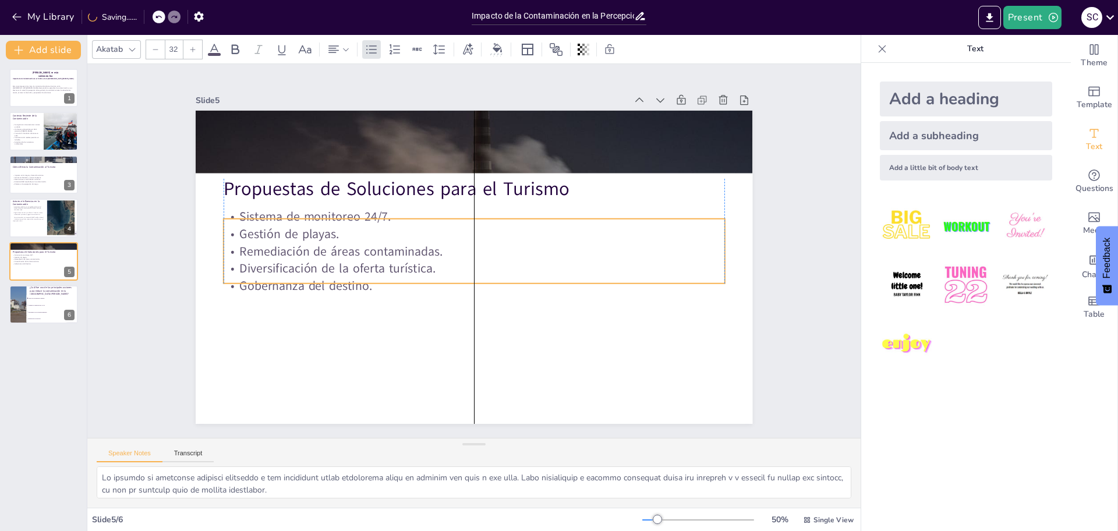
drag, startPoint x: 419, startPoint y: 307, endPoint x: 425, endPoint y: 244, distance: 63.2
click at [423, 244] on p "Remediación de áreas contaminadas." at bounding box center [474, 251] width 416 height 309
click at [527, 252] on p "Remediación de áreas contaminadas." at bounding box center [474, 251] width 266 height 443
click at [526, 234] on p "Gestión de playas." at bounding box center [491, 249] width 70 height 500
click at [1081, 64] on span "Theme" at bounding box center [1094, 62] width 27 height 13
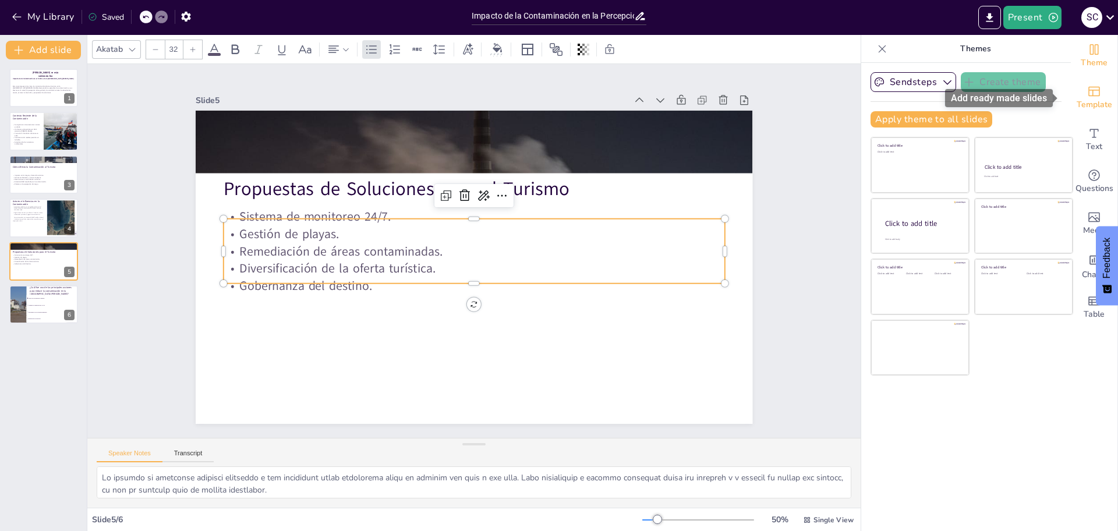
click at [1077, 98] on span "Template" at bounding box center [1095, 104] width 36 height 13
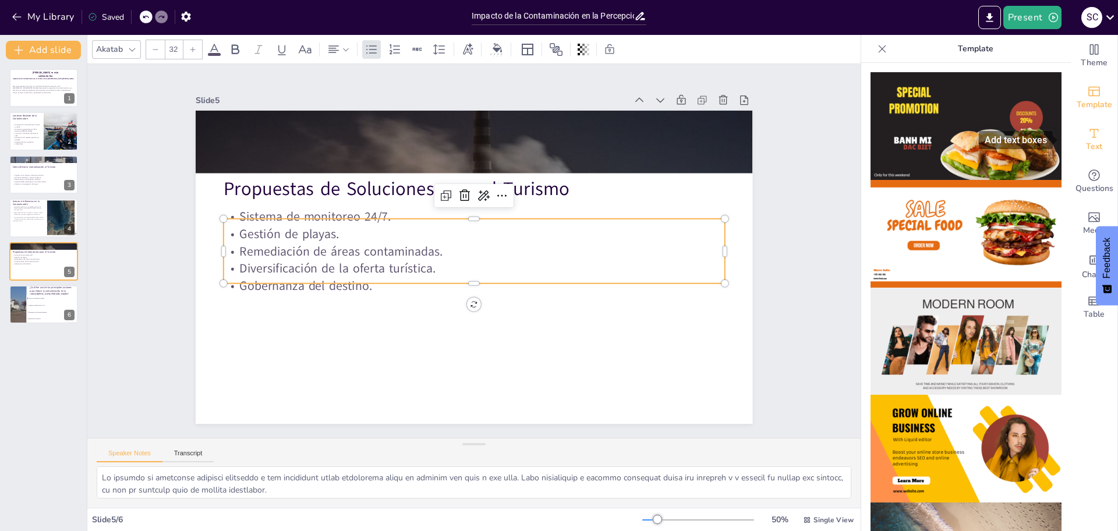
click at [1086, 146] on span "Text" at bounding box center [1094, 146] width 16 height 13
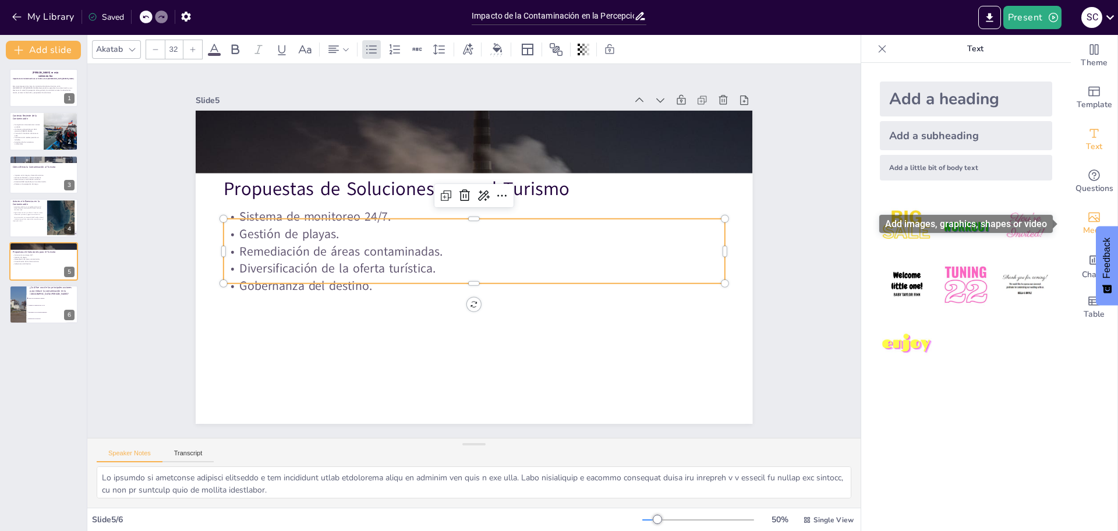
click at [1088, 218] on icon "Add images, graphics, shapes or video" at bounding box center [1094, 218] width 12 height 10
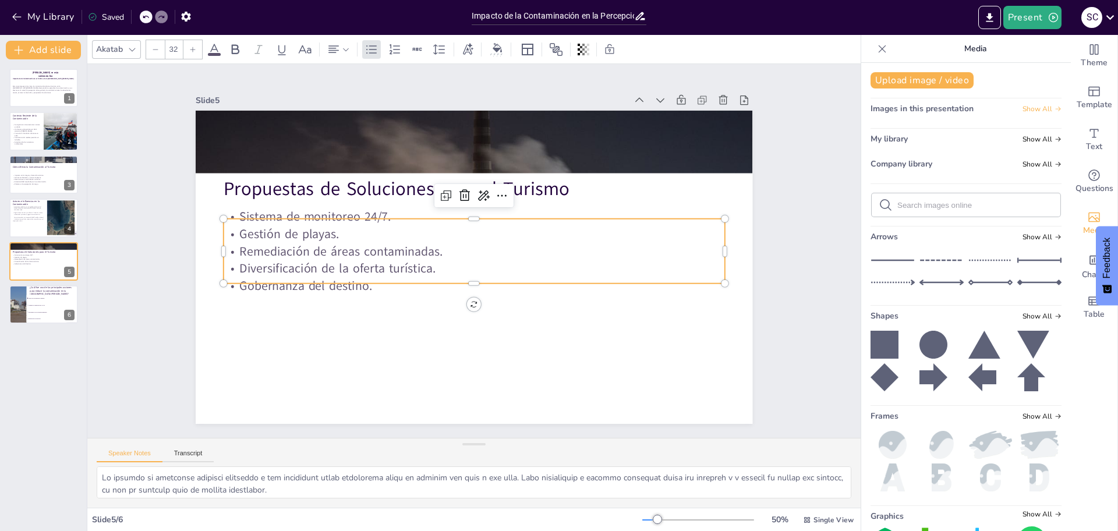
click at [1023, 108] on span "Show All" at bounding box center [1042, 109] width 39 height 8
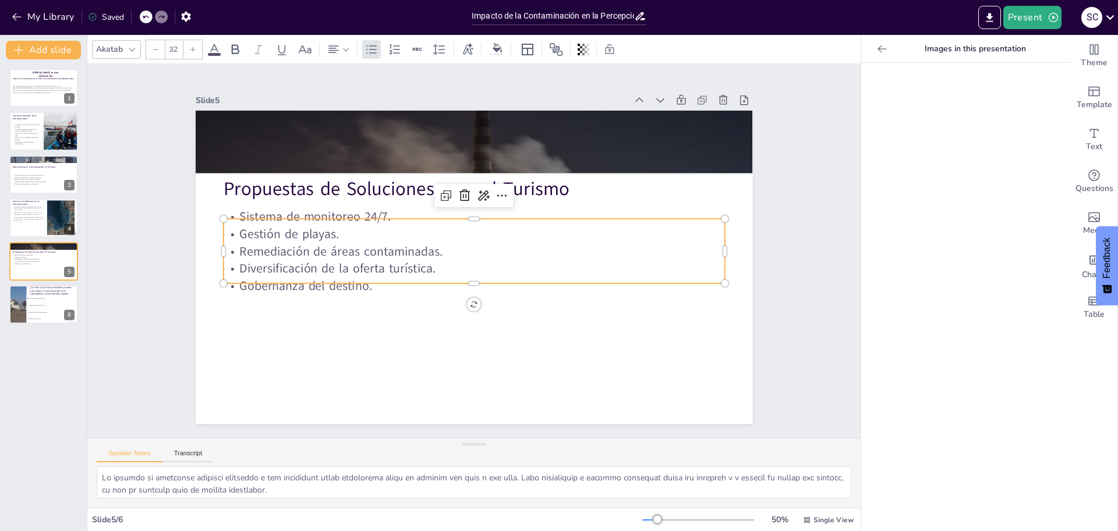
click at [876, 46] on icon at bounding box center [882, 49] width 12 height 12
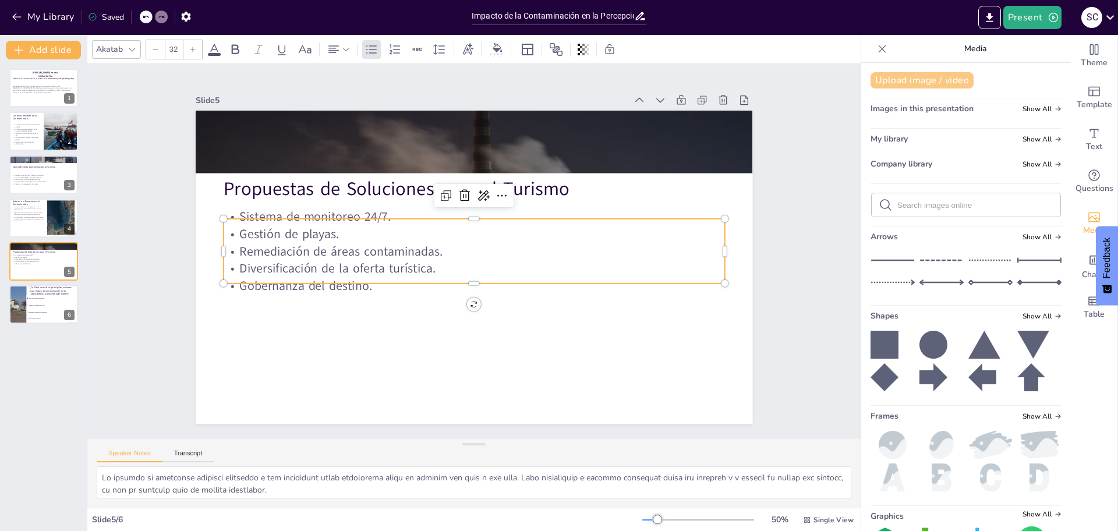
click at [893, 84] on button "Upload image / video" at bounding box center [922, 80] width 103 height 16
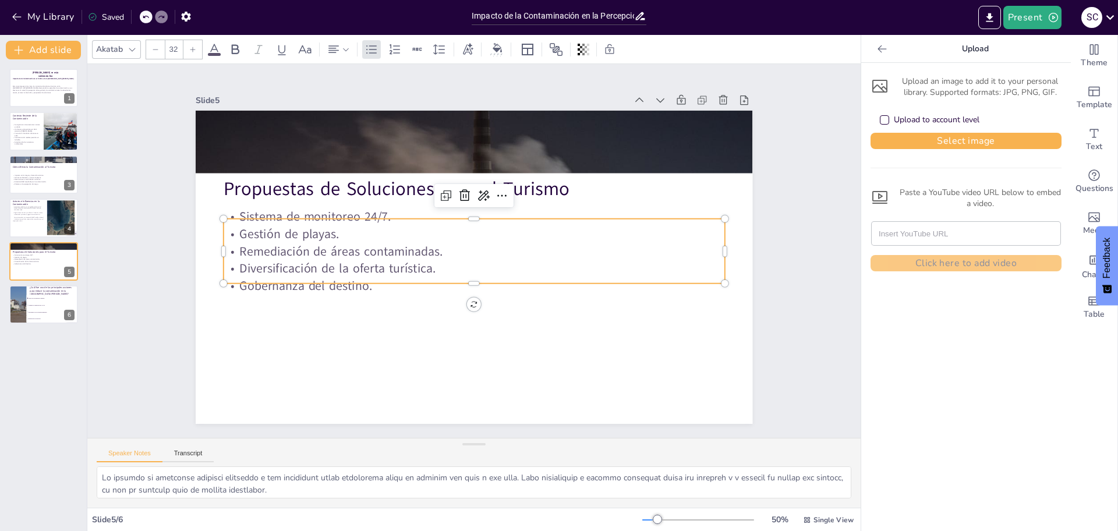
click at [900, 118] on div "Upload to account level" at bounding box center [937, 120] width 86 height 12
click at [358, 232] on p "Gestión de playas." at bounding box center [482, 236] width 443 height 266
checkbox input "true"
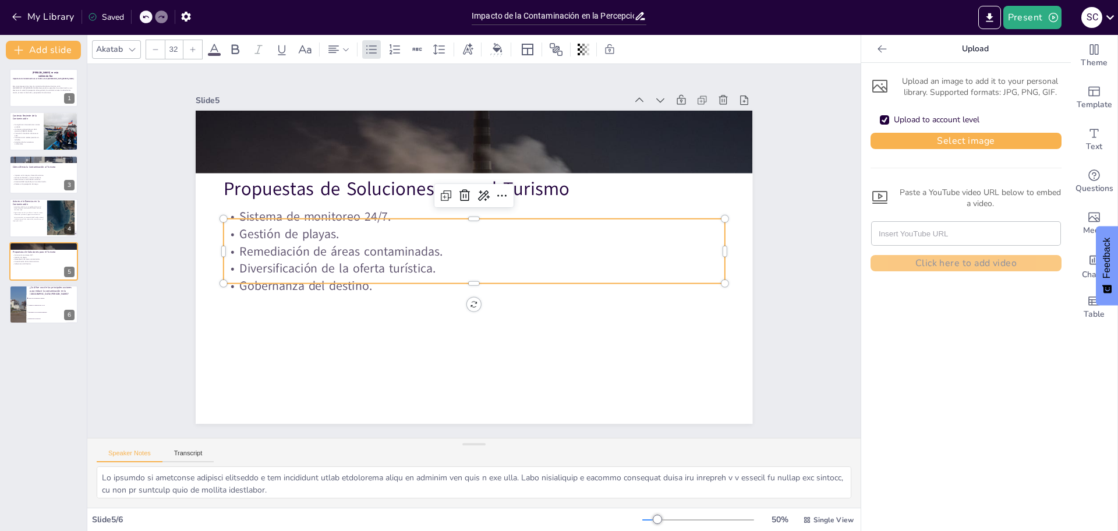
checkbox input "true"
click at [476, 244] on p "Remediación de áreas contaminadas." at bounding box center [474, 251] width 220 height 465
checkbox input "true"
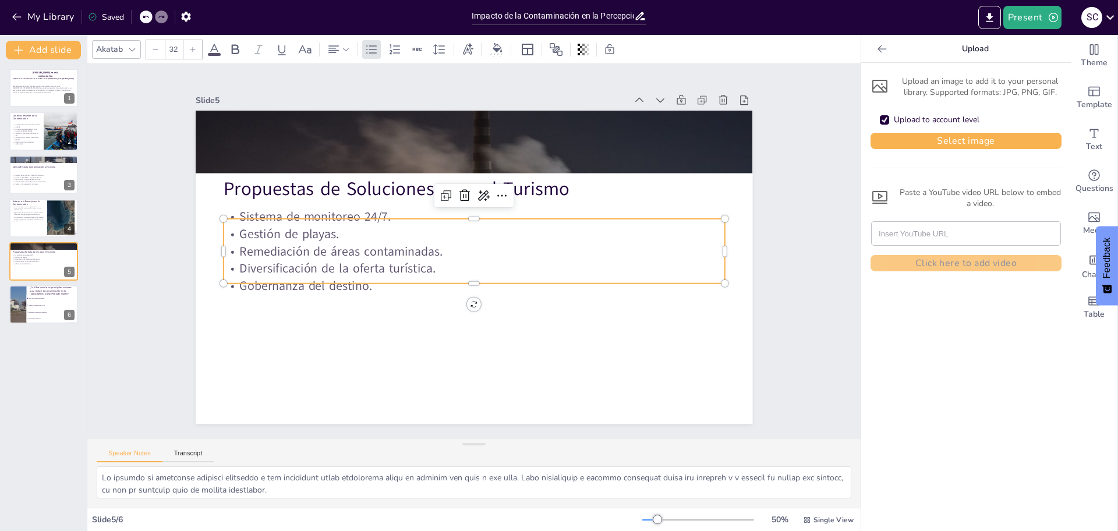
checkbox input "true"
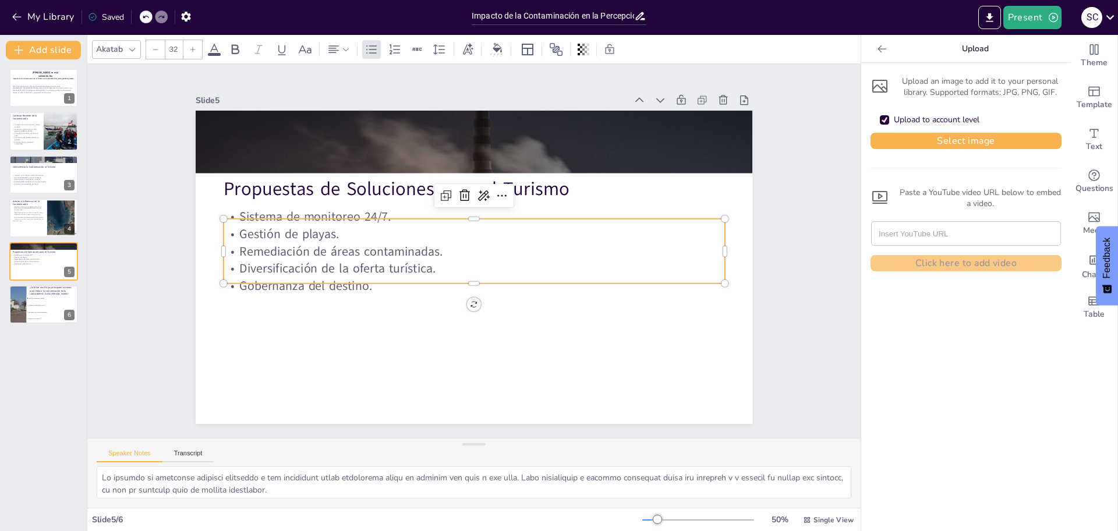
checkbox input "true"
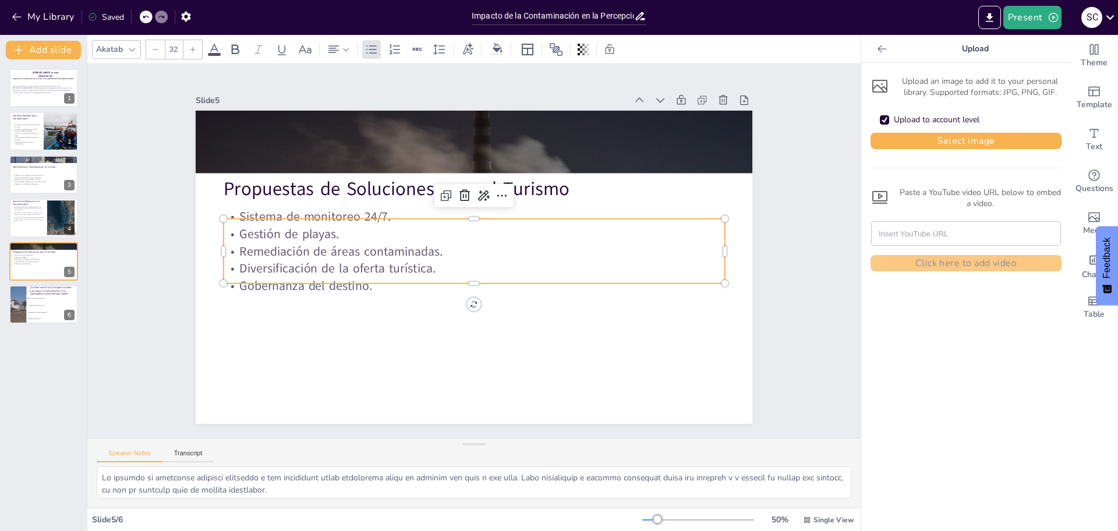
checkbox input "true"
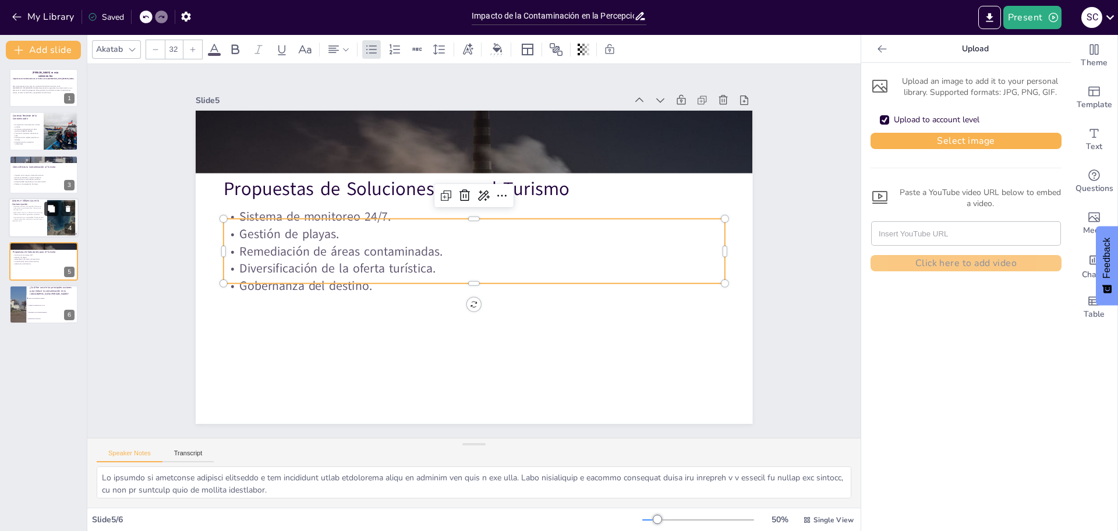
checkbox input "true"
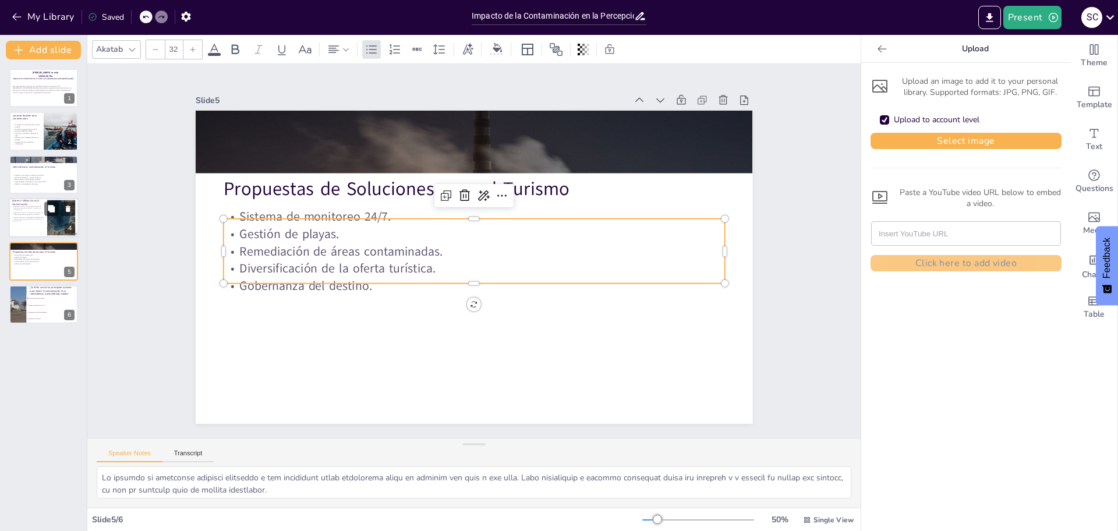
checkbox input "true"
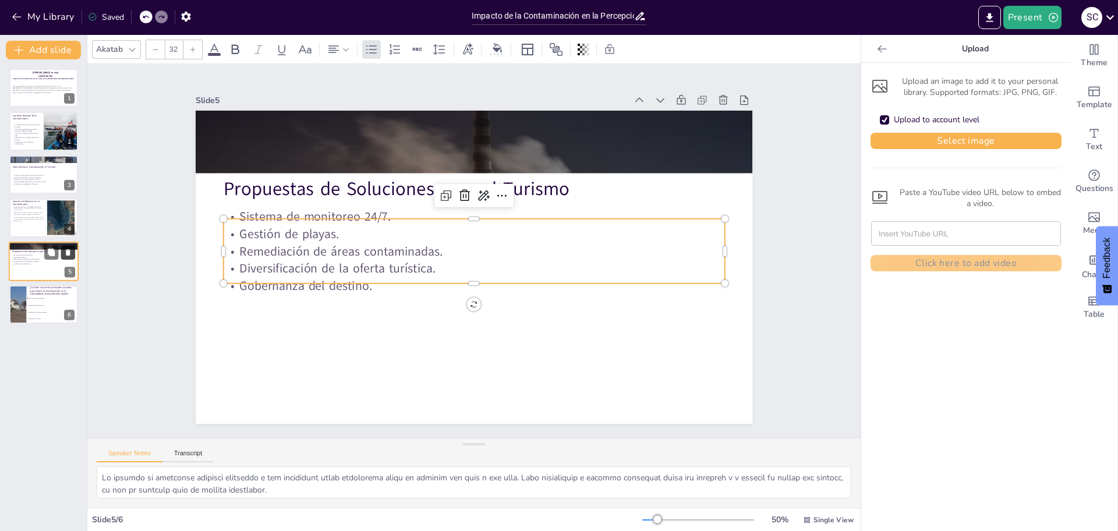
checkbox input "true"
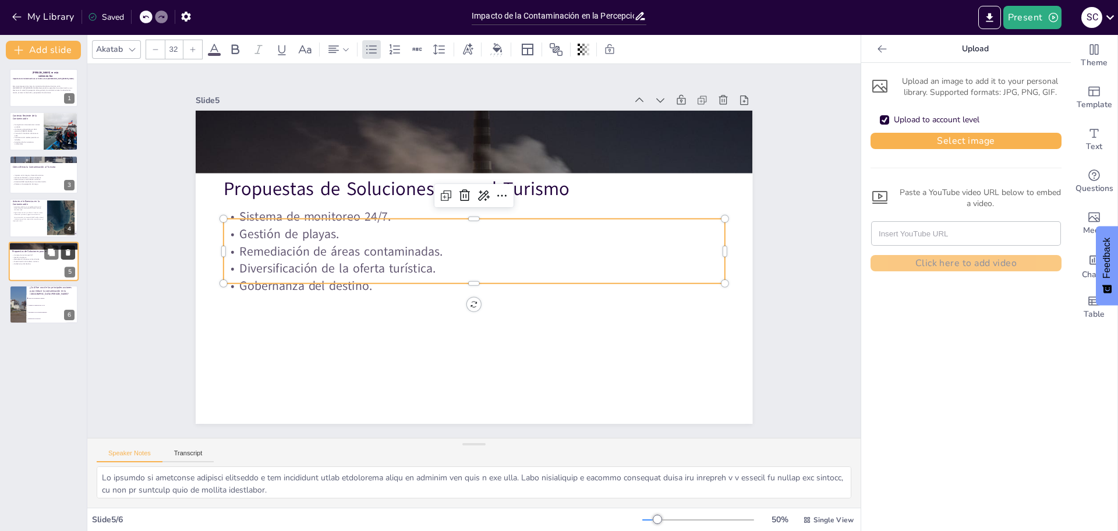
checkbox input "true"
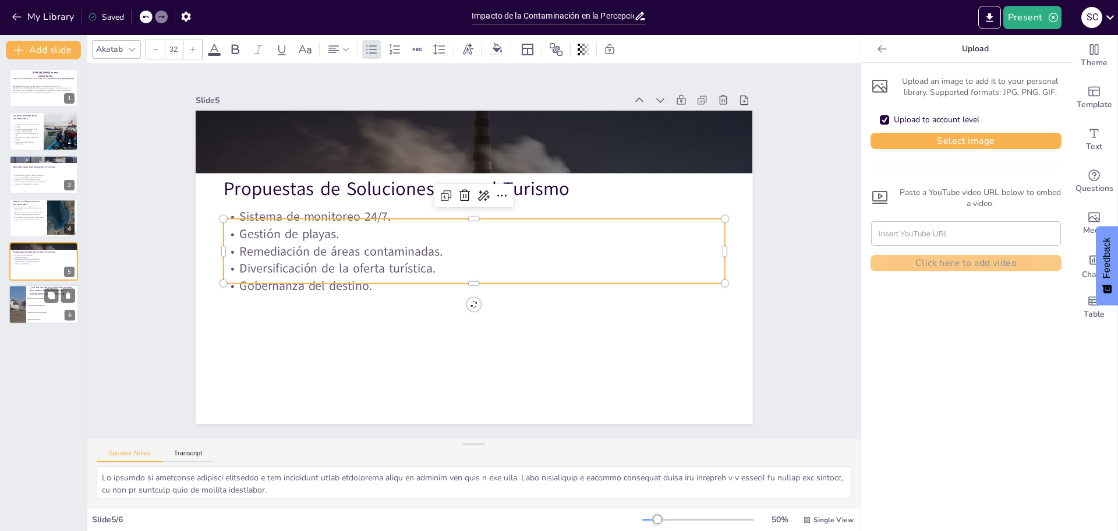
checkbox input "true"
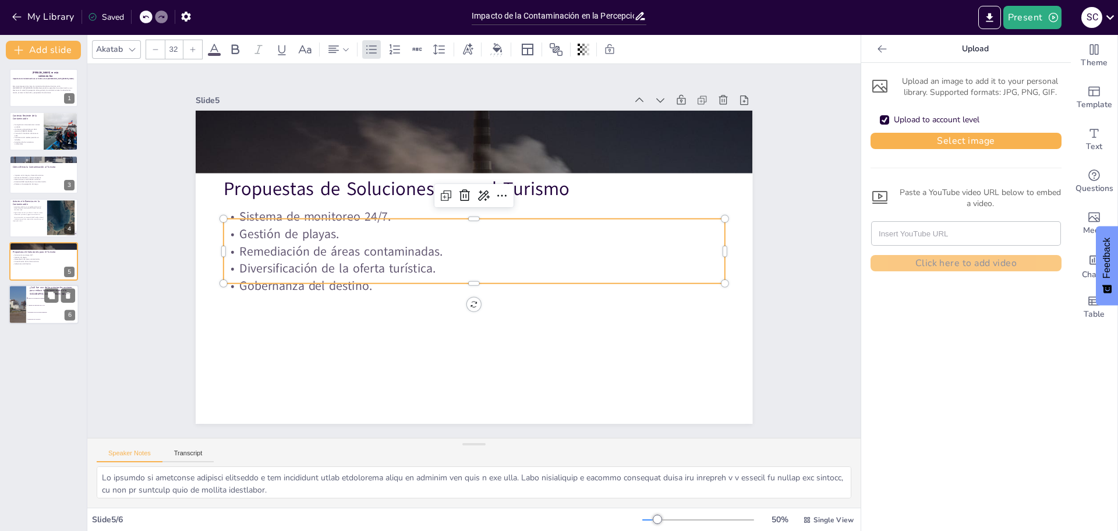
checkbox input "true"
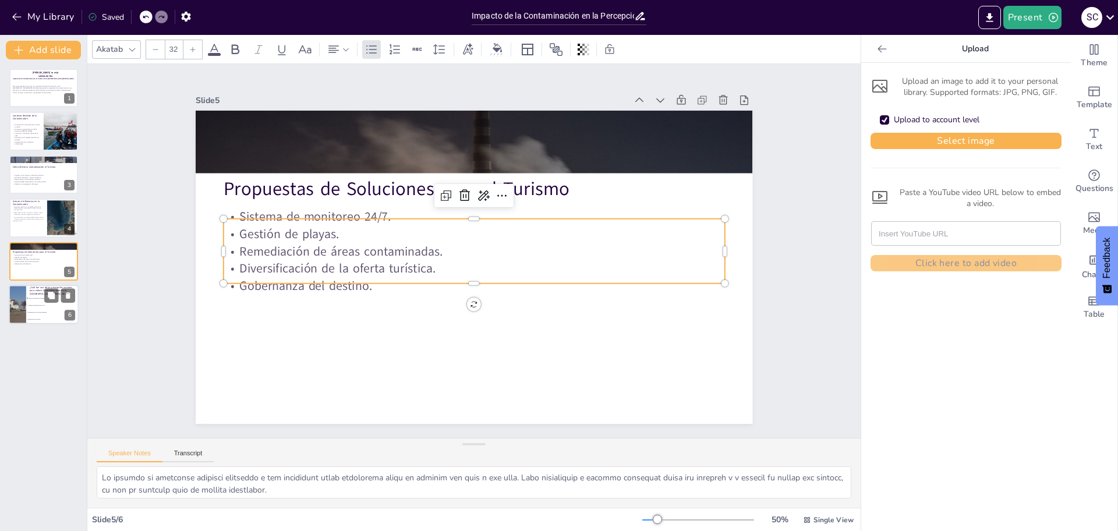
click at [48, 303] on li "Aumento de emisiones de COVs" at bounding box center [52, 305] width 52 height 7
type textarea "La respuesta correcta es el cierre de la Fundición Ventanas, como se menciona e…"
checkbox input "true"
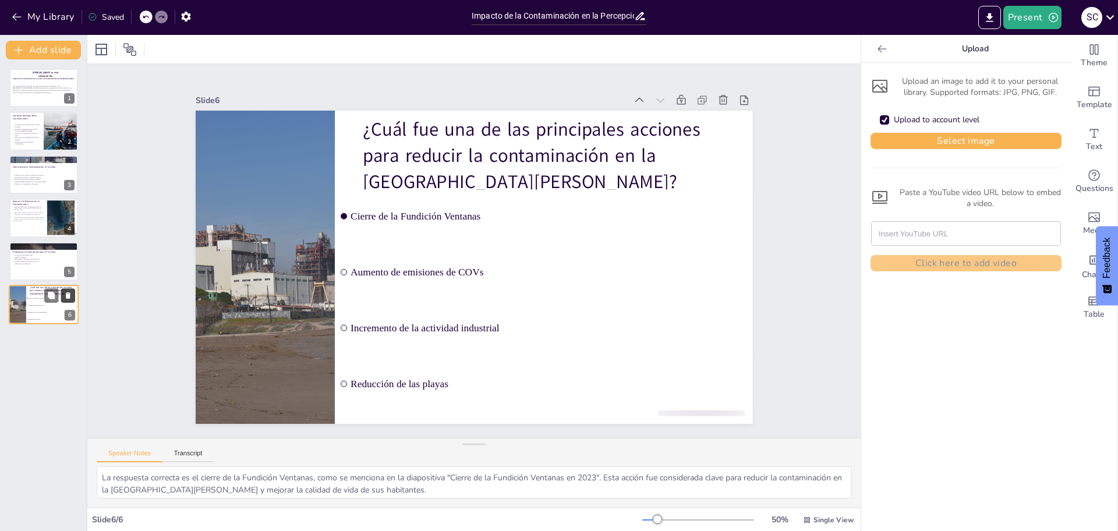
checkbox input "true"
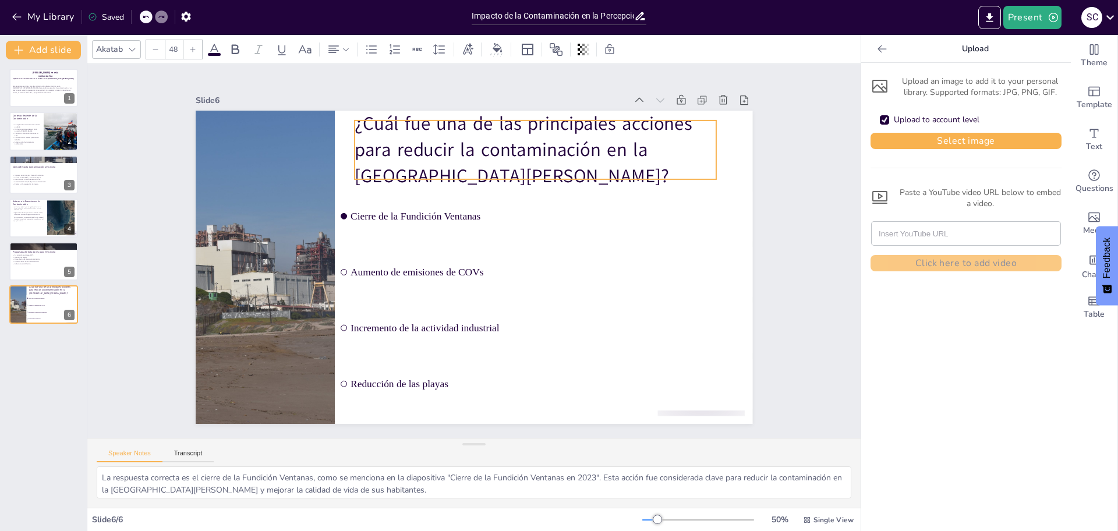
drag, startPoint x: 522, startPoint y: 165, endPoint x: 522, endPoint y: 158, distance: 7.6
click at [522, 158] on p "¿Cuál fue una de las principales acciones para reducir la contaminación en la B…" at bounding box center [571, 184] width 362 height 218
click at [641, 223] on icon at bounding box center [651, 233] width 20 height 20
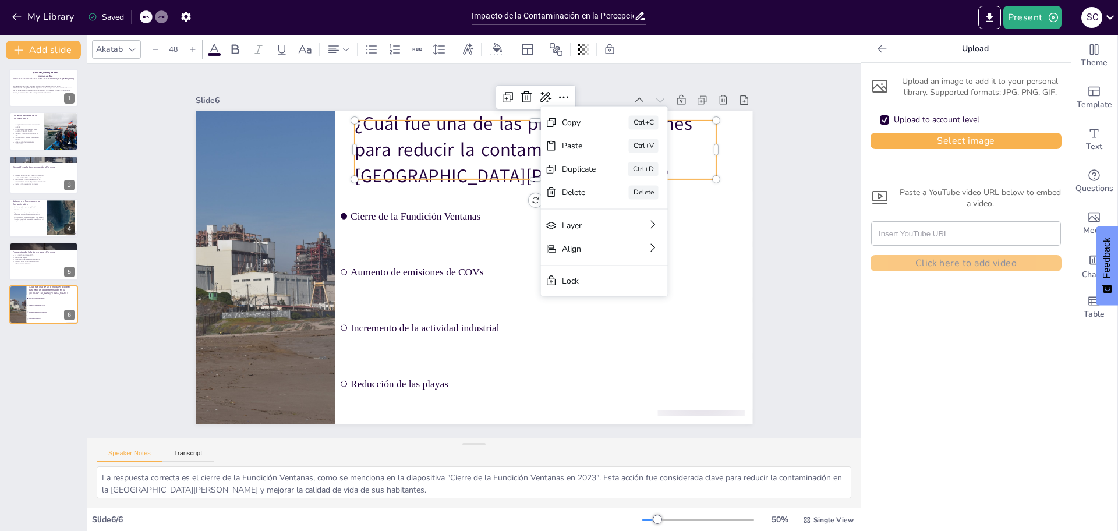
click at [468, 164] on p "¿Cuál fue una de las principales acciones para reducir la contaminación en la B…" at bounding box center [592, 253] width 249 height 352
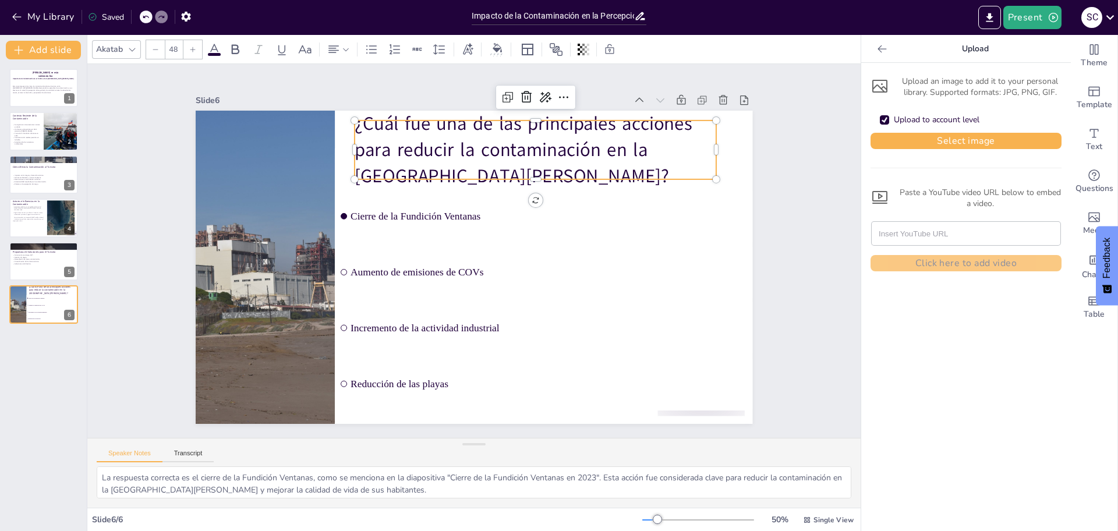
click at [457, 163] on p "¿Cuál fue una de las principales acciones para reducir la contaminación en la B…" at bounding box center [583, 206] width 339 height 276
click at [457, 163] on p "¿Cuál fue una de las principales acciones para reducir la contaminación en la B…" at bounding box center [587, 217] width 321 height 300
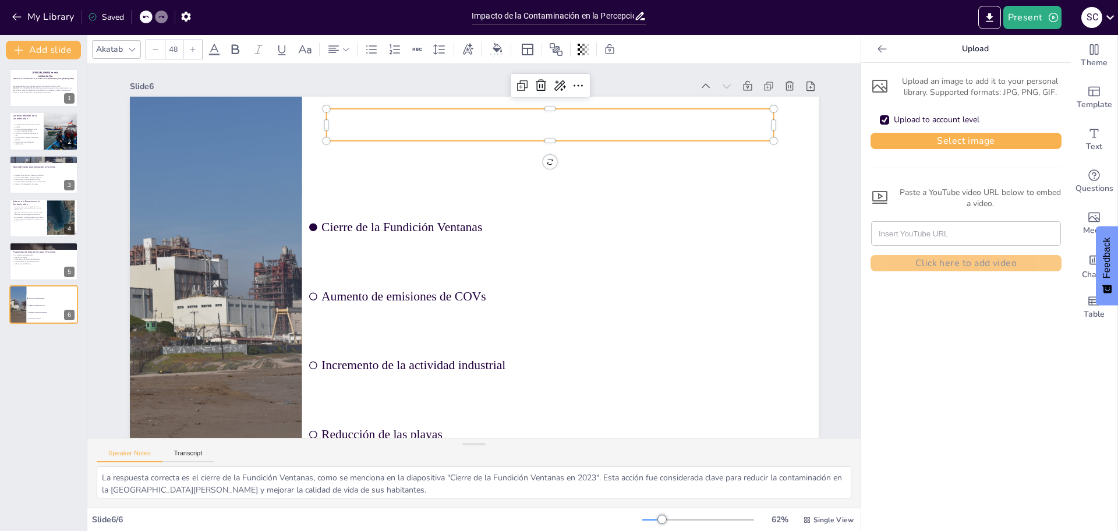
click at [500, 122] on p at bounding box center [595, 166] width 422 height 211
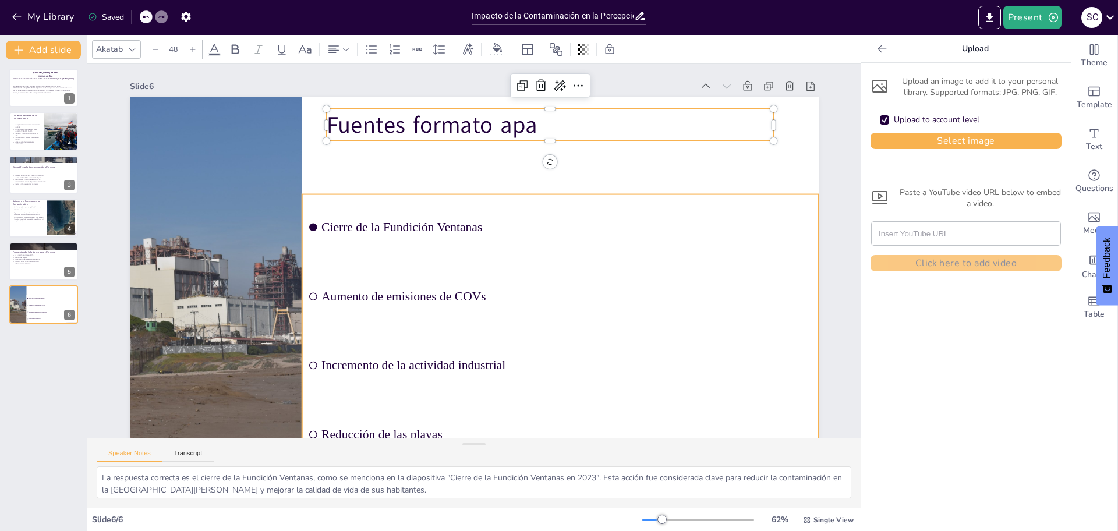
click at [547, 360] on span "Incremento de la actividad industrial" at bounding box center [482, 398] width 406 height 300
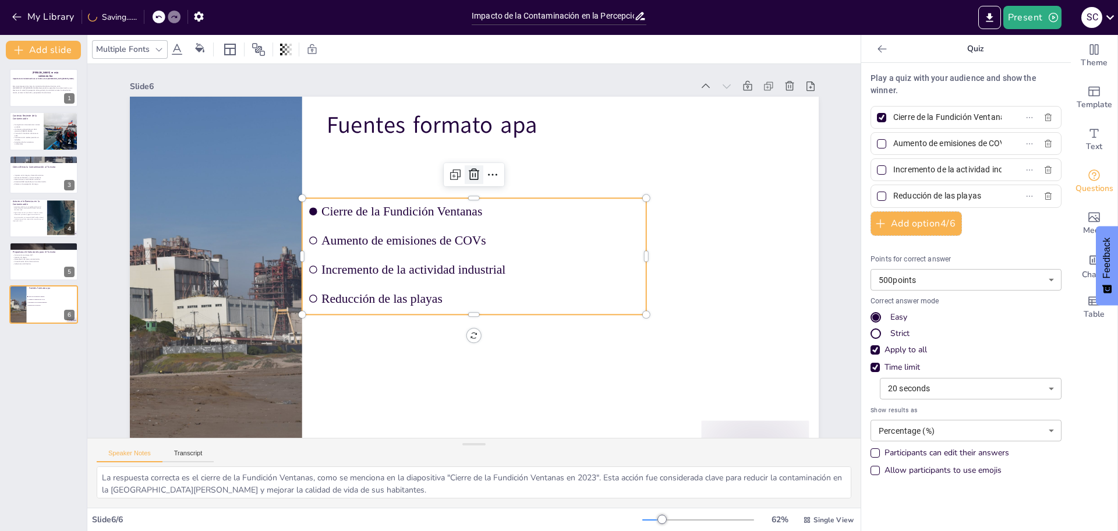
click at [533, 206] on icon at bounding box center [540, 213] width 15 height 15
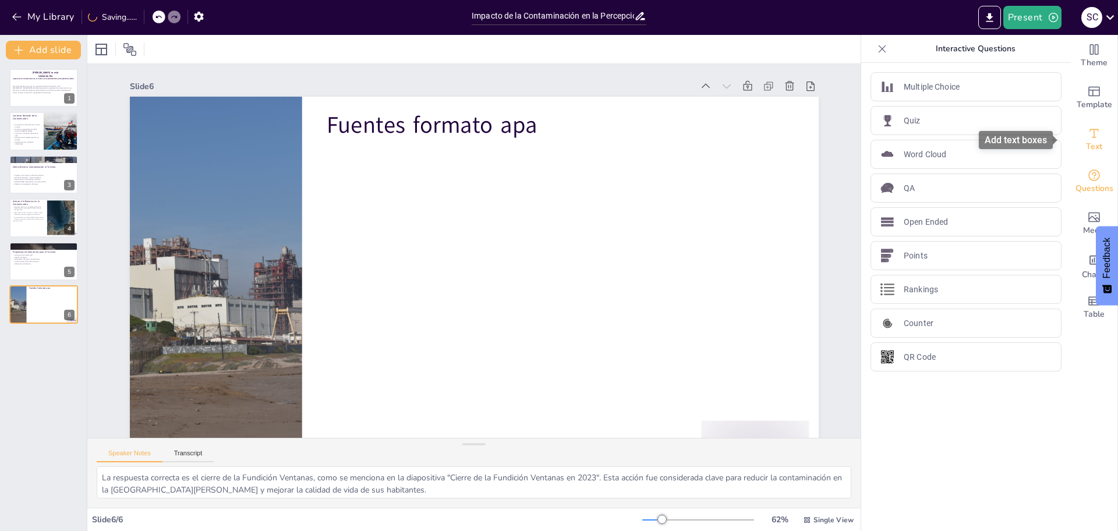
click at [1090, 130] on icon "Add text boxes" at bounding box center [1094, 133] width 9 height 9
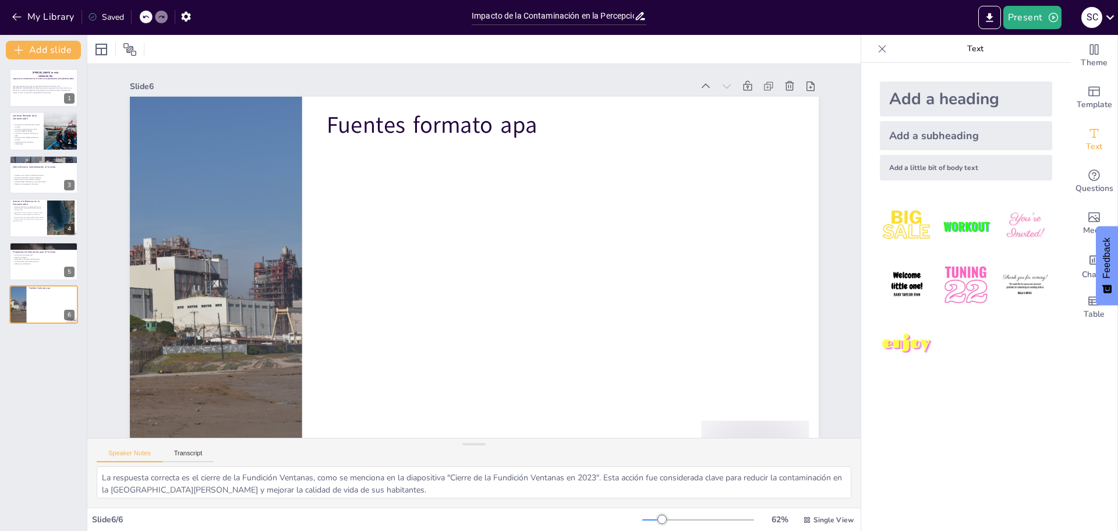
click at [953, 167] on div "Add a little bit of body text" at bounding box center [966, 168] width 172 height 26
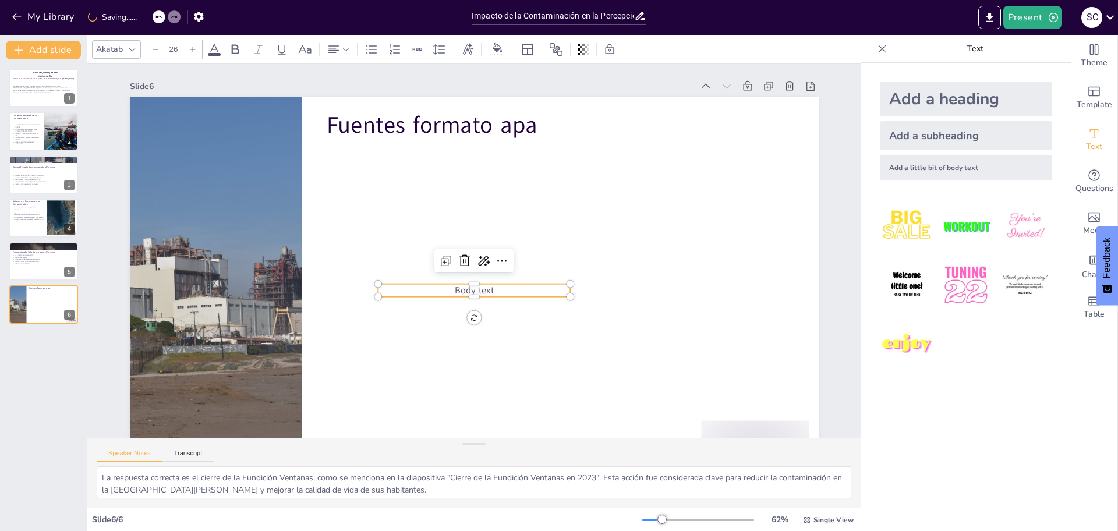
click at [511, 296] on p "Body text" at bounding box center [454, 285] width 173 height 108
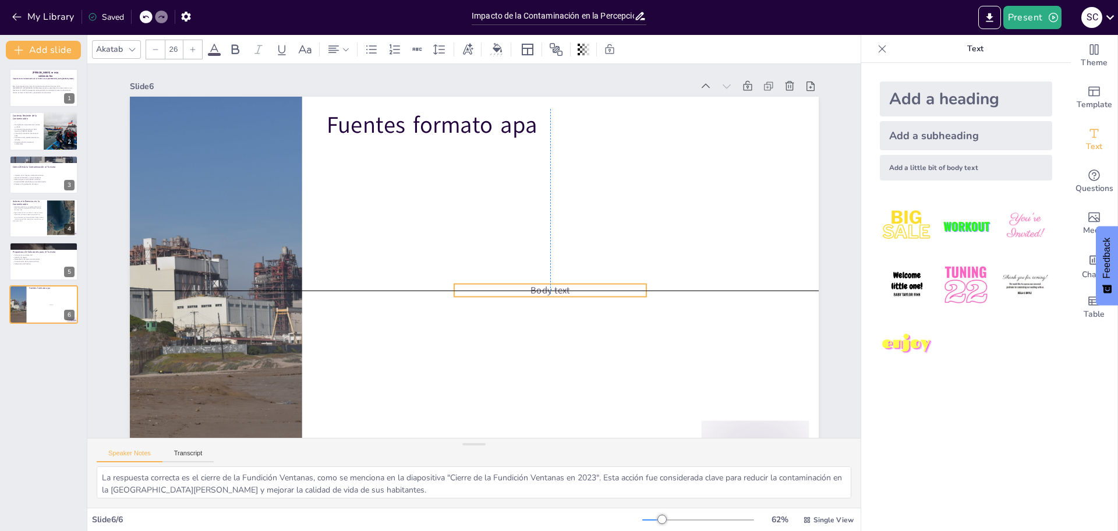
drag, startPoint x: 510, startPoint y: 291, endPoint x: 588, endPoint y: 288, distance: 77.5
click at [588, 288] on p "Body text" at bounding box center [527, 318] width 181 height 90
click at [592, 286] on p "Body text" at bounding box center [534, 312] width 187 height 72
click at [575, 287] on p "Body text" at bounding box center [520, 323] width 173 height 107
click at [575, 287] on p "Body text" at bounding box center [527, 318] width 181 height 90
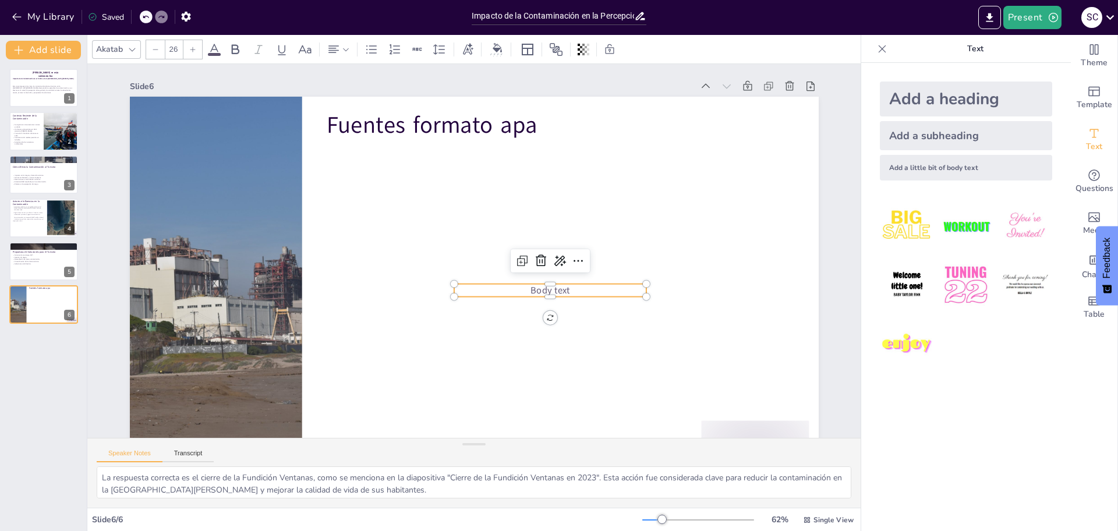
click at [161, 45] on div at bounding box center [155, 49] width 19 height 19
click at [153, 50] on icon at bounding box center [155, 49] width 7 height 7
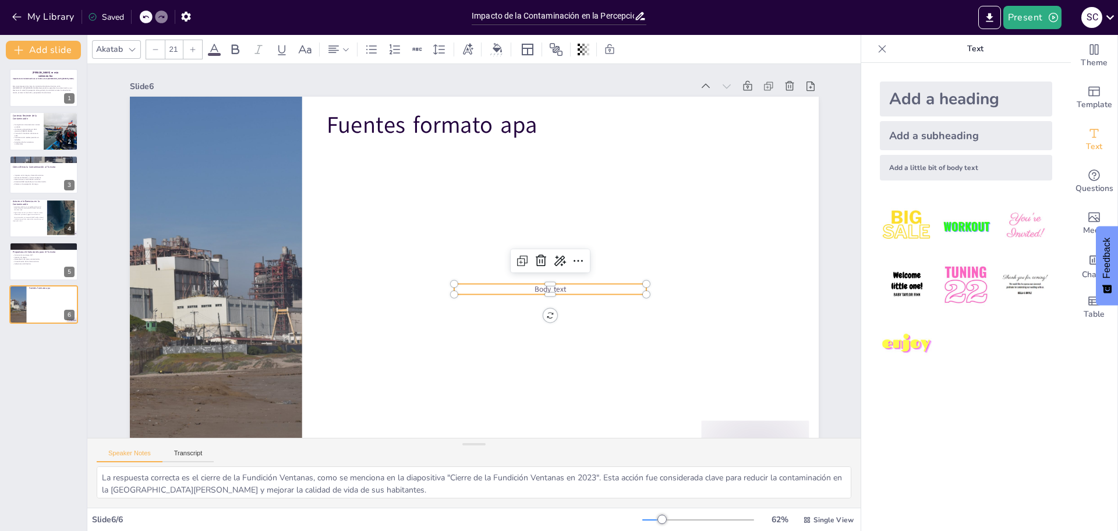
click at [153, 50] on icon at bounding box center [155, 49] width 7 height 7
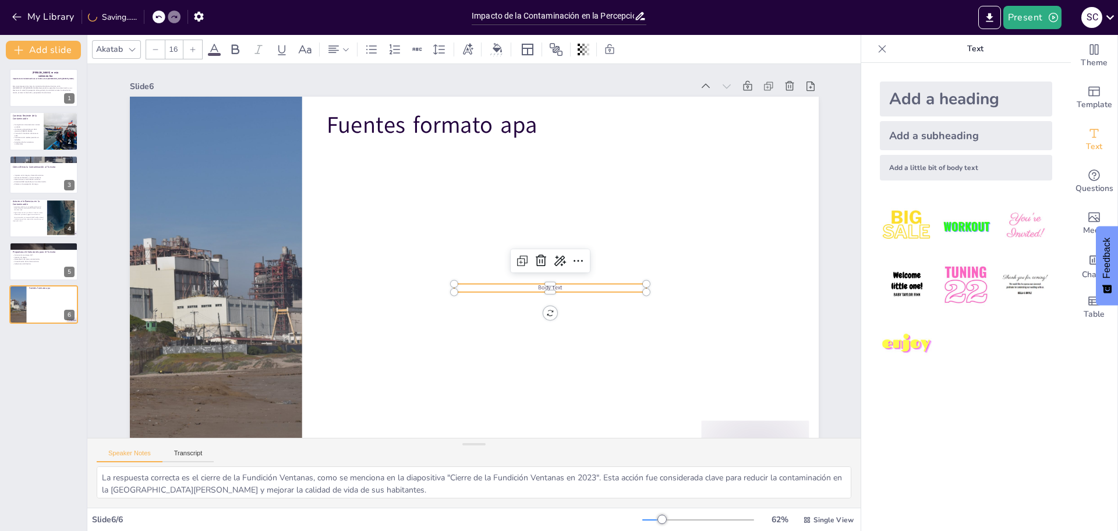
click at [154, 50] on icon at bounding box center [155, 49] width 7 height 7
click at [156, 50] on icon at bounding box center [155, 49] width 7 height 7
click at [191, 42] on div at bounding box center [192, 49] width 19 height 19
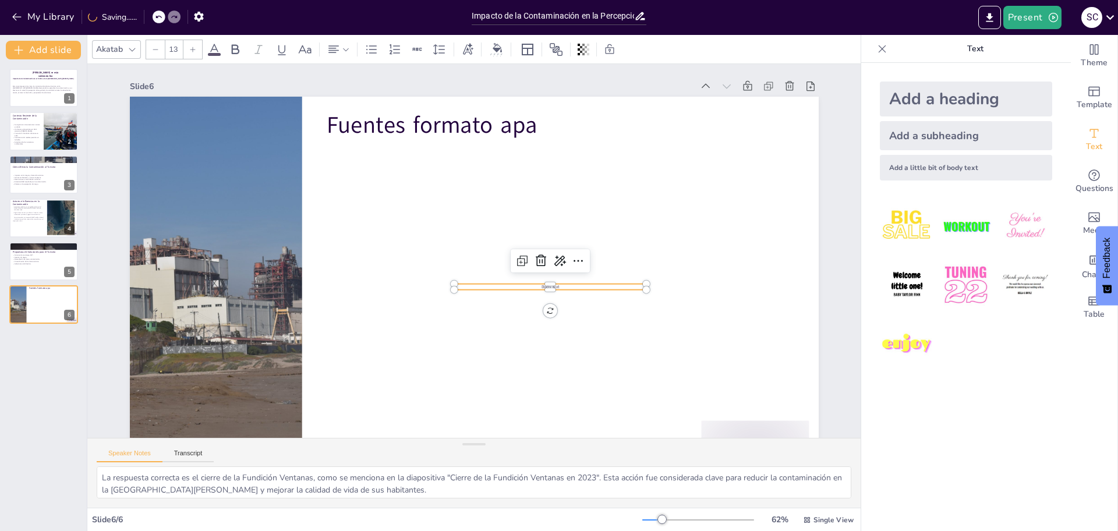
click at [191, 42] on div at bounding box center [192, 49] width 19 height 19
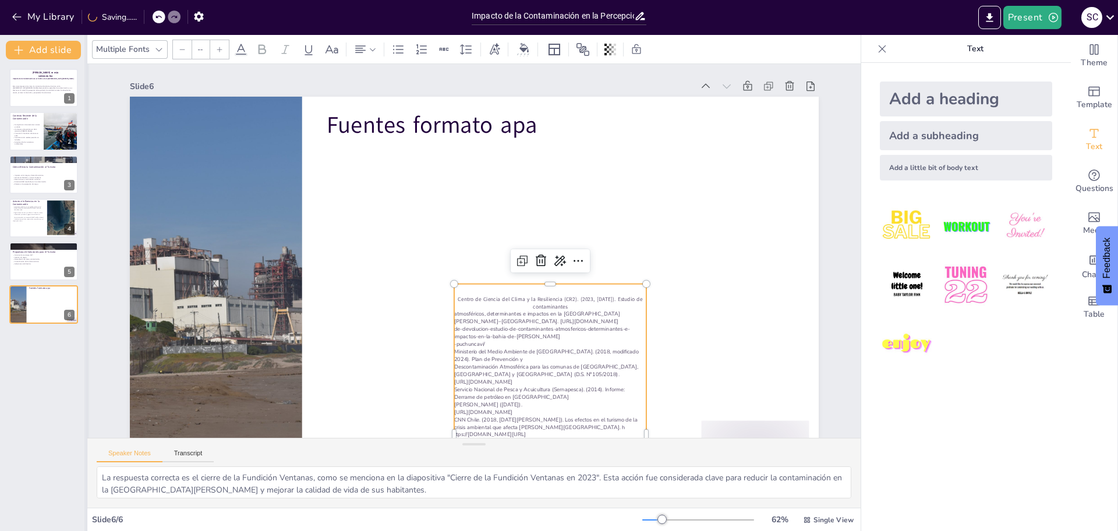
scroll to position [13, 0]
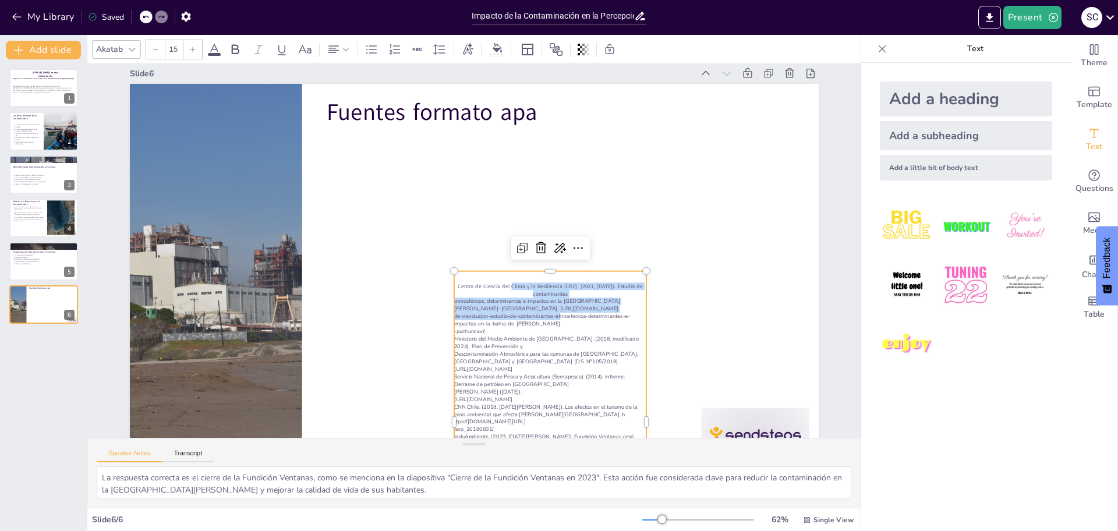
drag, startPoint x: 553, startPoint y: 307, endPoint x: 540, endPoint y: 271, distance: 38.5
click at [540, 271] on div "Fuentes formato apa Centro de Ciencia del Clima y la Resiliencia (CR2). (2023, …" at bounding box center [455, 270] width 771 height 749
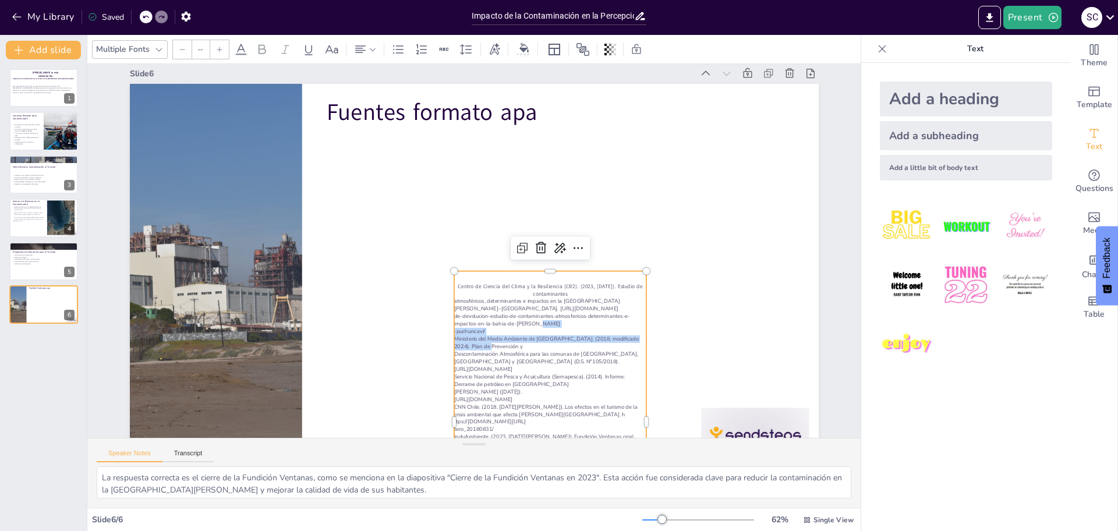
drag, startPoint x: 631, startPoint y: 337, endPoint x: 628, endPoint y: 313, distance: 23.6
click at [515, 313] on div "Centro de Ciencia del Clima y la Resiliencia (CR2). (2023, 12 de septiembre). E…" at bounding box center [348, 389] width 333 height 289
click at [628, 313] on p "de-devolucion-estudio-de-contaminantes-atmosfericos-determinantes-e-impactos-en…" at bounding box center [542, 327] width 193 height 35
click at [618, 308] on p "de-devolucion-estudio-de-contaminantes-atmosfericos-determinantes-e-impactos-en…" at bounding box center [525, 340] width 188 height 74
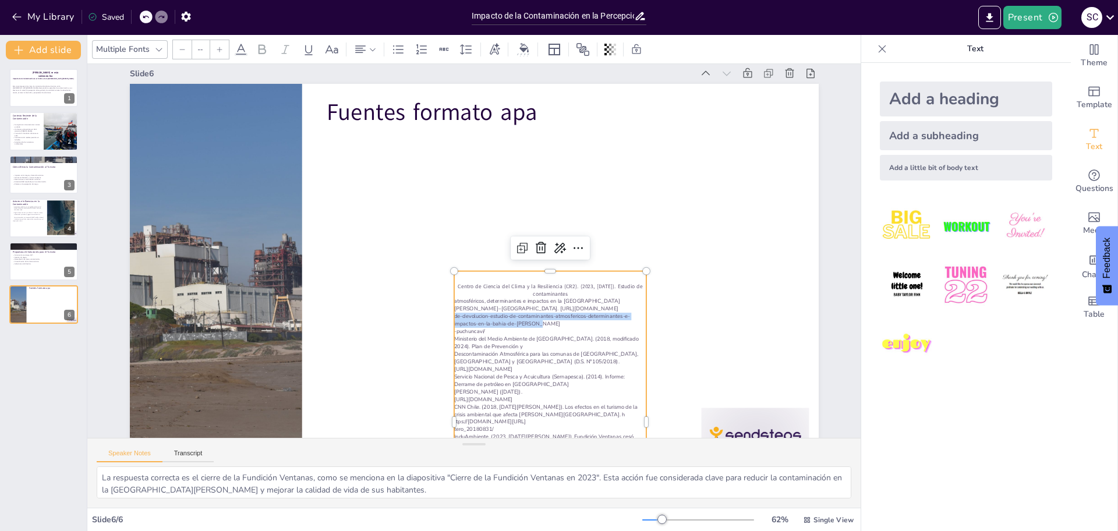
click at [628, 314] on p "de-devolucion-estudio-de-contaminantes-atmosfericos-determinantes-e-impactos-en…" at bounding box center [534, 334] width 191 height 55
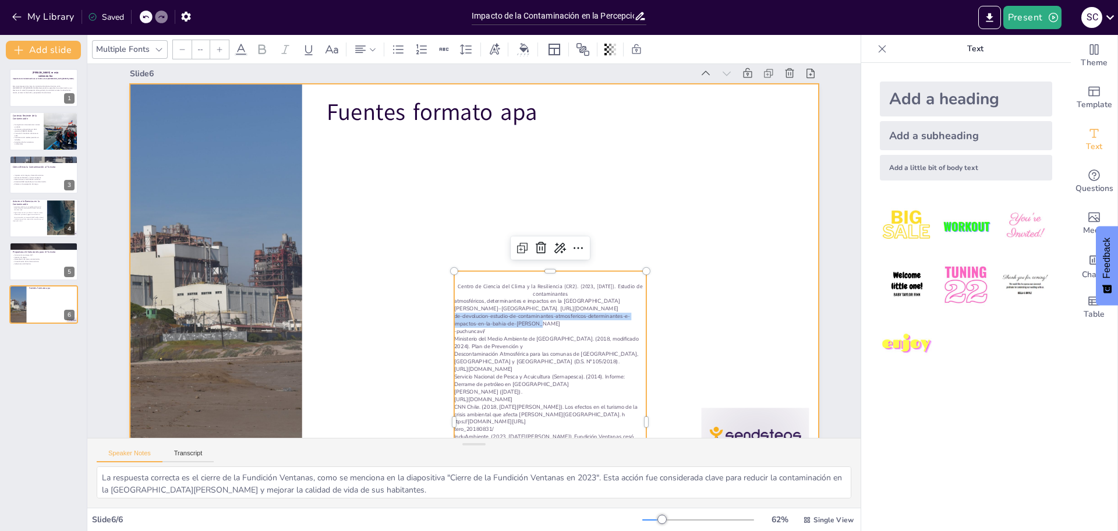
click at [669, 312] on div at bounding box center [466, 276] width 775 height 581
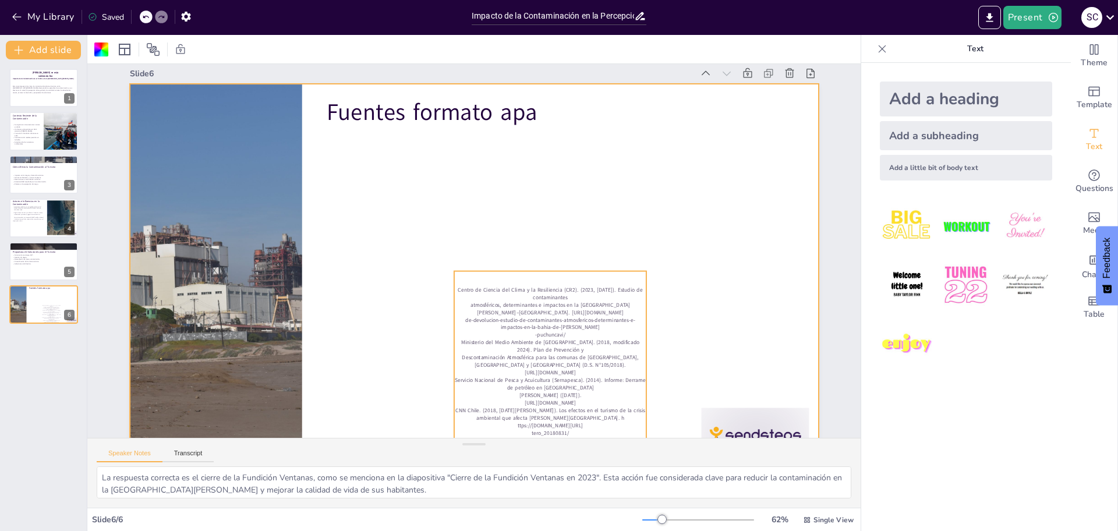
click at [473, 242] on p "de-devolucion-estudio-de-contaminantes-atmosfericos-determinantes-e-impactos-en…" at bounding box center [379, 205] width 188 height 74
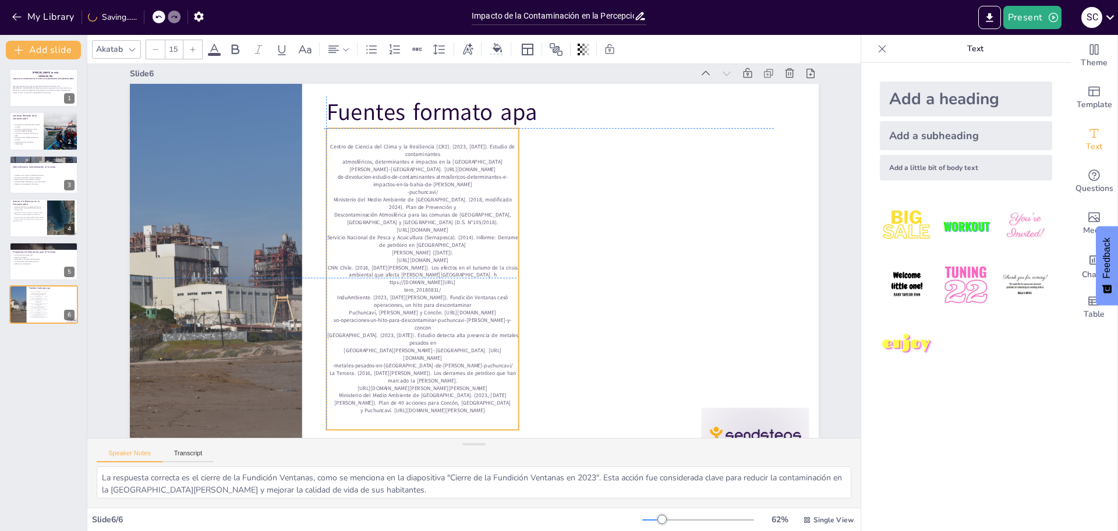
drag, startPoint x: 628, startPoint y: 311, endPoint x: 498, endPoint y: 168, distance: 192.9
click at [498, 168] on p "de-devolucion-estudio-de-contaminantes-atmosfericos-determinantes-e-impactos-en…" at bounding box center [430, 175] width 193 height 35
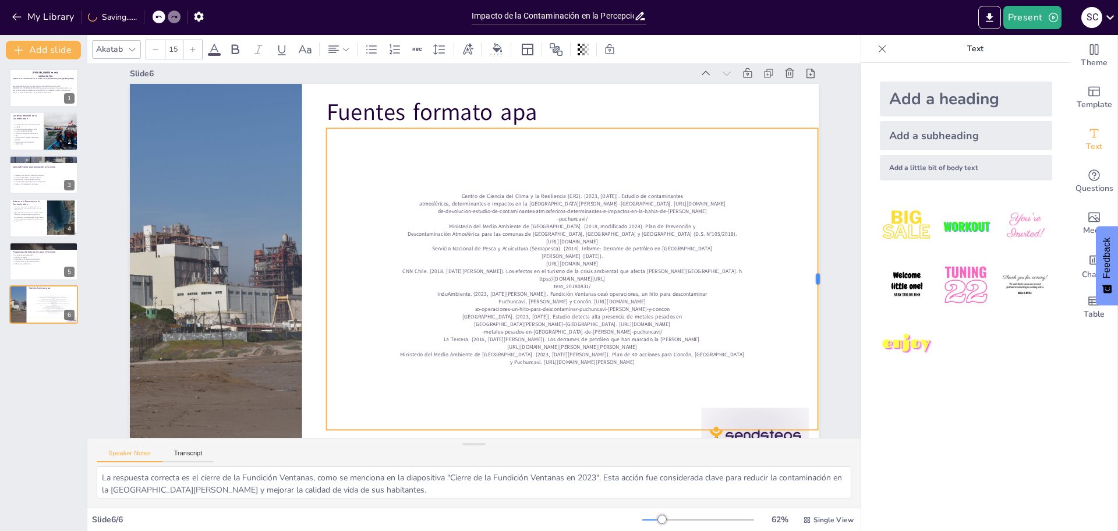
drag, startPoint x: 510, startPoint y: 278, endPoint x: 809, endPoint y: 277, distance: 299.3
click at [809, 277] on div at bounding box center [797, 385] width 102 height 289
click at [657, 278] on p "ttps://[DOMAIN_NAME][URL]" at bounding box center [509, 347] width 295 height 402
click at [582, 228] on p "Ministerio del Medio Ambiente de [GEOGRAPHIC_DATA]. (2018, modificado 2024). Pl…" at bounding box center [575, 257] width 470 height 159
click at [582, 228] on p "Ministerio del Medio Ambiente de [GEOGRAPHIC_DATA]. (2018, modificado 2024). Pl…" at bounding box center [566, 293] width 402 height 295
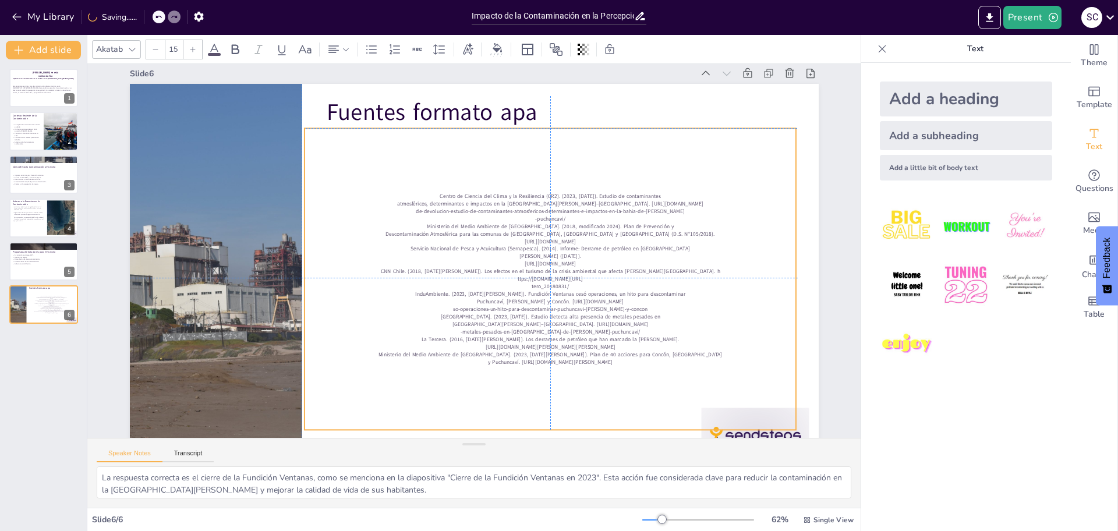
drag, startPoint x: 662, startPoint y: 326, endPoint x: 641, endPoint y: 317, distance: 22.9
click at [641, 320] on p "[GEOGRAPHIC_DATA][PERSON_NAME]–[GEOGRAPHIC_DATA]. [URL][DOMAIN_NAME]" at bounding box center [533, 338] width 483 height 109
click at [658, 365] on p "y Puchuncaví. [URL][DOMAIN_NAME][PERSON_NAME]" at bounding box center [538, 369] width 490 height 59
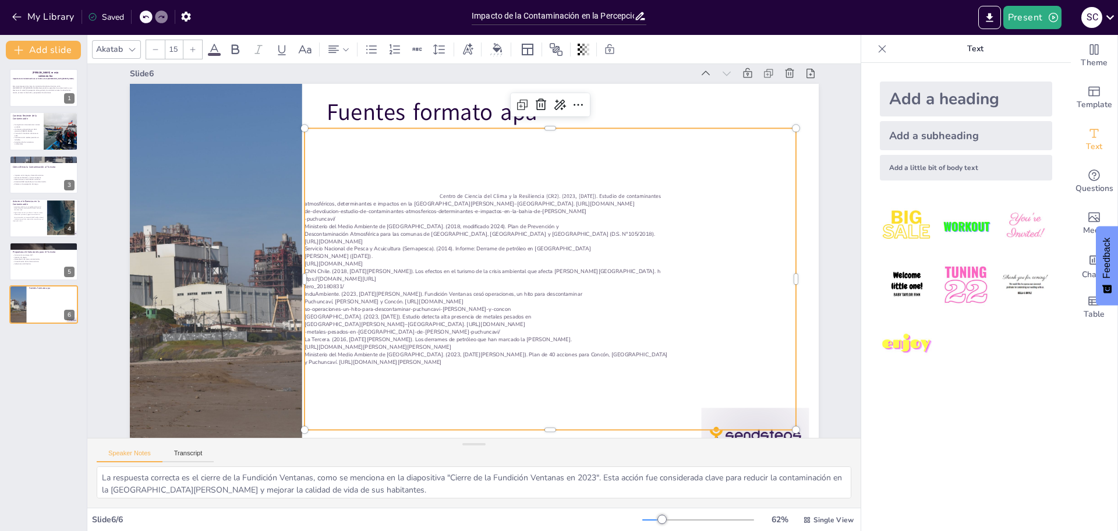
drag, startPoint x: 706, startPoint y: 409, endPoint x: 715, endPoint y: 412, distance: 8.7
click at [707, 410] on div "Centro de Ciencia del Clima y la Resiliencia (CR2). (2023, 12 de septiembre). E…" at bounding box center [543, 294] width 544 height 397
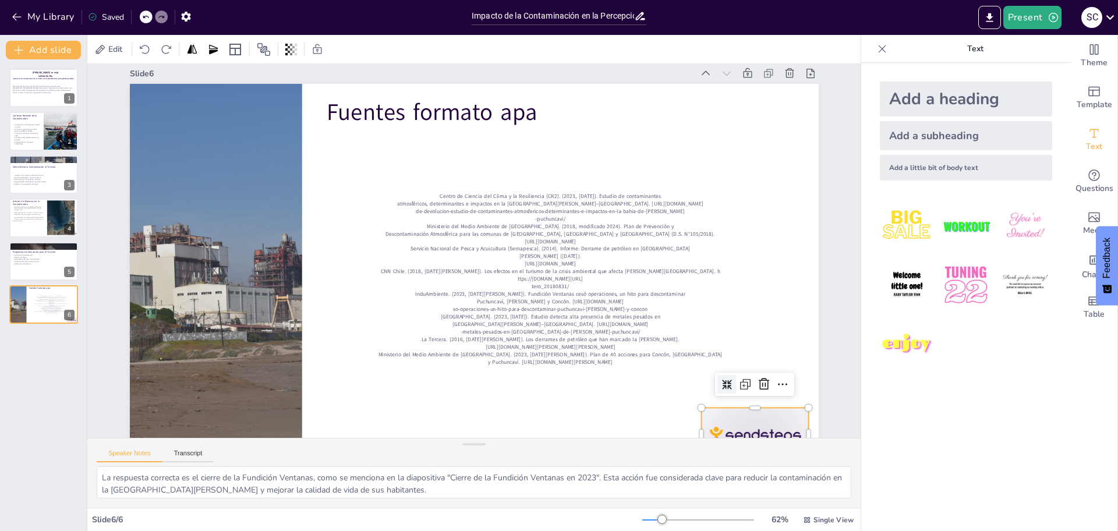
click at [317, 478] on div at bounding box center [290, 532] width 54 height 108
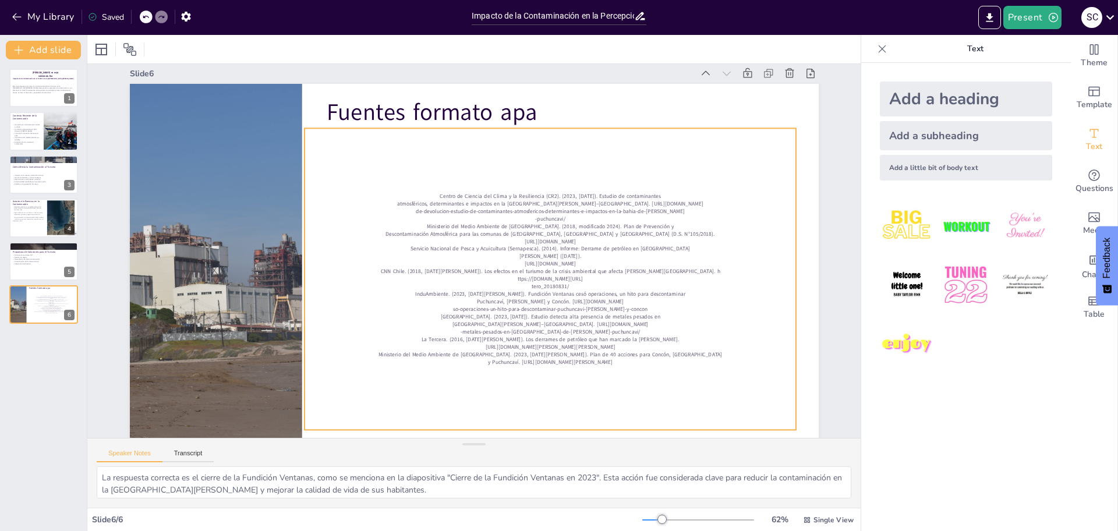
click at [643, 313] on p "[GEOGRAPHIC_DATA]. (2023, [DATE]). Estudio detecta alta presencia de metales pe…" at bounding box center [476, 352] width 335 height 370
click at [609, 305] on div "Centro de Ciencia del Clima y la Resiliencia (CR2). (2023, 12 de septiembre). E…" at bounding box center [542, 294] width 517 height 272
click at [609, 303] on p "Puchuncaví, [PERSON_NAME] y Concón. [URL][DOMAIN_NAME]" at bounding box center [506, 336] width 402 height 295
click at [643, 359] on p "y Puchuncaví. [URL][DOMAIN_NAME][PERSON_NAME]" at bounding box center [512, 379] width 470 height 159
click at [643, 358] on p "Ministerio del Medio Ambiente de [GEOGRAPHIC_DATA]. (2023, [DATE][PERSON_NAME])…" at bounding box center [488, 378] width 430 height 252
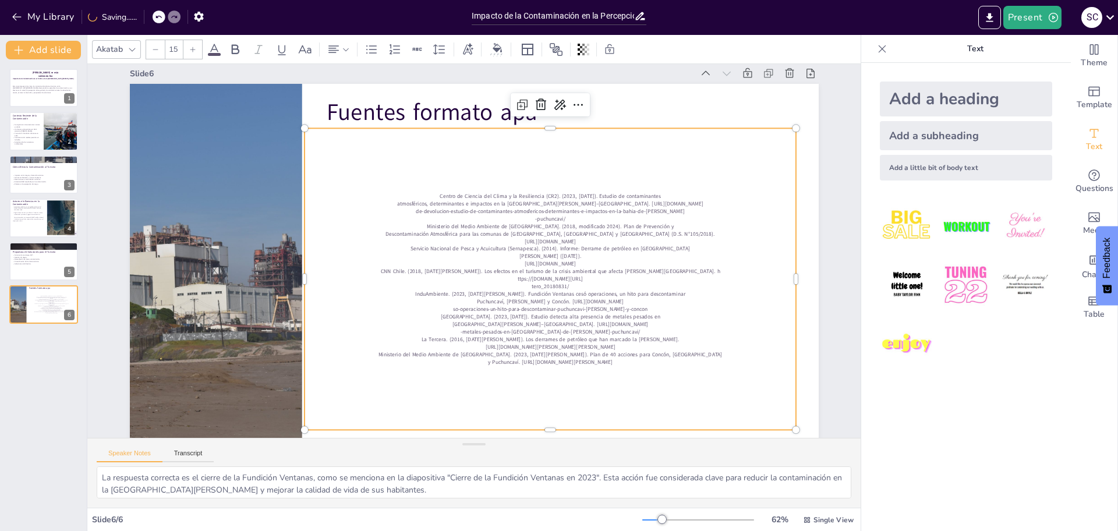
click at [649, 362] on p "y Puchuncaví. [URL][DOMAIN_NAME][PERSON_NAME]" at bounding box center [470, 385] width 402 height 295
click at [436, 362] on p "y Puchuncaví. [URL][DOMAIN_NAME][PERSON_NAME]" at bounding box center [381, 348] width 109 height 483
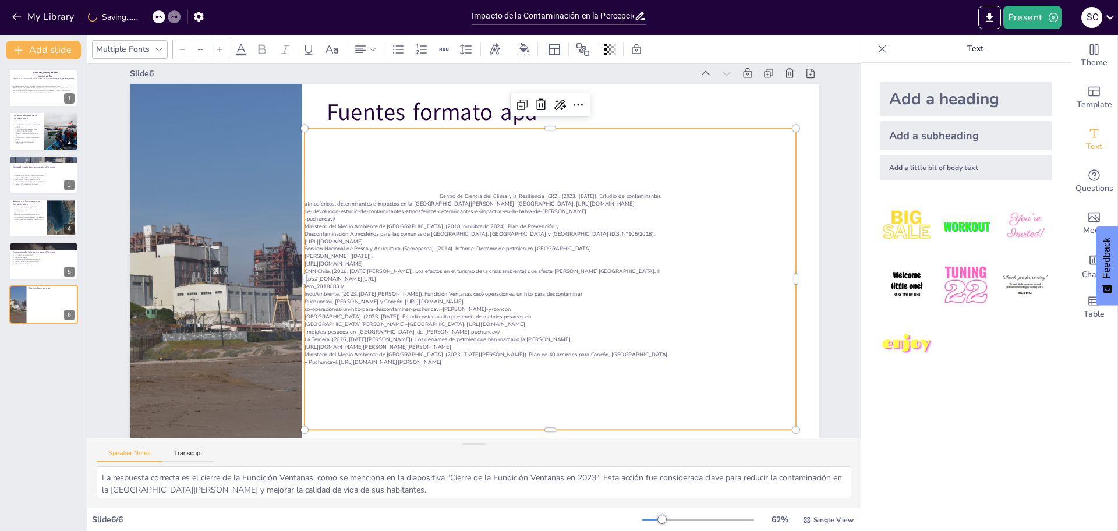
click at [494, 296] on p "InduAmbiente. (2023, [DATE][PERSON_NAME]). Fundición Ventanas cesó operaciones,…" at bounding box center [501, 334] width 370 height 335
click at [468, 294] on p "InduAmbiente. (2023, [DATE][PERSON_NAME]). Fundición Ventanas cesó operaciones,…" at bounding box center [438, 331] width 59 height 490
click at [486, 303] on p "Puchuncaví, [PERSON_NAME] y Concón. [URL][DOMAIN_NAME]" at bounding box center [537, 316] width 482 height 110
click at [486, 301] on p "Puchuncaví, [PERSON_NAME] y Concón. [URL][DOMAIN_NAME]" at bounding box center [497, 339] width 370 height 334
click at [461, 299] on p "Puchuncaví, [PERSON_NAME] y Concón. [URL][DOMAIN_NAME]" at bounding box center [431, 332] width 59 height 490
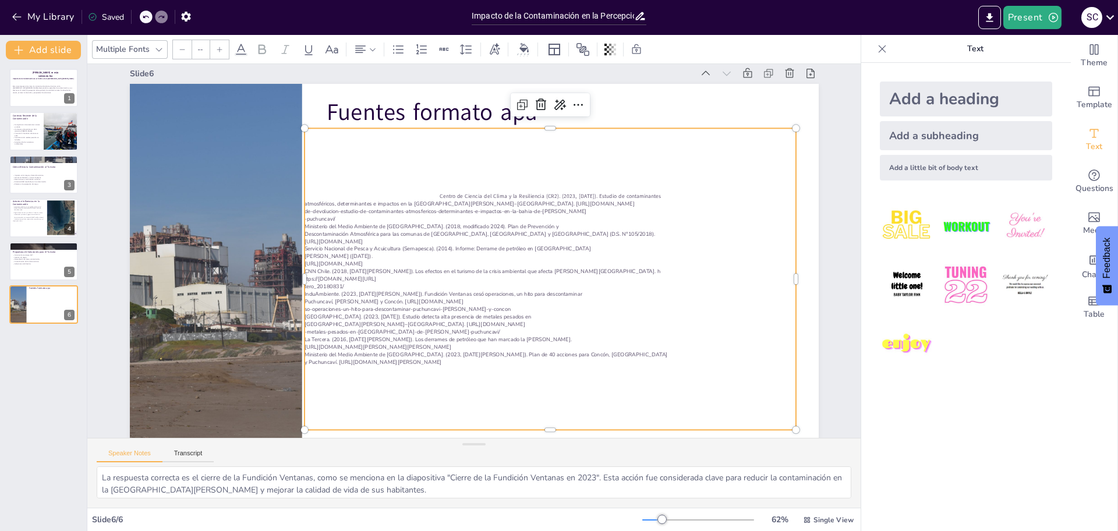
click at [522, 374] on div "Centro de Ciencia del Clima y la Resiliencia (CR2). (2023, 12 de septiembre). E…" at bounding box center [479, 332] width 475 height 572
drag, startPoint x: 521, startPoint y: 363, endPoint x: 324, endPoint y: 176, distance: 271.5
click at [327, 177] on div "Centro de Ciencia del Clima y la Resiliencia (CR2). (2023, 12 de septiembre). E…" at bounding box center [430, 319] width 397 height 543
click at [375, 48] on icon at bounding box center [372, 50] width 14 height 14
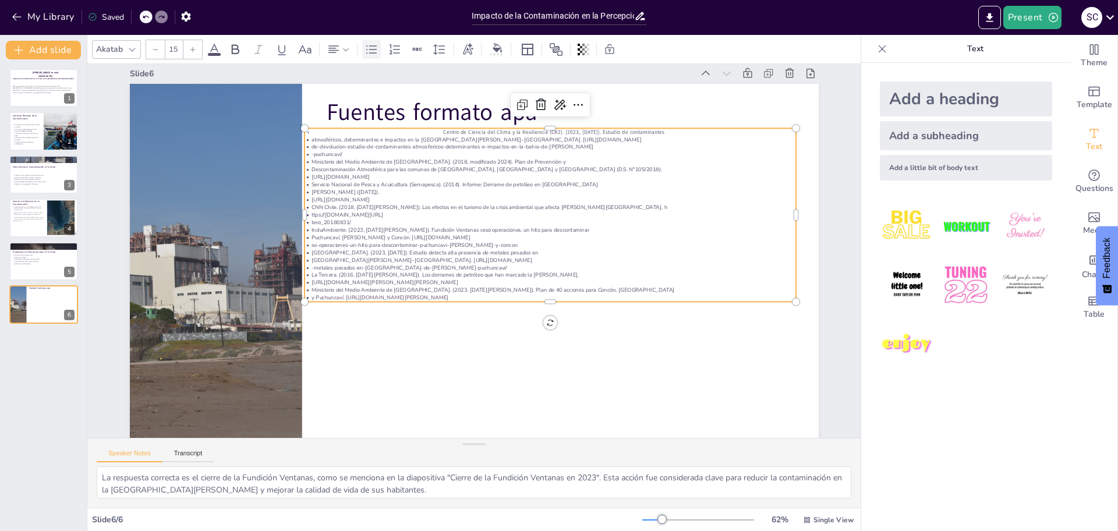
click at [379, 45] on div at bounding box center [371, 49] width 19 height 19
click at [443, 46] on icon at bounding box center [439, 49] width 12 height 10
drag, startPoint x: 443, startPoint y: 46, endPoint x: 372, endPoint y: 43, distance: 71.7
click at [441, 47] on icon at bounding box center [440, 50] width 14 height 14
click at [352, 47] on div at bounding box center [338, 49] width 28 height 19
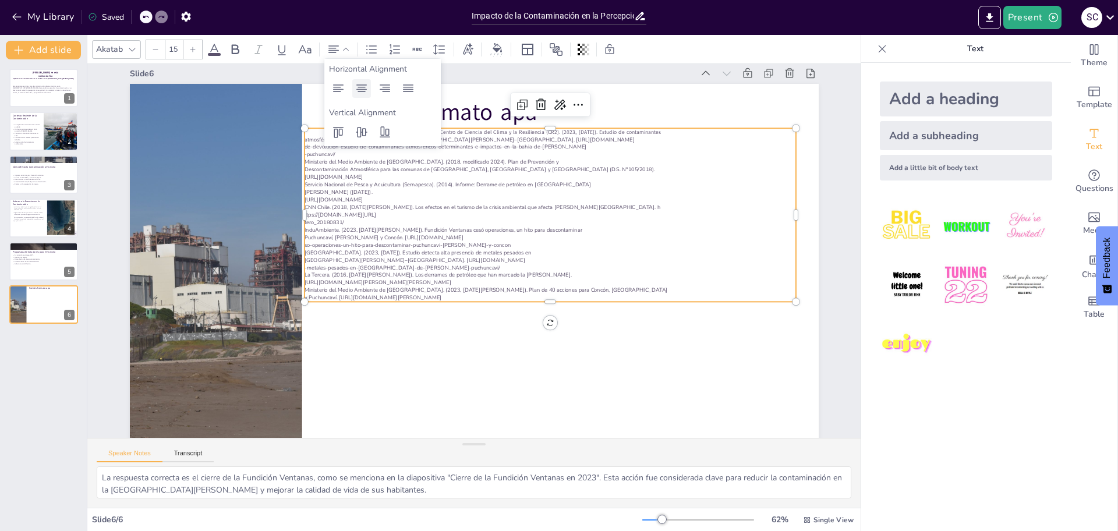
click at [359, 88] on icon at bounding box center [362, 89] width 14 height 14
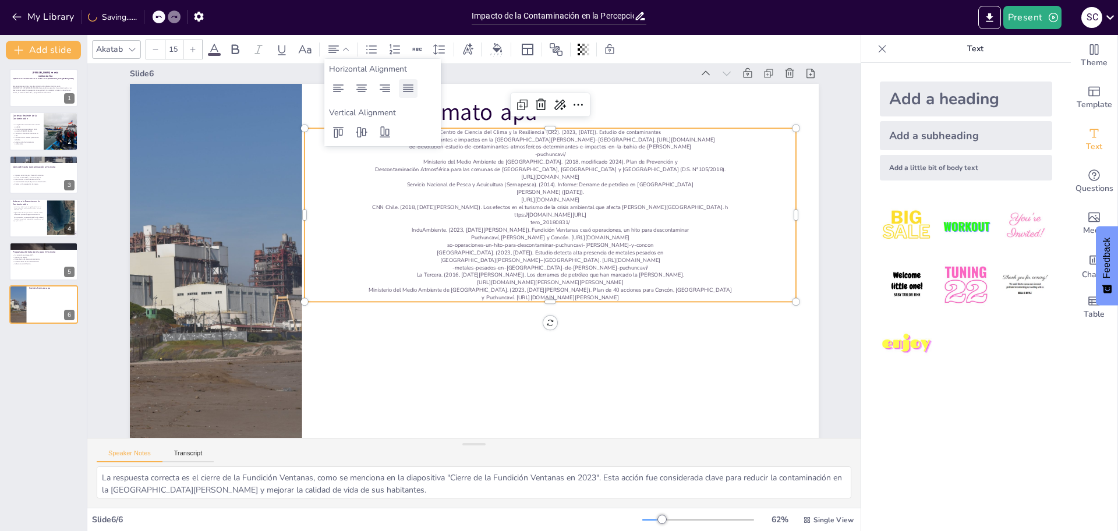
click at [399, 82] on div at bounding box center [408, 88] width 19 height 19
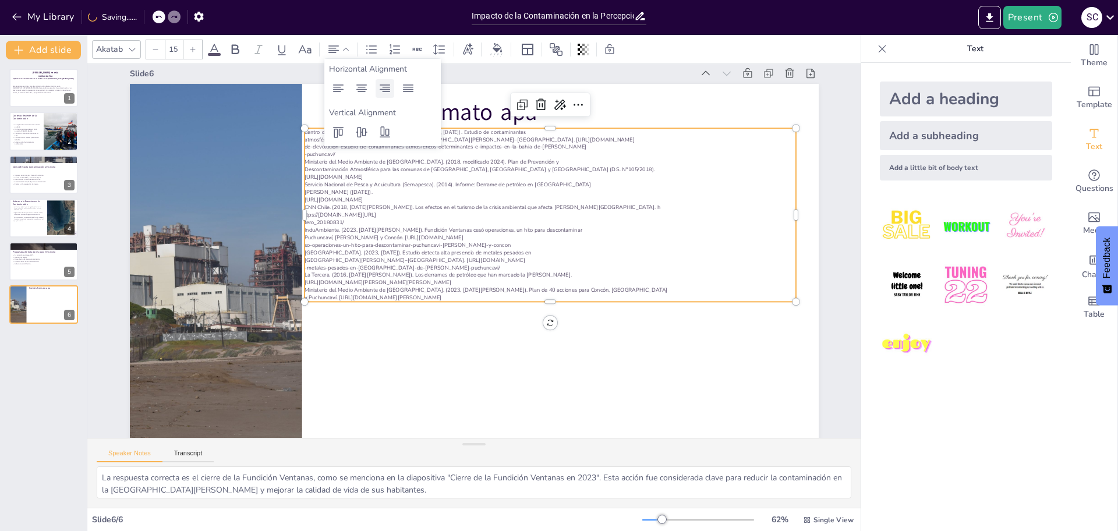
click at [384, 86] on icon at bounding box center [385, 89] width 14 height 14
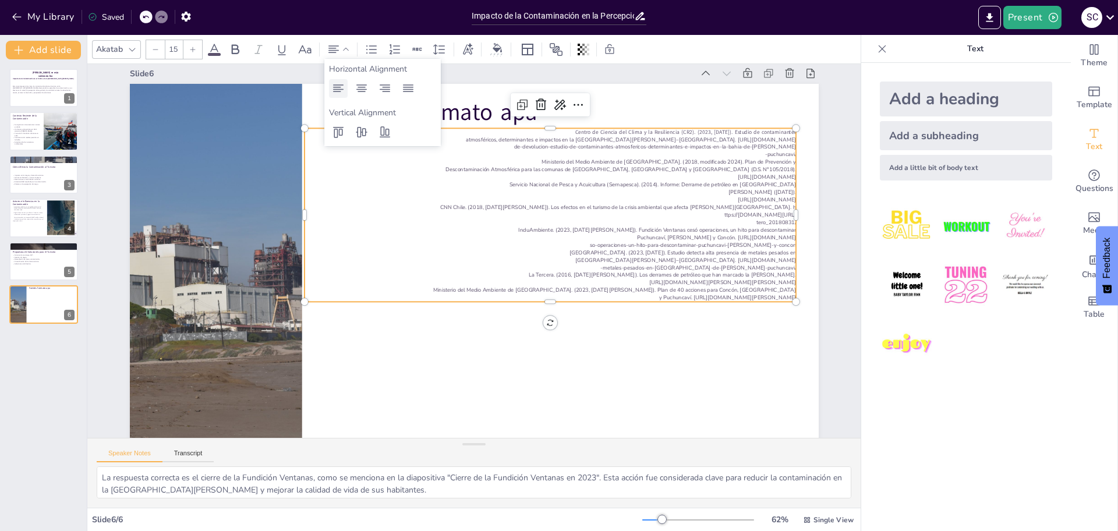
click at [340, 82] on icon at bounding box center [338, 89] width 14 height 14
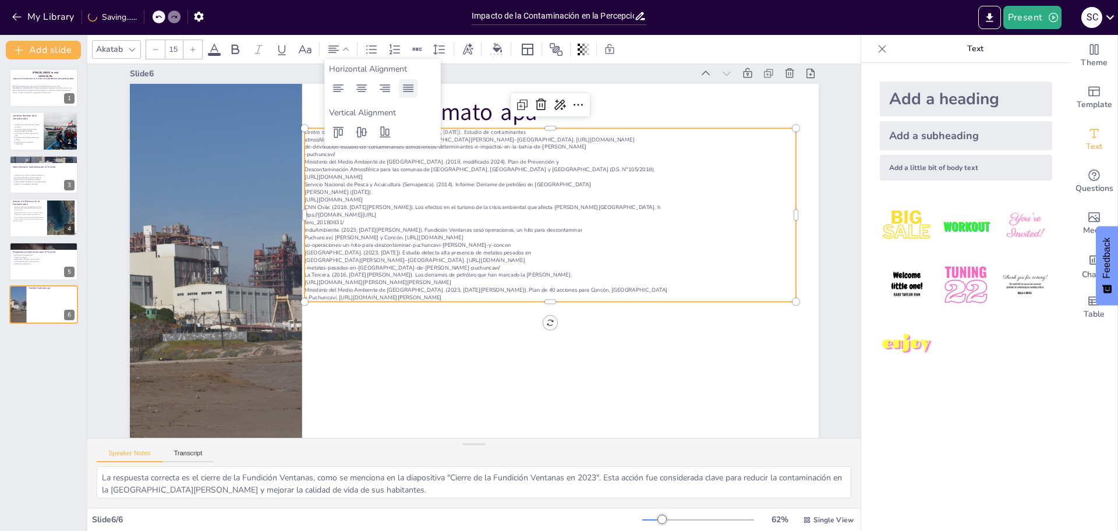
click at [409, 91] on icon at bounding box center [408, 88] width 10 height 8
click at [408, 89] on icon at bounding box center [408, 89] width 14 height 14
click at [198, 48] on div at bounding box center [192, 49] width 19 height 19
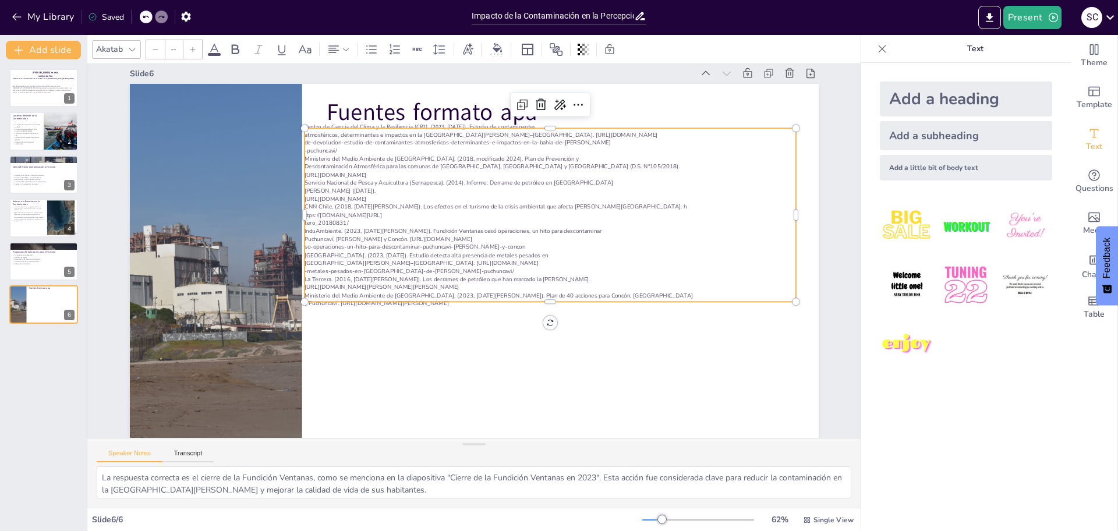
click at [196, 48] on icon at bounding box center [192, 49] width 7 height 7
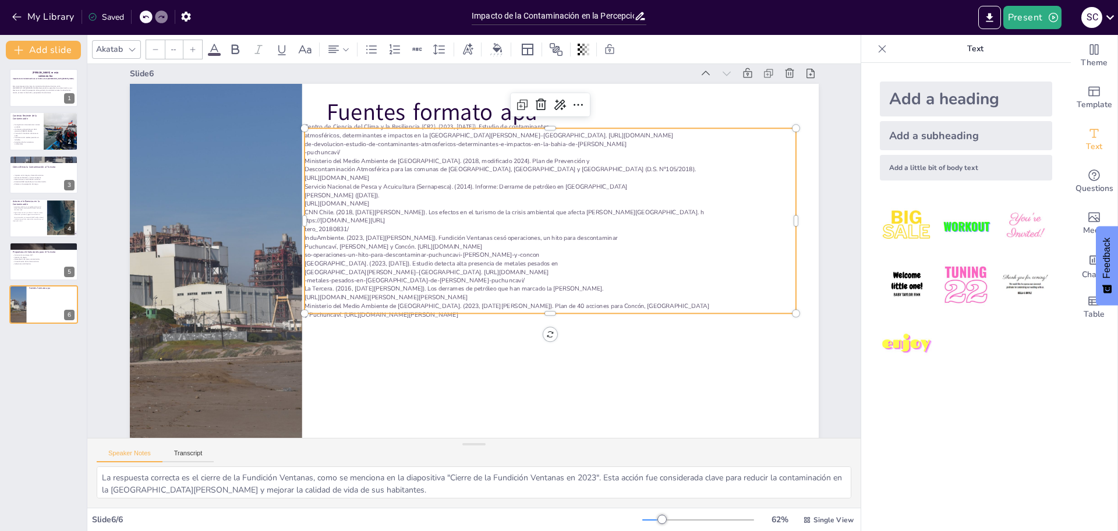
click at [196, 48] on icon at bounding box center [192, 49] width 7 height 7
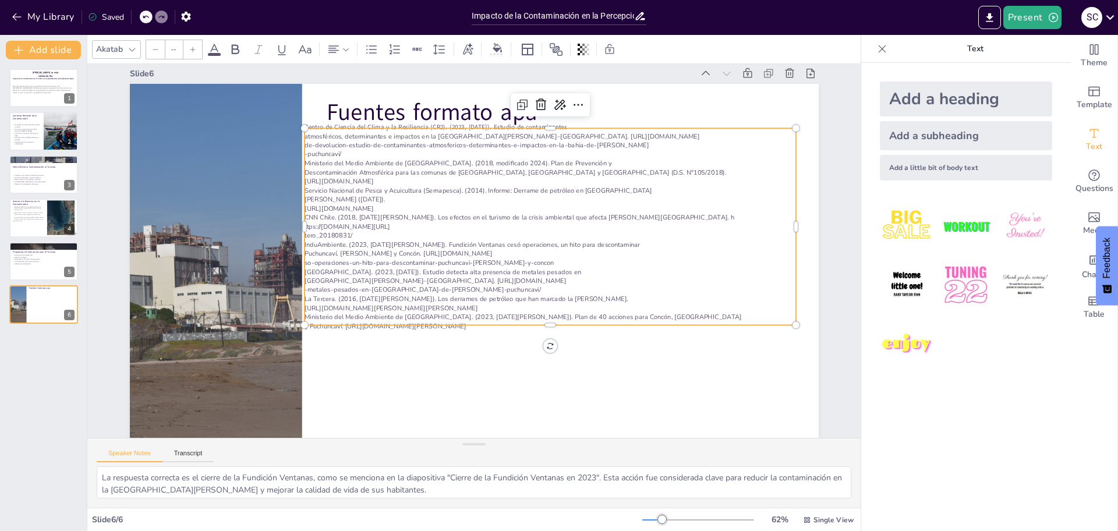
click at [196, 48] on icon at bounding box center [192, 49] width 7 height 7
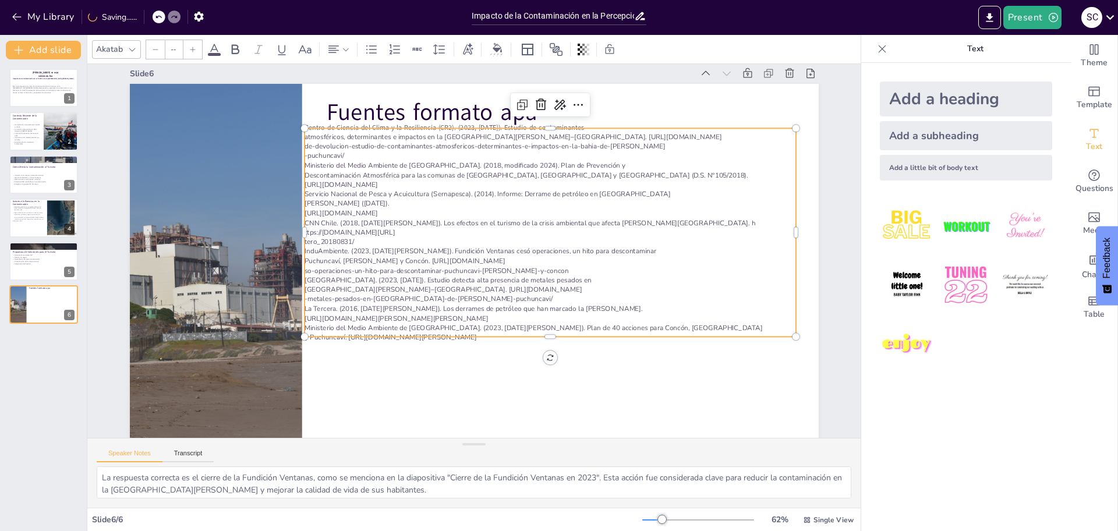
click at [196, 48] on icon at bounding box center [192, 49] width 7 height 7
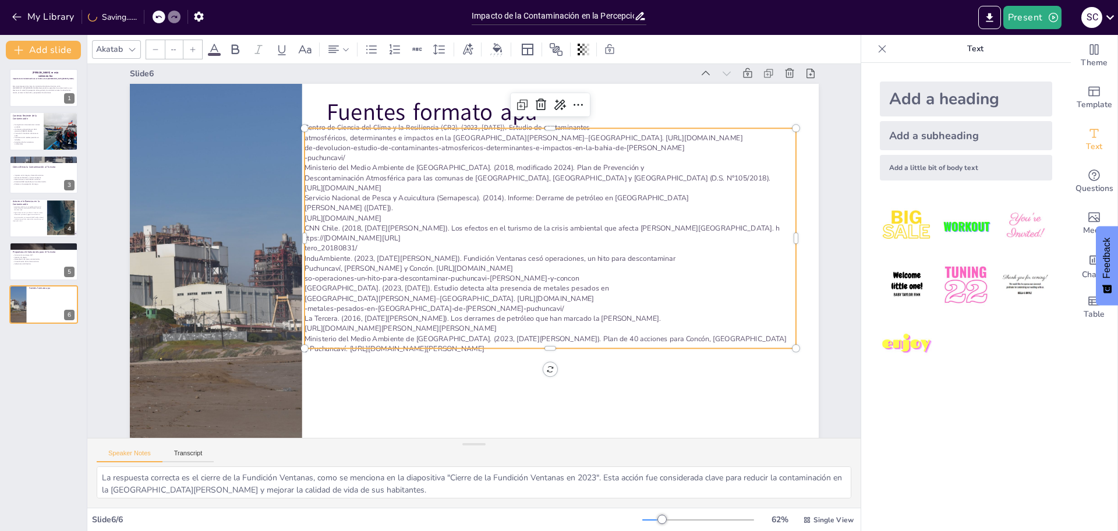
click at [196, 48] on icon at bounding box center [192, 49] width 7 height 7
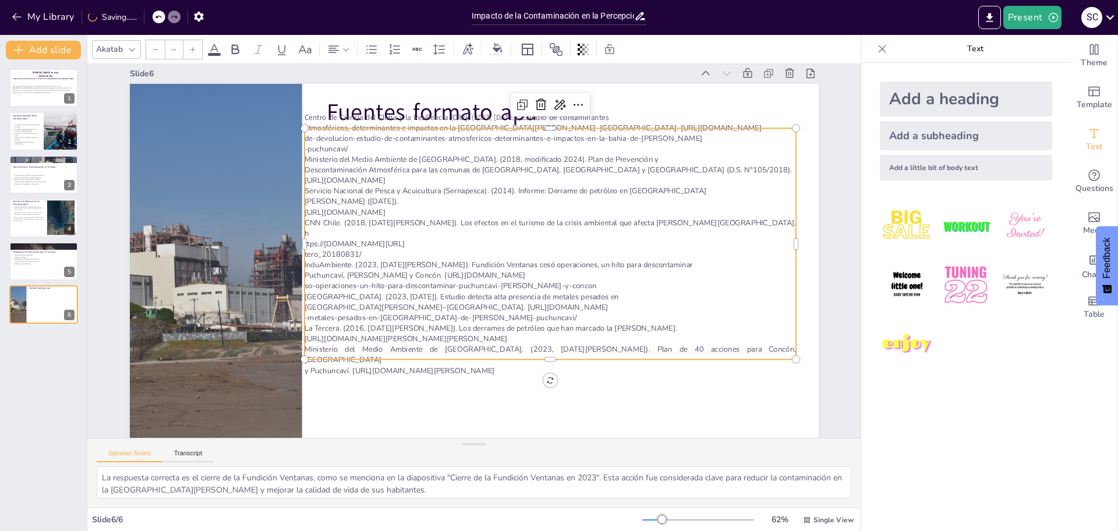
click at [196, 48] on icon at bounding box center [192, 49] width 7 height 7
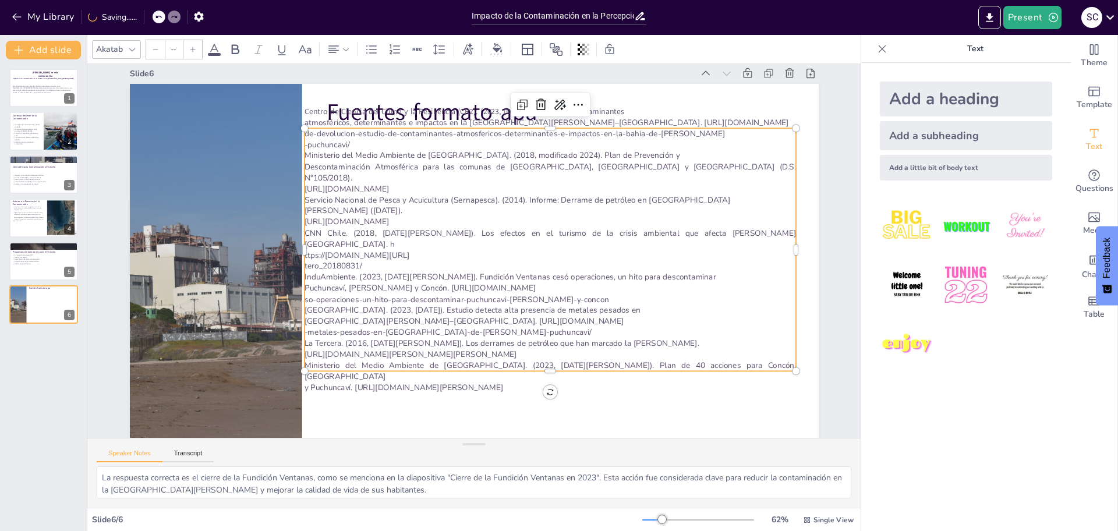
click at [196, 48] on icon at bounding box center [192, 49] width 7 height 7
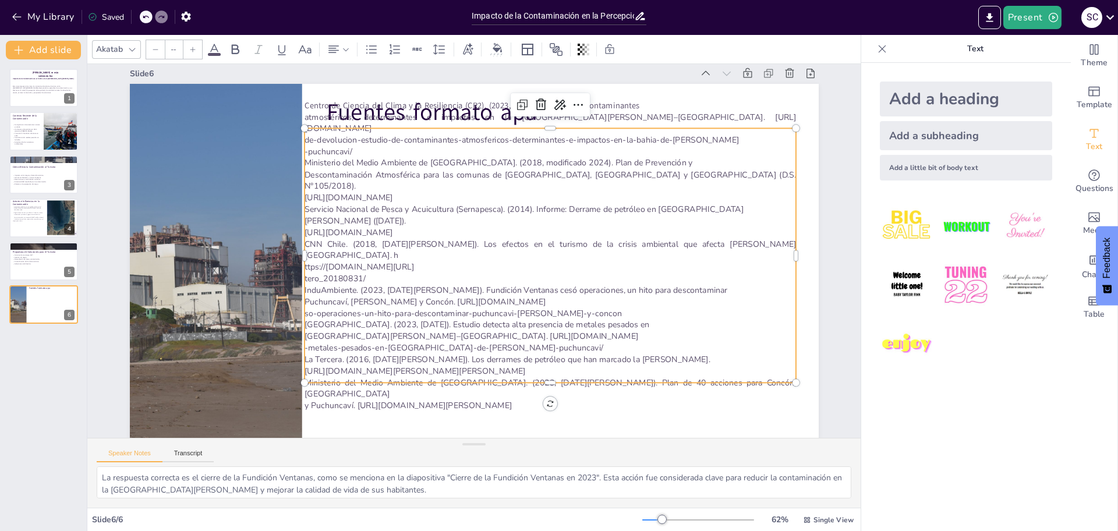
click at [715, 250] on p "ttps://[DOMAIN_NAME][URL]" at bounding box center [541, 289] width 471 height 163
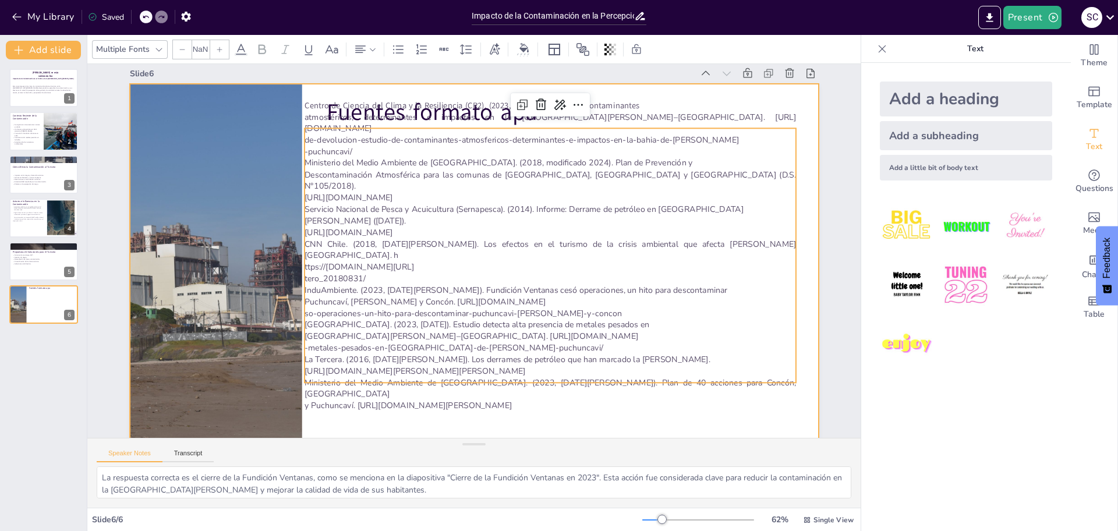
click at [697, 90] on div at bounding box center [448, 256] width 522 height 755
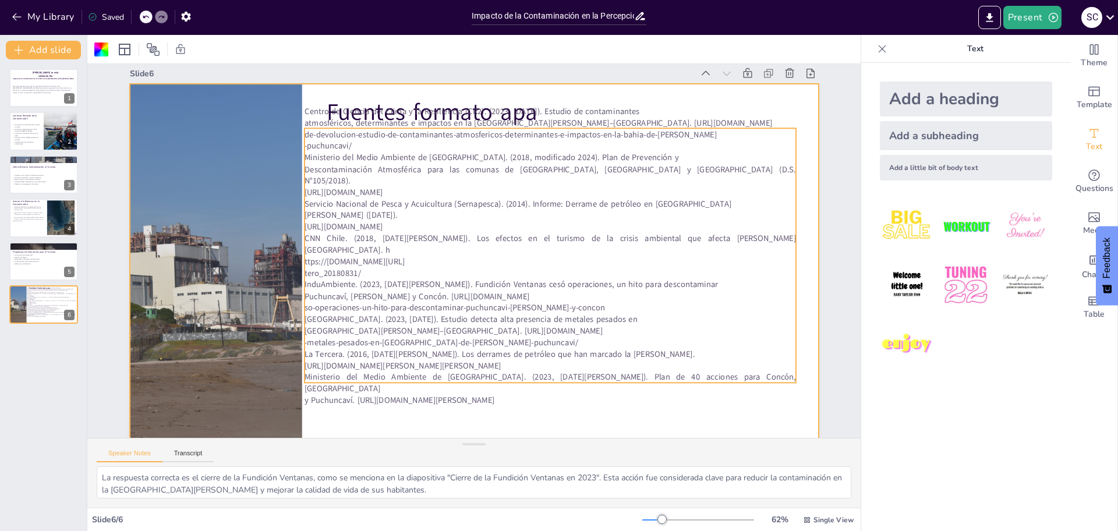
click at [696, 256] on p "ttps://[DOMAIN_NAME][URL]" at bounding box center [546, 277] width 483 height 114
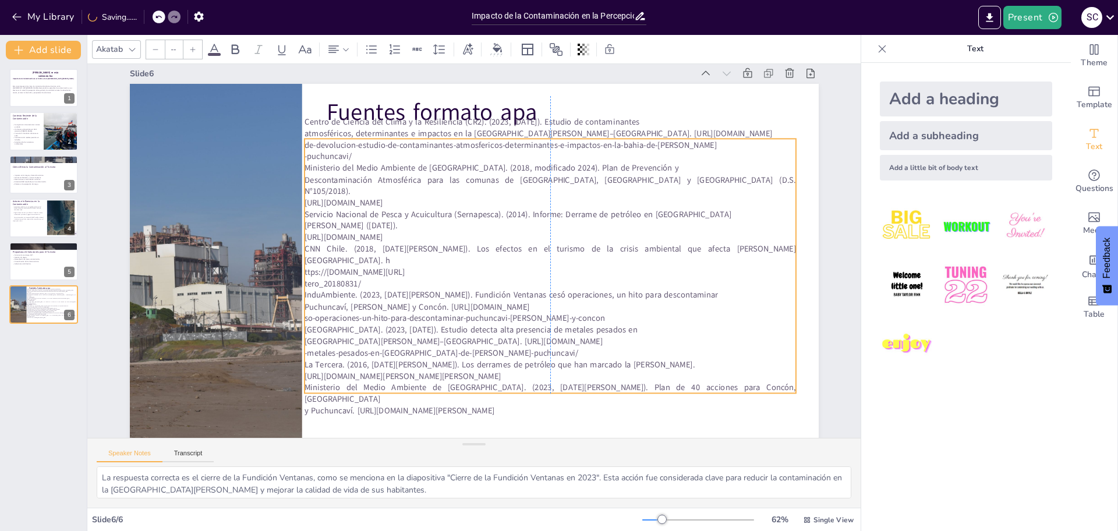
drag, startPoint x: 702, startPoint y: 284, endPoint x: 702, endPoint y: 227, distance: 57.1
click at [701, 283] on p "InduAmbiente. (2023, [DATE][PERSON_NAME]). Fundición Ventanas cesó operaciones,…" at bounding box center [539, 310] width 483 height 114
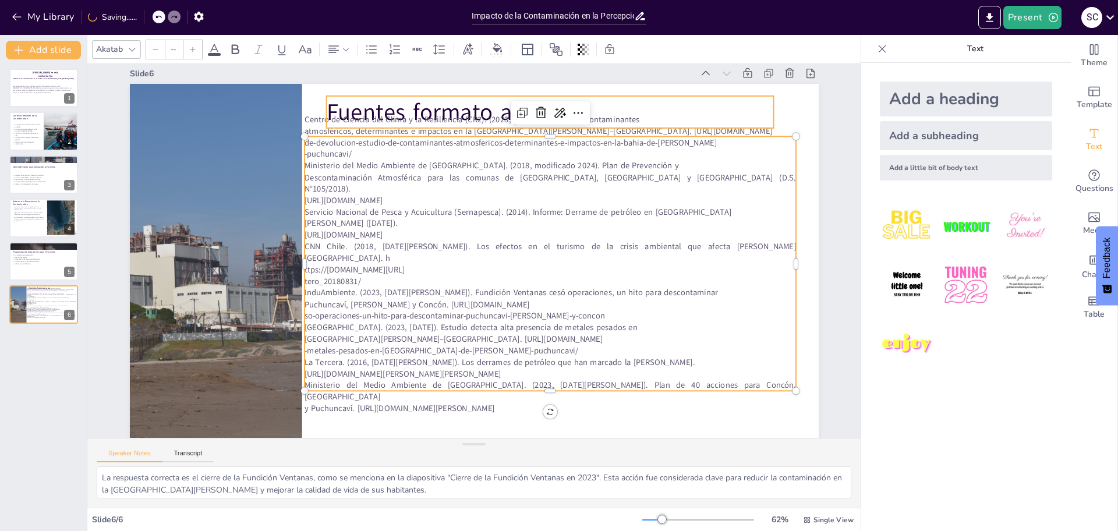
click at [705, 114] on p "Fuentes formato apa" at bounding box center [610, 169] width 404 height 252
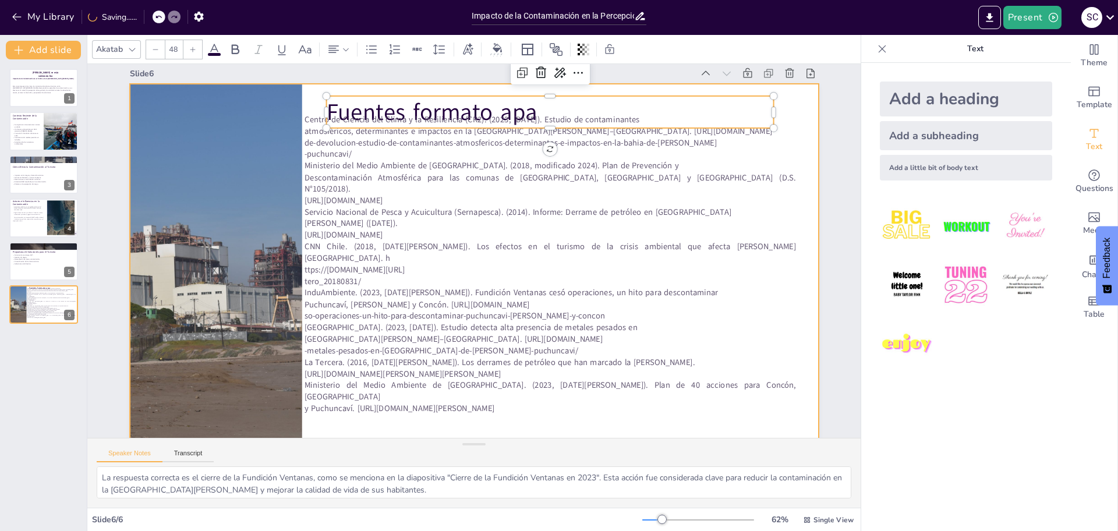
click at [780, 117] on div at bounding box center [466, 275] width 775 height 581
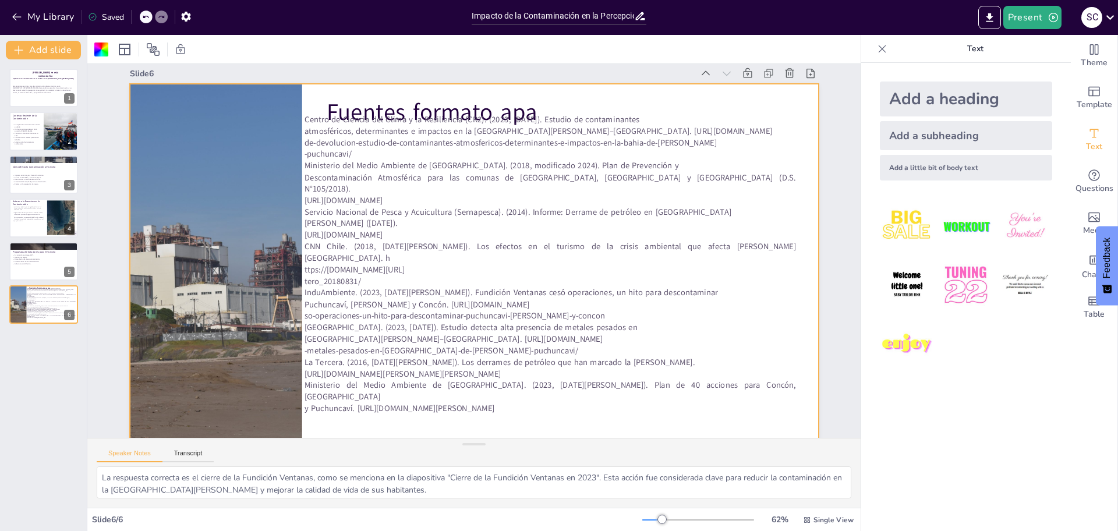
click at [826, 104] on div "Slide 1 Impacto de la Contaminación en el Turismo de la [GEOGRAPHIC_DATA][PERSO…" at bounding box center [473, 261] width 794 height 497
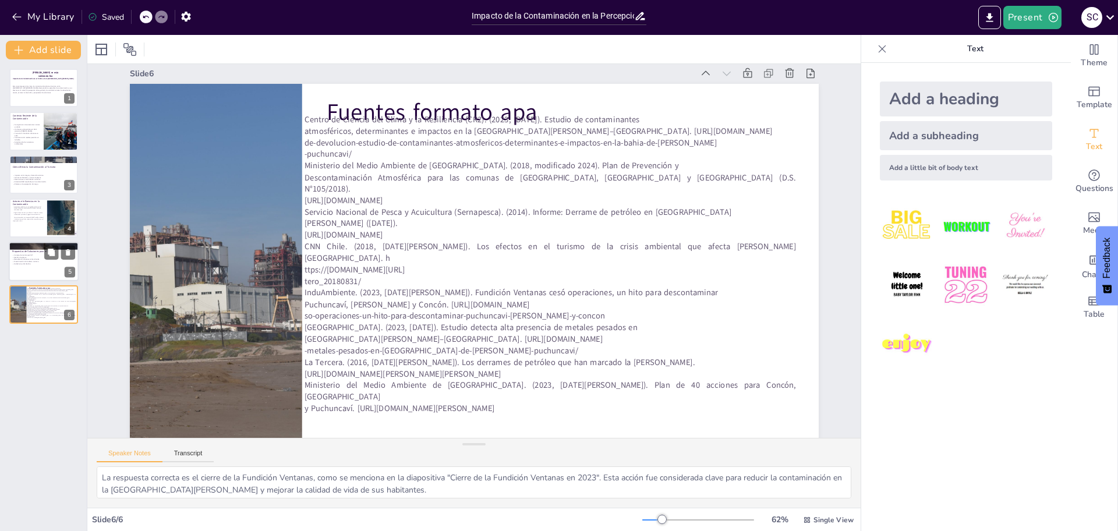
click at [36, 276] on div at bounding box center [44, 262] width 70 height 40
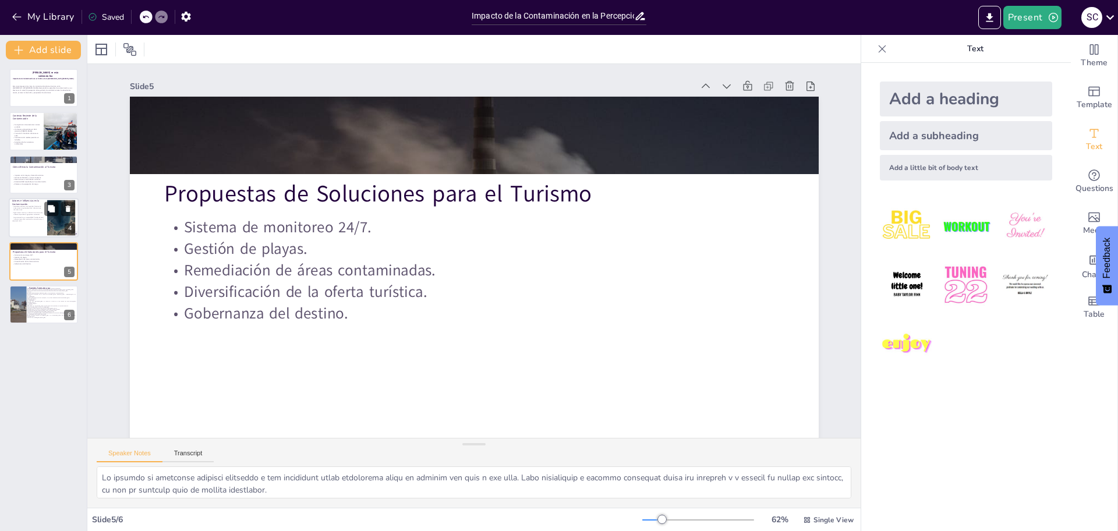
click at [26, 224] on div at bounding box center [44, 218] width 70 height 40
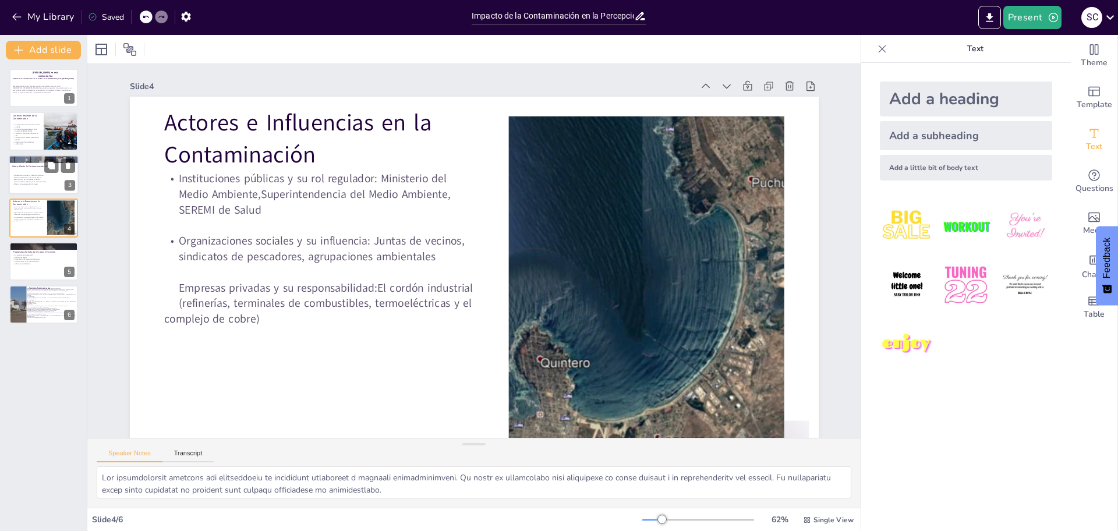
click at [15, 172] on div "Impacto en la imagen y demanda turística. Alertas ambientales y cierres de play…" at bounding box center [43, 179] width 63 height 21
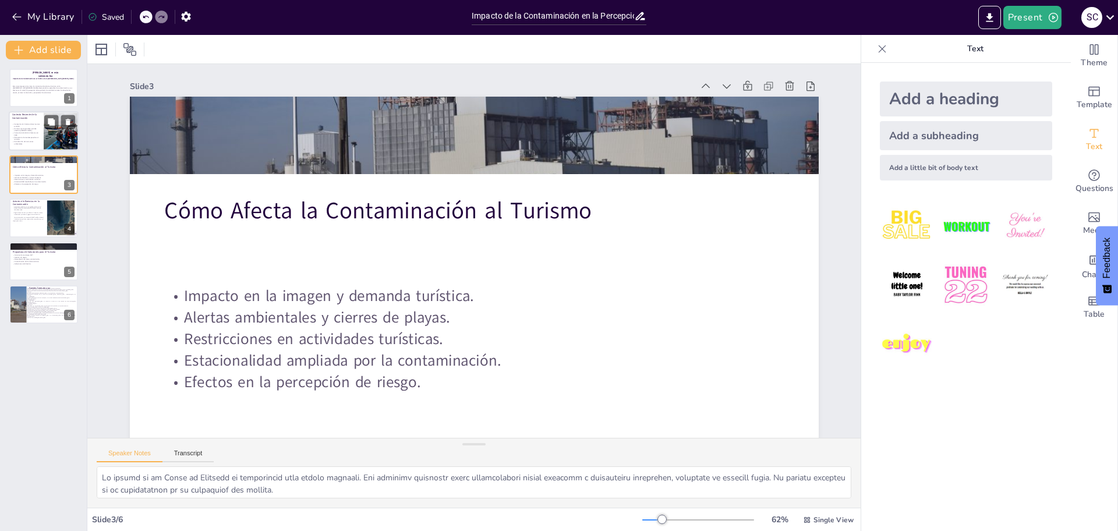
click at [31, 144] on p "Actualización de normativas ambientales." at bounding box center [26, 143] width 28 height 4
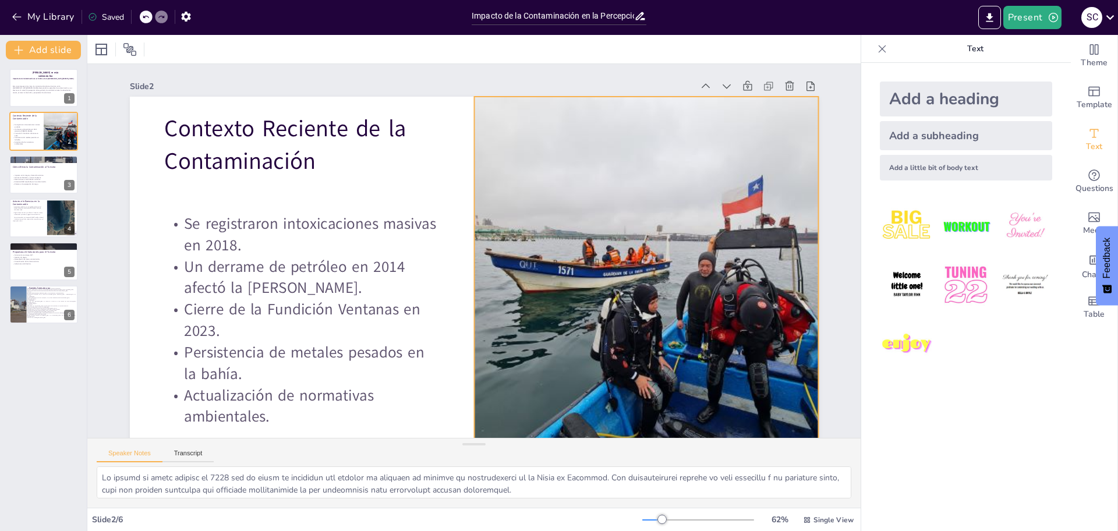
click at [743, 282] on div at bounding box center [634, 325] width 586 height 487
click at [687, 94] on icon at bounding box center [691, 95] width 9 height 3
click at [696, 108] on div at bounding box center [707, 119] width 22 height 22
click at [519, 88] on div "Slide 2" at bounding box center [446, 77] width 553 height 128
click at [983, 23] on button "Export to PowerPoint" at bounding box center [989, 17] width 23 height 23
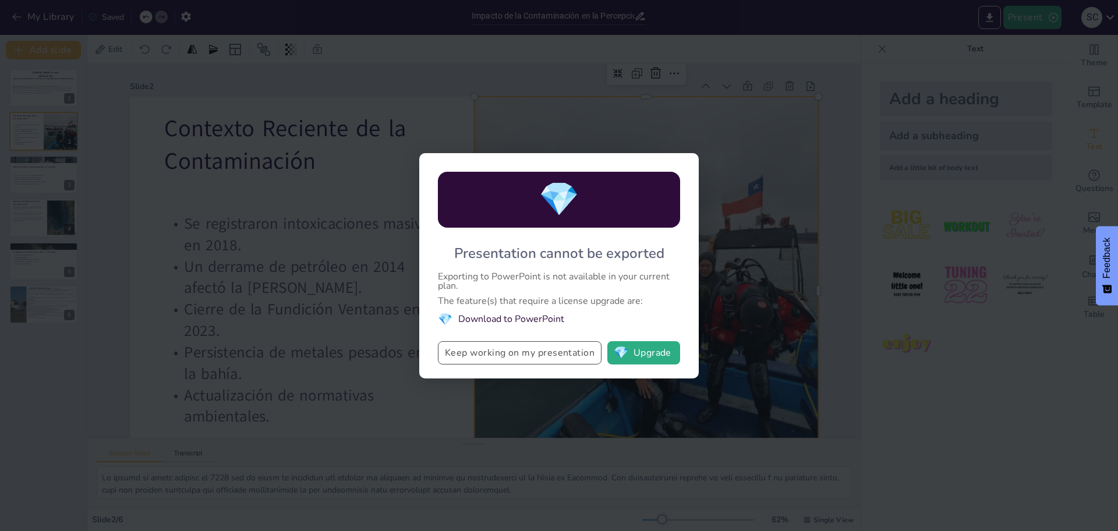
click at [561, 352] on button "Keep working on my presentation" at bounding box center [520, 352] width 164 height 23
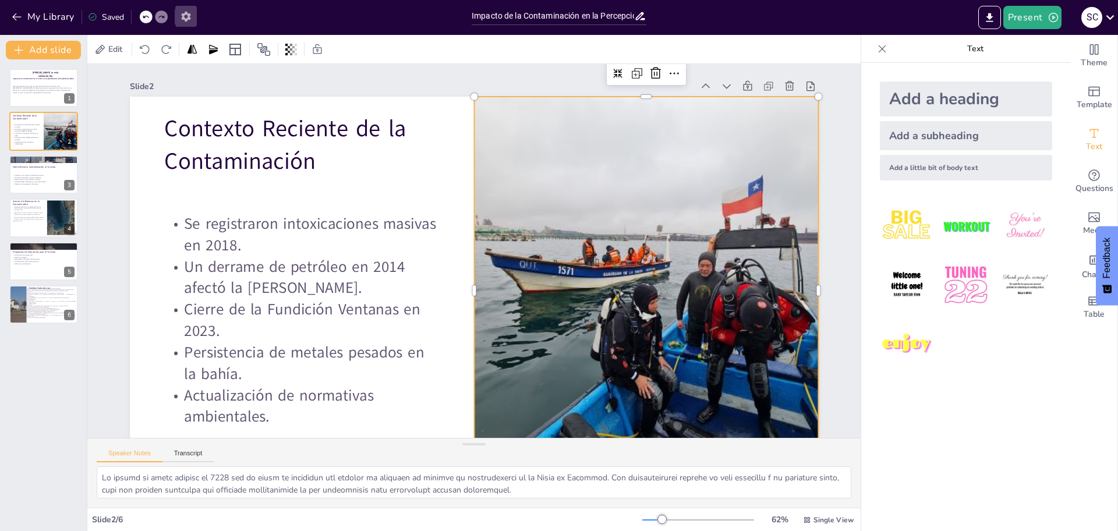
click at [182, 18] on icon "button" at bounding box center [185, 17] width 9 height 10
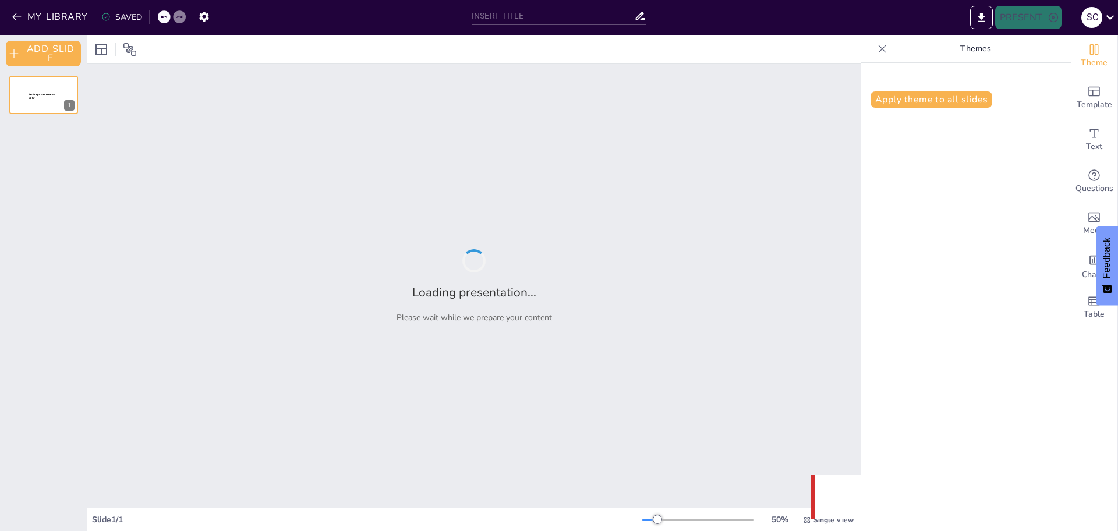
type input "Impacto de la Contaminación en la Percepción Turística de la [GEOGRAPHIC_DATA][…"
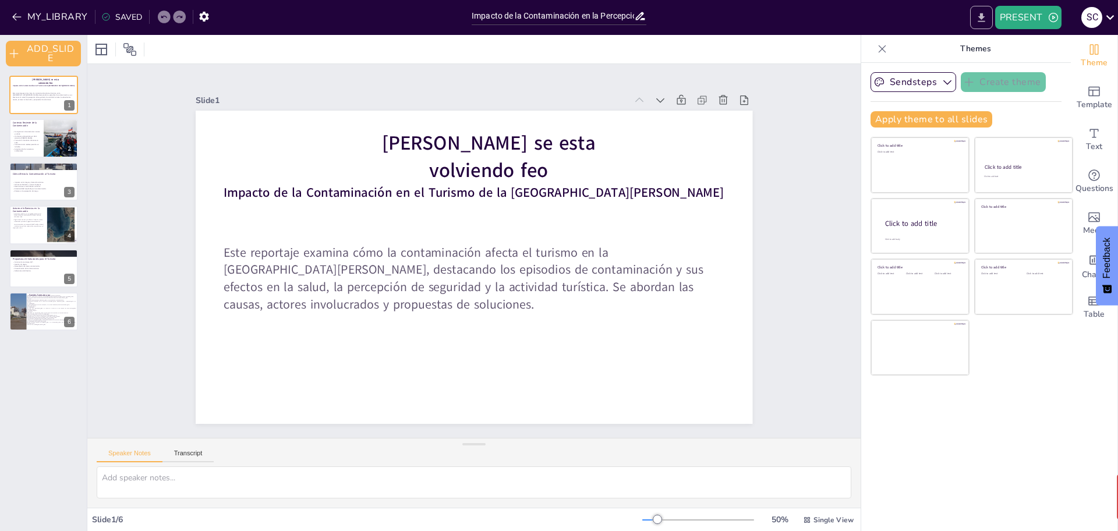
click at [986, 23] on icon "EXPORT_TO_POWERPOINT" at bounding box center [981, 18] width 12 height 12
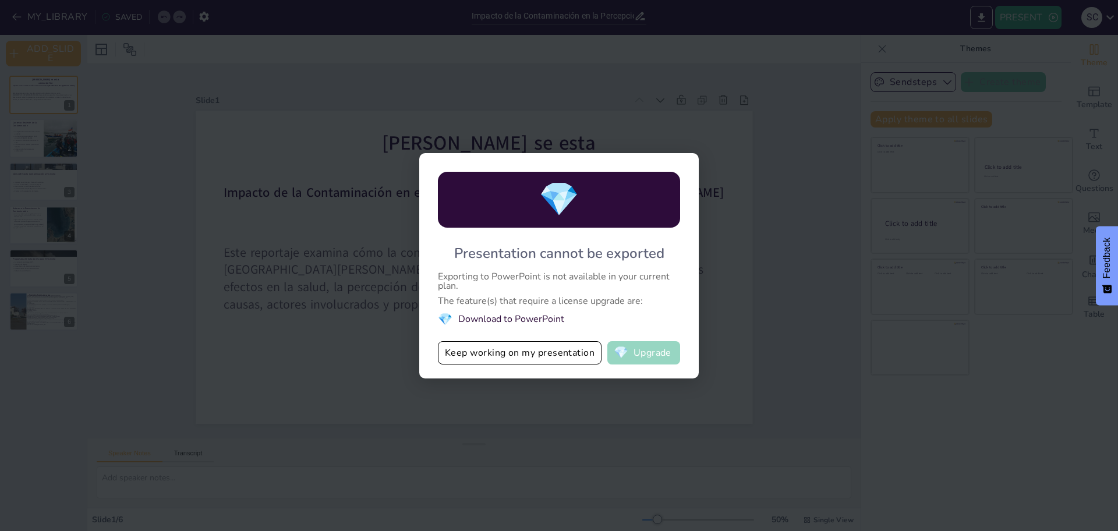
click at [616, 348] on span "💎" at bounding box center [621, 353] width 15 height 12
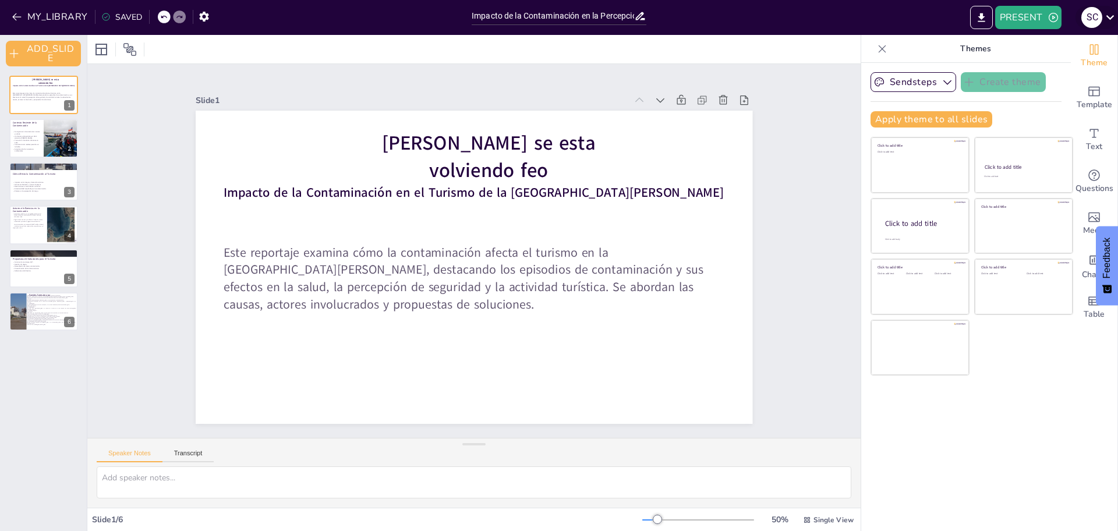
click at [1118, 11] on icon at bounding box center [1110, 17] width 16 height 16
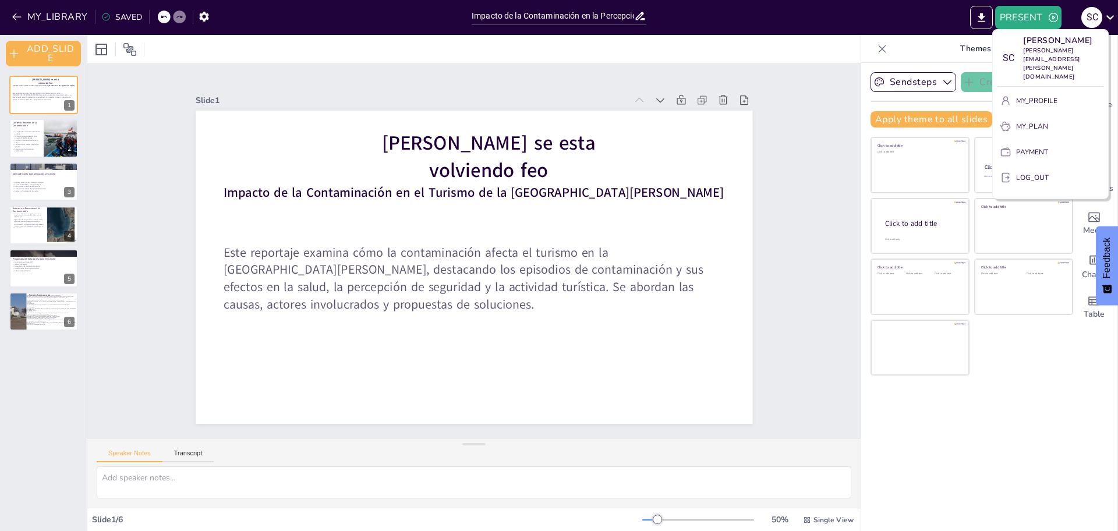
click at [1111, 14] on div at bounding box center [559, 265] width 1118 height 531
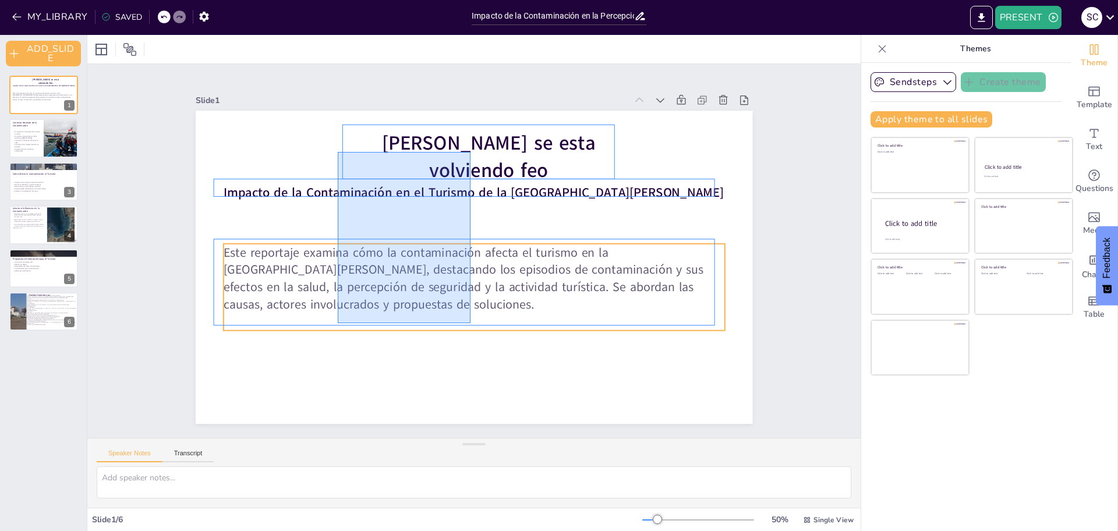
drag, startPoint x: 338, startPoint y: 152, endPoint x: 471, endPoint y: 323, distance: 216.7
click at [363, 323] on div "Impacto de la Contaminación en el Turismo de la [GEOGRAPHIC_DATA][PERSON_NAME] …" at bounding box center [334, 236] width 58 height 554
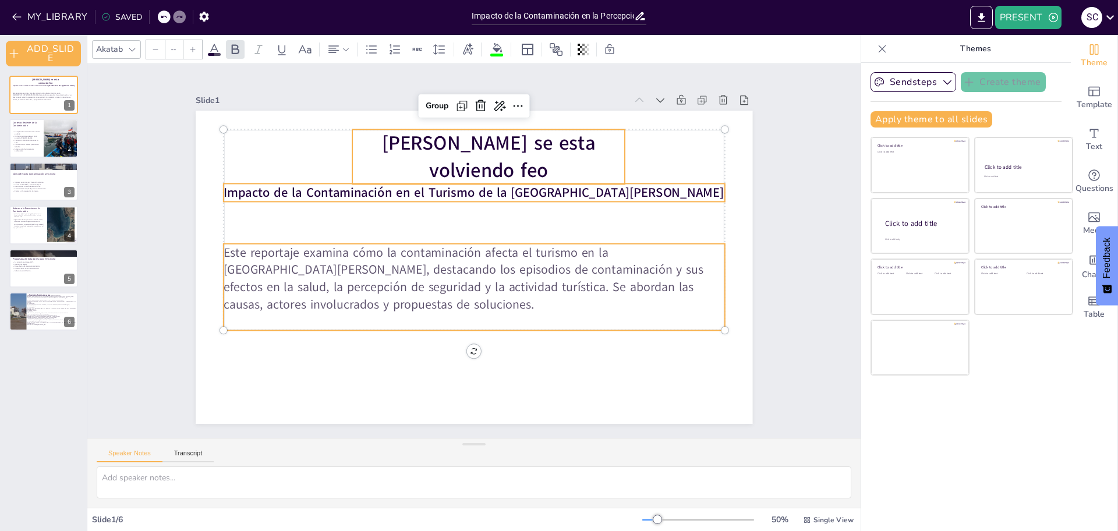
click at [544, 246] on span "[PERSON_NAME] se esta volviendo feo" at bounding box center [544, 334] width 163 height 177
type input "68"
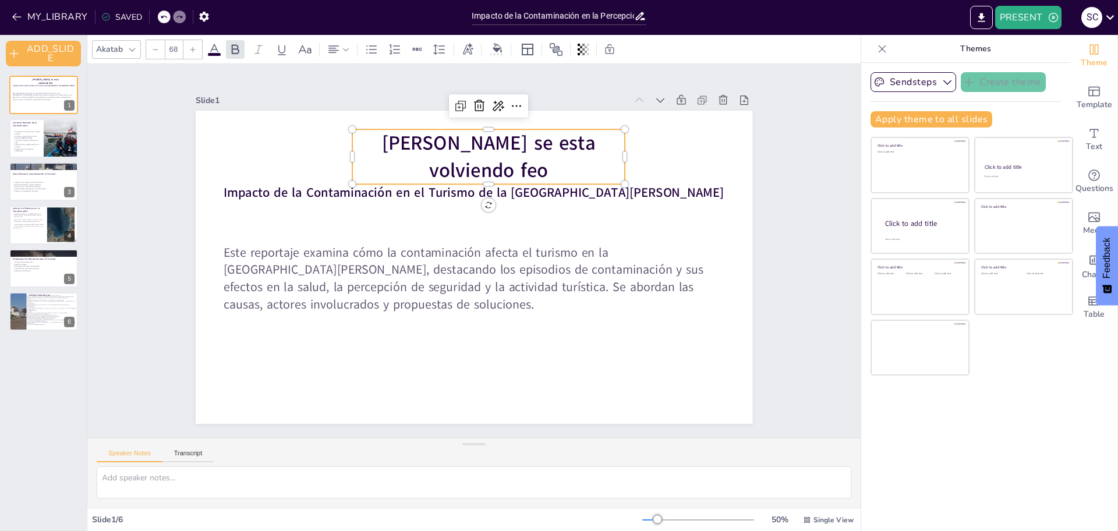
click at [544, 153] on span "[PERSON_NAME] se esta volviendo feo" at bounding box center [531, 161] width 206 height 118
click at [544, 152] on span "[PERSON_NAME] se esta volviendo feo" at bounding box center [557, 180] width 177 height 163
click at [465, 224] on span "[PERSON_NAME] se esta volviendo feo" at bounding box center [383, 312] width 163 height 177
click at [563, 147] on span "[PERSON_NAME] se esta volviendo feo" at bounding box center [572, 254] width 72 height 215
click at [563, 205] on span "[PERSON_NAME] se esta volviendo feo" at bounding box center [564, 308] width 118 height 206
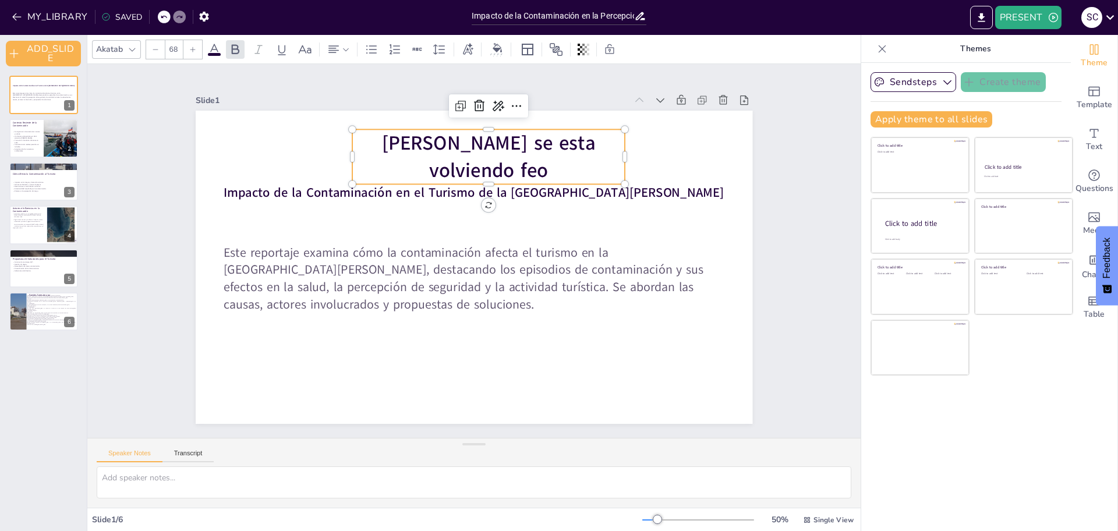
click at [428, 150] on span "[PERSON_NAME] se esta volviendo feo" at bounding box center [531, 161] width 206 height 118
click at [517, 150] on span "[PERSON_NAME] se esta volviendo feo" at bounding box center [576, 220] width 118 height 206
click at [351, 149] on span "[PERSON_NAME] se esta volviendo feo" at bounding box center [380, 214] width 88 height 215
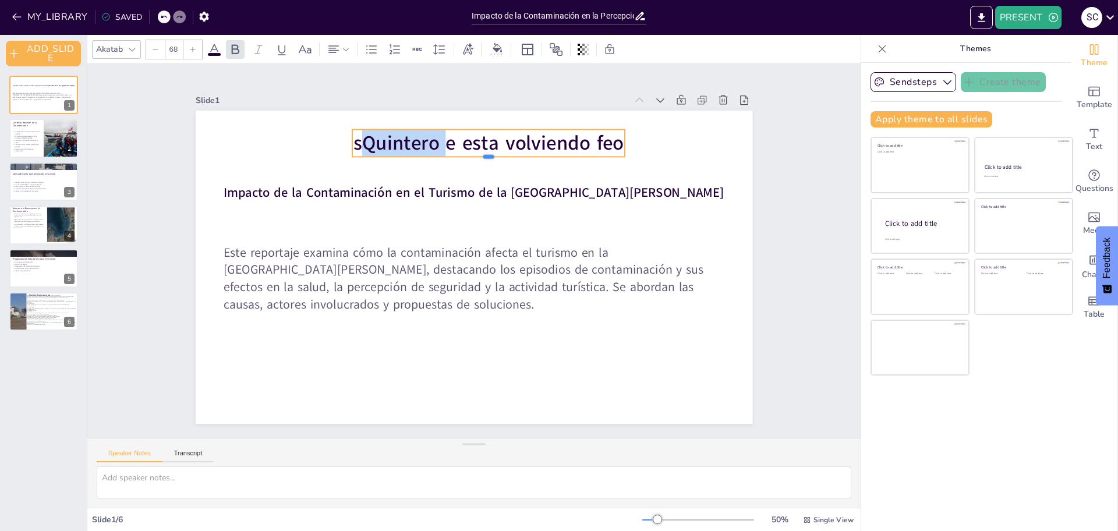
drag, startPoint x: 400, startPoint y: 153, endPoint x: 363, endPoint y: 143, distance: 38.4
click at [363, 144] on div "Impacto de la Contaminación en el Turismo de la [GEOGRAPHIC_DATA][PERSON_NAME] …" at bounding box center [461, 241] width 581 height 635
click at [518, 165] on span "sQuintero e esta volviendo feo" at bounding box center [572, 298] width 109 height 266
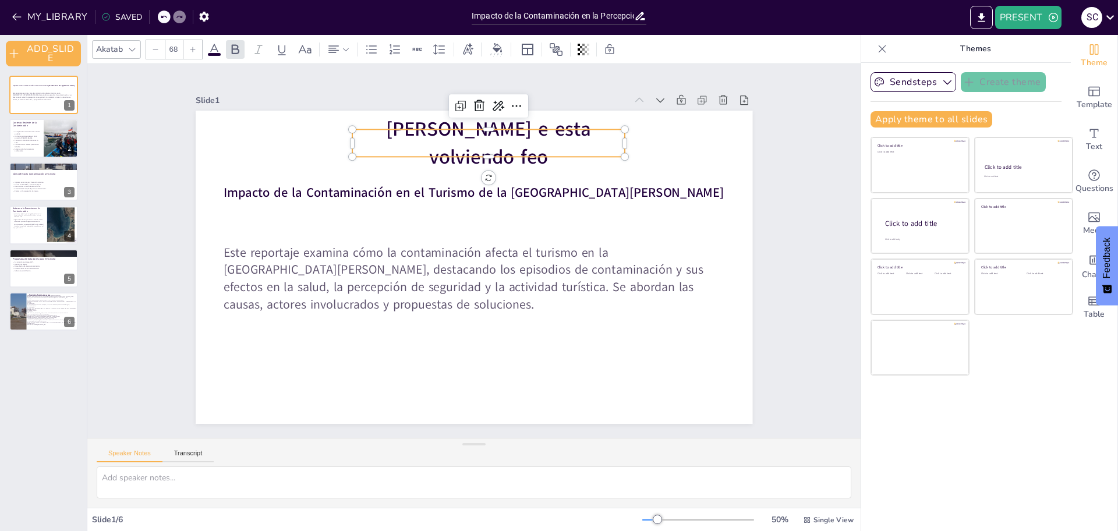
click at [549, 149] on span "[PERSON_NAME] e esta volviendo feo" at bounding box center [584, 252] width 71 height 207
click at [365, 326] on span "[PERSON_NAME] se esta volviendo feo" at bounding box center [472, 362] width 215 height 72
drag, startPoint x: 346, startPoint y: 137, endPoint x: 381, endPoint y: 140, distance: 35.1
click at [420, 140] on span "[PERSON_NAME] se esta volviendo feo" at bounding box center [525, 145] width 211 height 103
click at [549, 145] on span "[PERSON_NAME] se esta volviendo feo" at bounding box center [585, 252] width 72 height 215
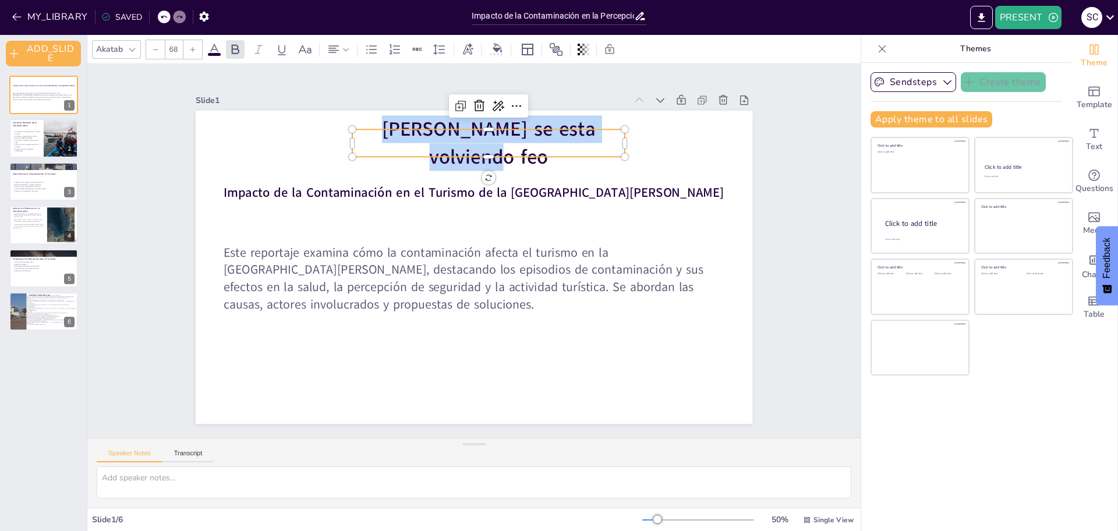
drag, startPoint x: 342, startPoint y: 136, endPoint x: 611, endPoint y: 133, distance: 268.5
click at [611, 133] on p "[PERSON_NAME] se esta volviendo feo" at bounding box center [582, 243] width 111 height 278
copy span "[PERSON_NAME] se esta volviendo feo"
